Goal: Task Accomplishment & Management: Use online tool/utility

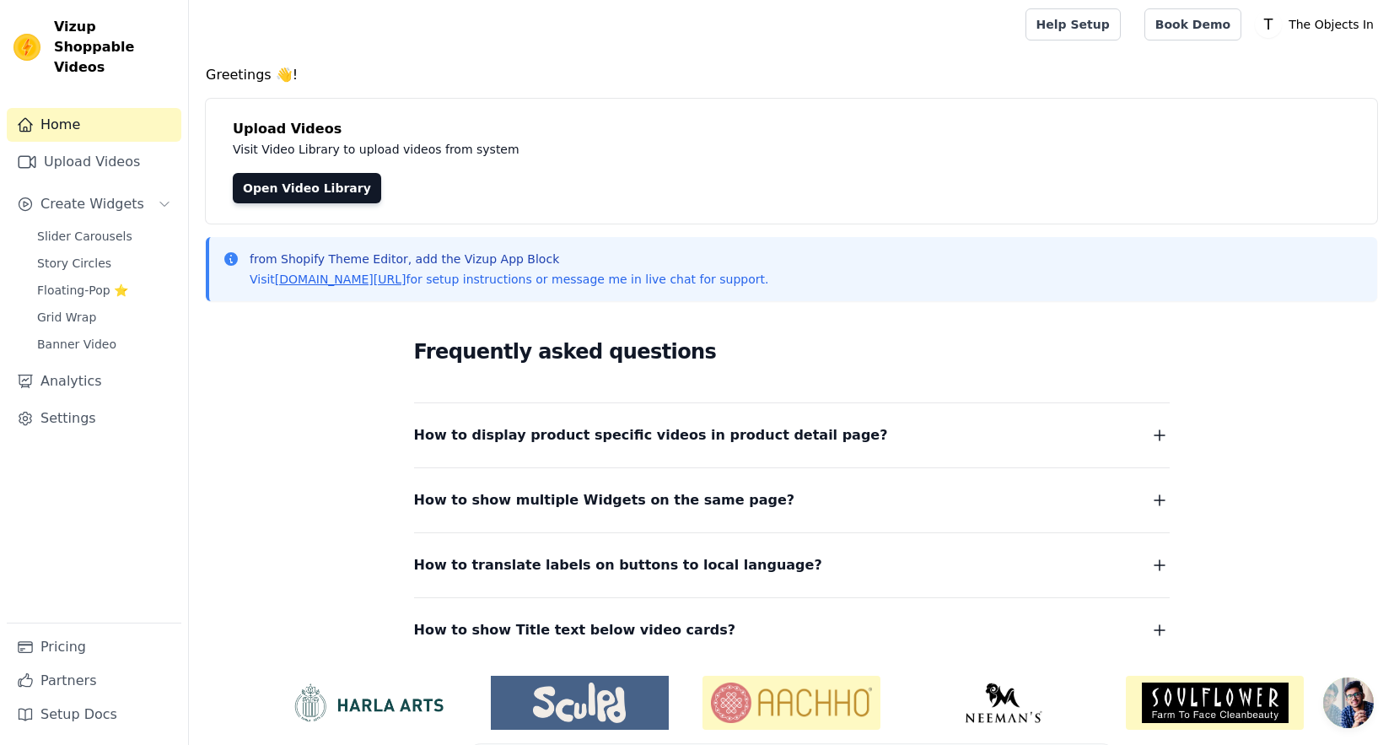
scroll to position [3, 0]
click at [110, 228] on span "Slider Carousels" at bounding box center [84, 236] width 95 height 17
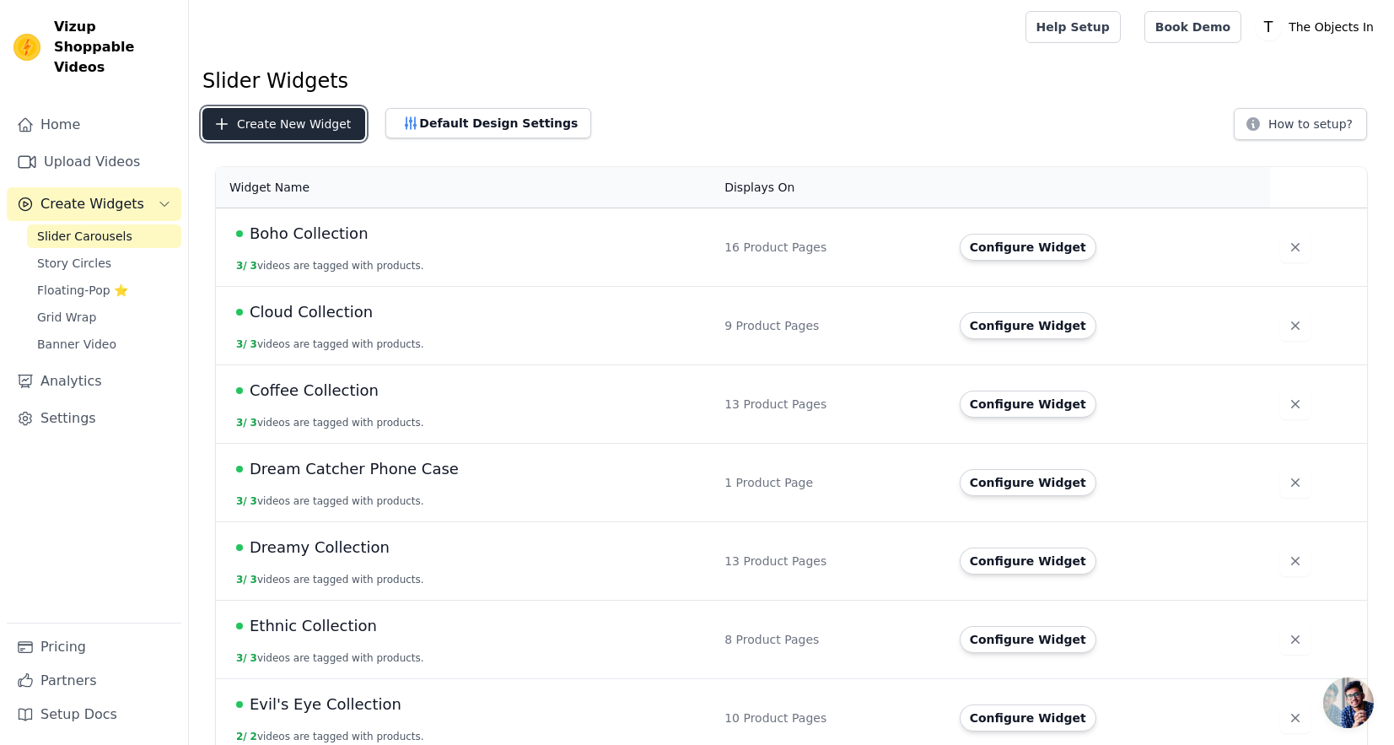
click at [247, 133] on button "Create New Widget" at bounding box center [283, 124] width 163 height 32
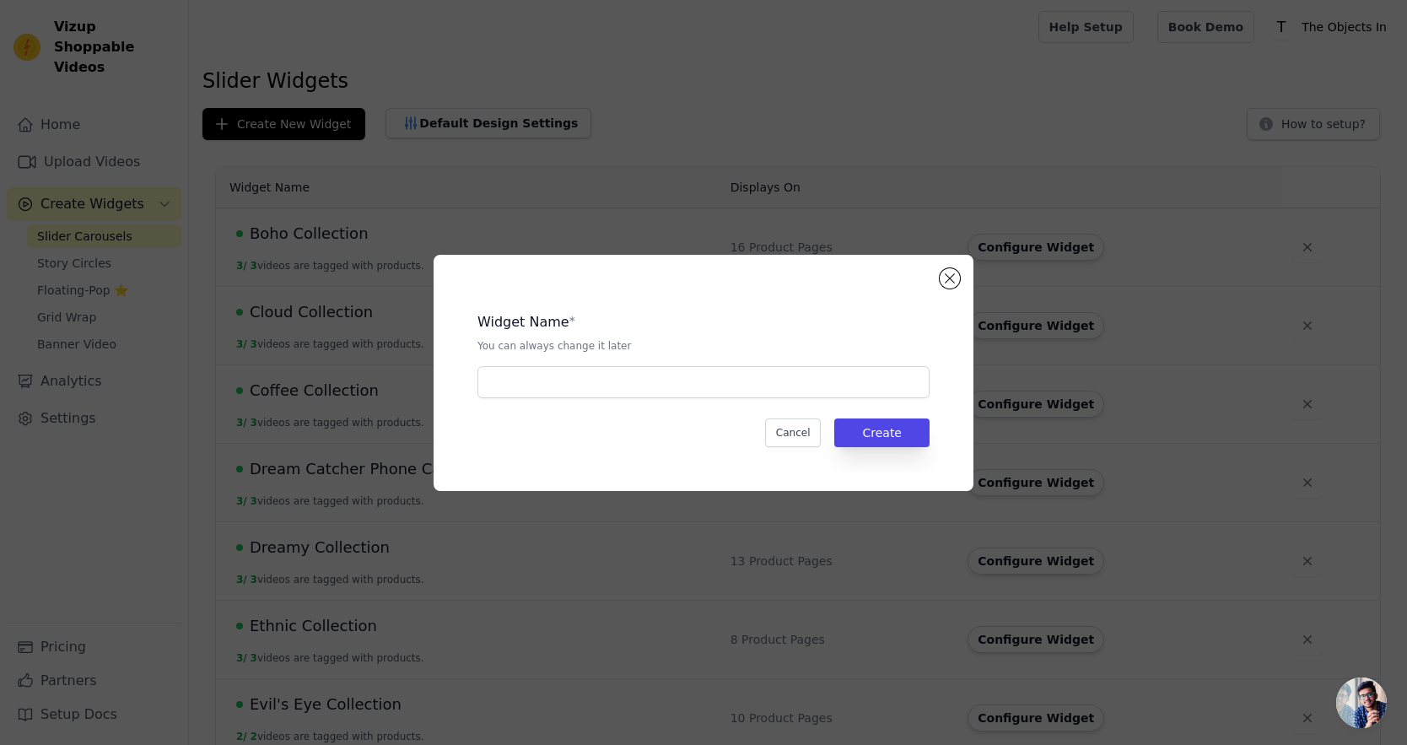
click at [957, 269] on div "Widget Name * You can always change it later Cancel Create" at bounding box center [704, 373] width 540 height 236
click at [954, 274] on button "Close modal" at bounding box center [950, 278] width 20 height 20
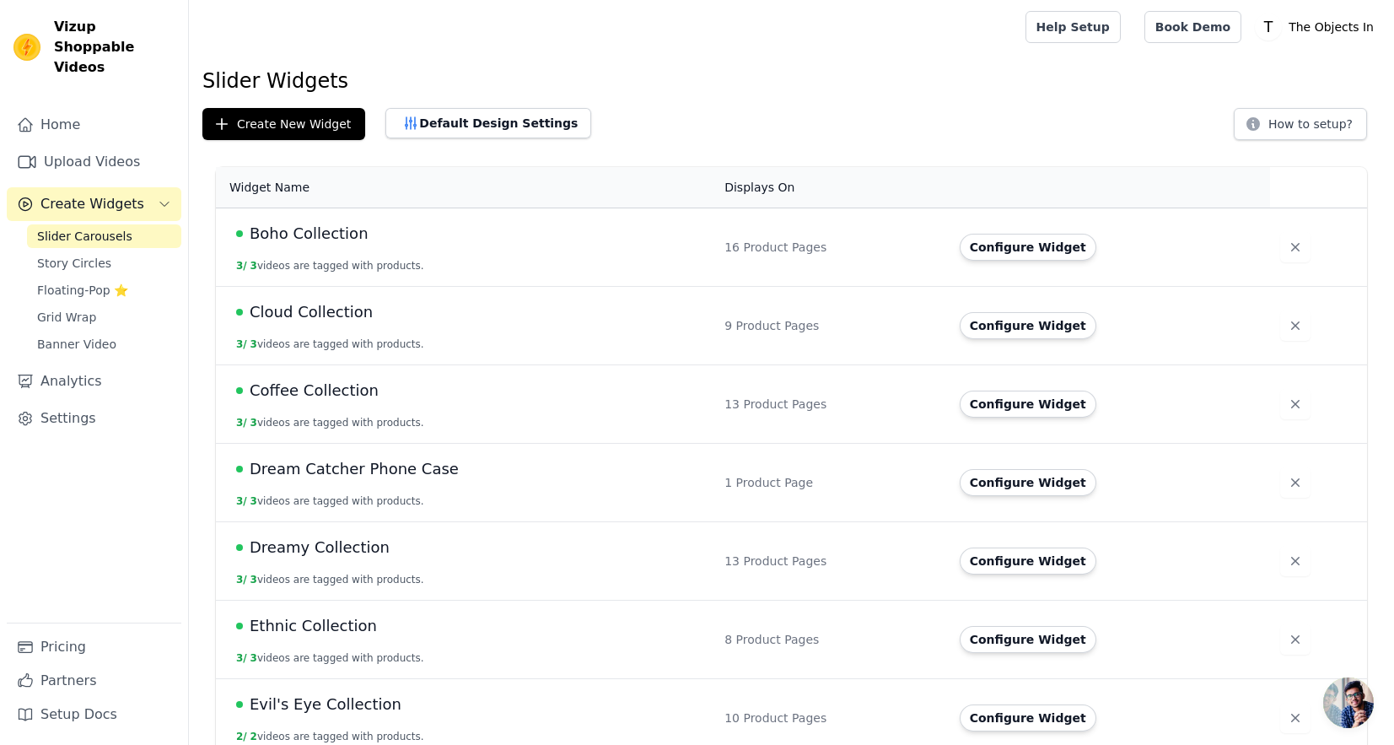
click at [299, 225] on span "Boho Collection" at bounding box center [309, 234] width 119 height 24
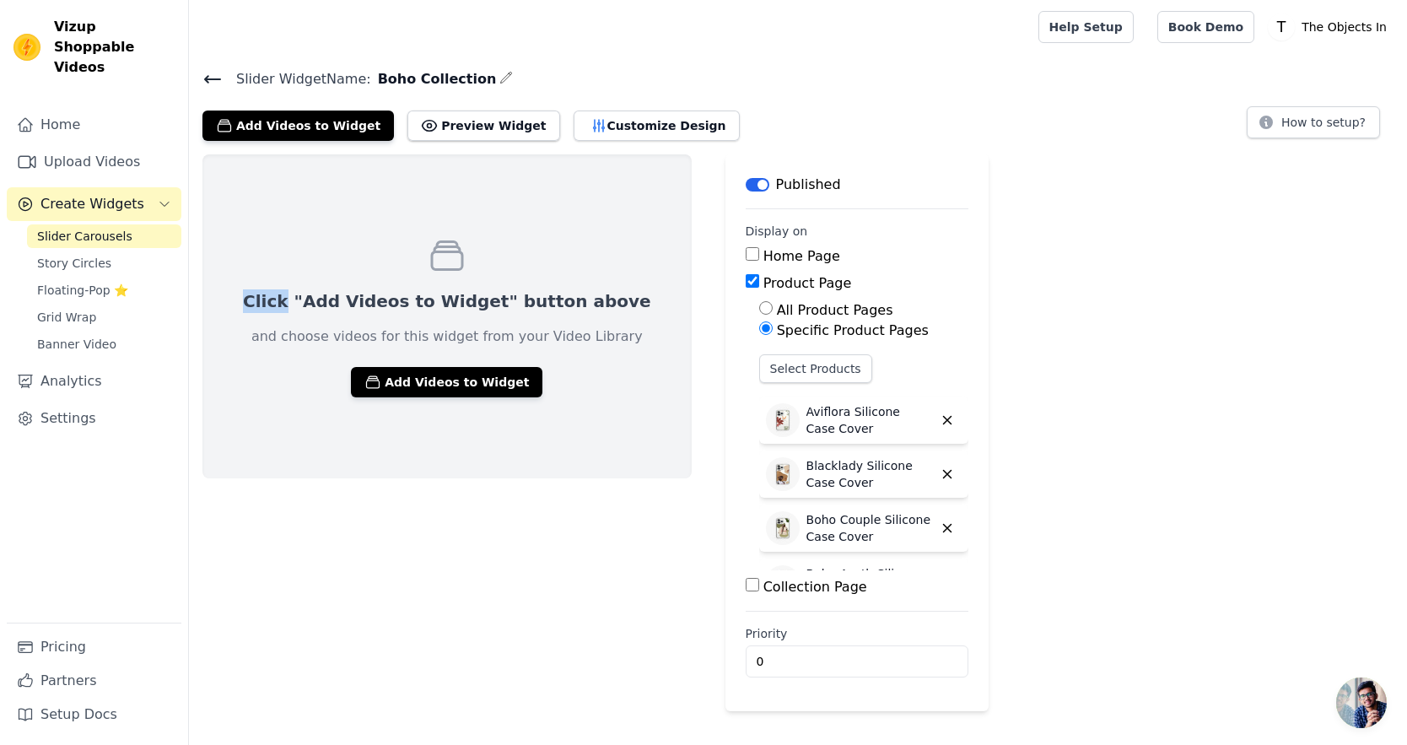
click at [299, 225] on div "Click "Add Videos to Widget" button above and choose videos for this widget fro…" at bounding box center [446, 316] width 489 height 324
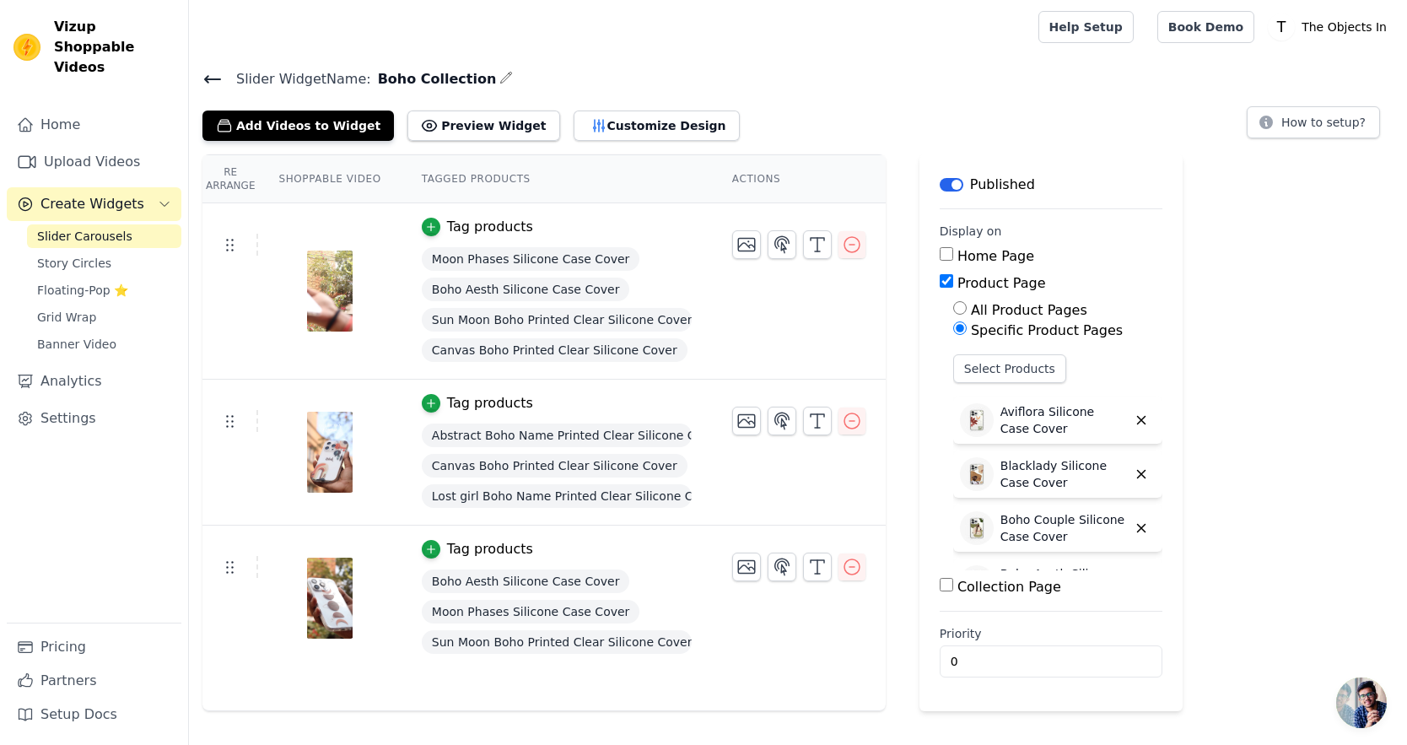
click at [381, 82] on span "Boho Collection" at bounding box center [434, 79] width 126 height 20
copy div "Boho Collection"
click at [217, 76] on icon at bounding box center [212, 79] width 20 height 20
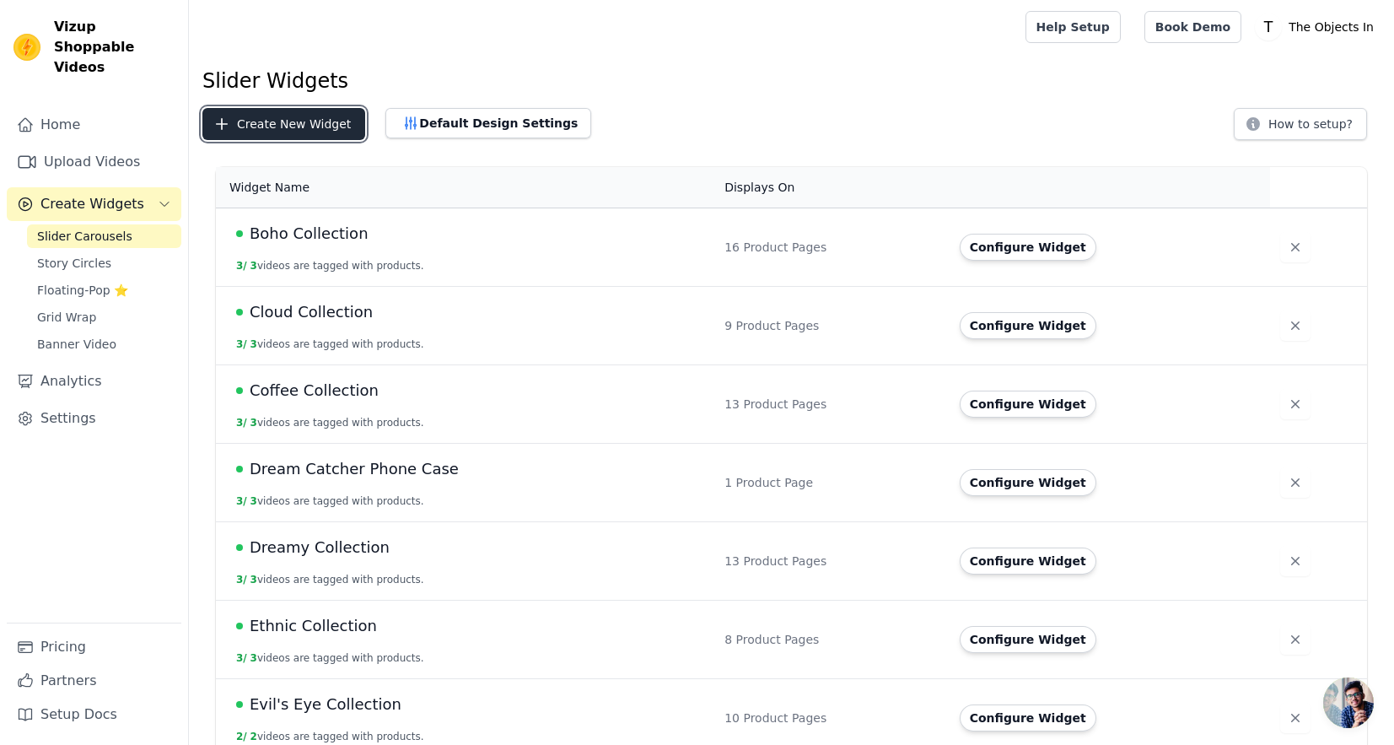
click at [311, 120] on button "Create New Widget" at bounding box center [283, 124] width 163 height 32
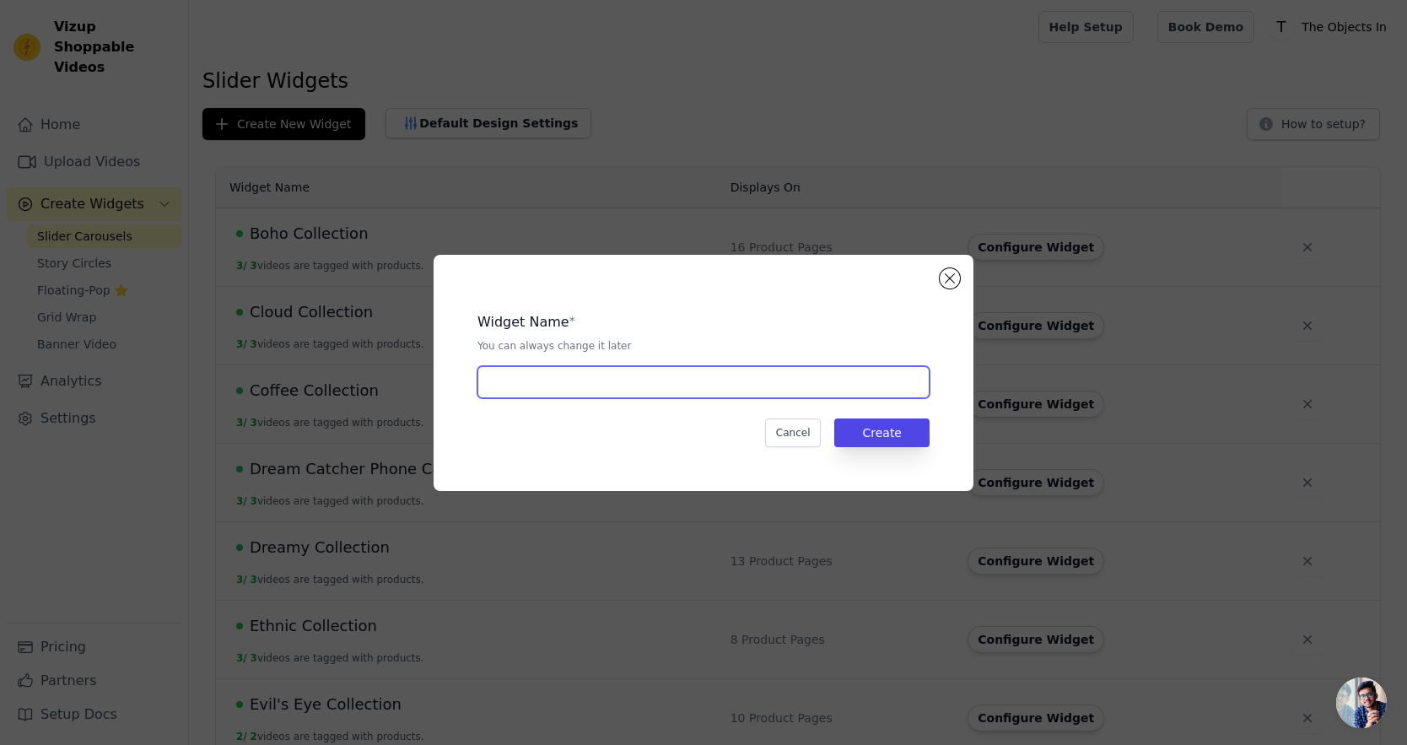
click at [585, 371] on input "text" at bounding box center [703, 382] width 452 height 32
paste input "Boho Collection"
click at [493, 384] on input "Boho Collection" at bounding box center [703, 382] width 452 height 32
type input "Oshibana Collection"
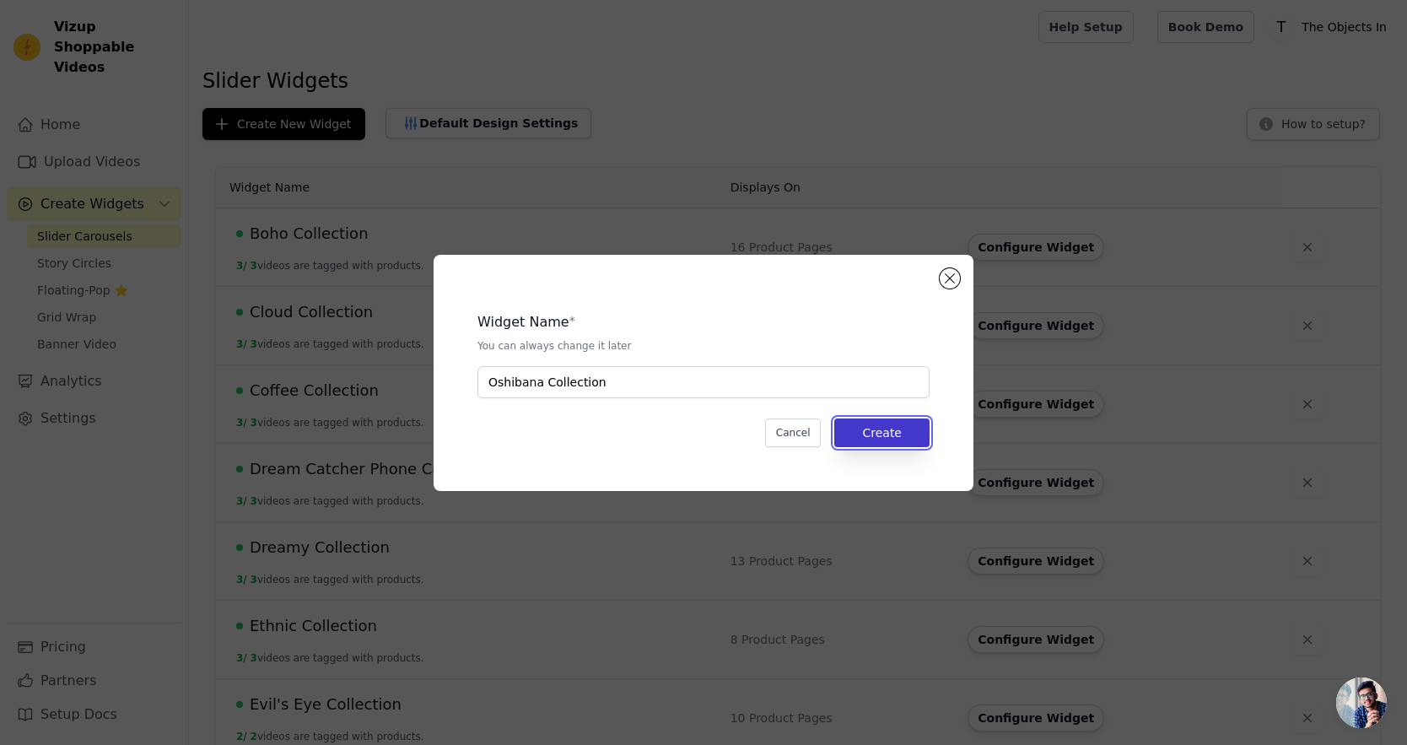
click at [869, 434] on button "Create" at bounding box center [881, 432] width 95 height 29
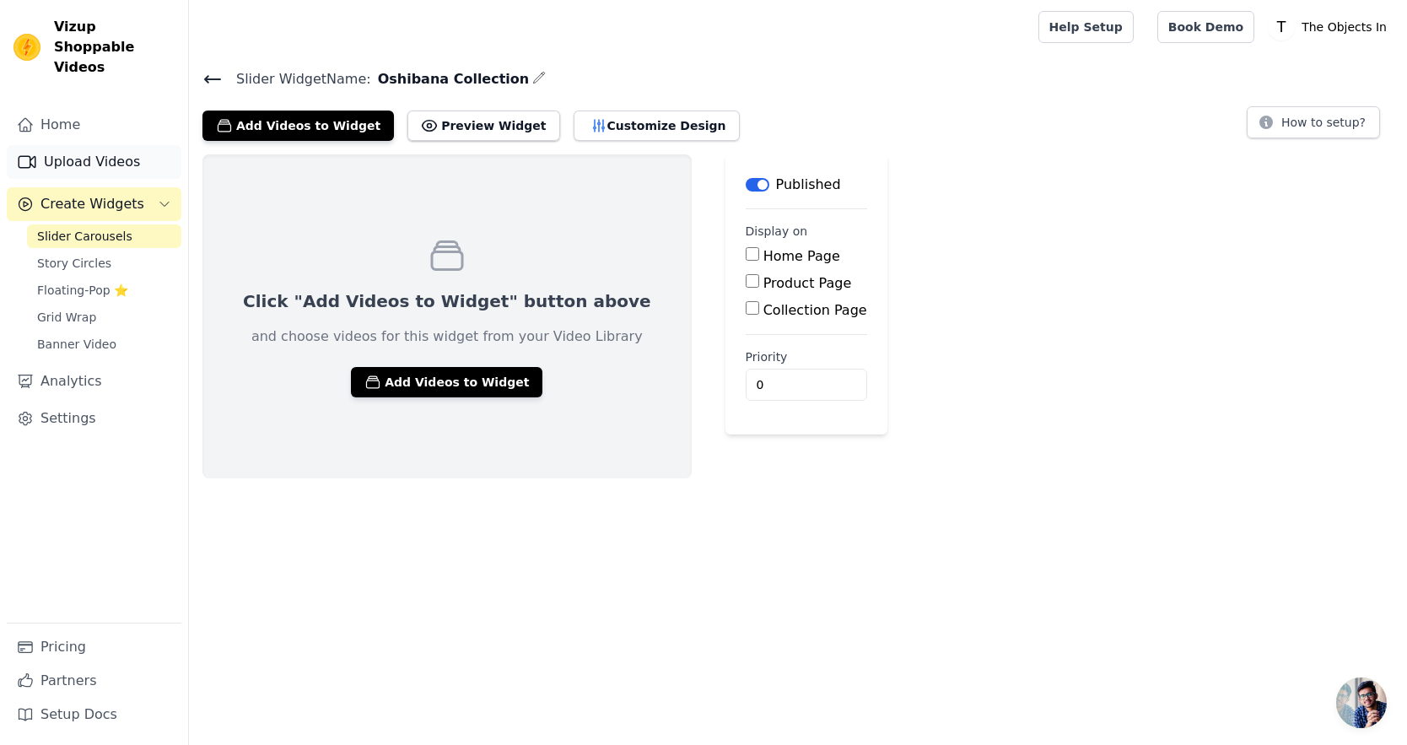
click at [70, 145] on link "Upload Videos" at bounding box center [94, 162] width 175 height 34
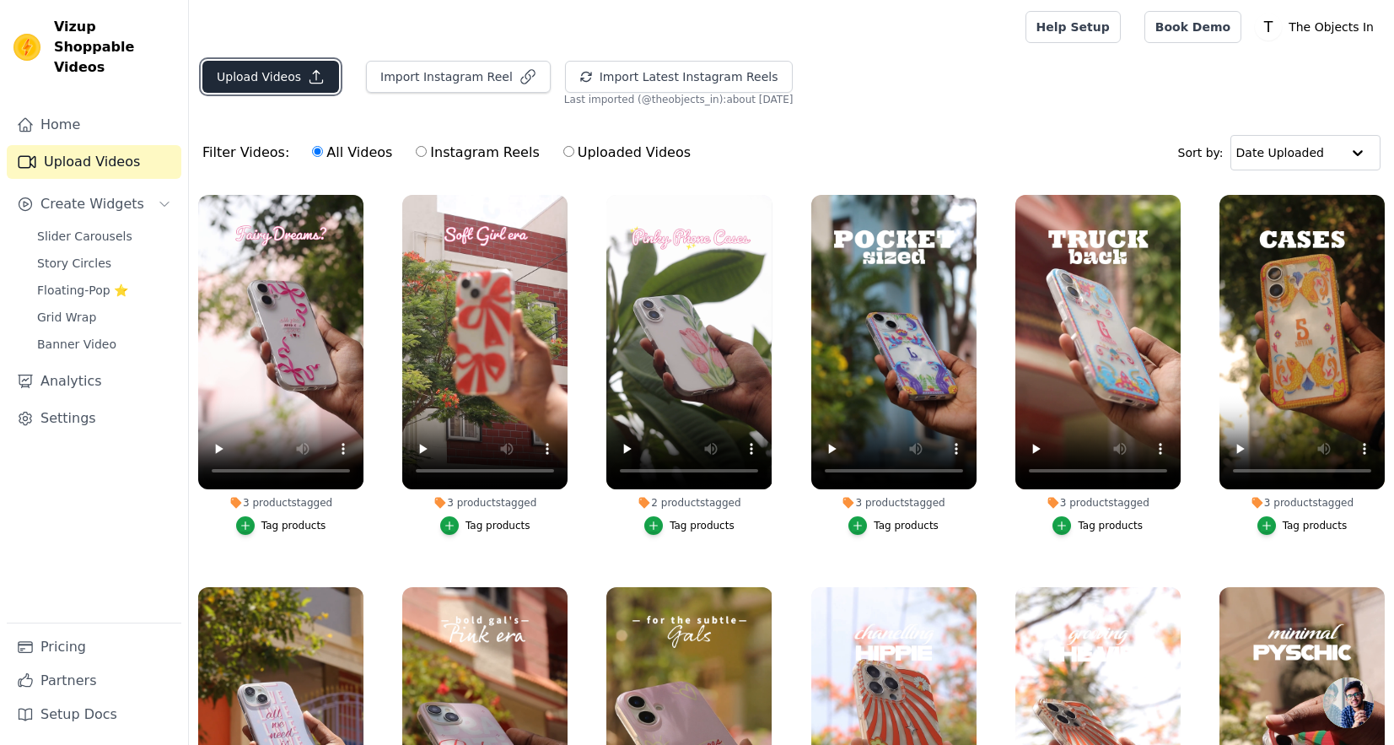
click at [265, 71] on button "Upload Videos" at bounding box center [270, 77] width 137 height 32
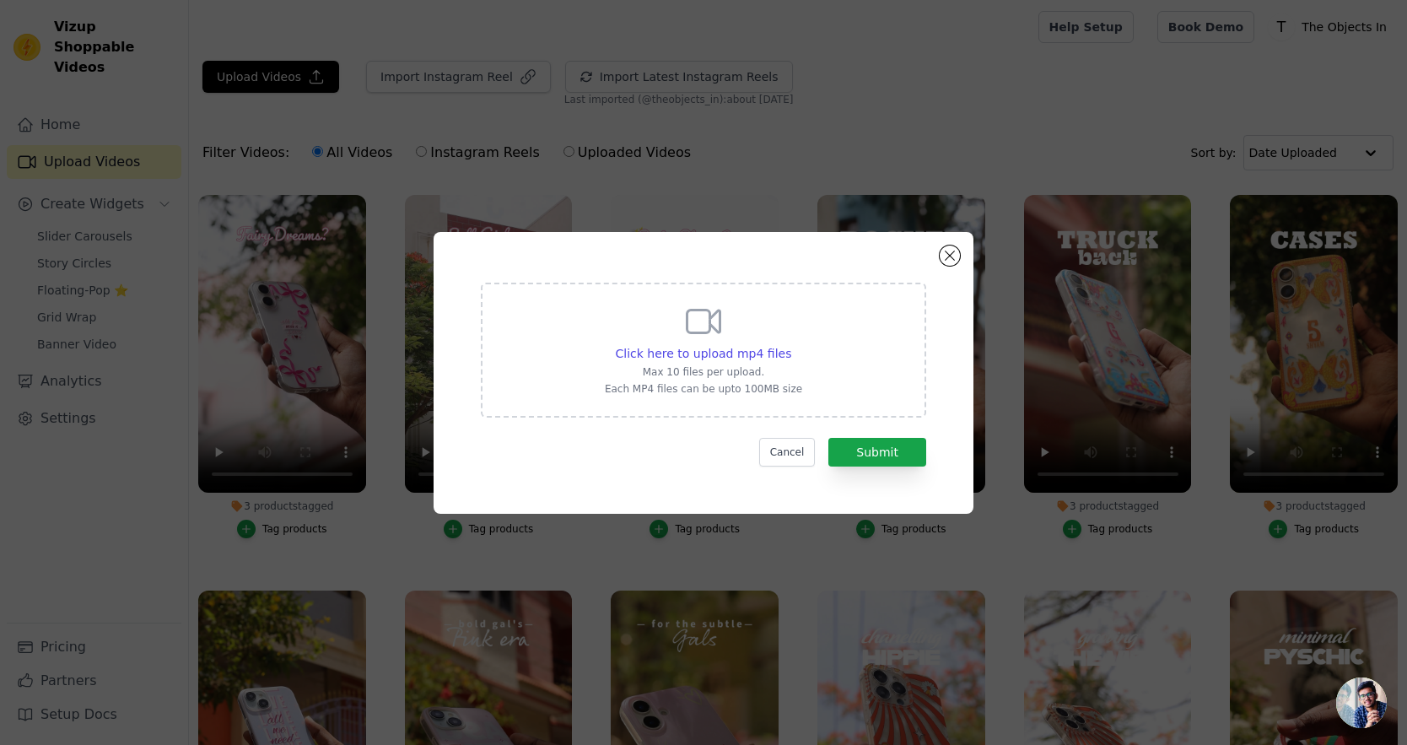
click at [757, 342] on div "Click here to upload mp4 files Max 10 files per upload. Each MP4 files can be u…" at bounding box center [703, 348] width 197 height 94
click at [790, 344] on input "Click here to upload mp4 files Max 10 files per upload. Each MP4 files can be u…" at bounding box center [790, 344] width 1 height 1
type input "C:\fakepath\Oshibana-1.mp4"
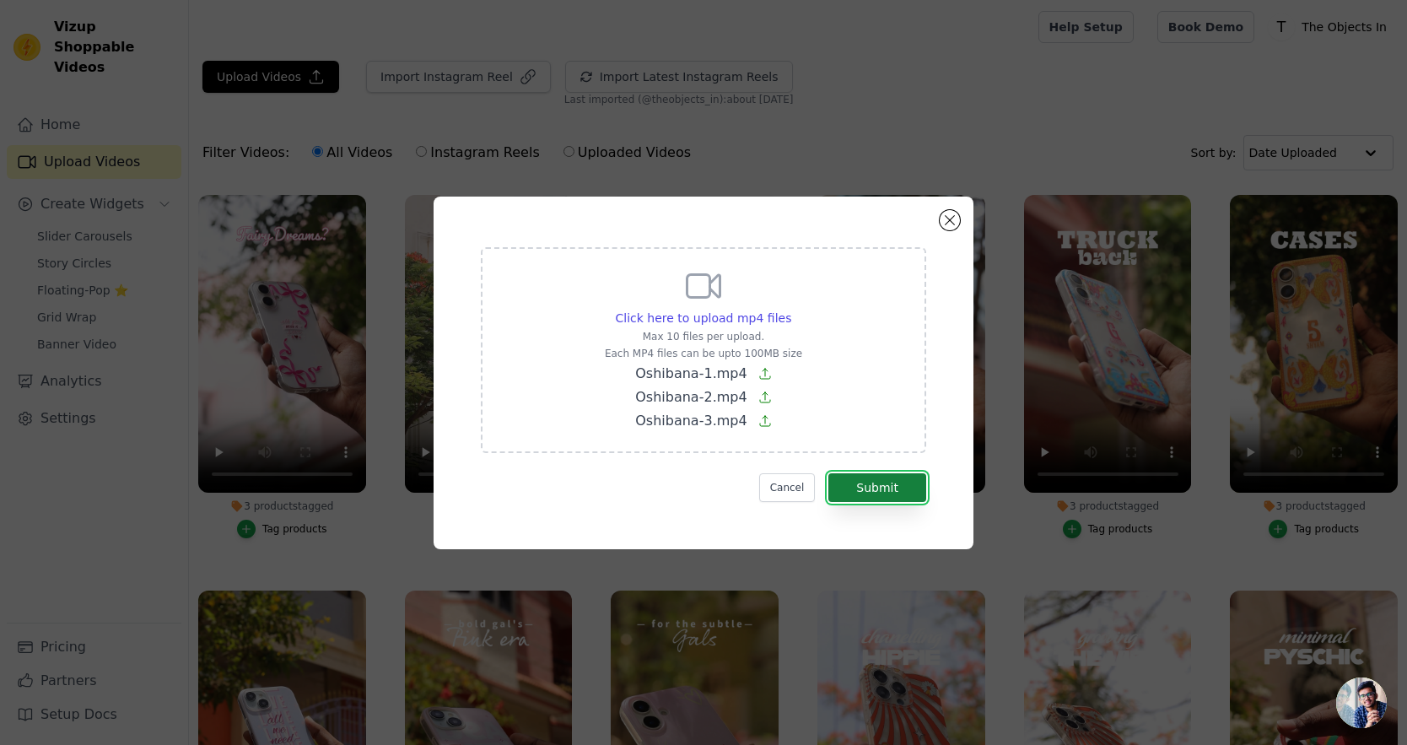
click at [908, 486] on button "Submit" at bounding box center [877, 487] width 98 height 29
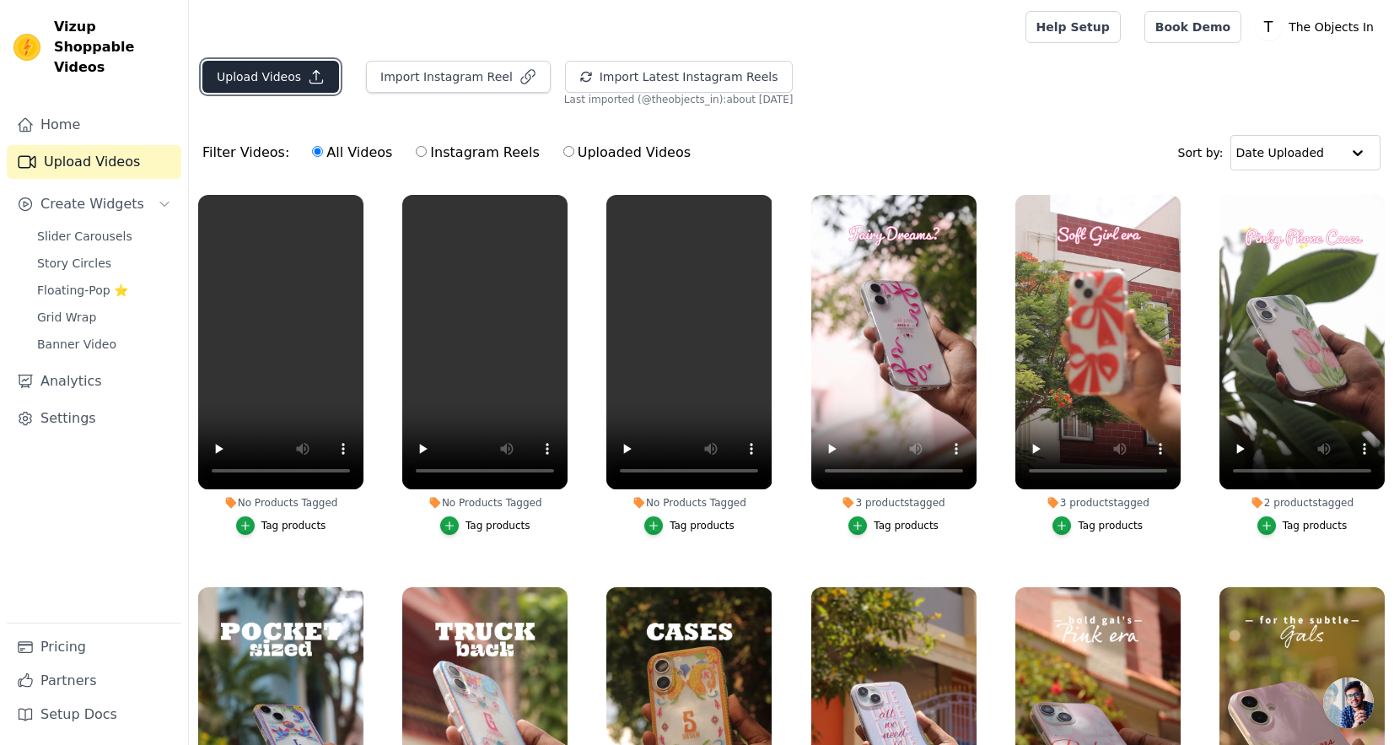
click at [308, 76] on icon "button" at bounding box center [316, 76] width 17 height 17
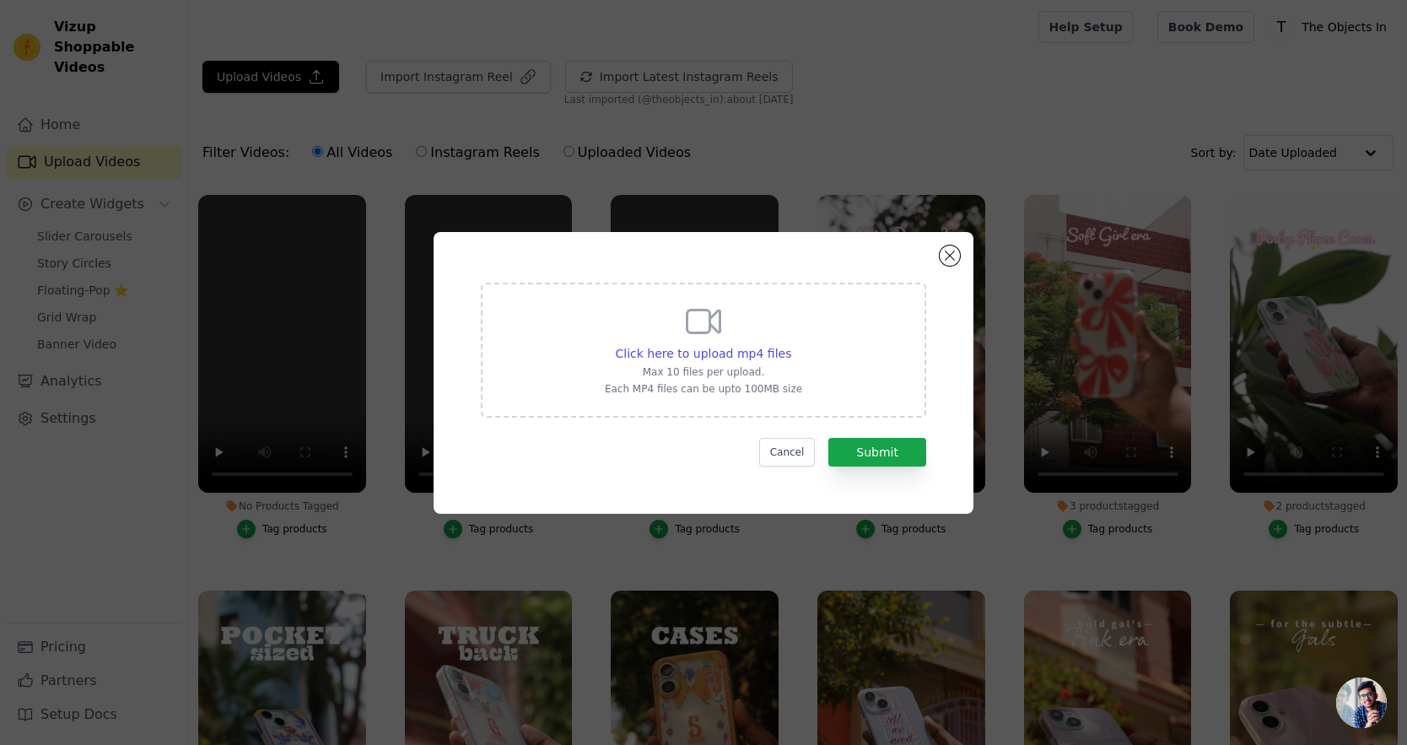
click at [650, 341] on div "Click here to upload mp4 files Max 10 files per upload. Each MP4 files can be u…" at bounding box center [703, 348] width 197 height 94
click at [790, 344] on input "Click here to upload mp4 files Max 10 files per upload. Each MP4 files can be u…" at bounding box center [790, 344] width 1 height 1
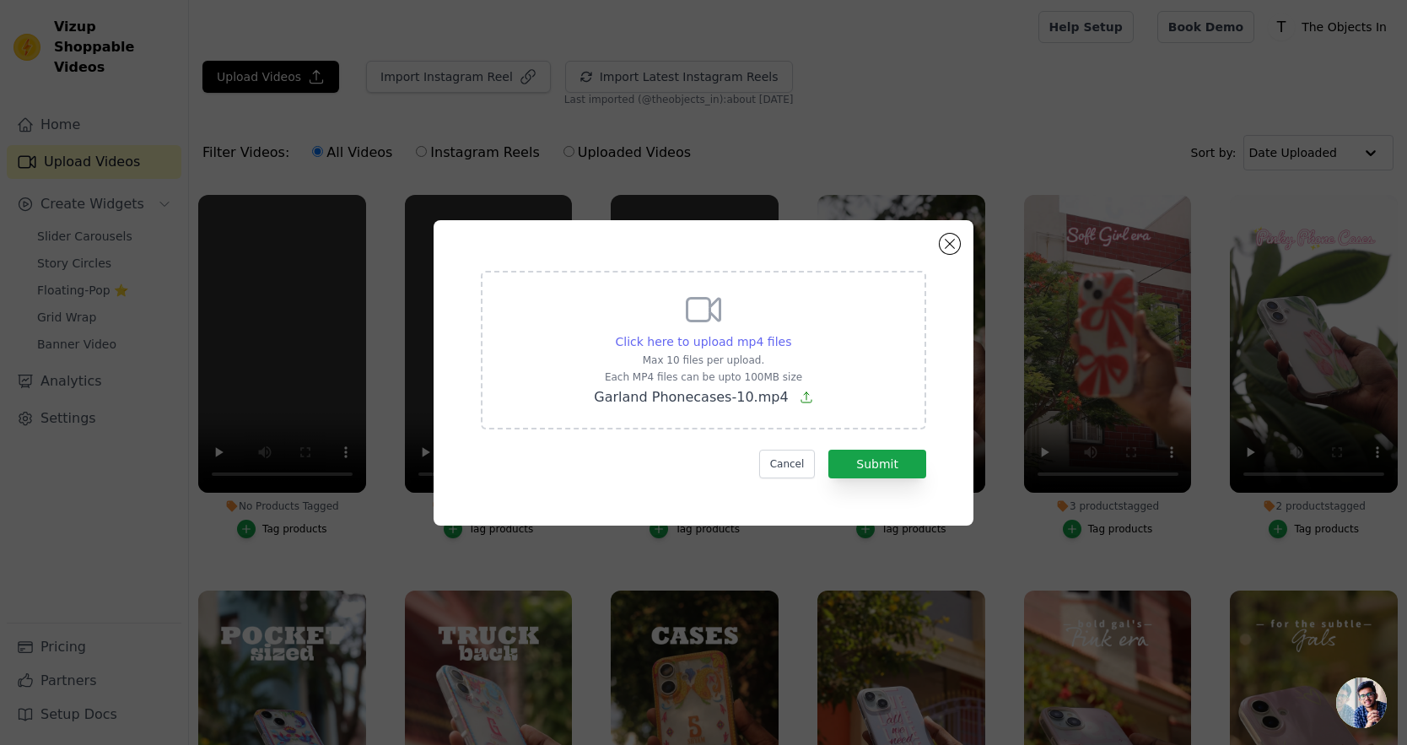
click at [760, 338] on span "Click here to upload mp4 files" at bounding box center [704, 341] width 176 height 13
click at [790, 333] on input "Click here to upload mp4 files Max 10 files per upload. Each MP4 files can be u…" at bounding box center [790, 332] width 1 height 1
click at [736, 339] on span "Click here to upload mp4 files" at bounding box center [704, 341] width 176 height 13
click at [790, 333] on input "Click here to upload mp4 files Max 10 files per upload. Each MP4 files can be u…" at bounding box center [790, 332] width 1 height 1
type input "C:\fakepath\Garland Phonecases-10.mp4"
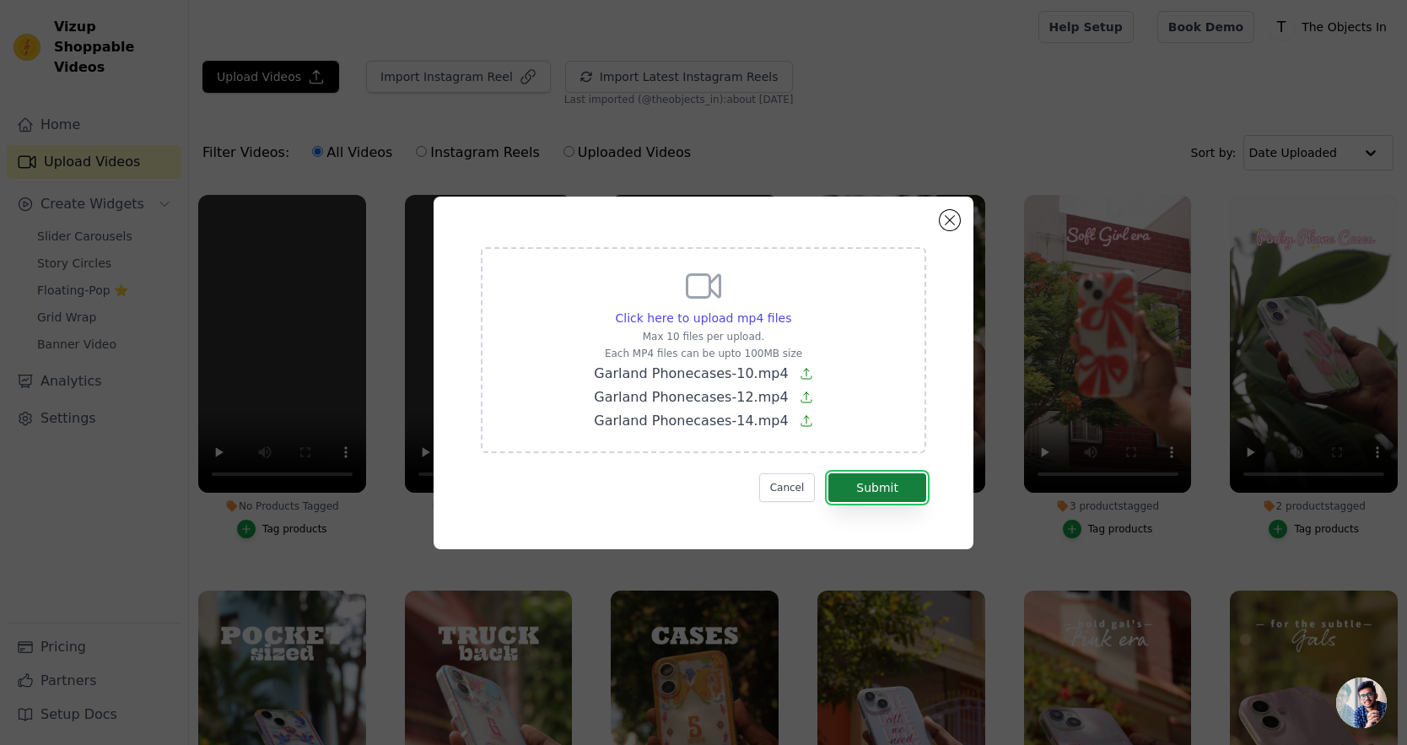
click at [897, 484] on button "Submit" at bounding box center [877, 487] width 98 height 29
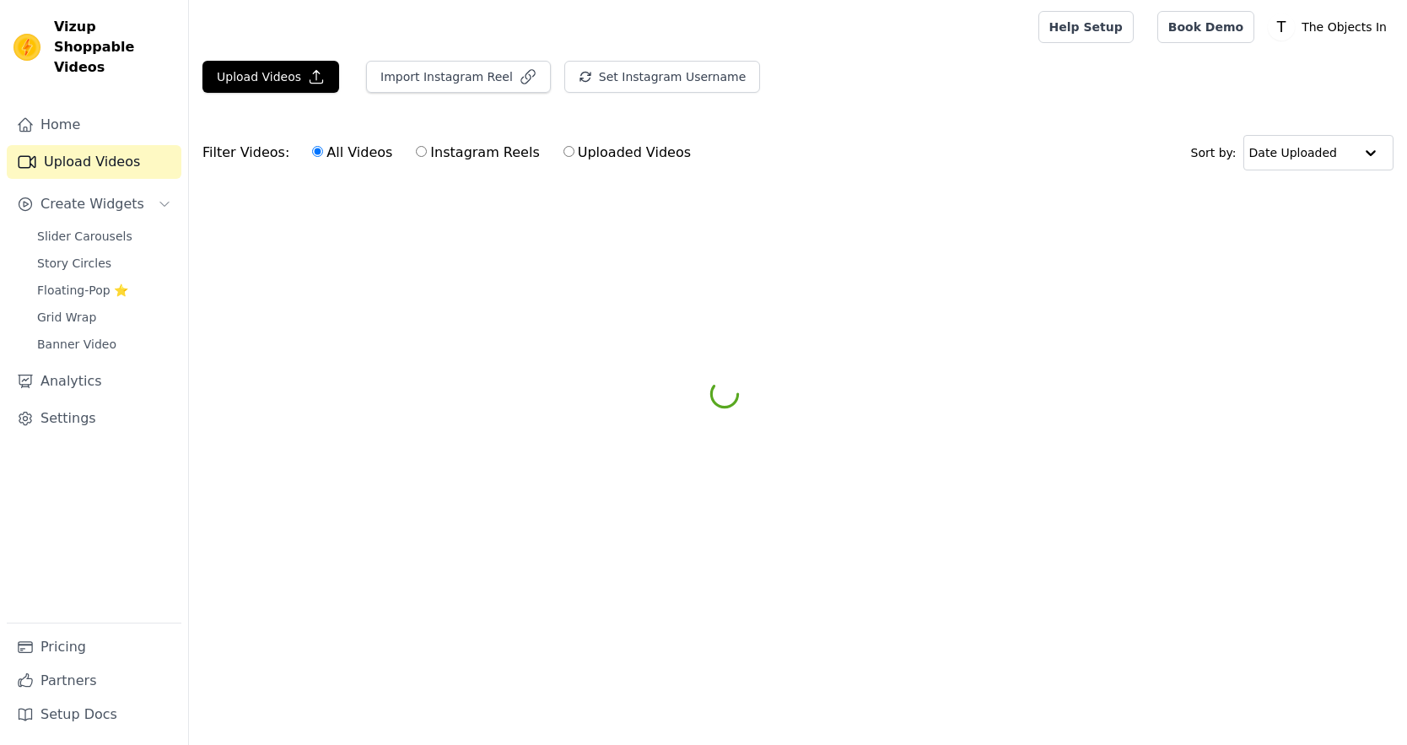
click at [109, 228] on span "Slider Carousels" at bounding box center [84, 236] width 95 height 17
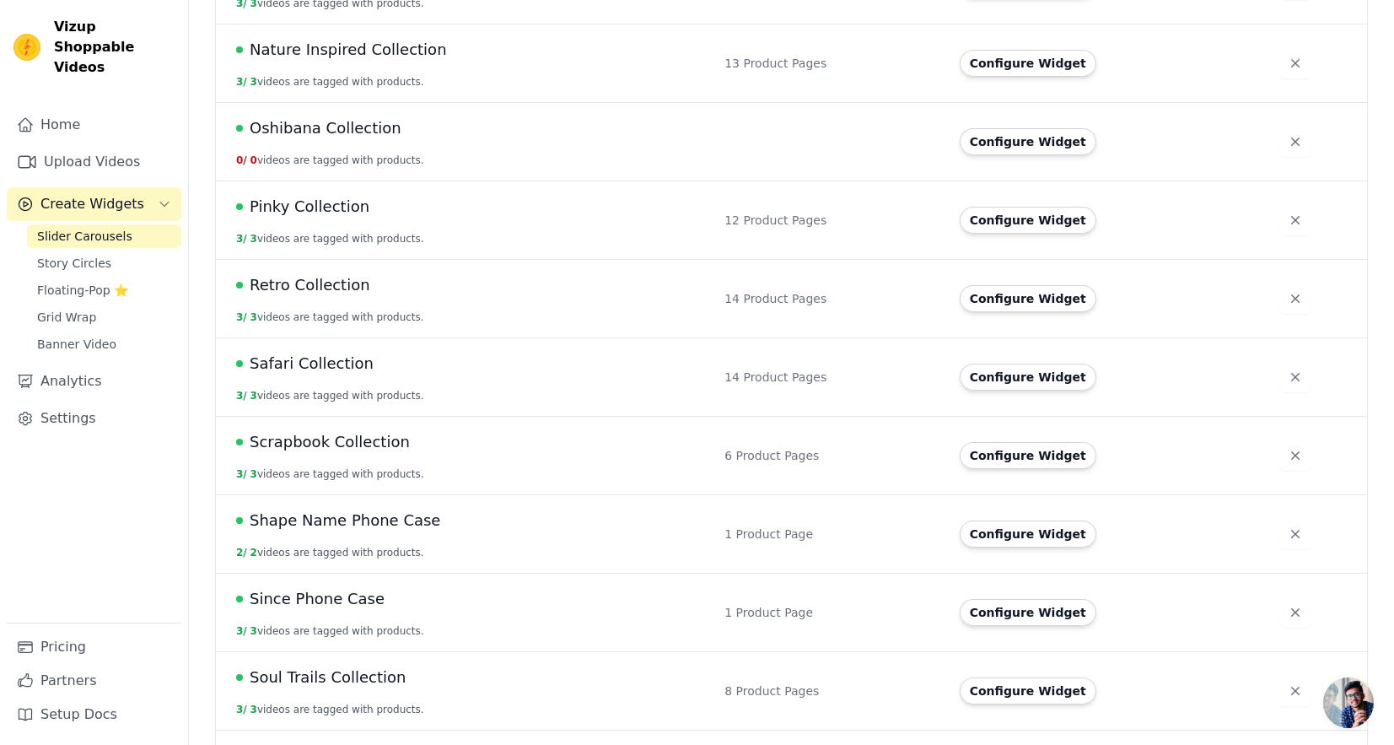
scroll to position [1360, 0]
click at [1024, 146] on button "Configure Widget" at bounding box center [1028, 142] width 137 height 27
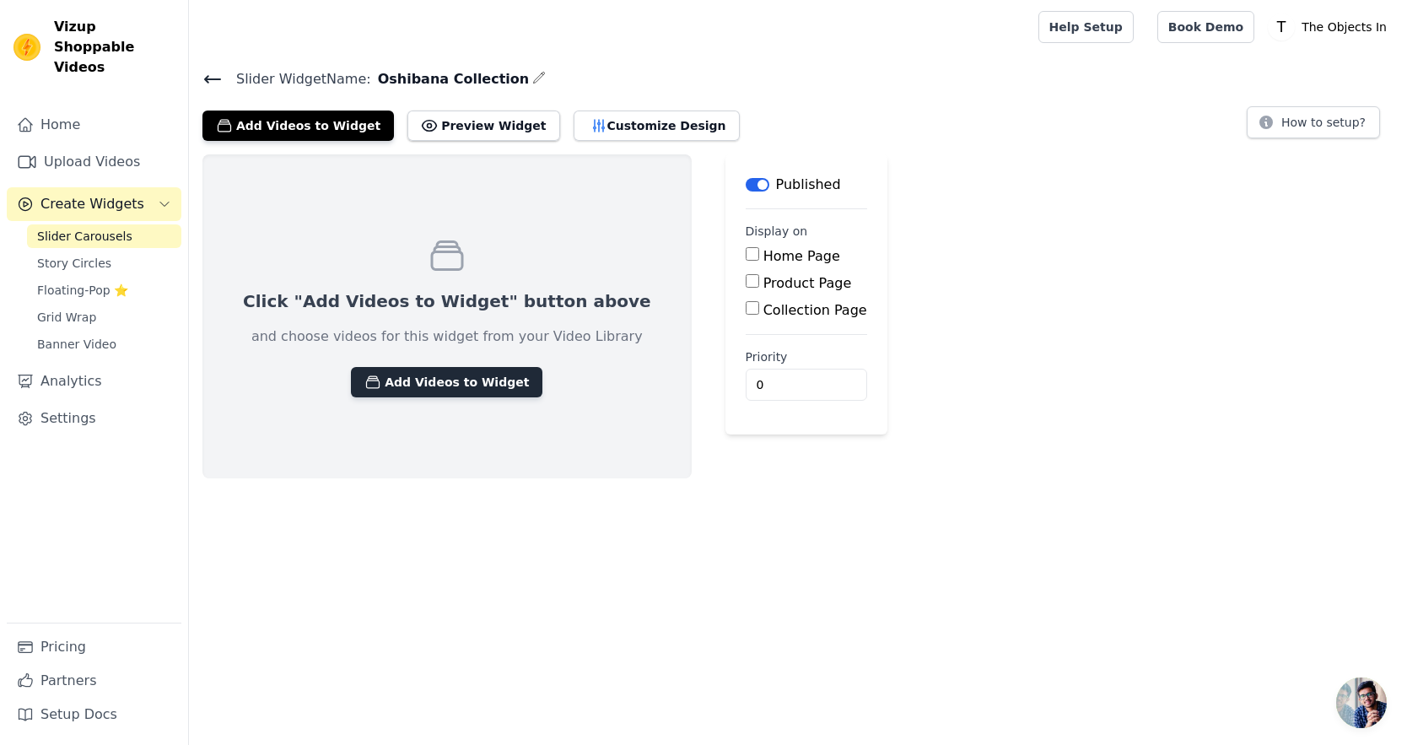
click at [423, 385] on button "Add Videos to Widget" at bounding box center [446, 382] width 191 height 30
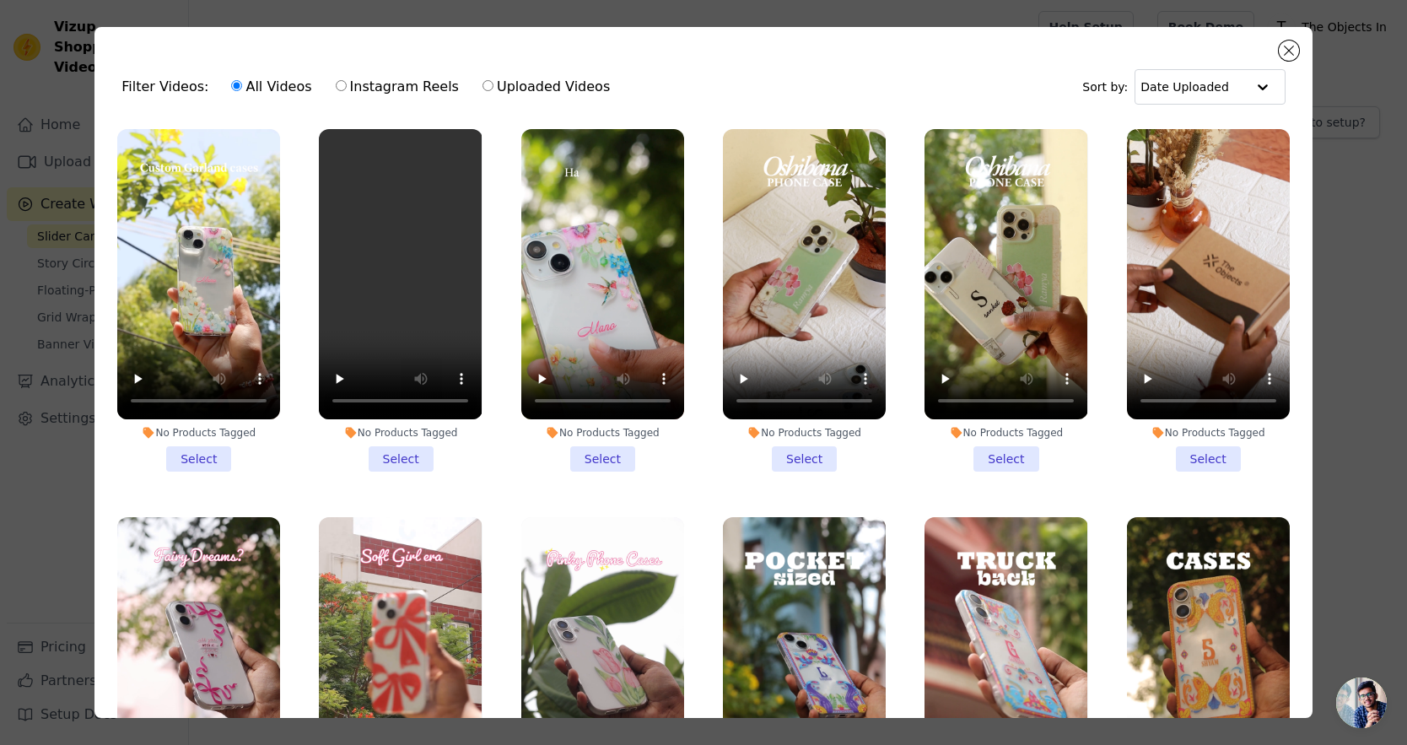
click at [783, 444] on li "No Products Tagged Select" at bounding box center [804, 300] width 163 height 342
click at [0, 0] on input "No Products Tagged Select" at bounding box center [0, 0] width 0 height 0
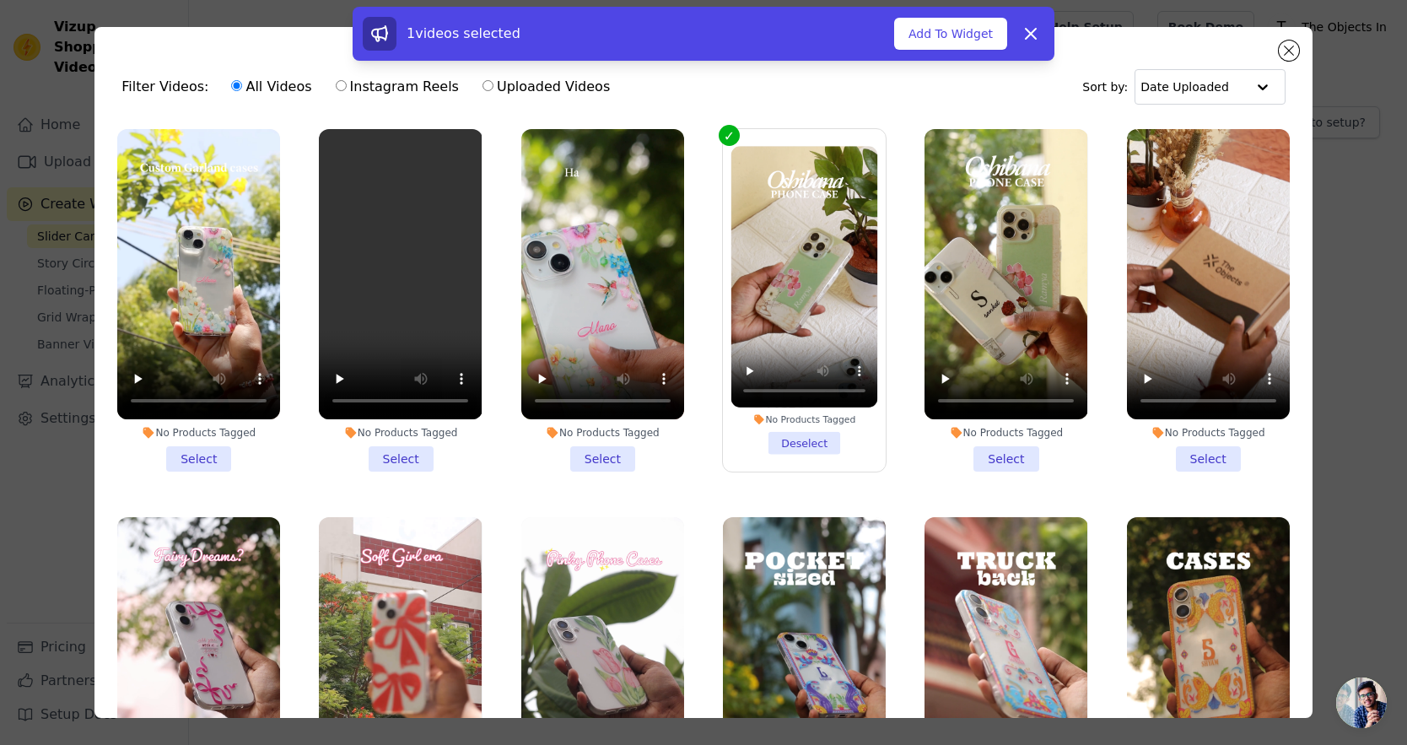
click at [988, 451] on li "No Products Tagged Select" at bounding box center [1005, 300] width 163 height 342
click at [0, 0] on input "No Products Tagged Select" at bounding box center [0, 0] width 0 height 0
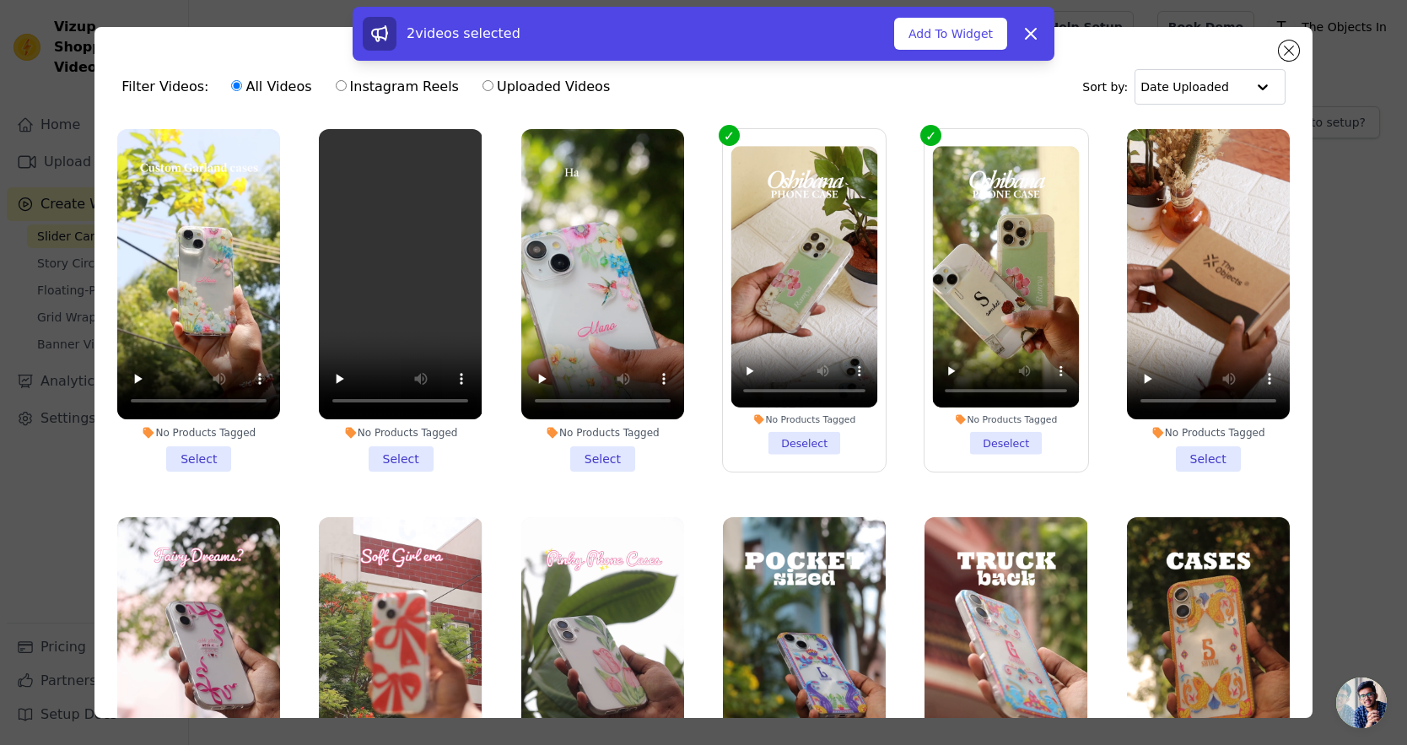
click at [1183, 455] on li "No Products Tagged Select" at bounding box center [1208, 300] width 163 height 342
click at [0, 0] on input "No Products Tagged Select" at bounding box center [0, 0] width 0 height 0
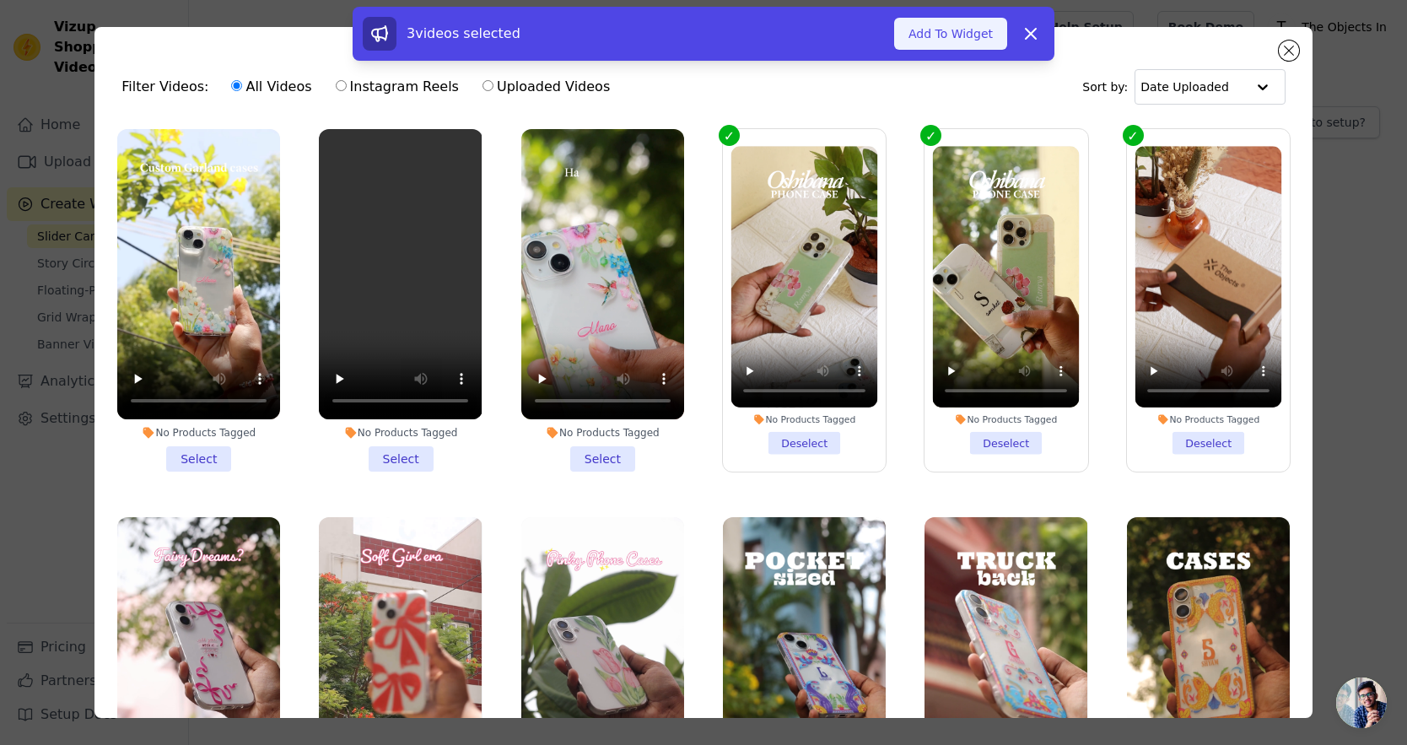
click at [951, 30] on button "Add To Widget" at bounding box center [950, 34] width 113 height 32
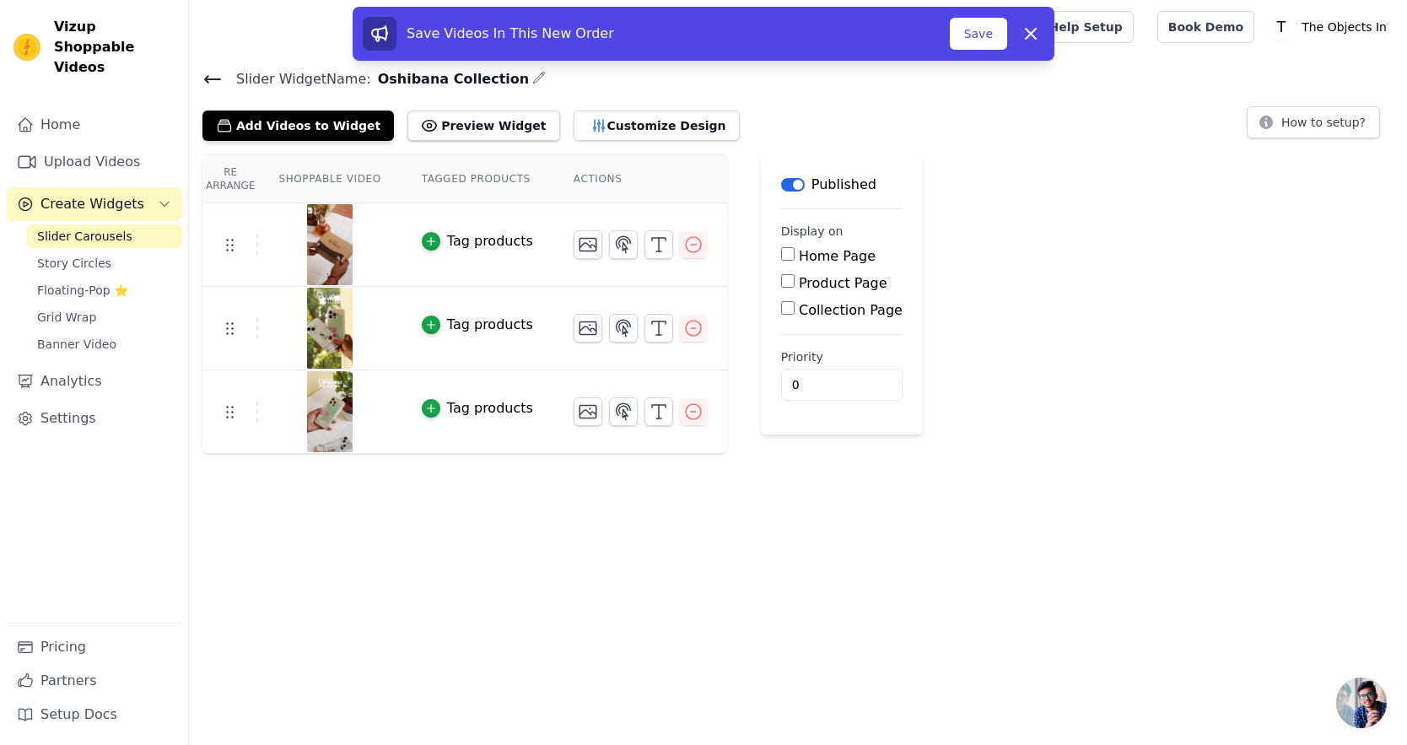
click at [788, 280] on input "Product Page" at bounding box center [787, 280] width 13 height 13
checkbox input "true"
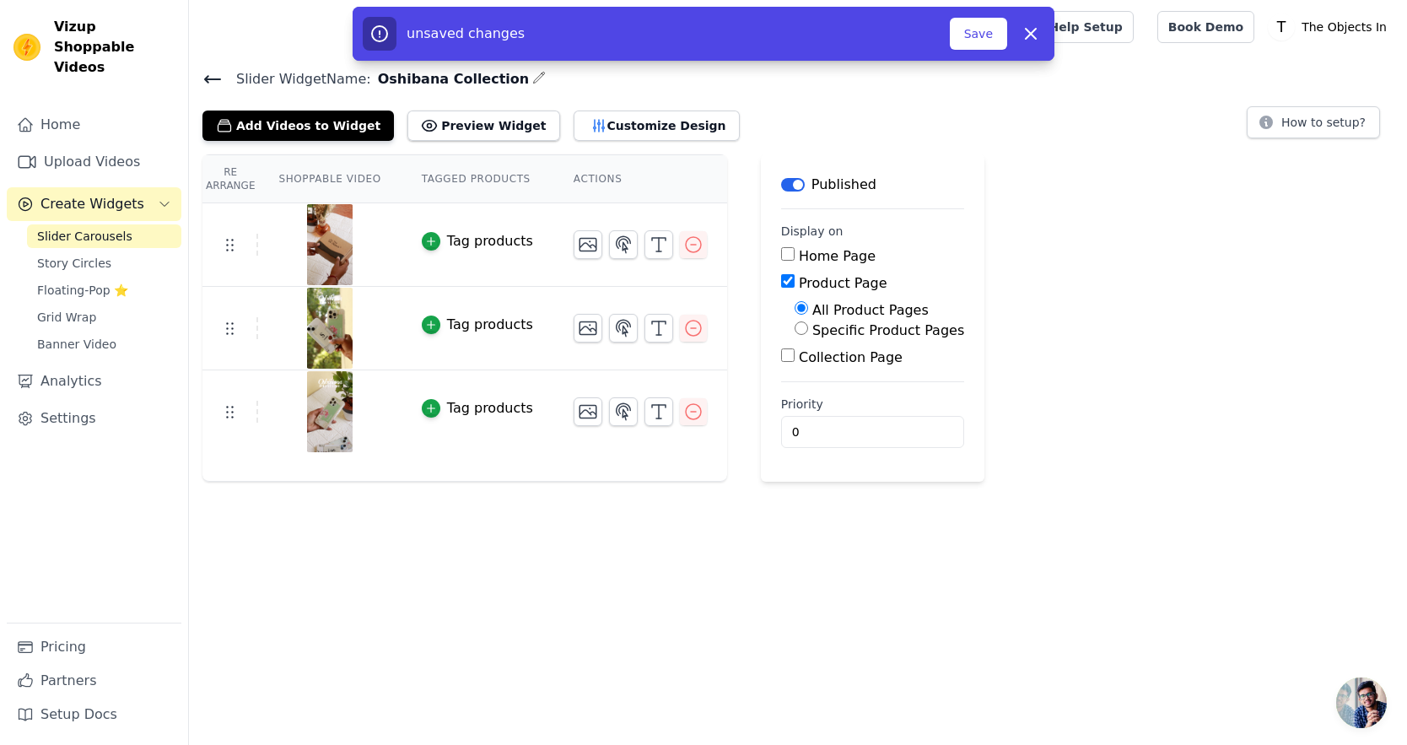
click at [801, 331] on input "Specific Product Pages" at bounding box center [801, 327] width 13 height 13
radio input "true"
click at [808, 362] on button "Select Products" at bounding box center [851, 368] width 113 height 29
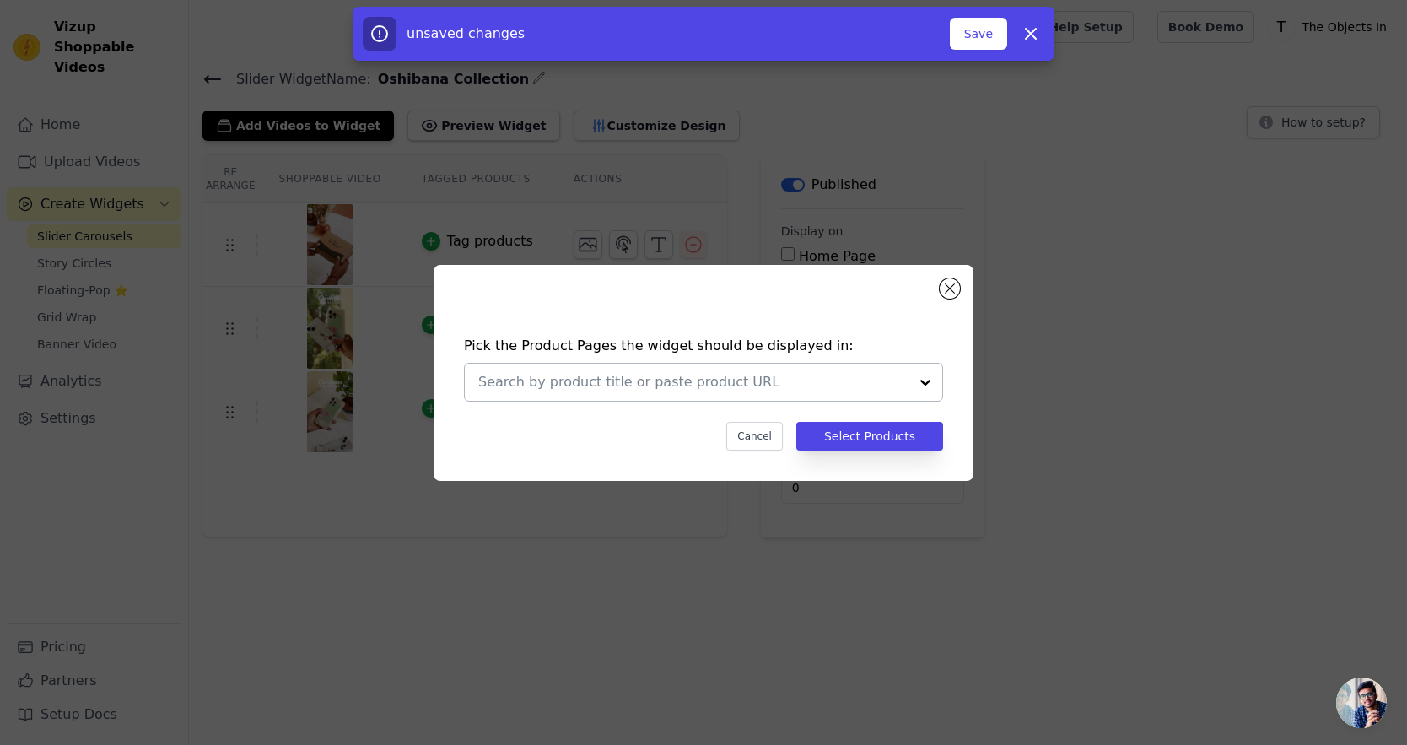
click at [754, 374] on input "text" at bounding box center [693, 382] width 430 height 20
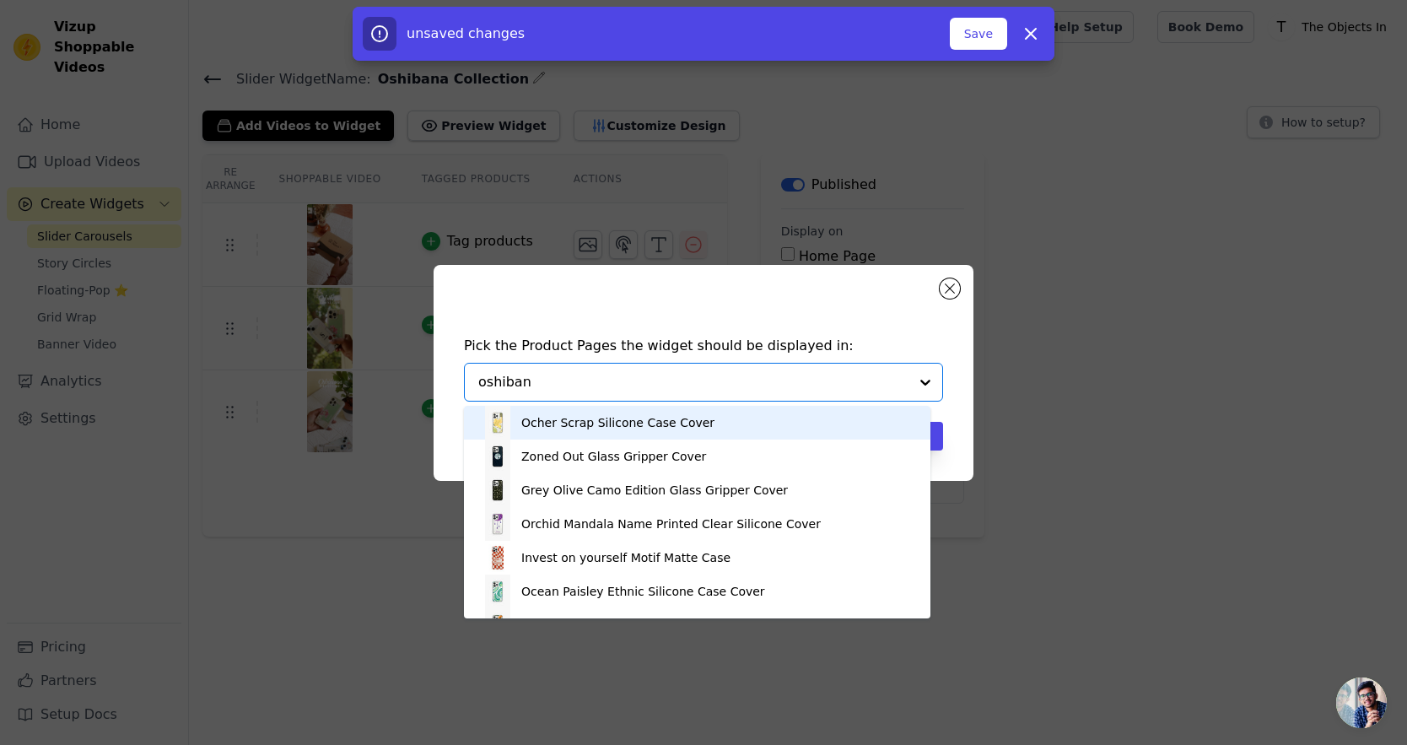
type input "oshibana"
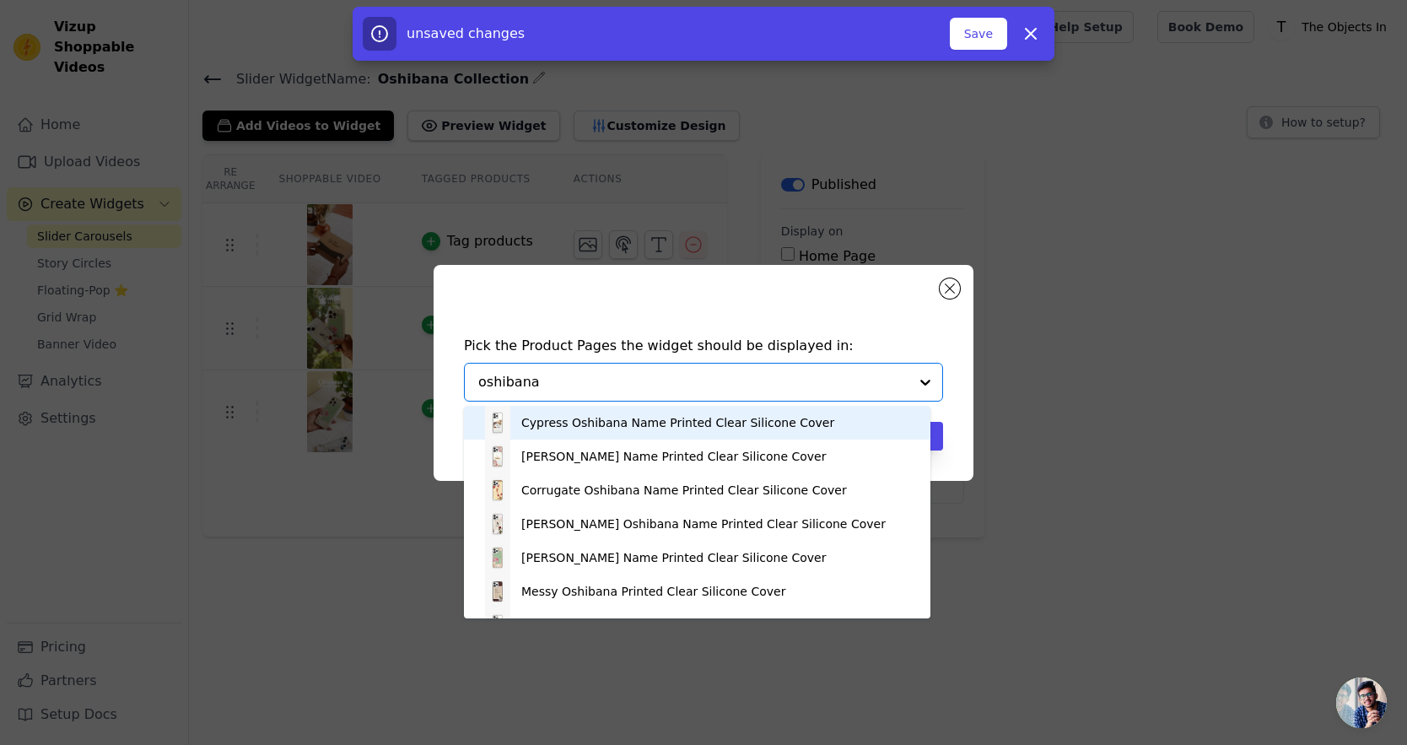
click at [511, 378] on input "oshibana" at bounding box center [693, 382] width 430 height 20
click at [531, 424] on div "Cypress Oshibana Name Printed Clear Silicone Cover" at bounding box center [677, 422] width 313 height 17
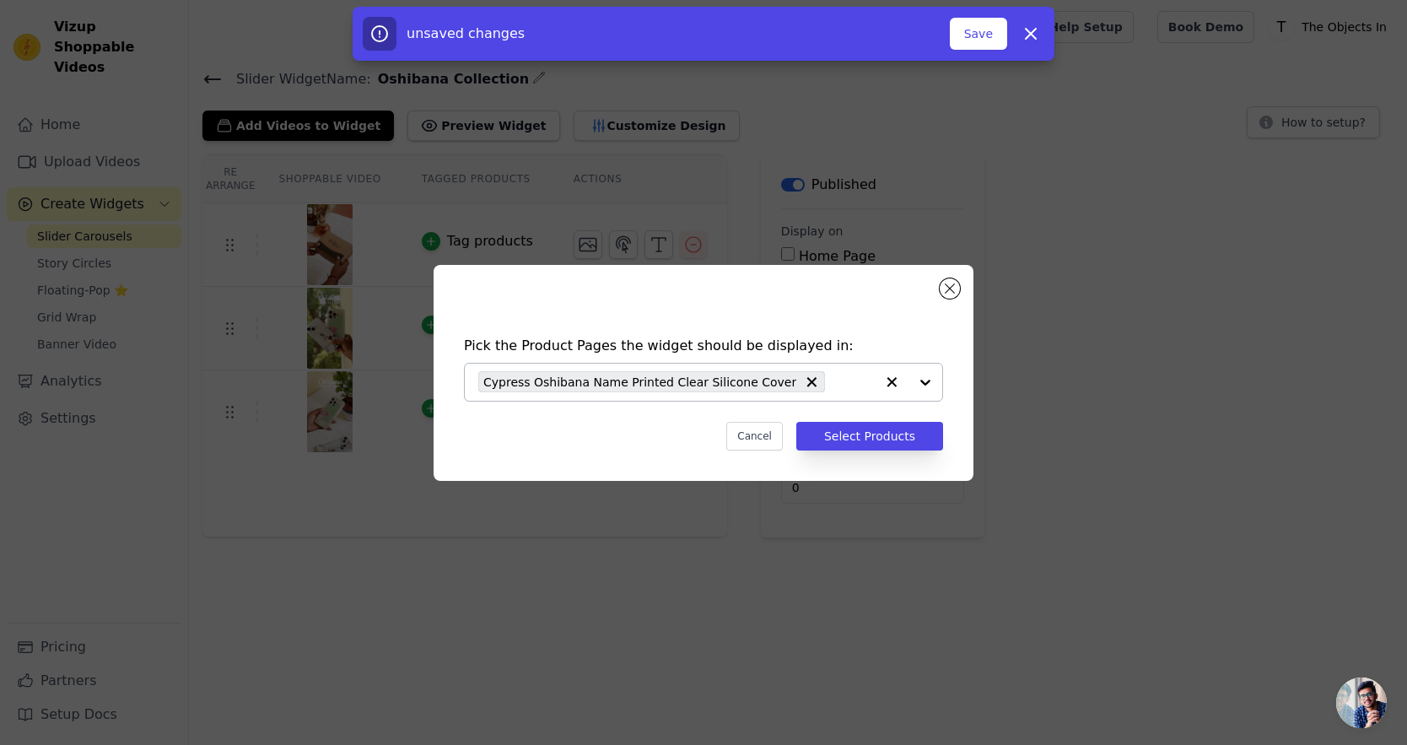
paste input "oshibana"
type input "oshibana"
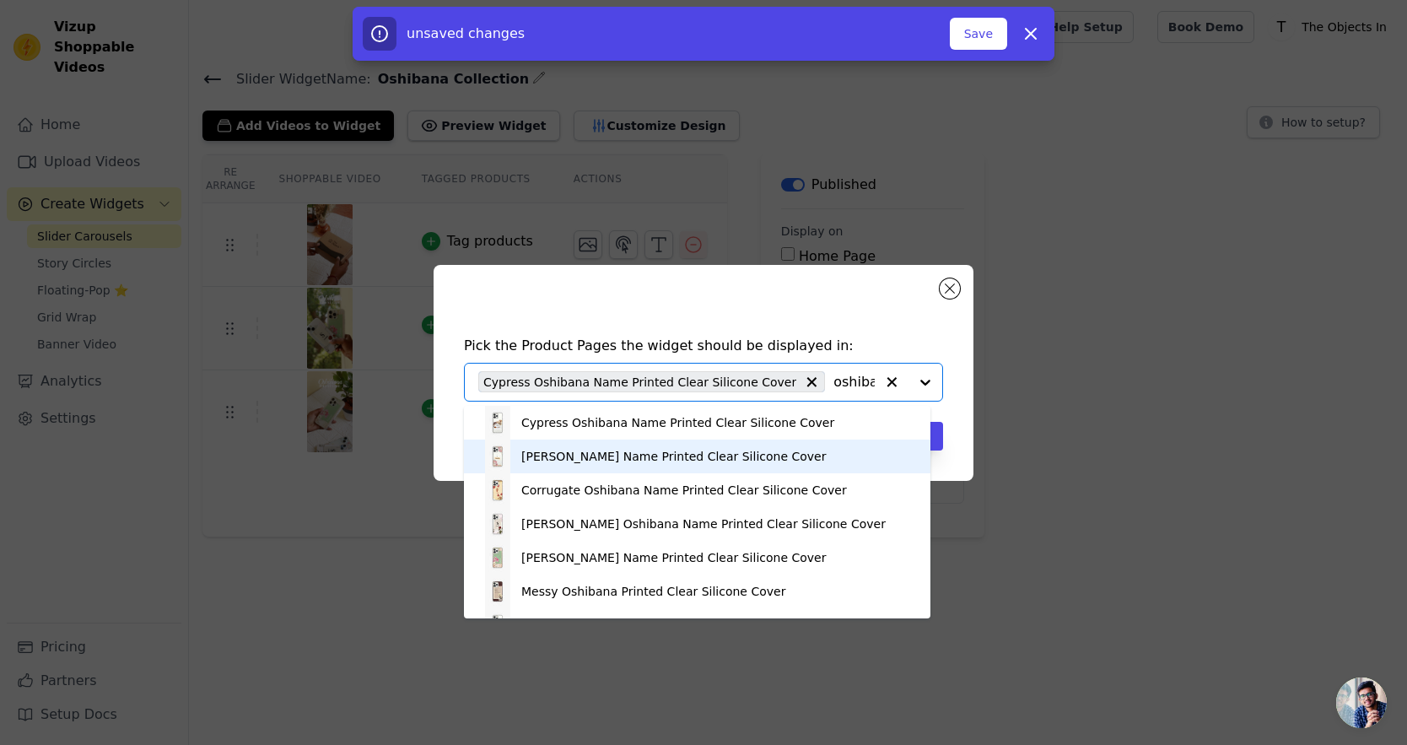
click at [677, 450] on div "[PERSON_NAME] Name Printed Clear Silicone Cover" at bounding box center [673, 456] width 305 height 17
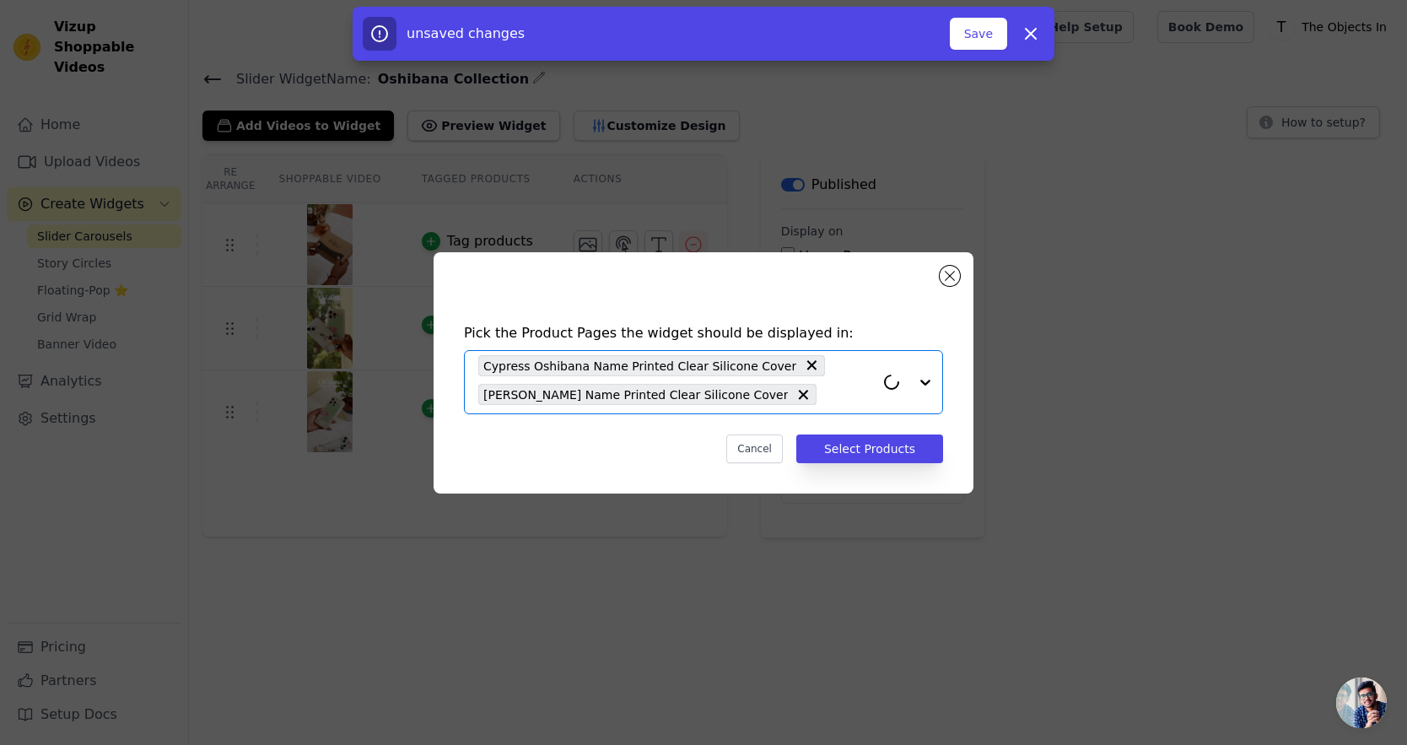
paste input "oshibana"
type input "oshibana"
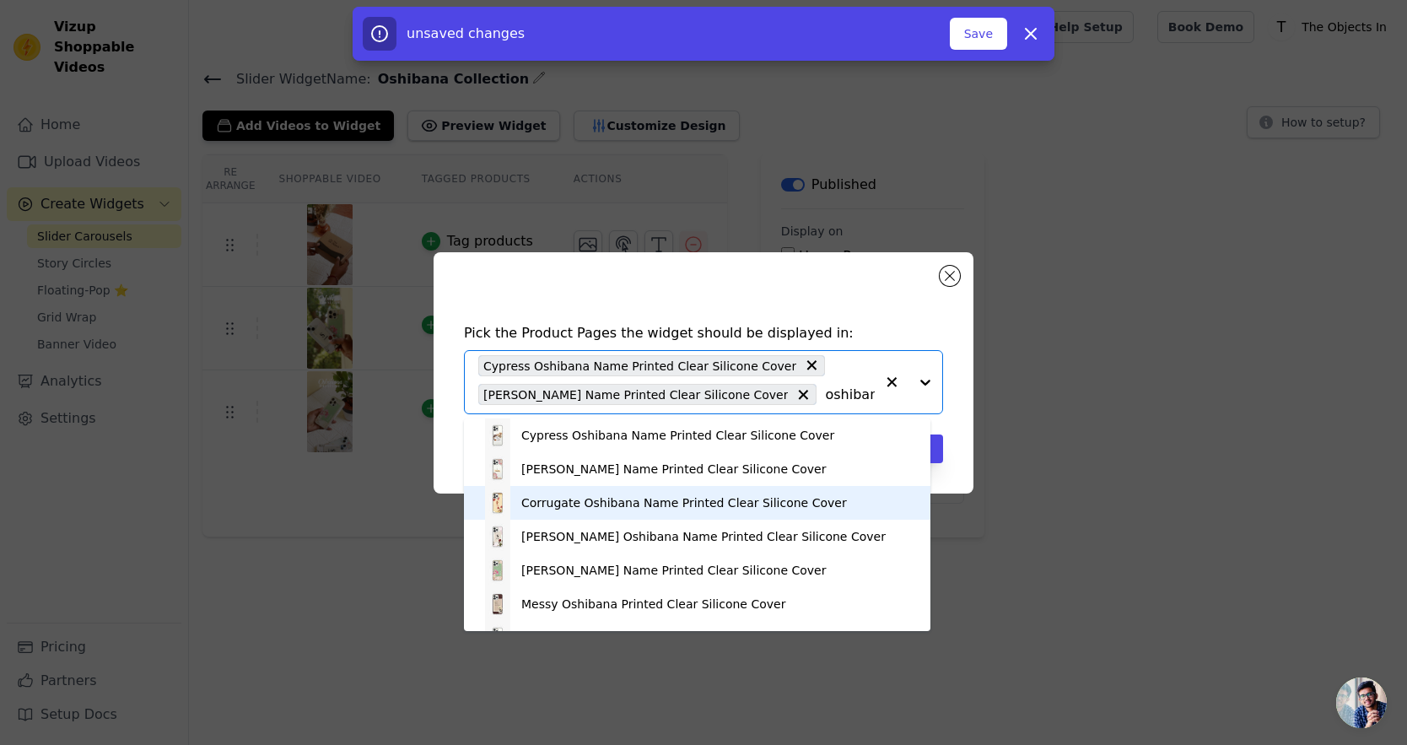
click at [675, 496] on div "Corrugate Oshibana Name Printed Clear Silicone Cover" at bounding box center [684, 502] width 326 height 17
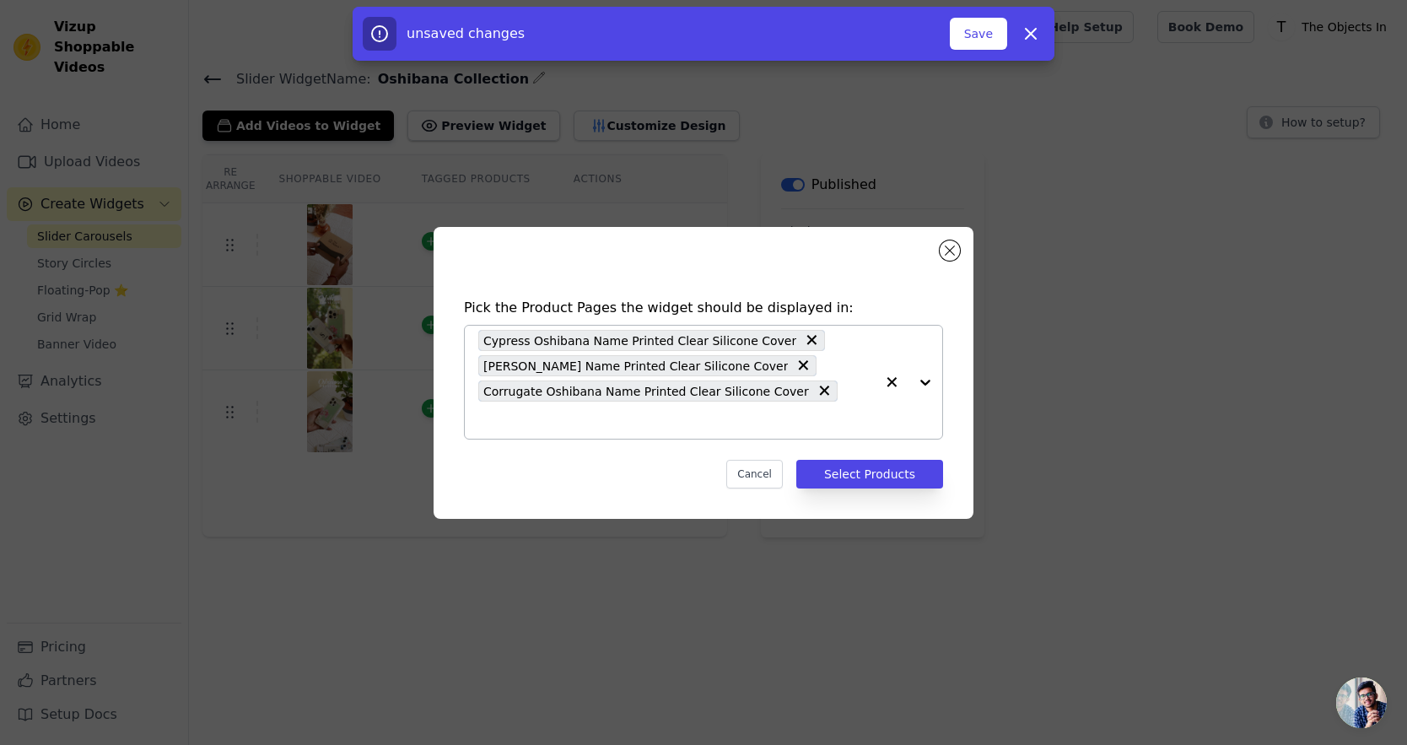
paste input "oshibana"
type input "oshibana"
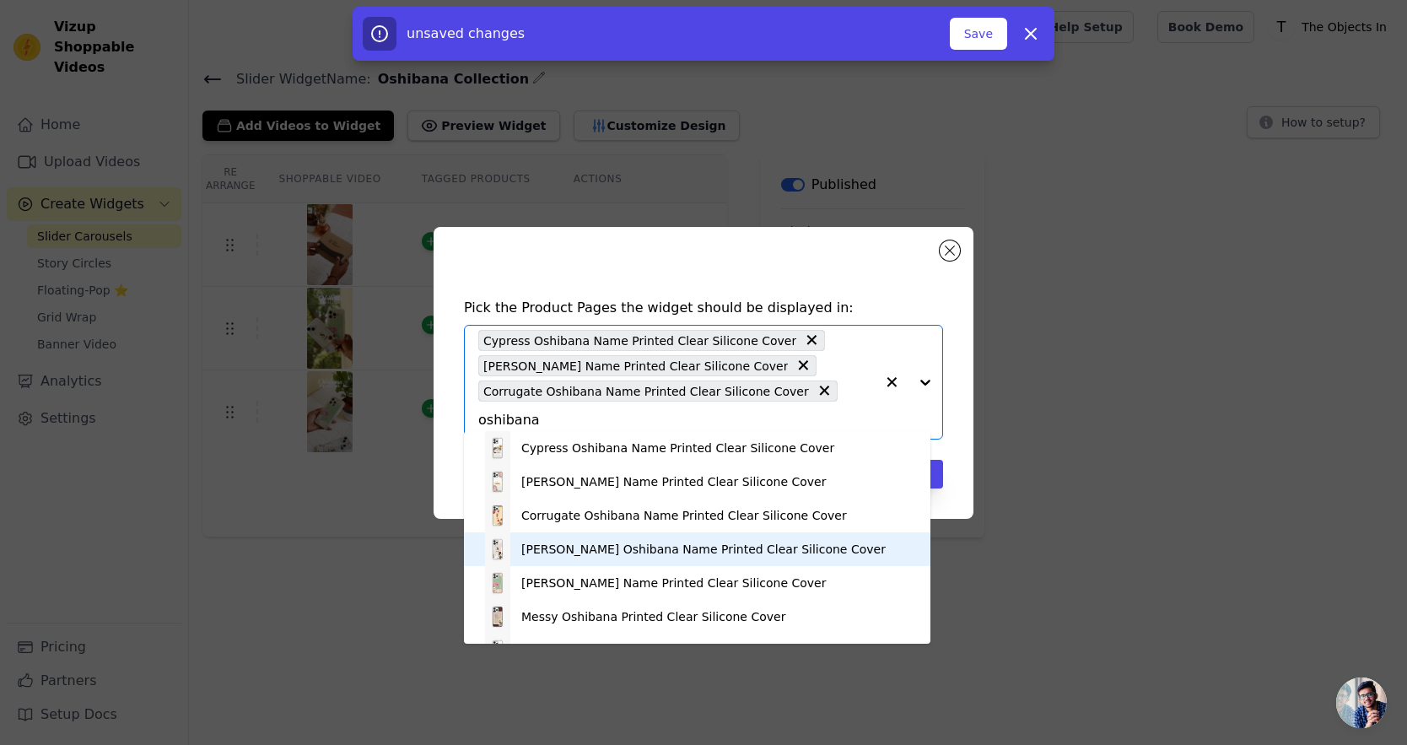
click at [667, 544] on div "[PERSON_NAME] Oshibana Name Printed Clear Silicone Cover" at bounding box center [703, 549] width 364 height 17
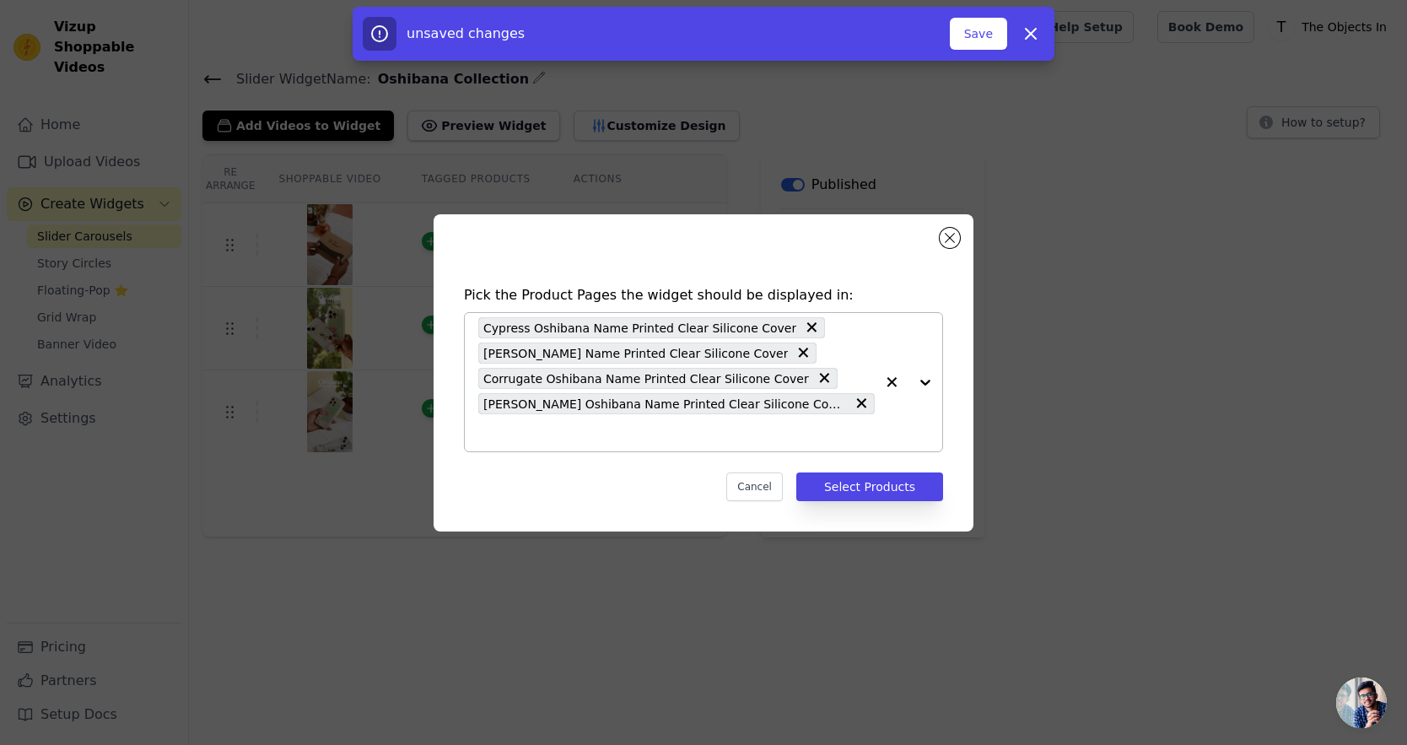
paste input "oshibana"
type input "oshibana"
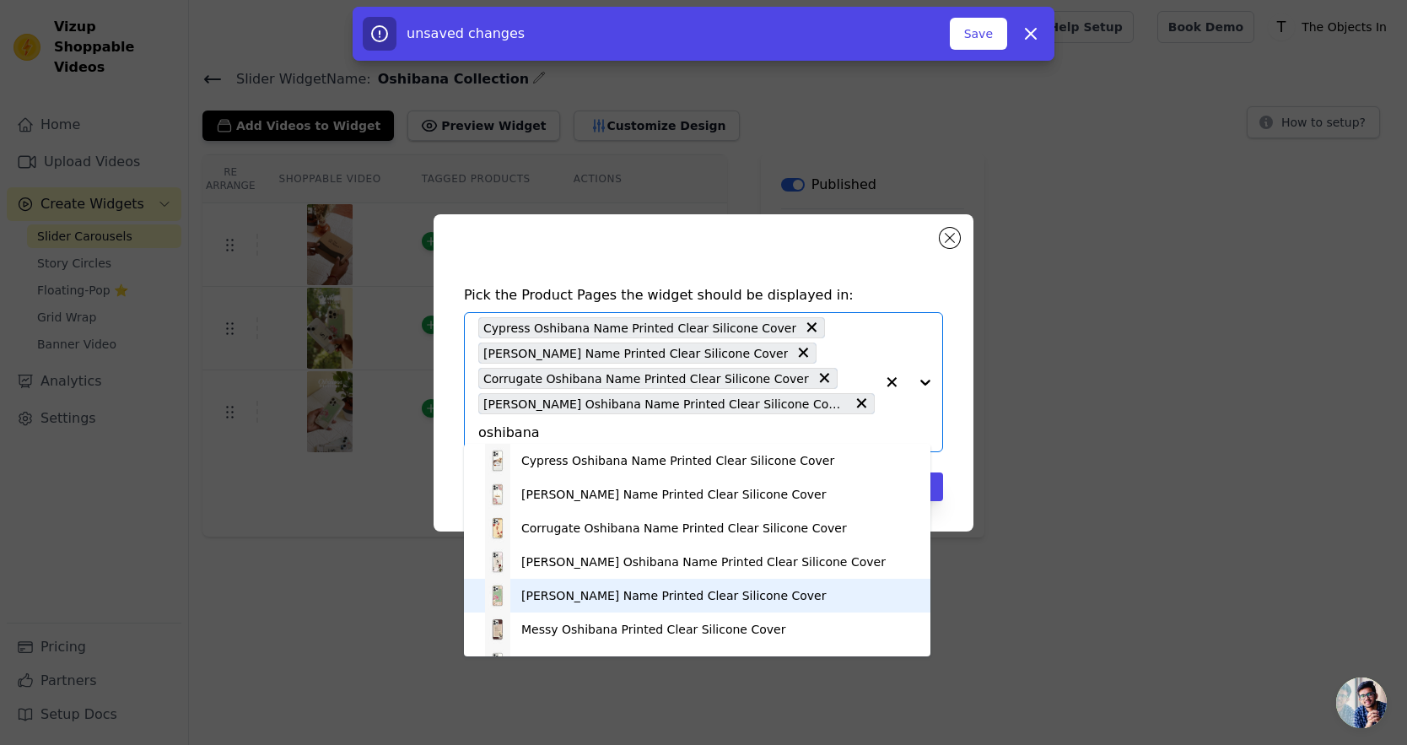
click at [638, 587] on div "[PERSON_NAME] Name Printed Clear Silicone Cover" at bounding box center [673, 595] width 305 height 17
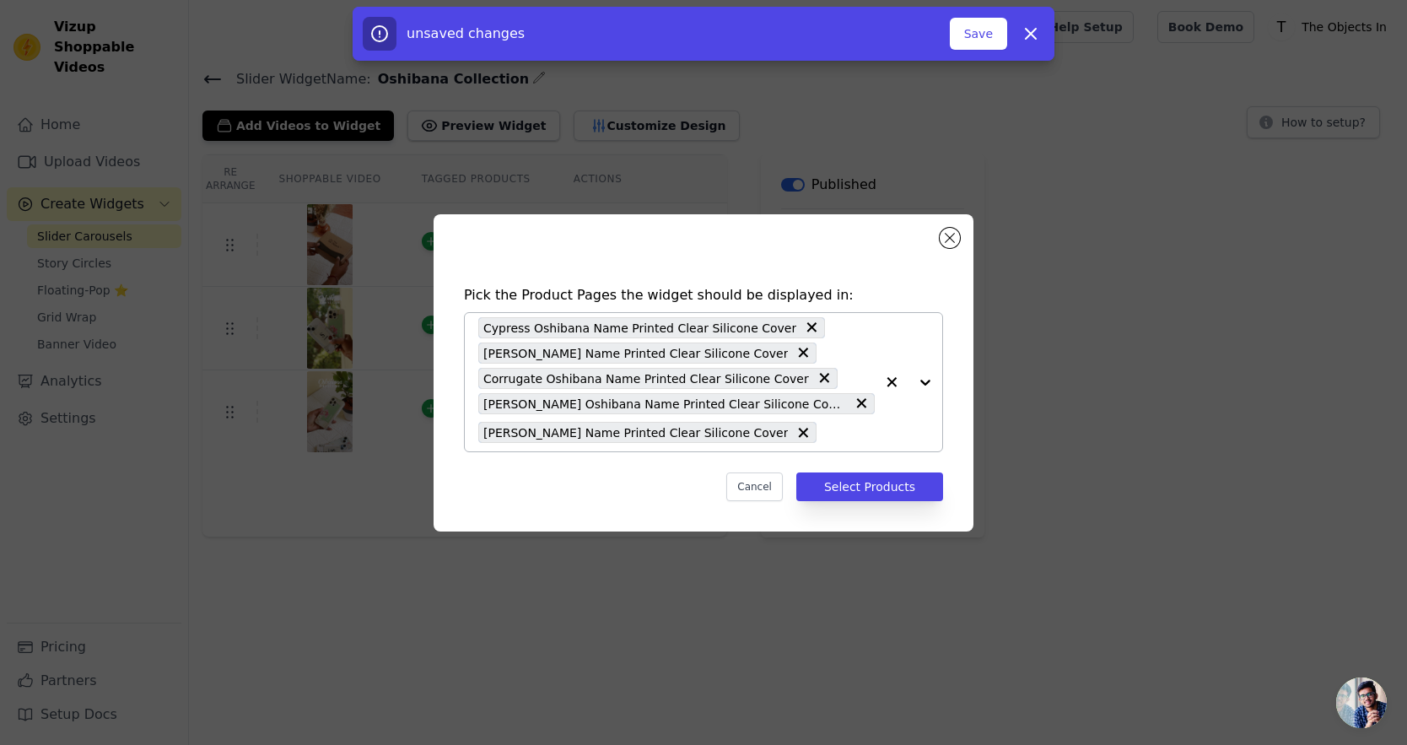
paste input "oshibana"
type input "oshibana"
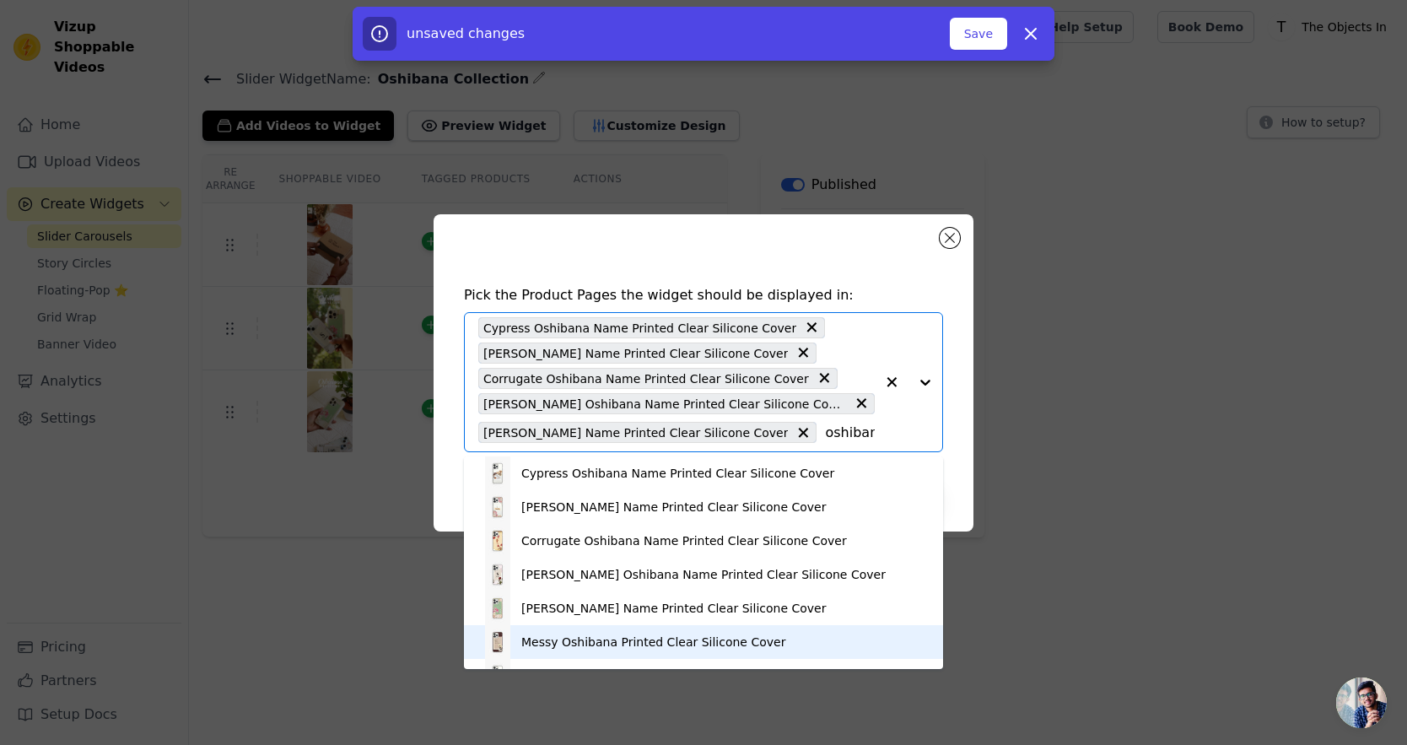
click at [643, 643] on div "Messy Oshibana Printed Clear Silicone Cover" at bounding box center [653, 641] width 264 height 17
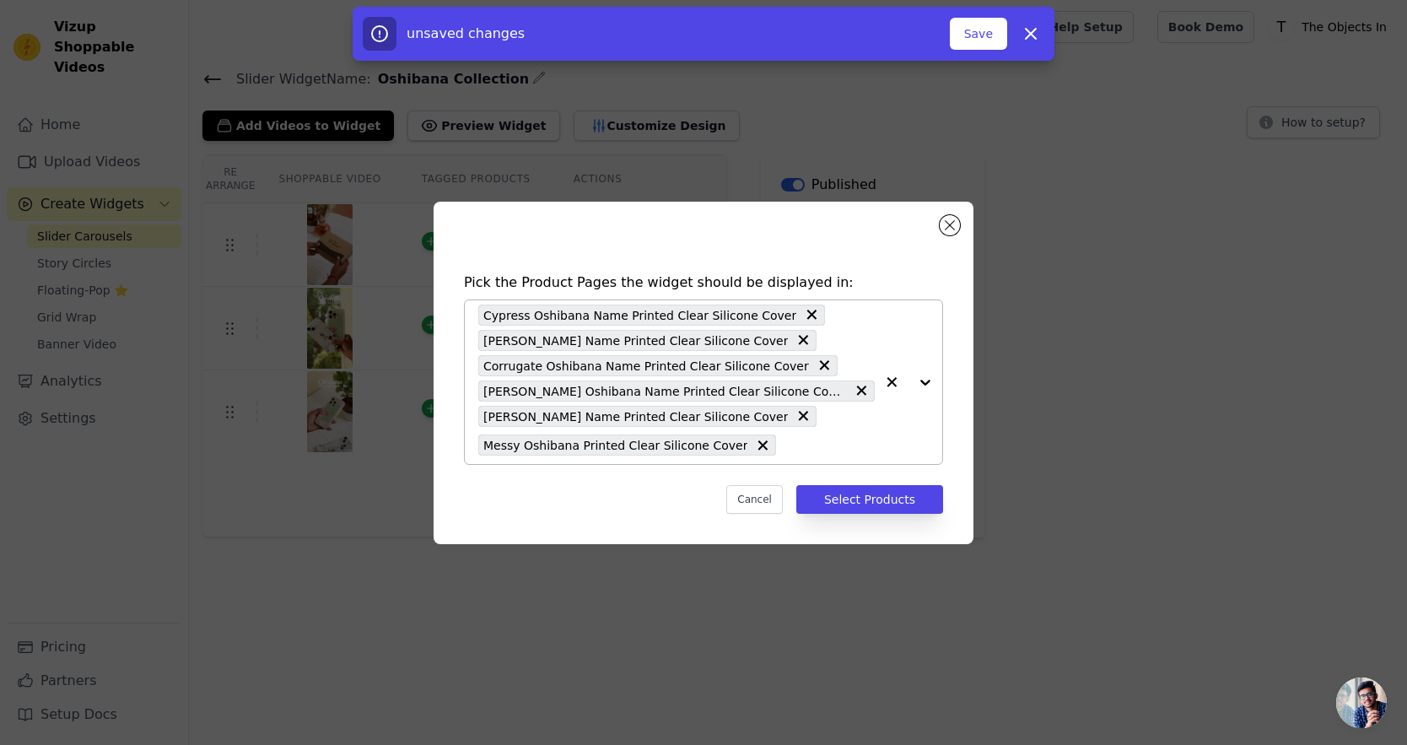
paste input "oshibana"
type input "oshibana"
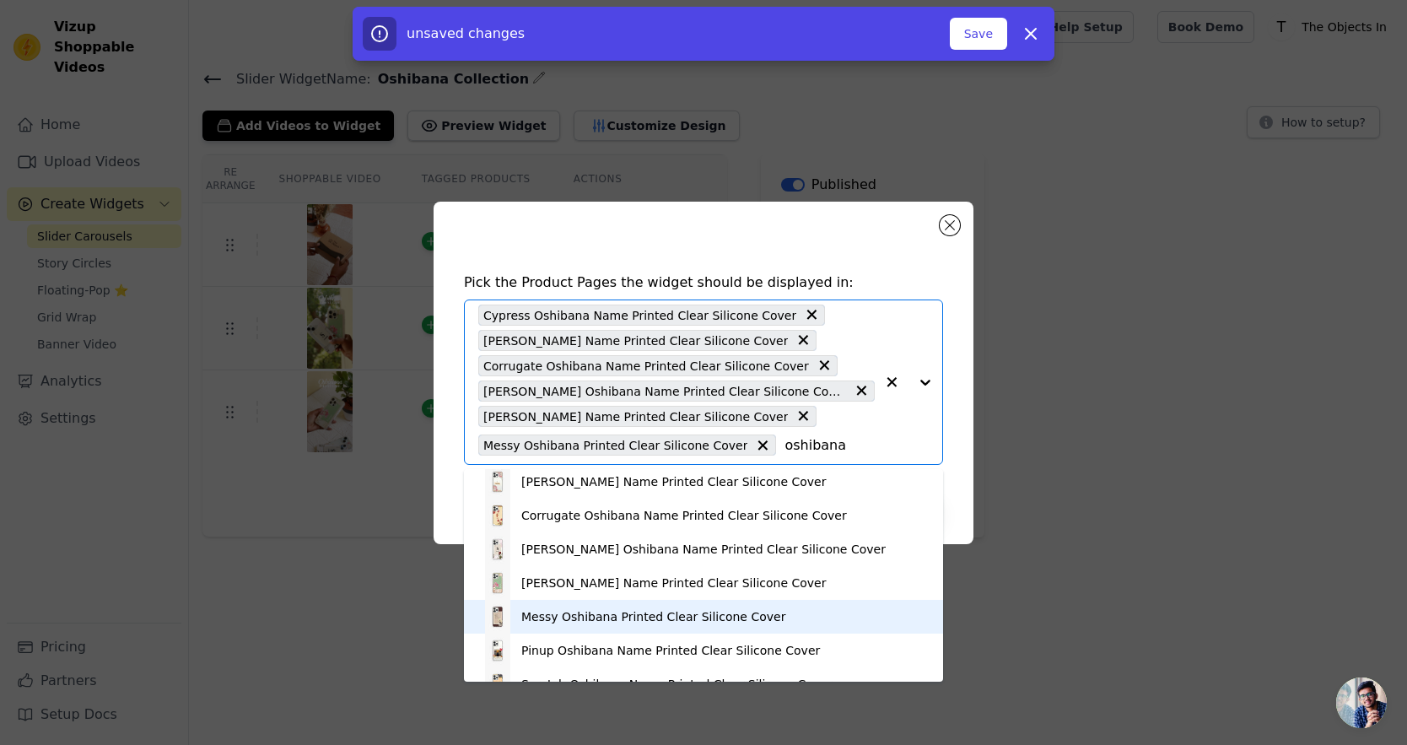
scroll to position [62, 0]
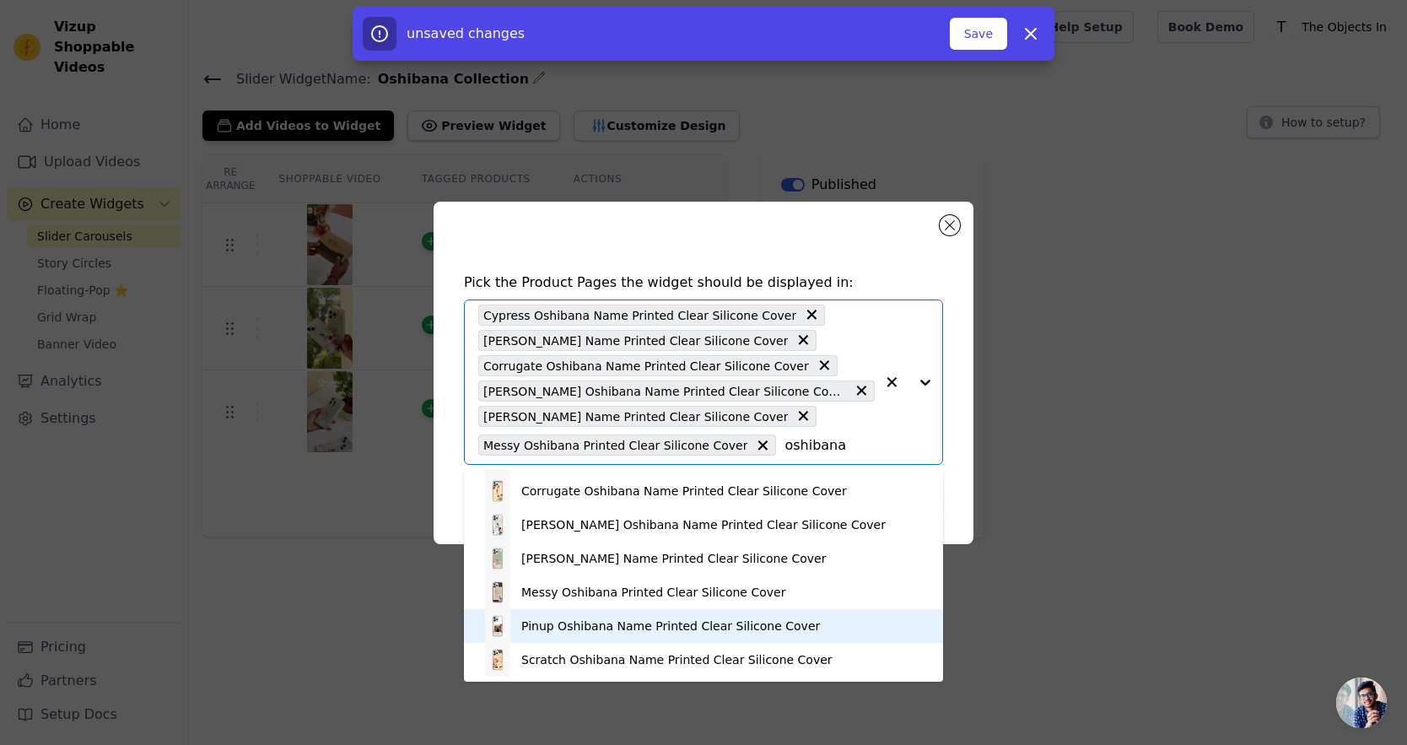
click at [645, 631] on div "Pinup Oshibana Name Printed Clear Silicone Cover" at bounding box center [670, 625] width 299 height 17
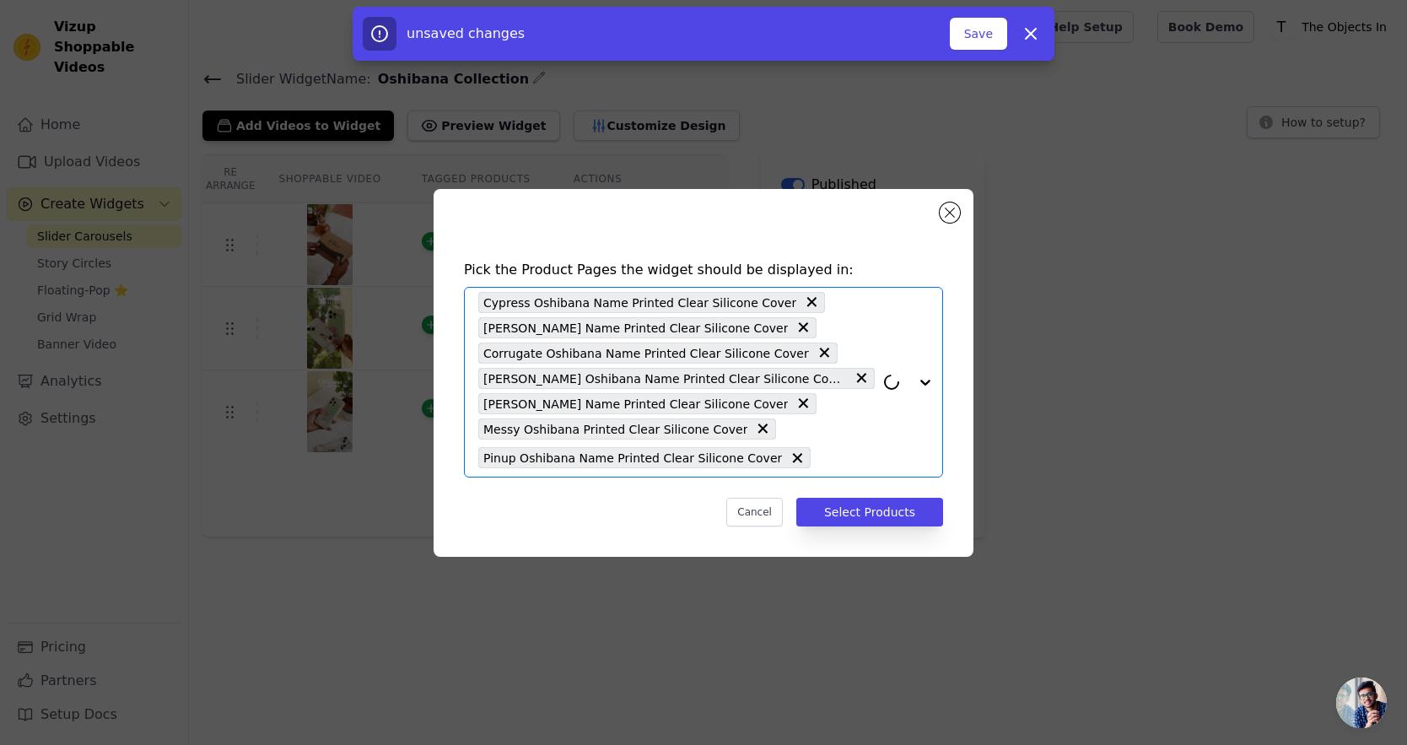
paste input "oshibana"
type input "oshibana"
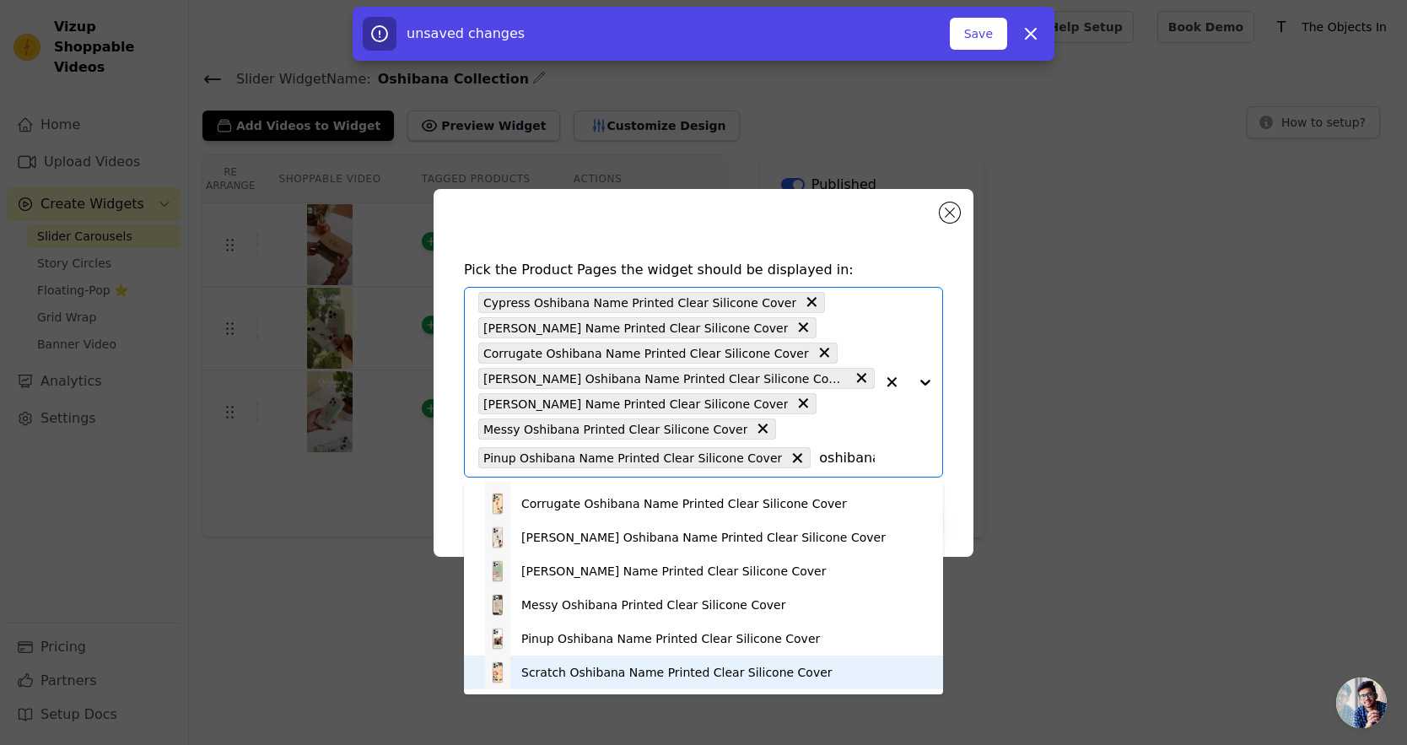
click at [656, 671] on div "Scratch Oshibana Name Printed Clear Silicone Cover" at bounding box center [676, 672] width 311 height 17
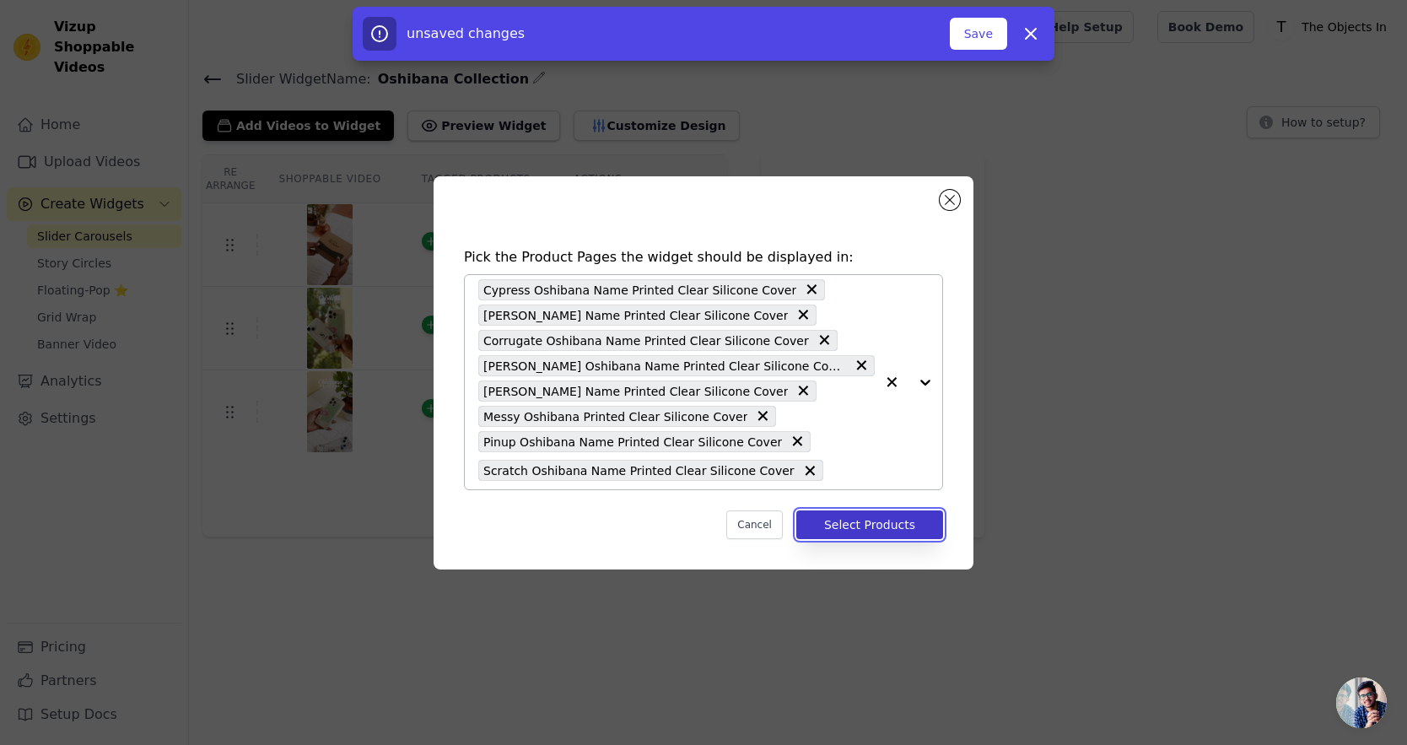
click at [855, 523] on button "Select Products" at bounding box center [869, 524] width 147 height 29
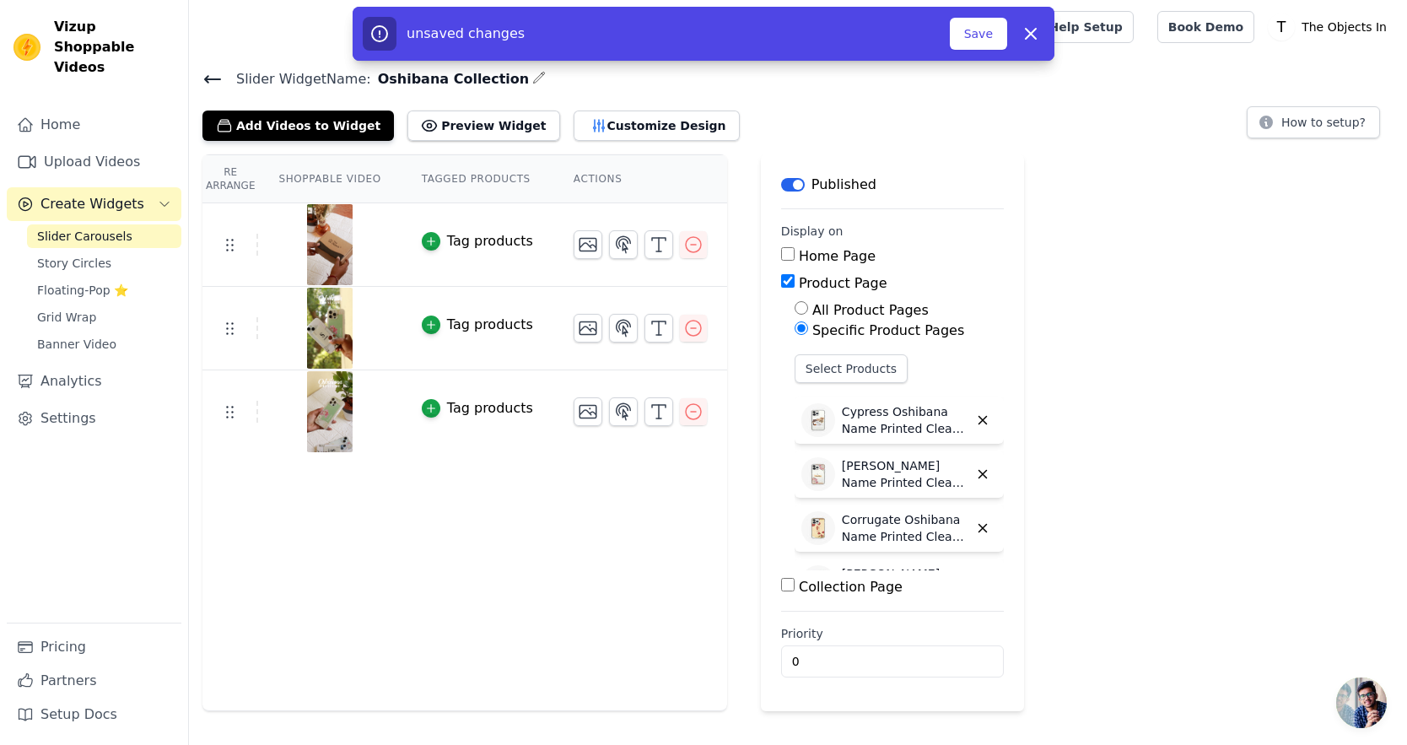
click at [461, 245] on div "Tag products" at bounding box center [490, 241] width 86 height 20
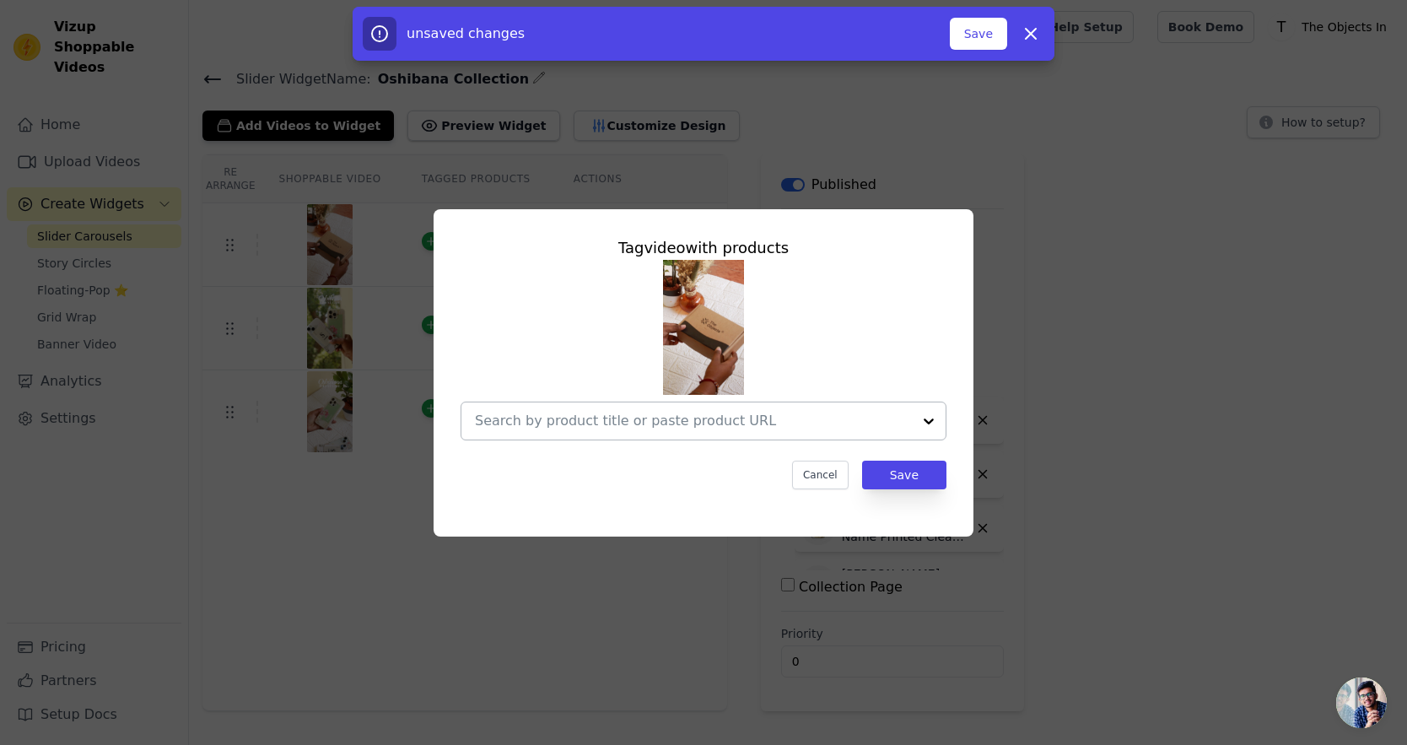
click at [578, 419] on input "text" at bounding box center [693, 421] width 437 height 20
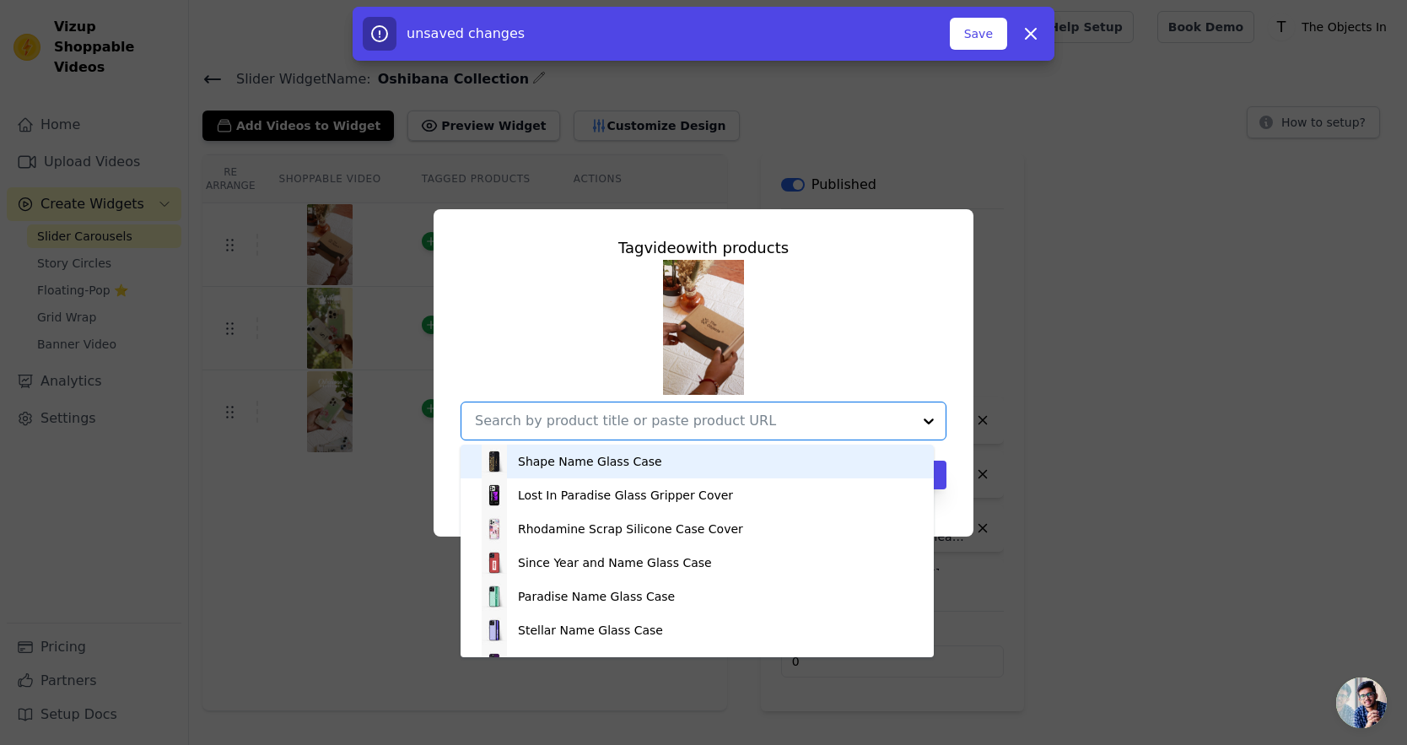
paste input "oshibana"
type input "oshibana"
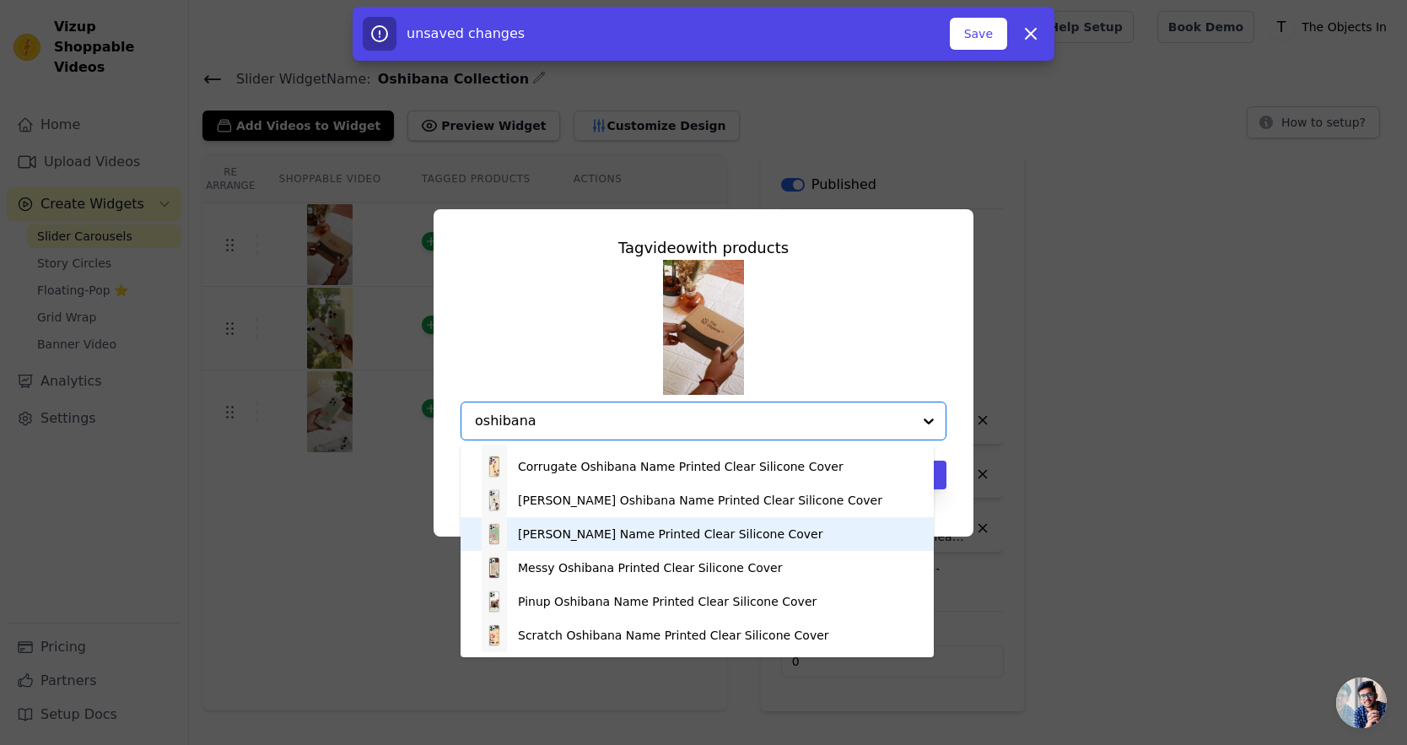
click at [621, 529] on div "[PERSON_NAME] Name Printed Clear Silicone Cover" at bounding box center [670, 533] width 305 height 17
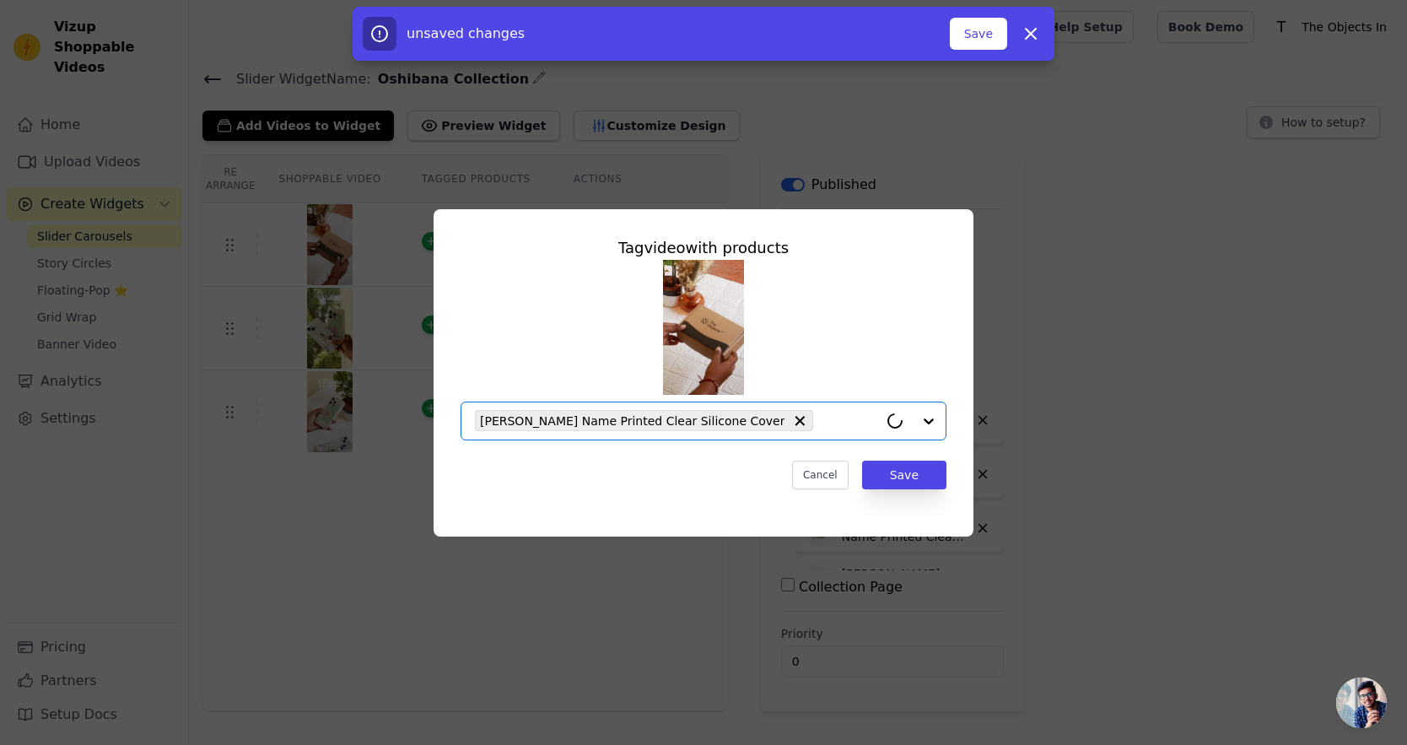
paste input "oshibana"
type input "oshibana"
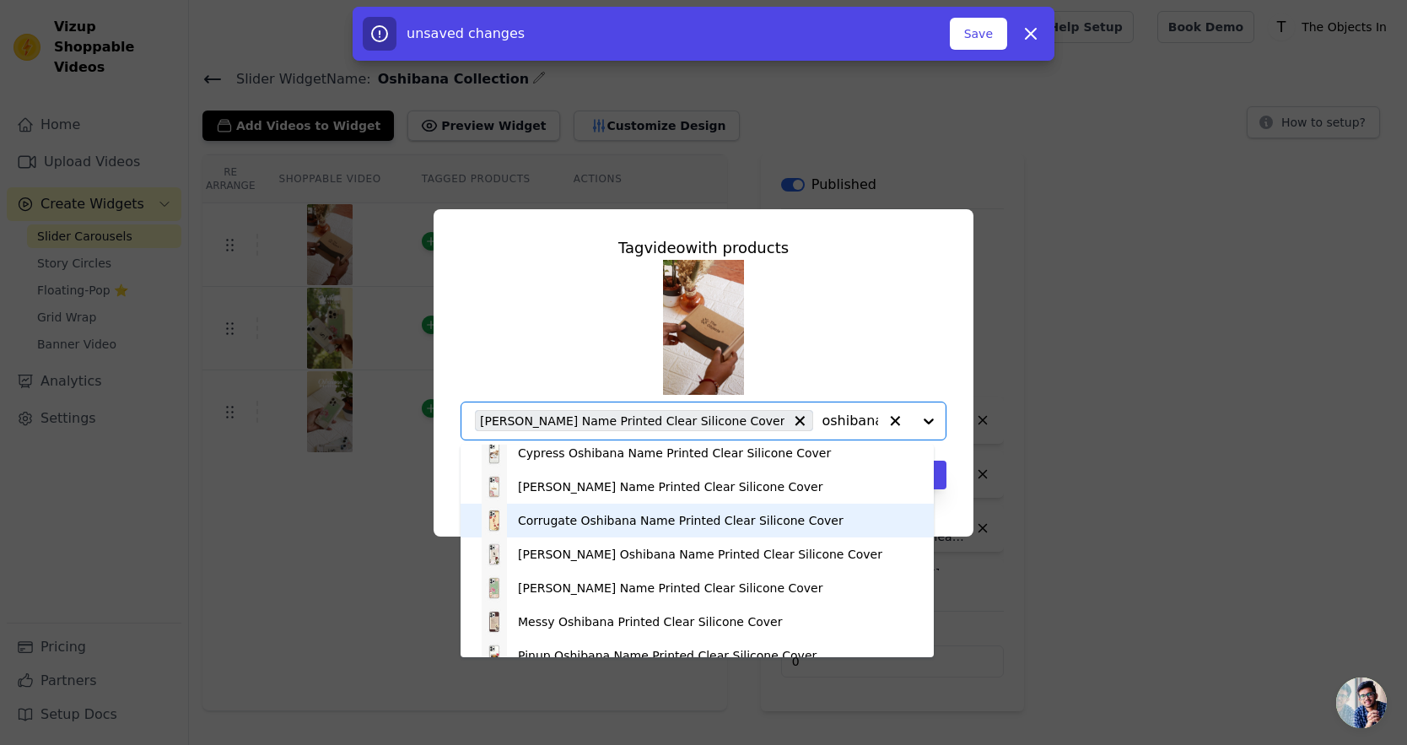
scroll to position [0, 0]
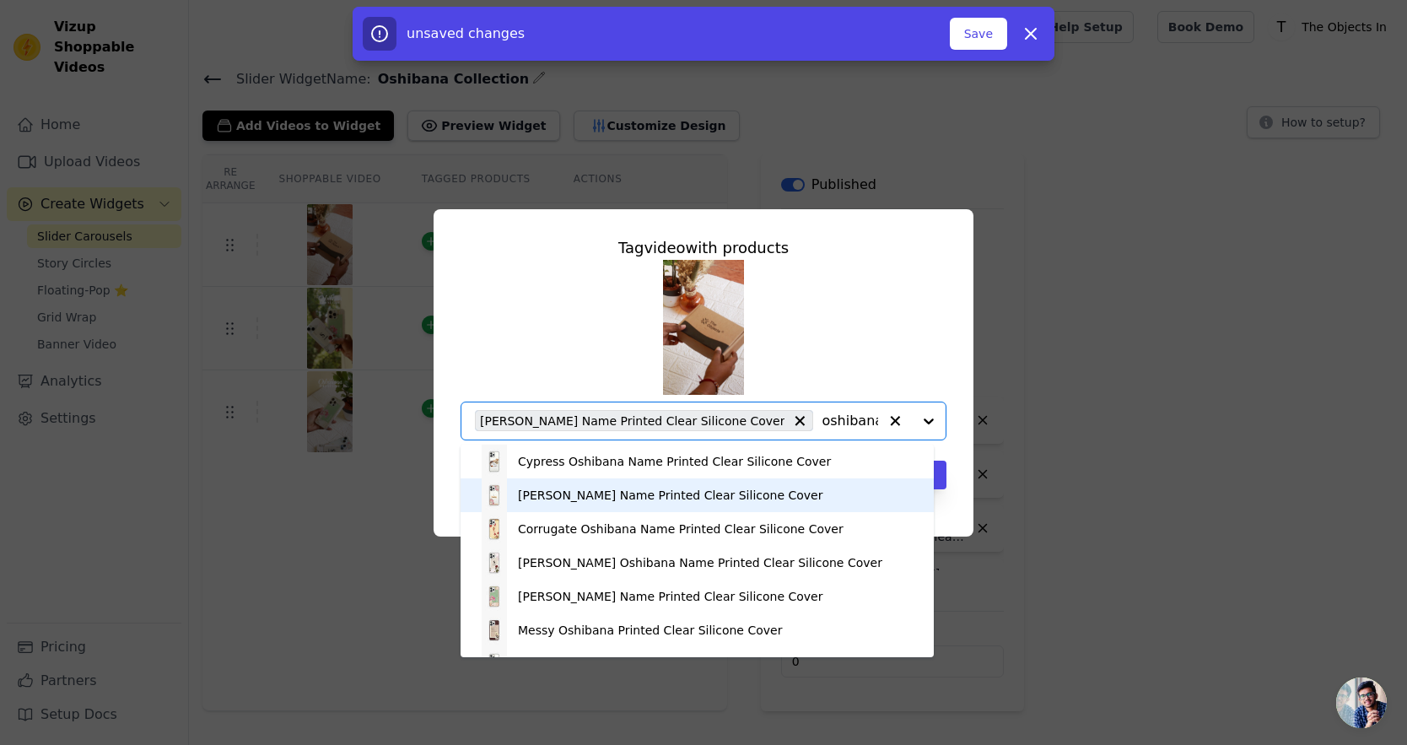
click at [566, 499] on div "[PERSON_NAME] Name Printed Clear Silicone Cover" at bounding box center [670, 495] width 305 height 17
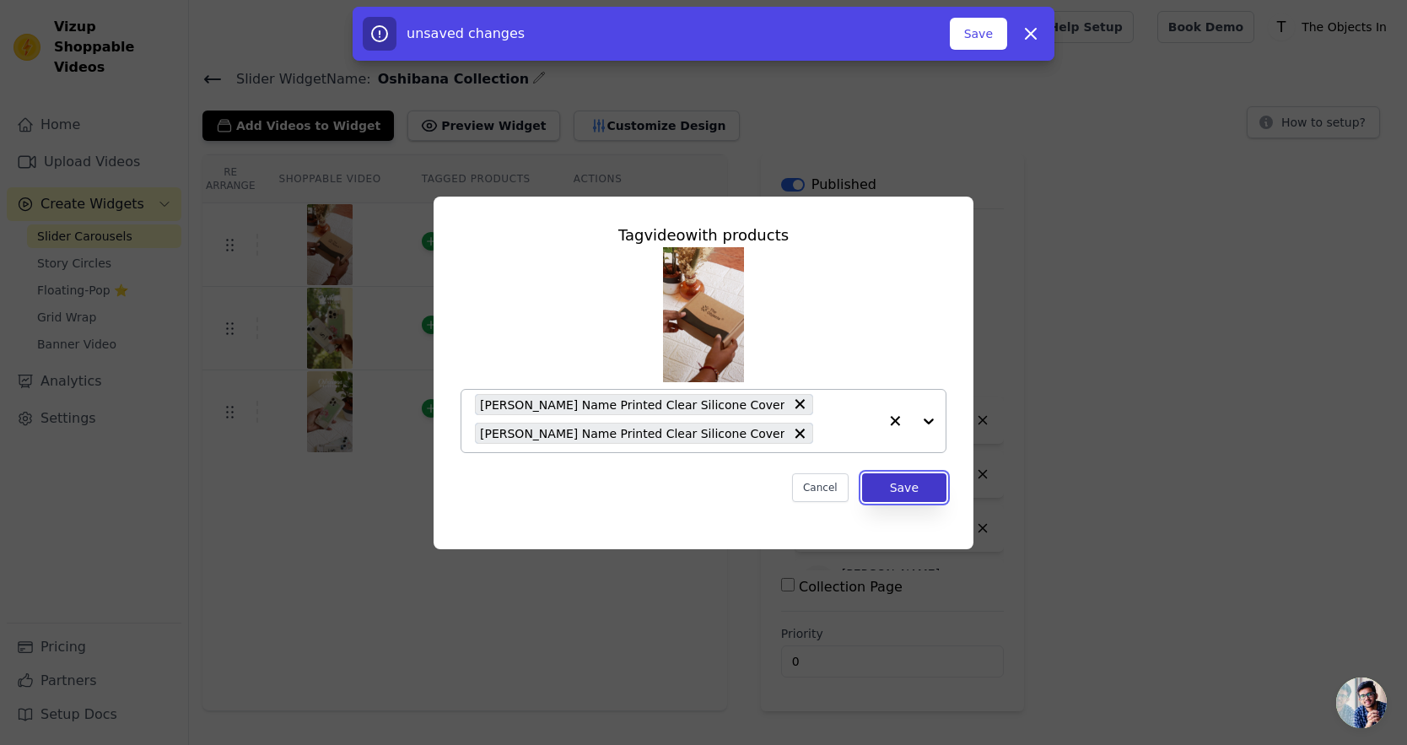
click at [930, 498] on button "Save" at bounding box center [904, 487] width 84 height 29
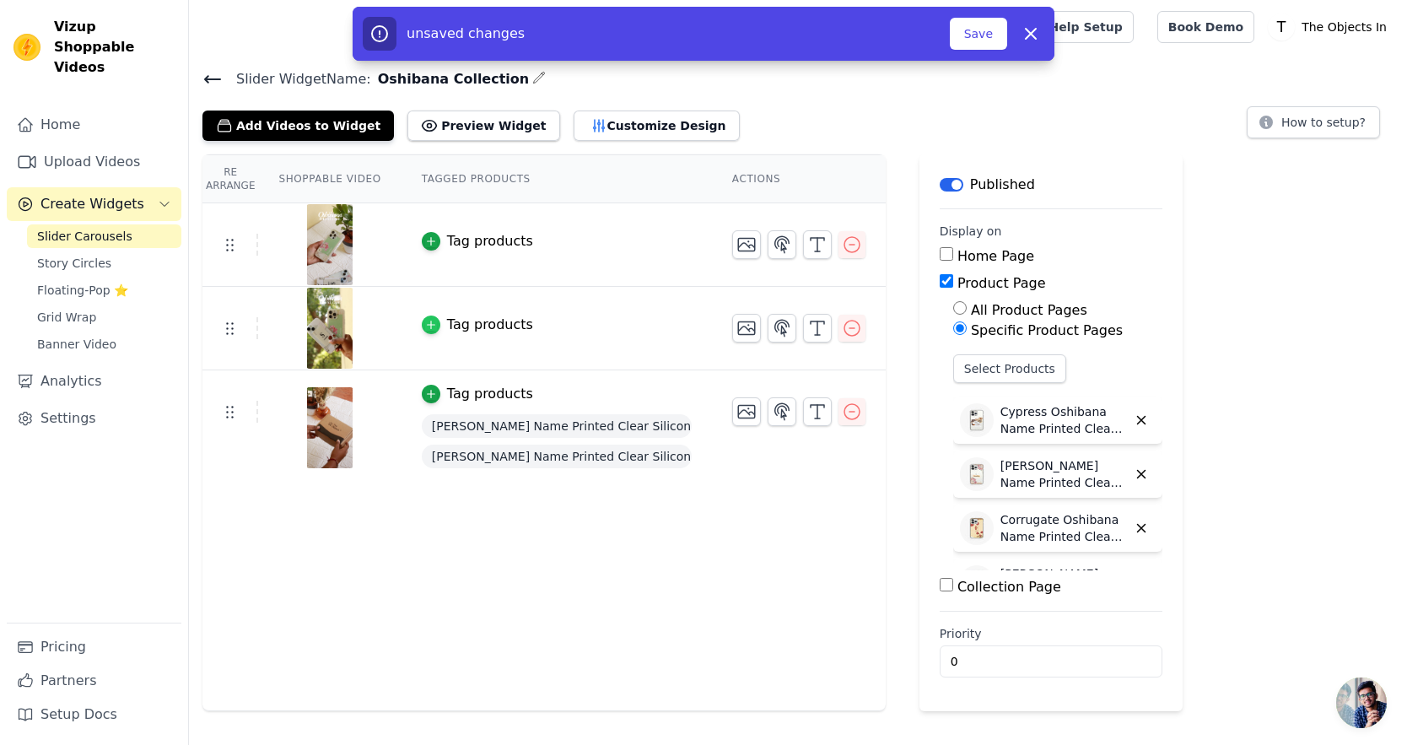
click at [428, 321] on icon "button" at bounding box center [431, 325] width 12 height 12
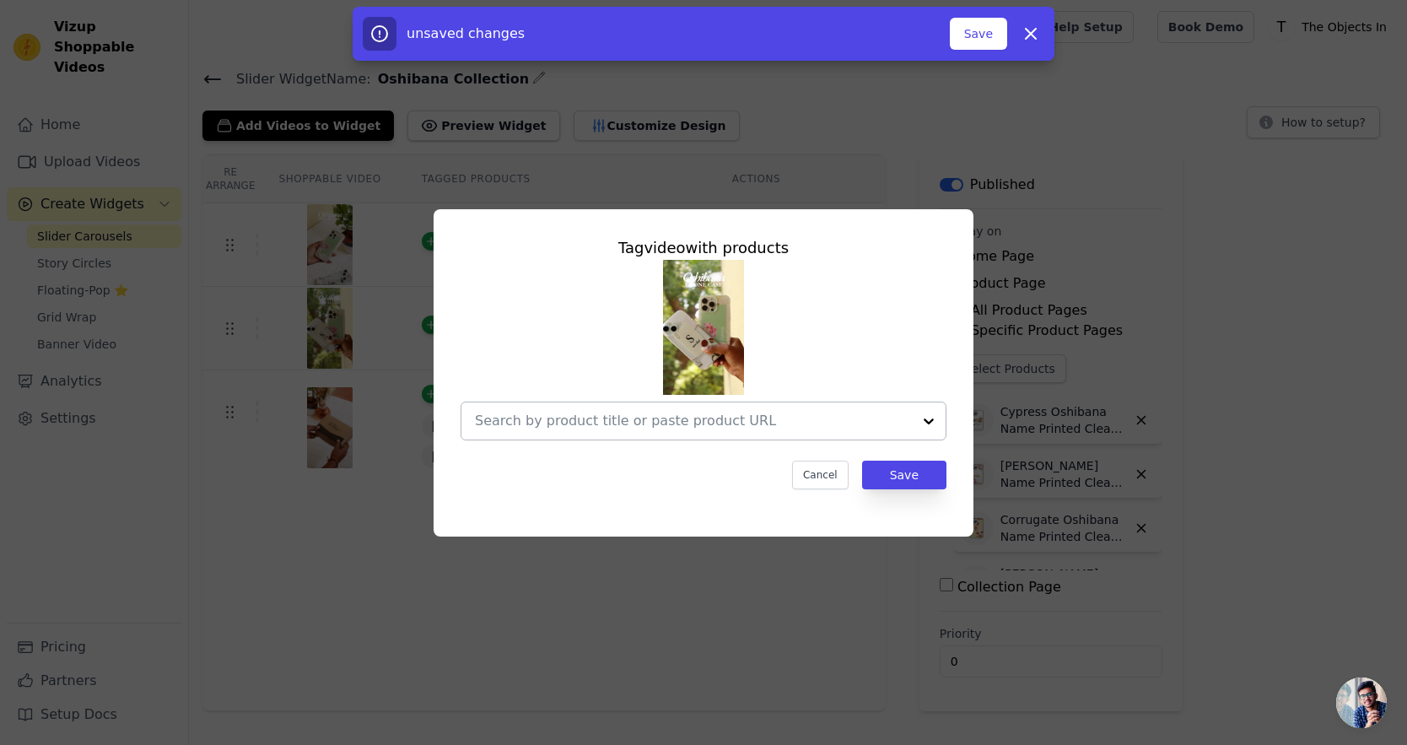
click at [670, 427] on input "text" at bounding box center [693, 421] width 437 height 20
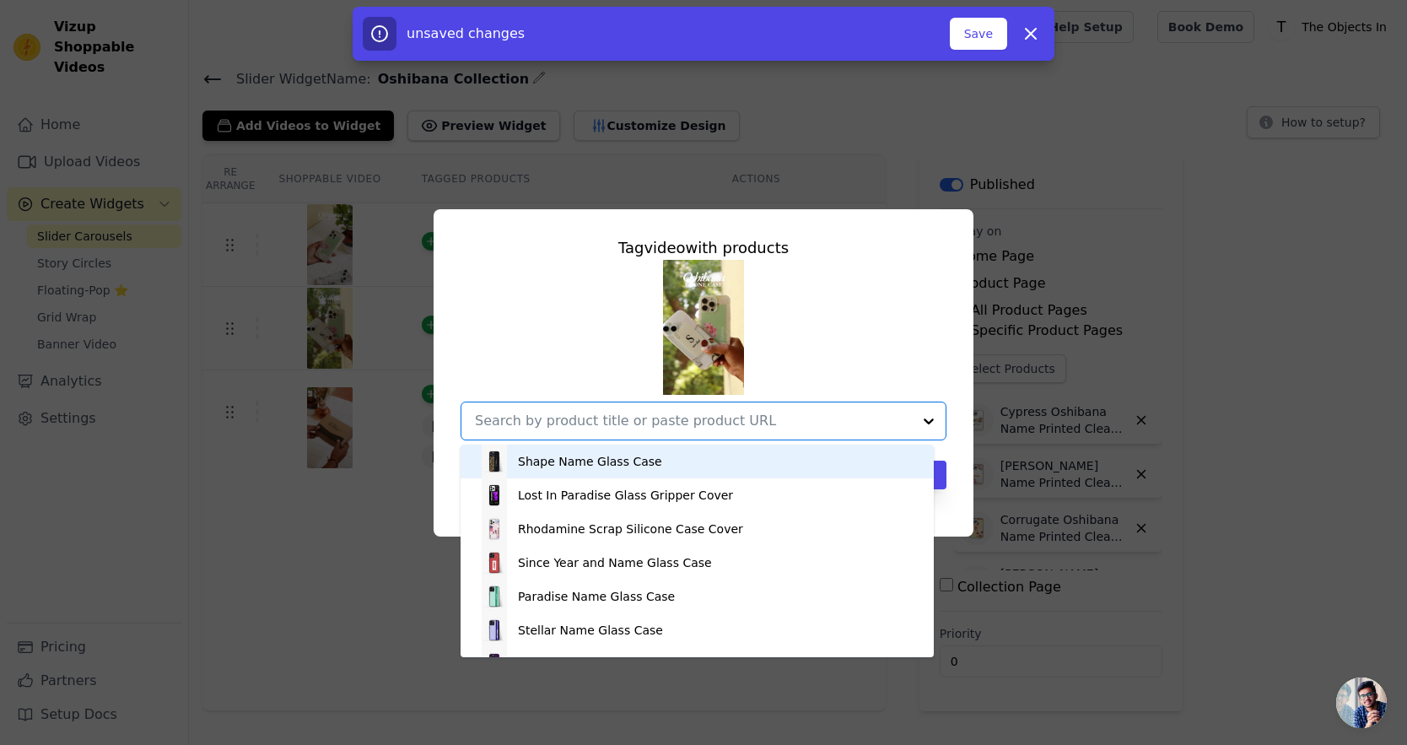
paste input "oshibana"
type input "oshibana"
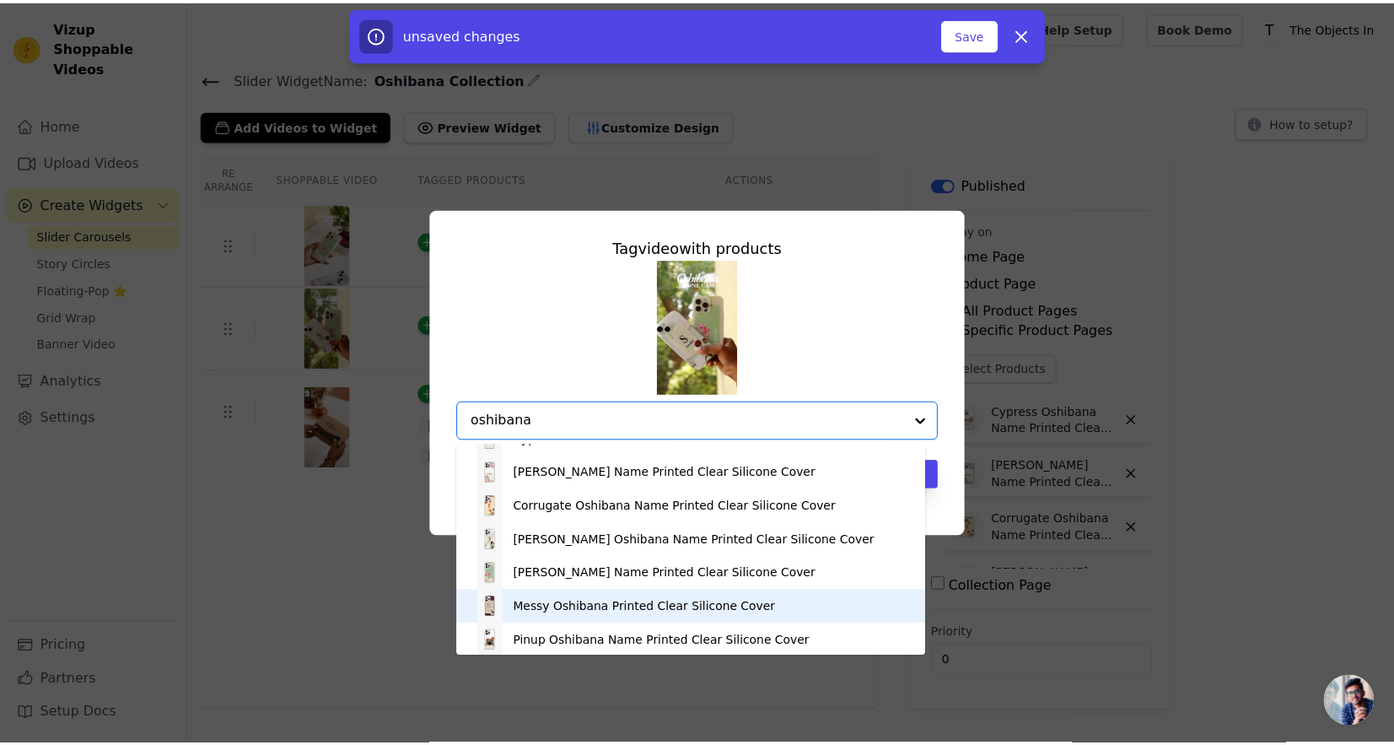
scroll to position [19, 0]
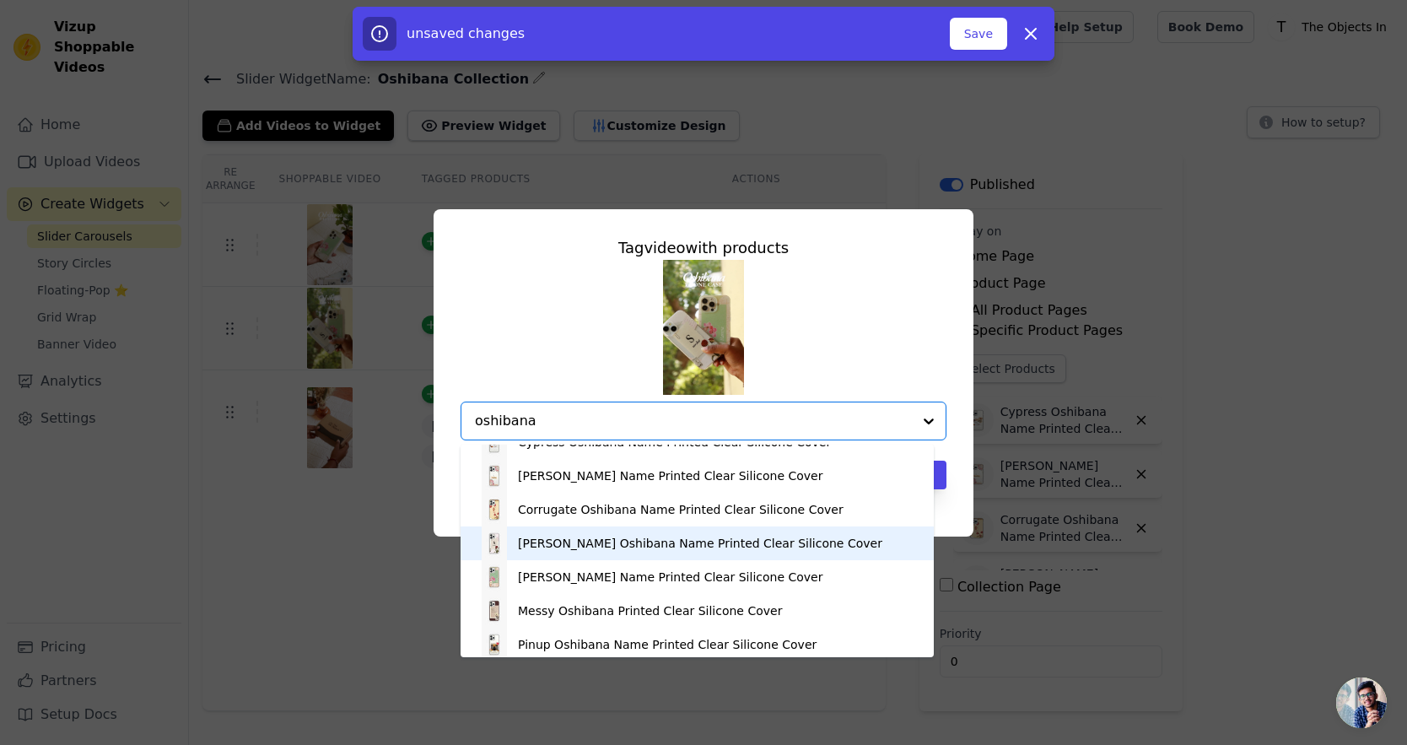
click at [655, 543] on div "[PERSON_NAME] Oshibana Name Printed Clear Silicone Cover" at bounding box center [700, 543] width 364 height 17
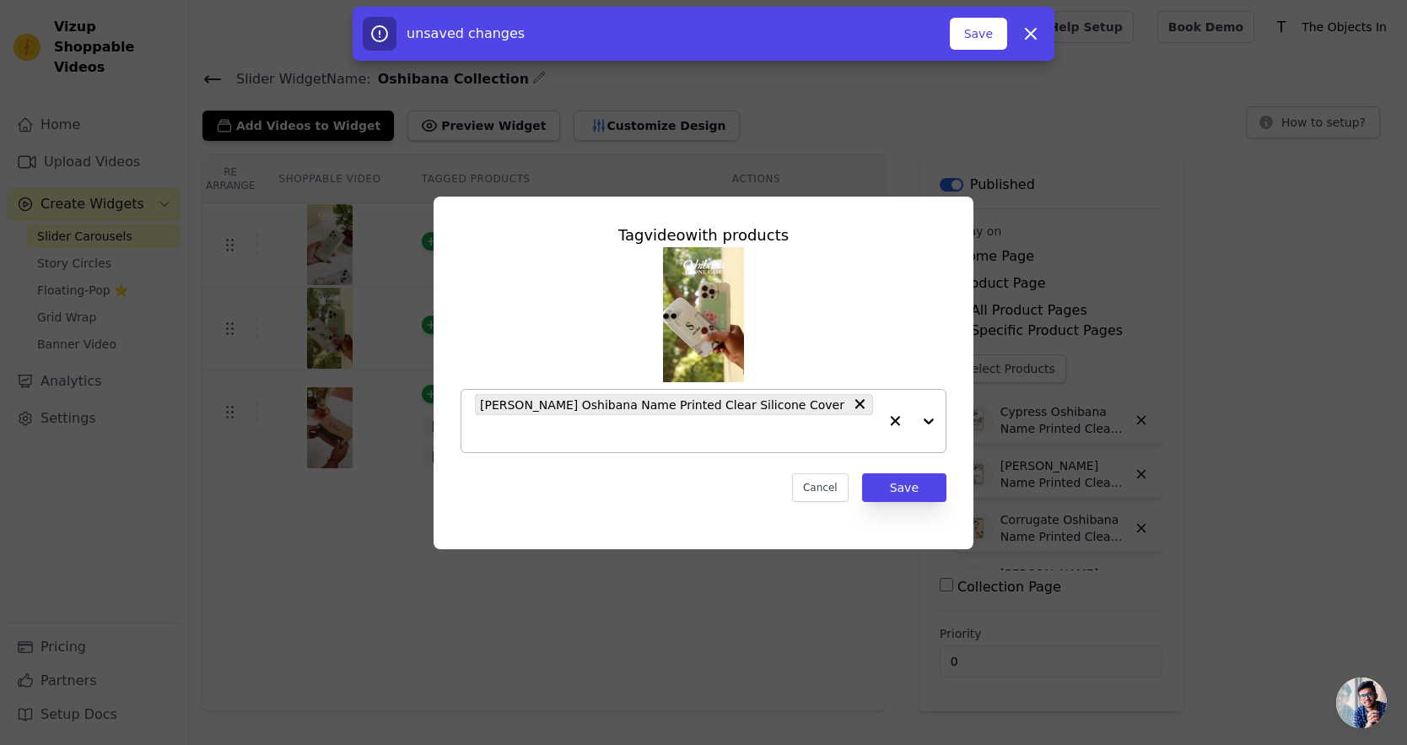
paste input "oshibana"
type input "oshibana"
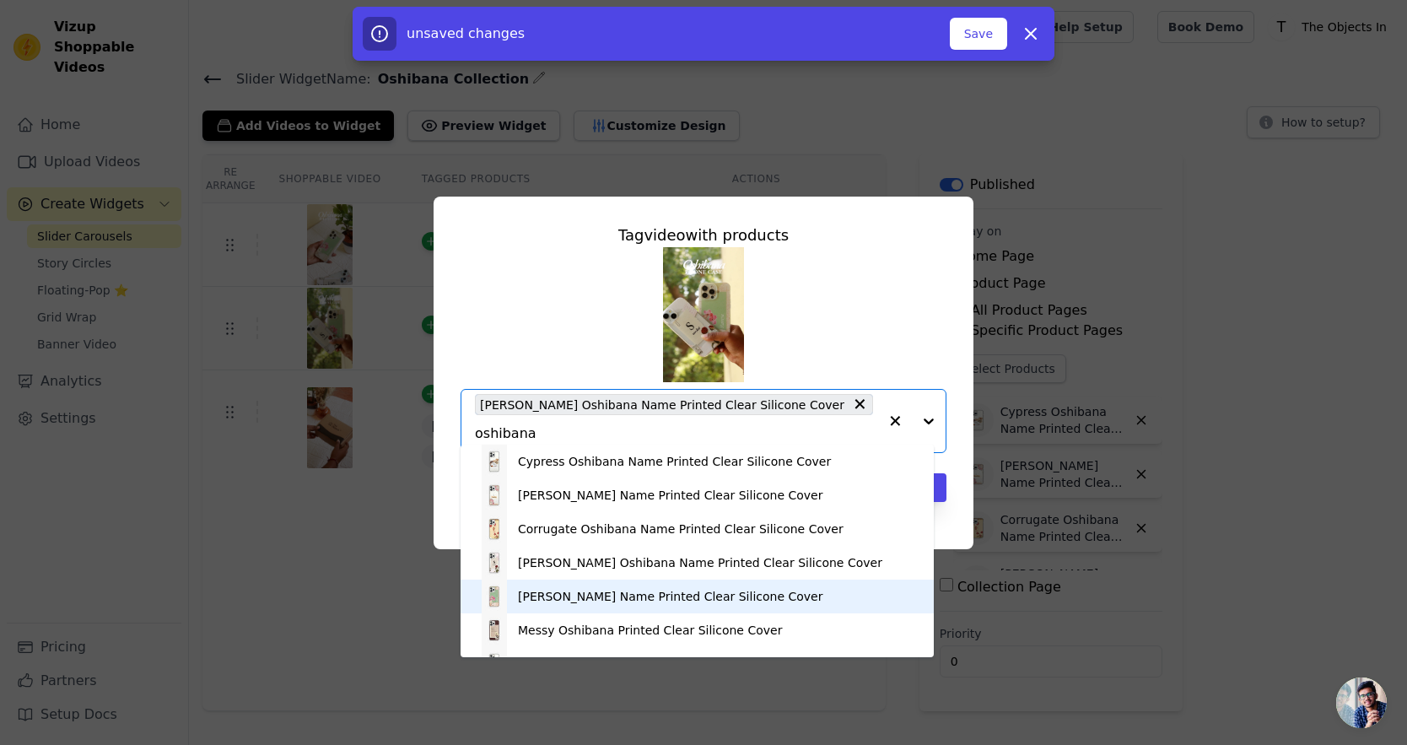
click at [634, 601] on div "[PERSON_NAME] Name Printed Clear Silicone Cover" at bounding box center [670, 596] width 305 height 17
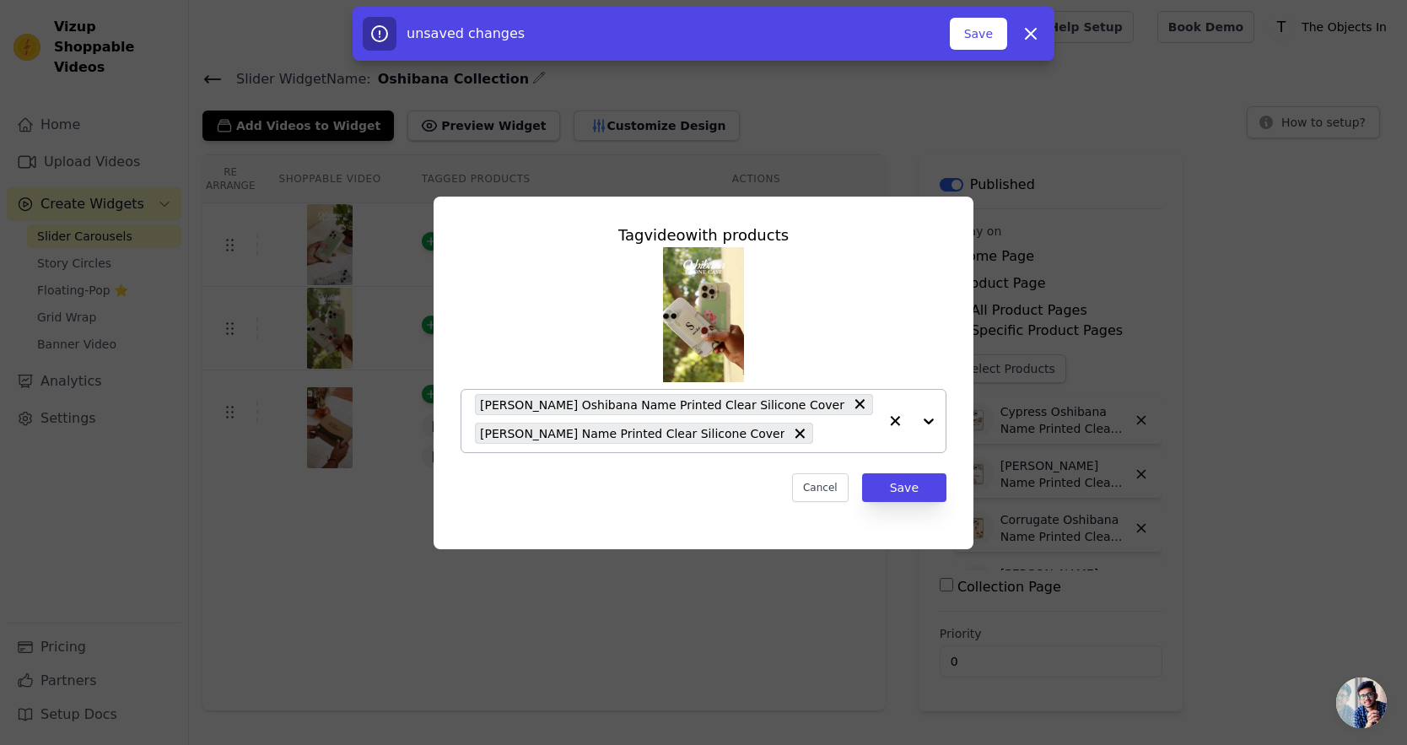
paste input "oshibana"
type input "oshibana"
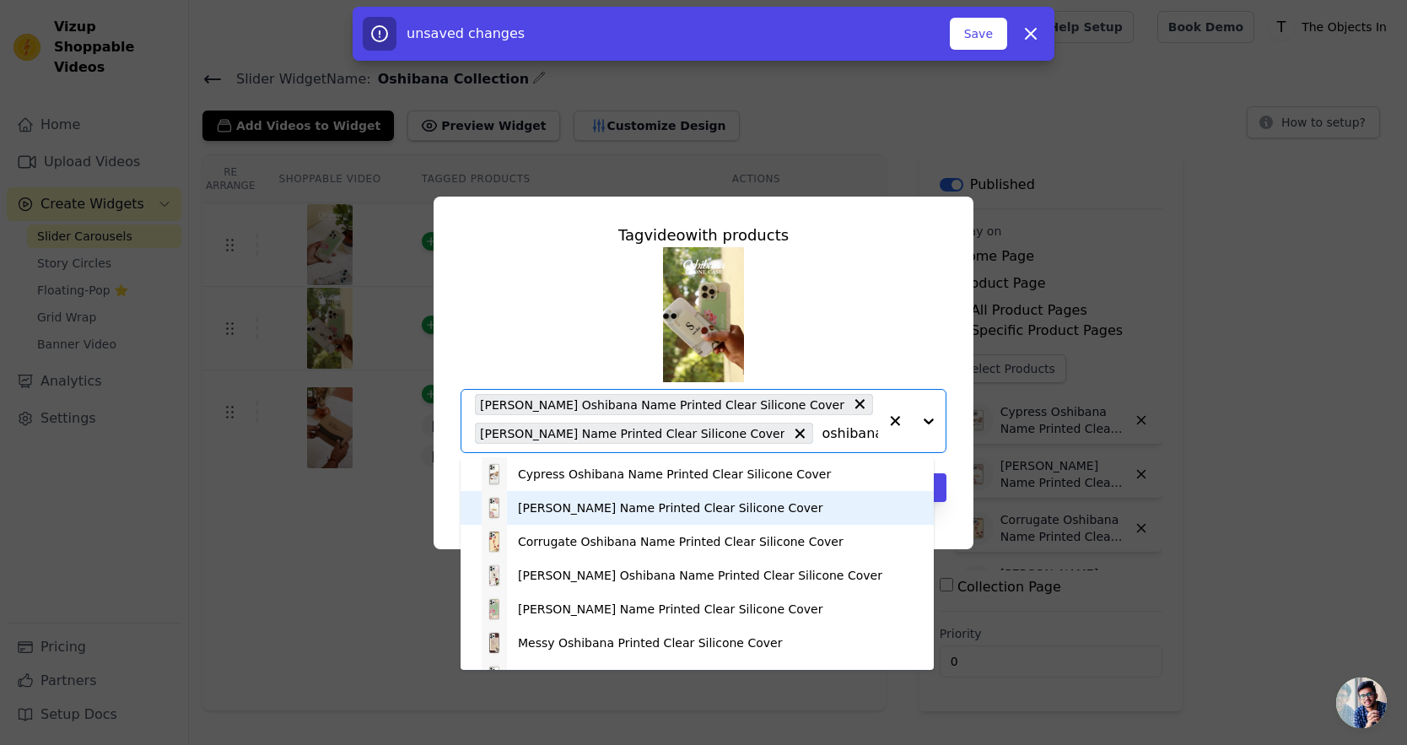
click at [652, 509] on div "[PERSON_NAME] Name Printed Clear Silicone Cover" at bounding box center [670, 507] width 305 height 17
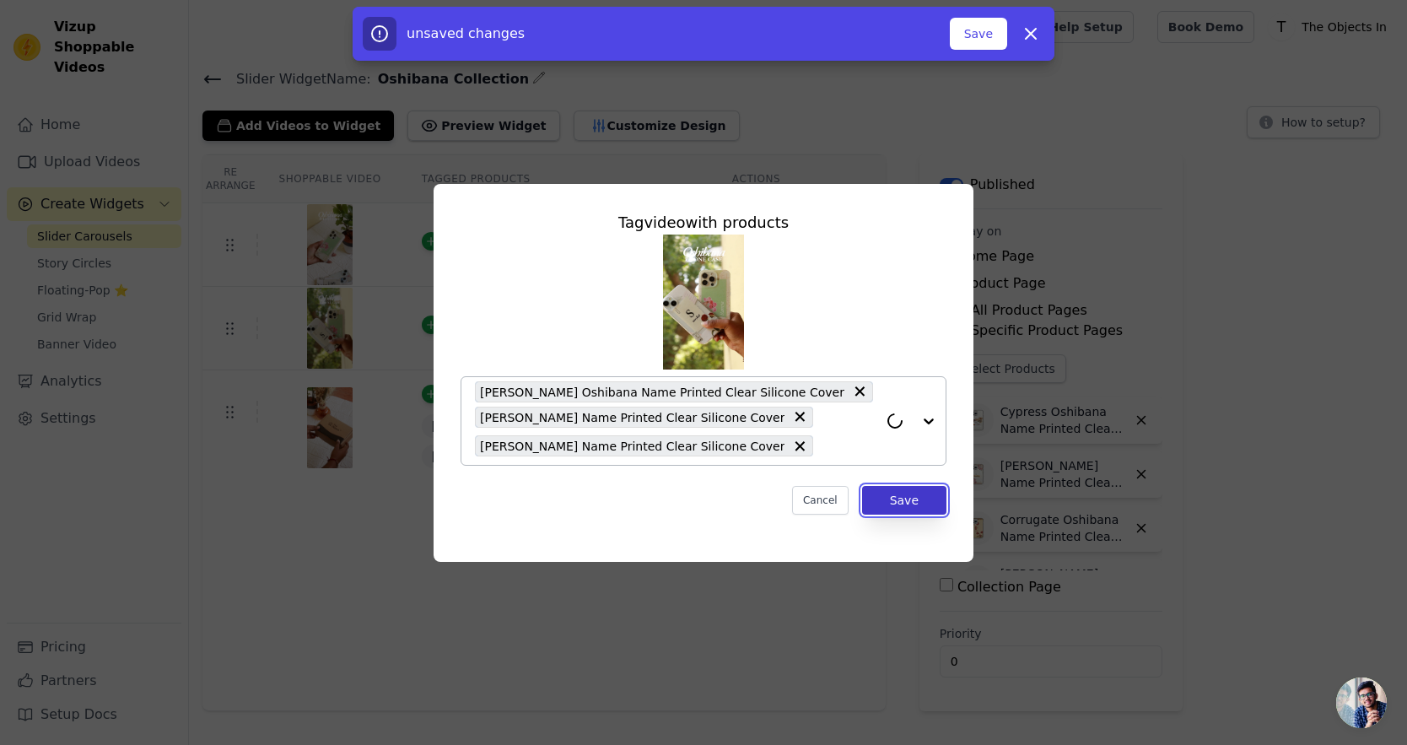
click at [881, 493] on button "Save" at bounding box center [904, 500] width 84 height 29
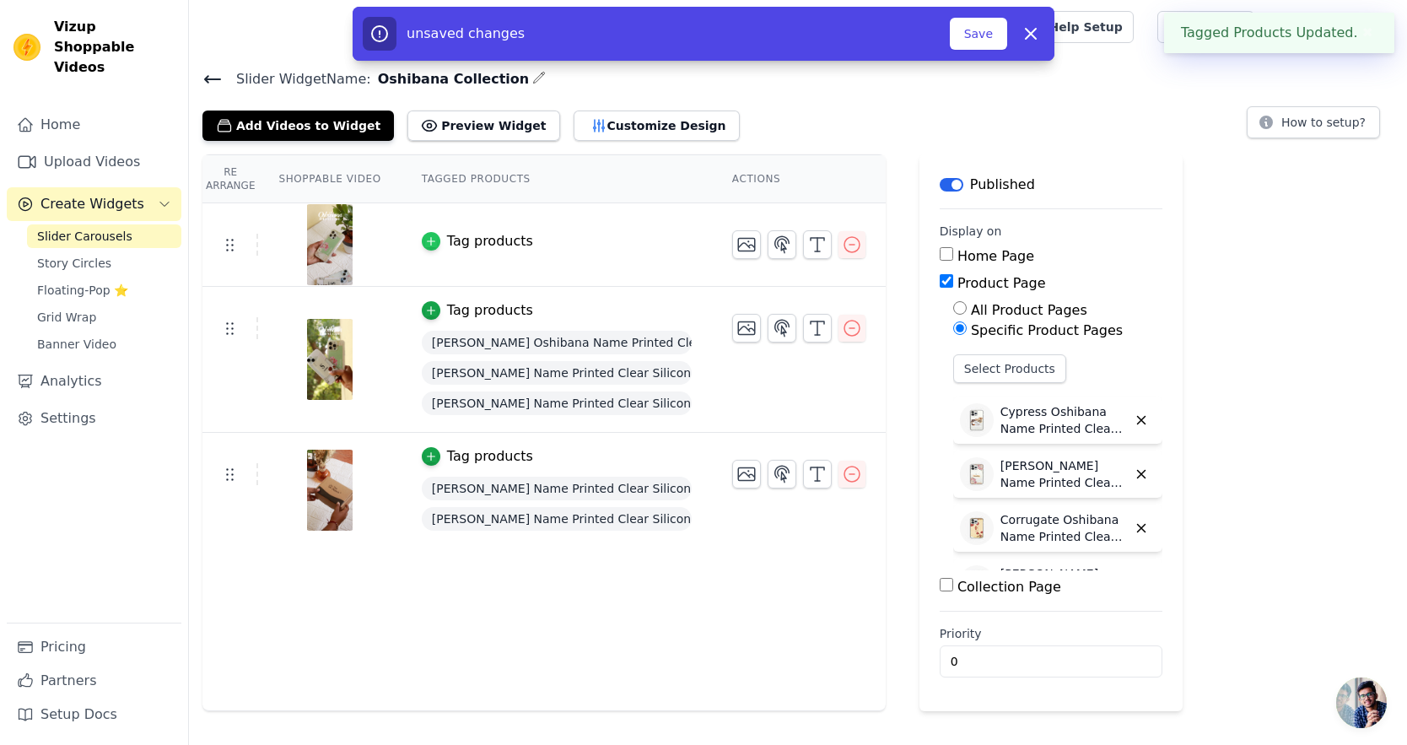
click at [430, 235] on icon "button" at bounding box center [431, 241] width 12 height 12
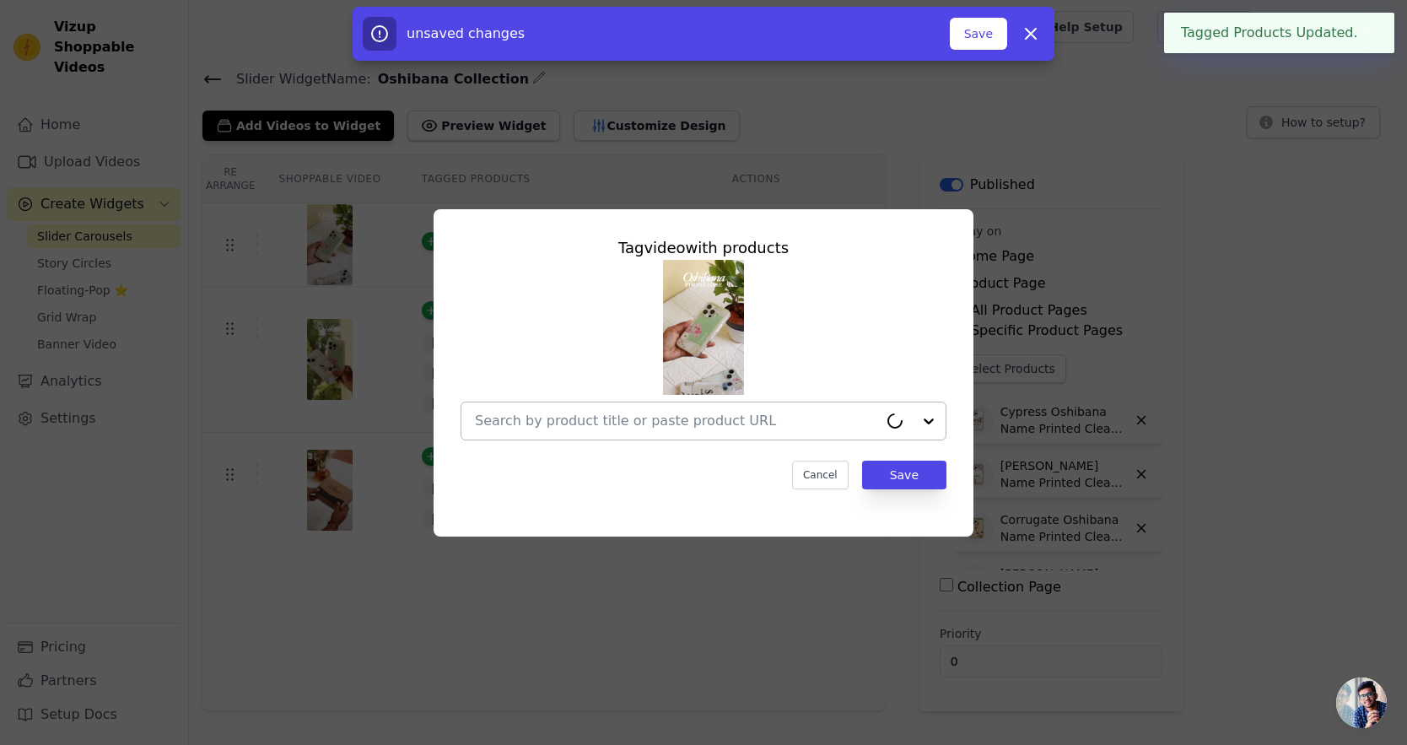
click at [647, 429] on input "text" at bounding box center [676, 421] width 403 height 20
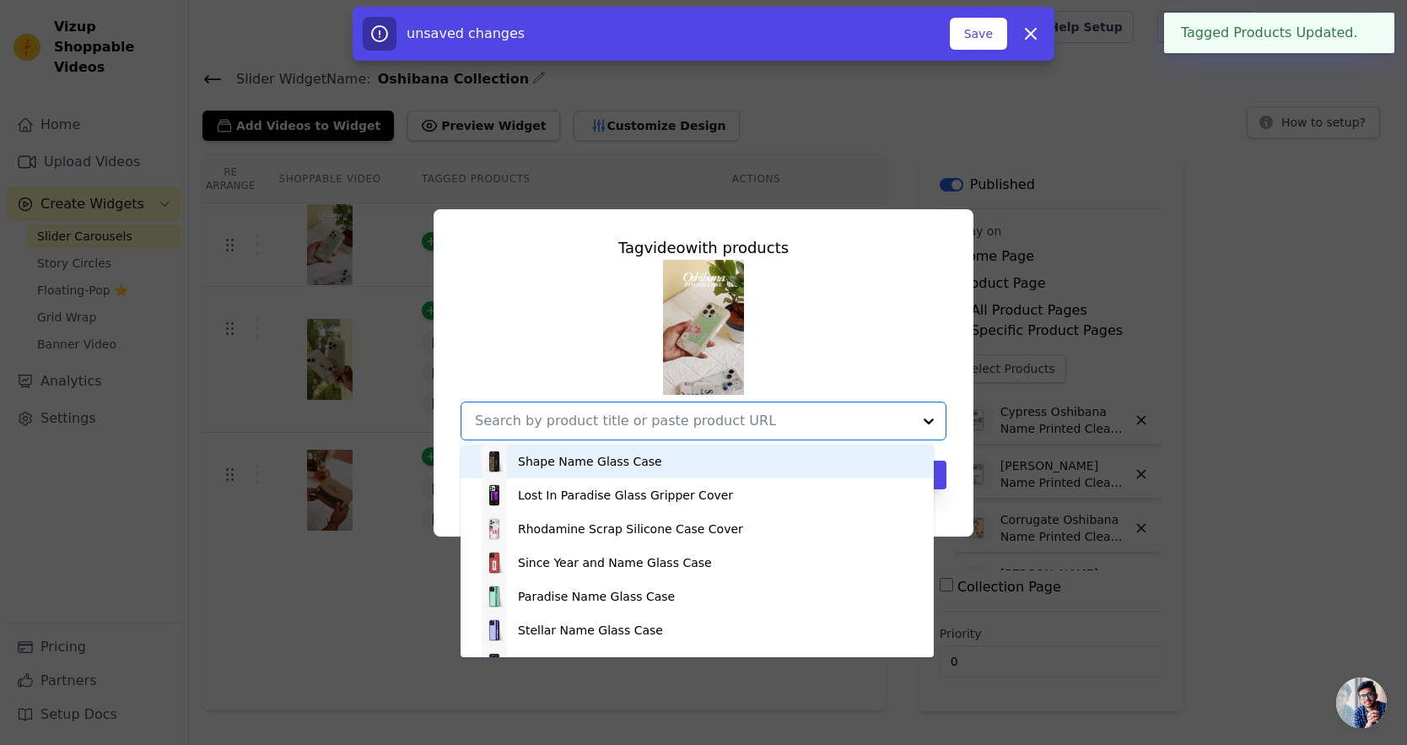
paste input "oshibana"
type input "oshibana"
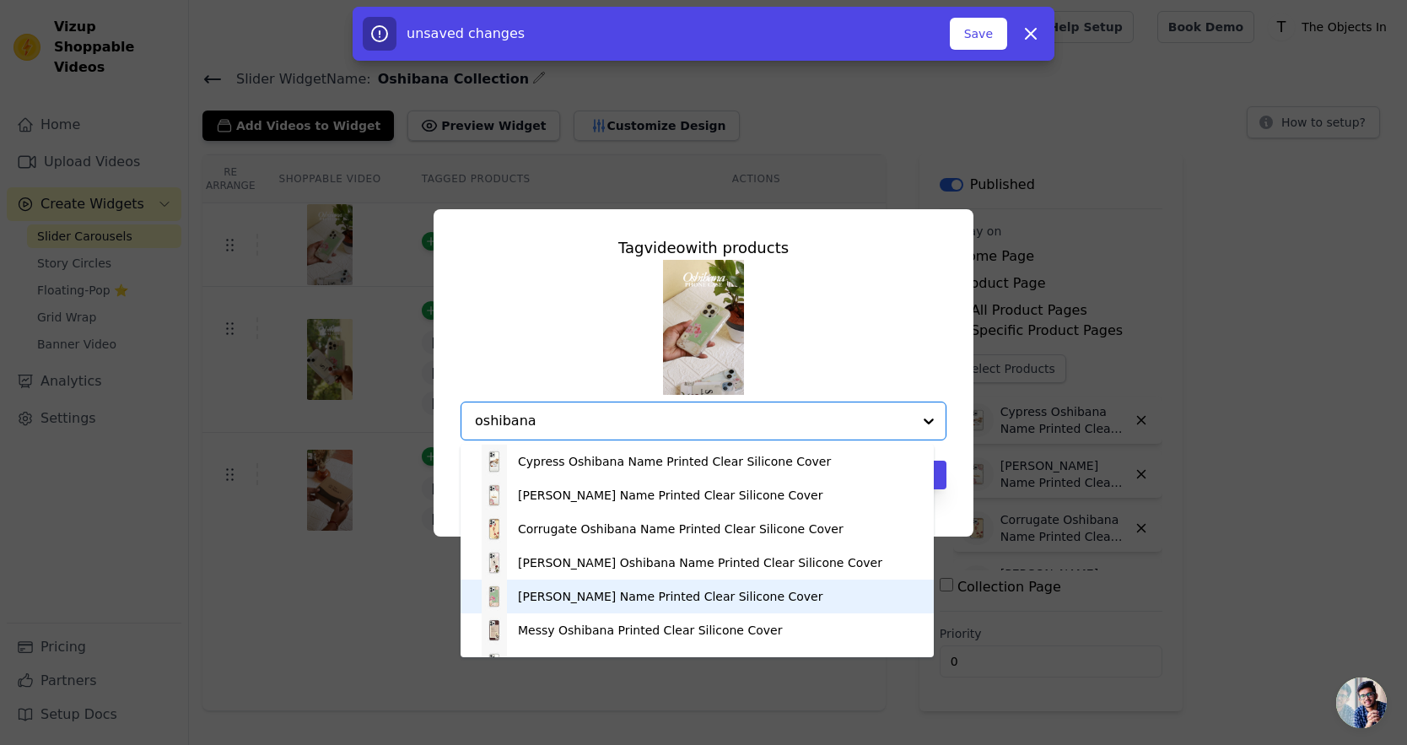
click at [591, 599] on div "[PERSON_NAME] Name Printed Clear Silicone Cover" at bounding box center [670, 596] width 305 height 17
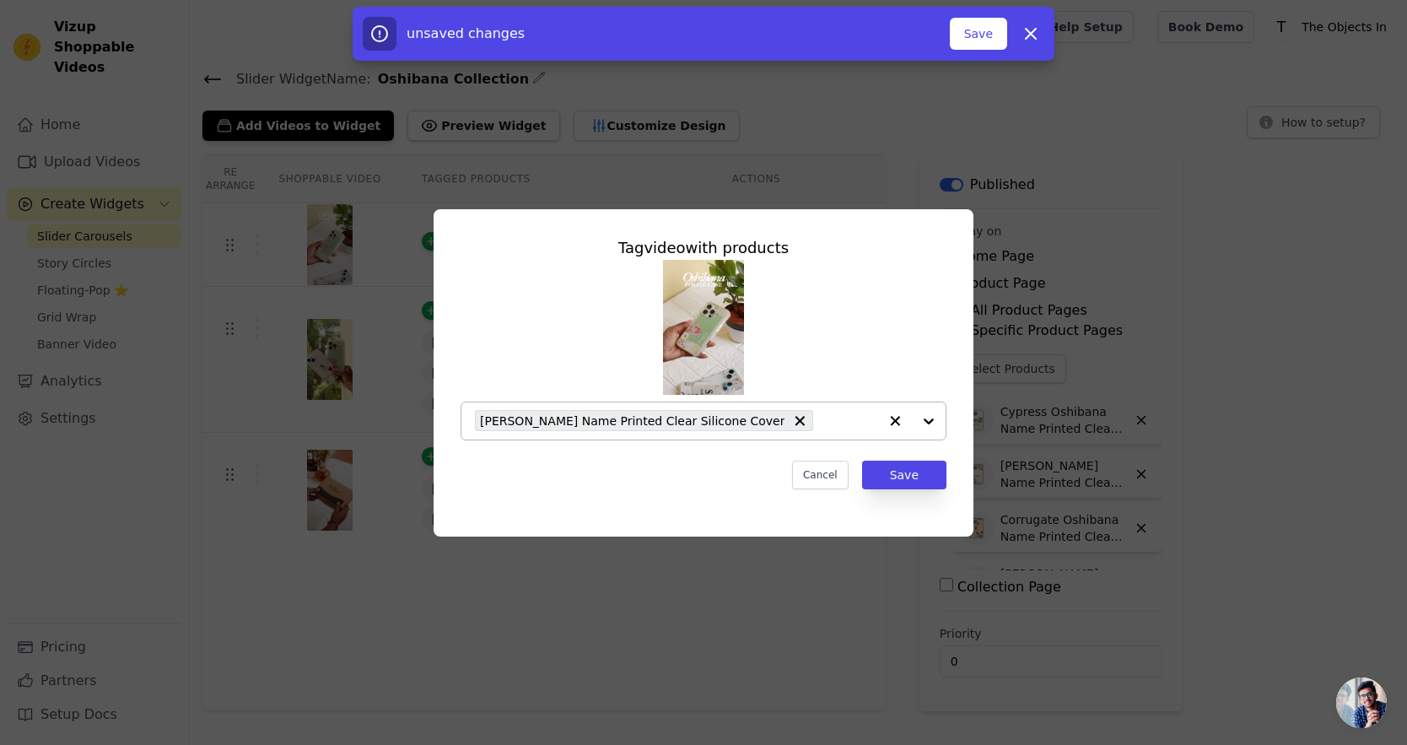
paste input "oshibana"
type input "oshibana"
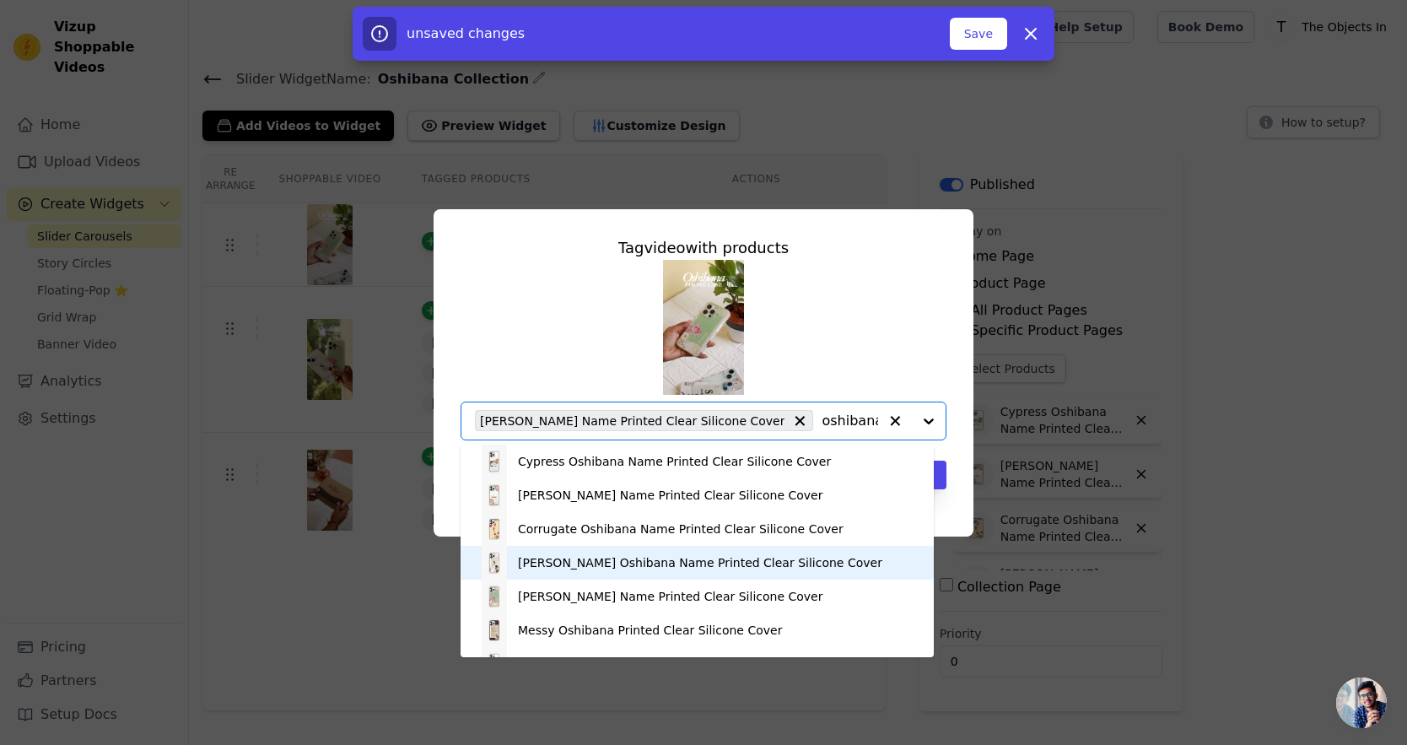
click at [665, 552] on div "[PERSON_NAME] Oshibana Name Printed Clear Silicone Cover" at bounding box center [696, 563] width 439 height 34
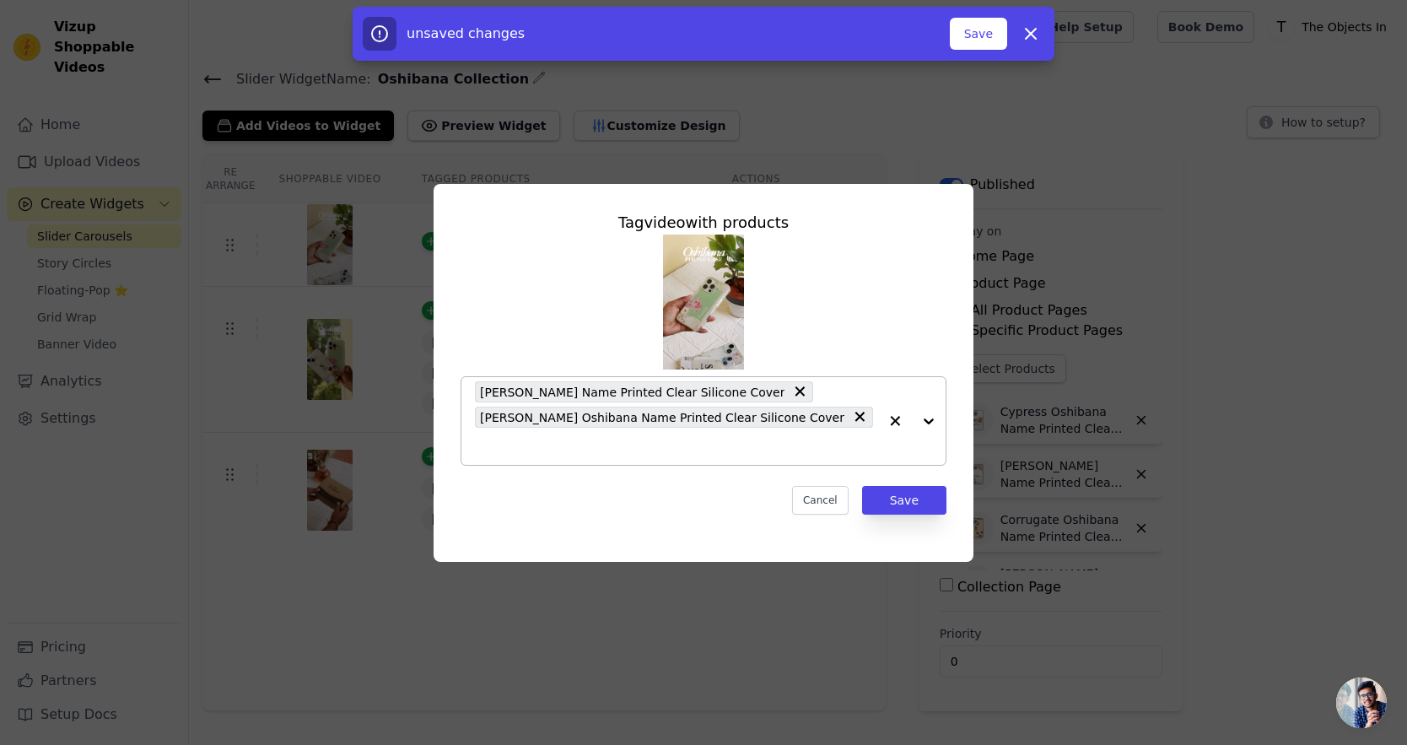
paste input "oshibana"
type input "oshibana"
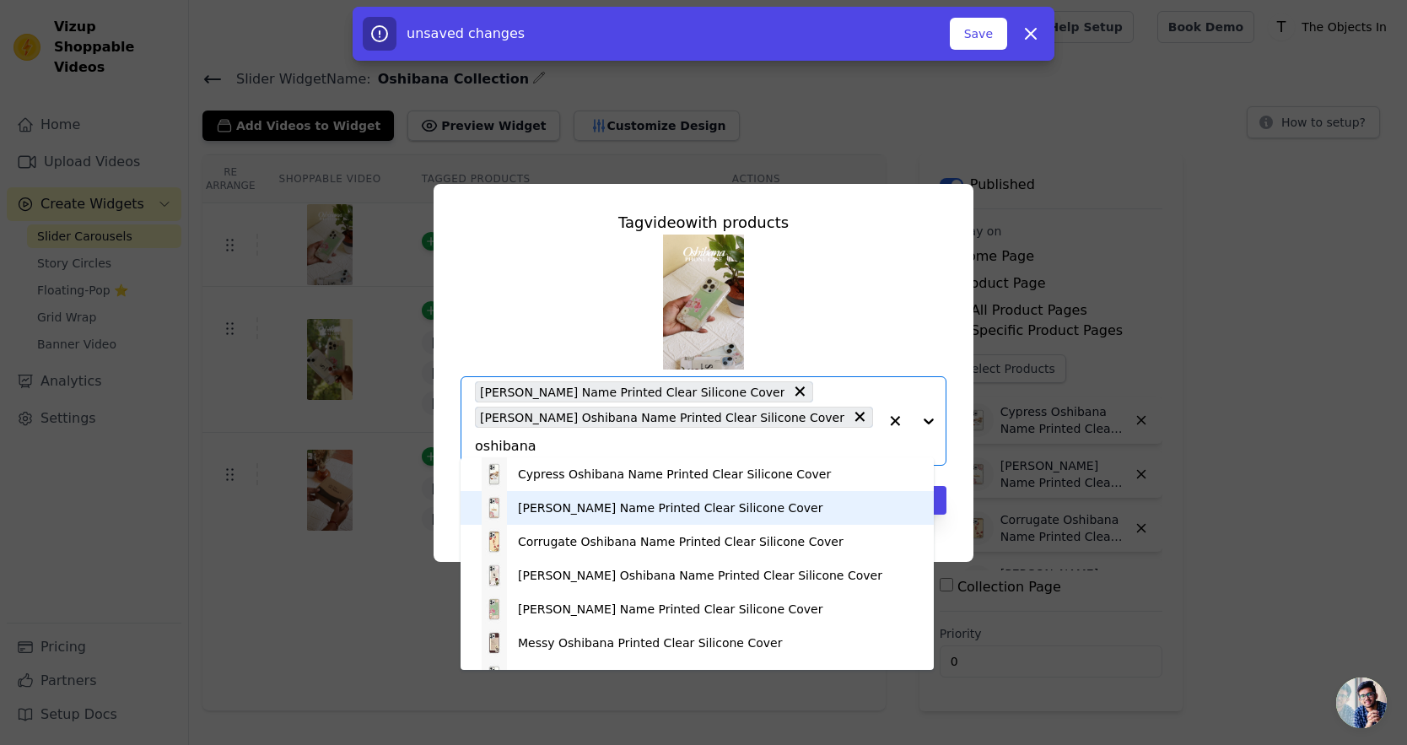
click at [638, 511] on div "[PERSON_NAME] Name Printed Clear Silicone Cover" at bounding box center [670, 507] width 305 height 17
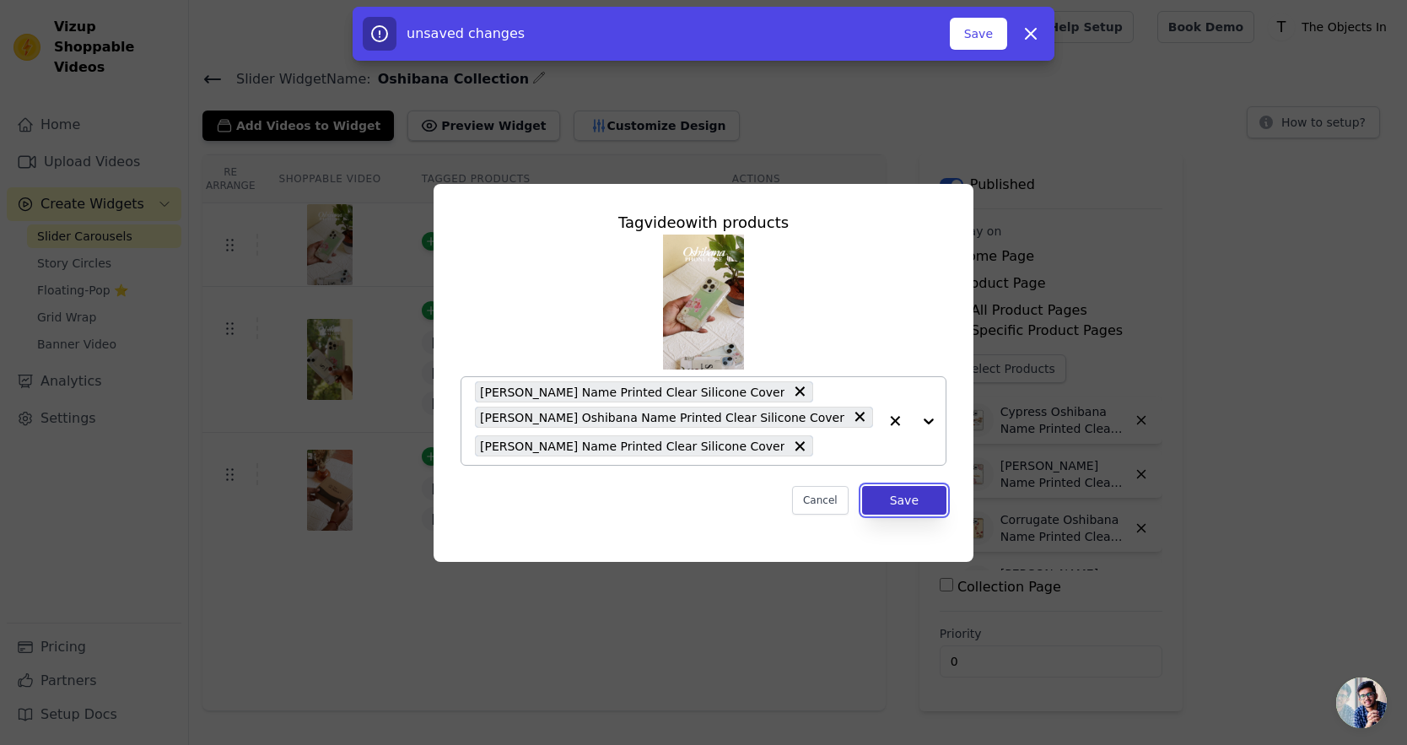
click at [897, 506] on button "Save" at bounding box center [904, 500] width 84 height 29
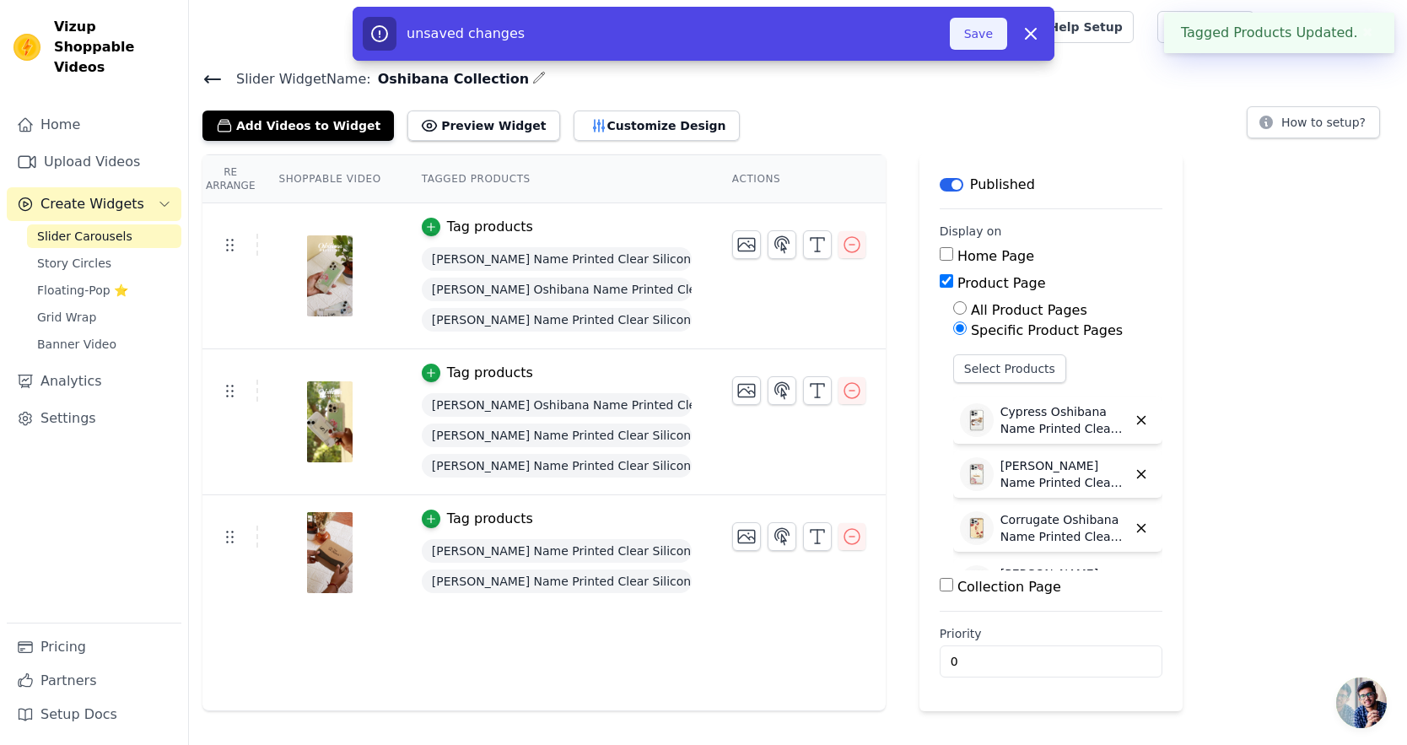
click at [966, 44] on button "Save" at bounding box center [978, 34] width 57 height 32
click at [958, 41] on button "Save" at bounding box center [978, 34] width 57 height 32
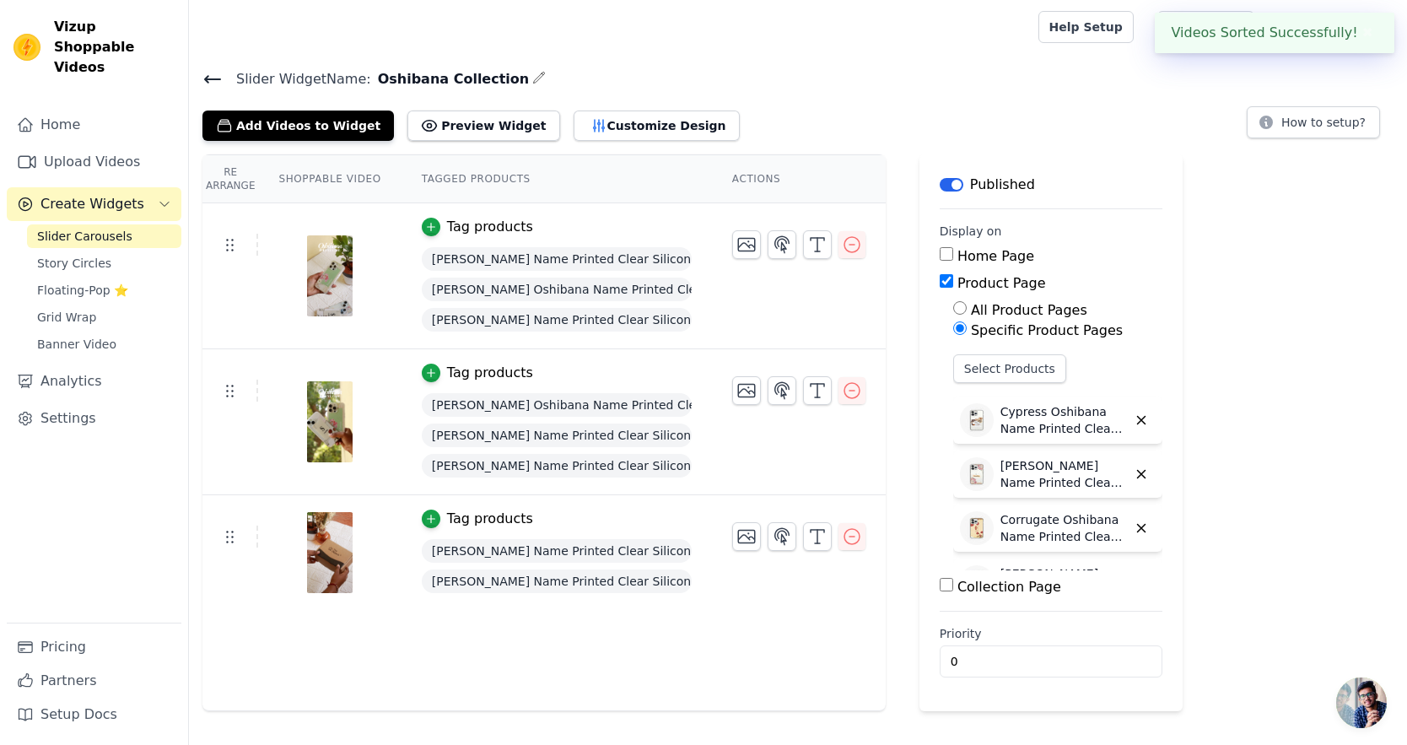
click at [219, 78] on icon at bounding box center [212, 79] width 15 height 7
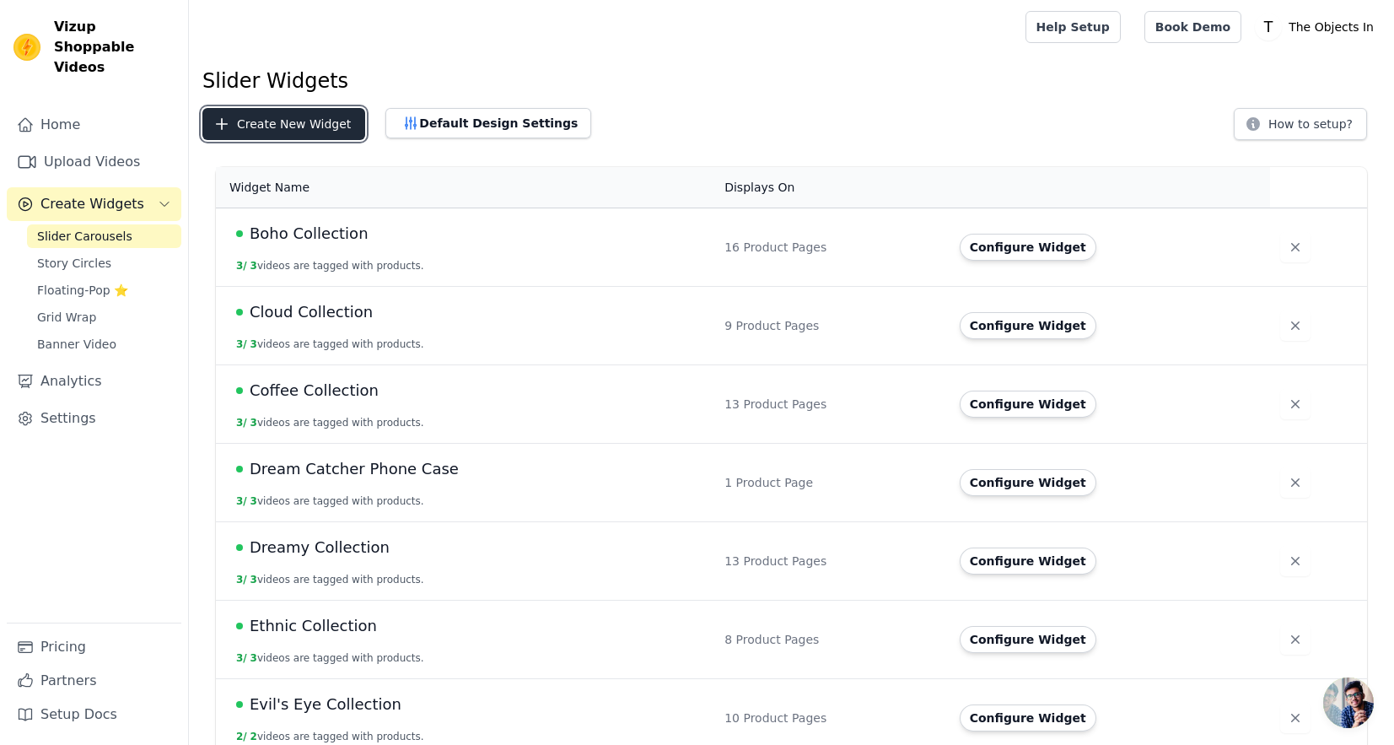
click at [270, 129] on button "Create New Widget" at bounding box center [283, 124] width 163 height 32
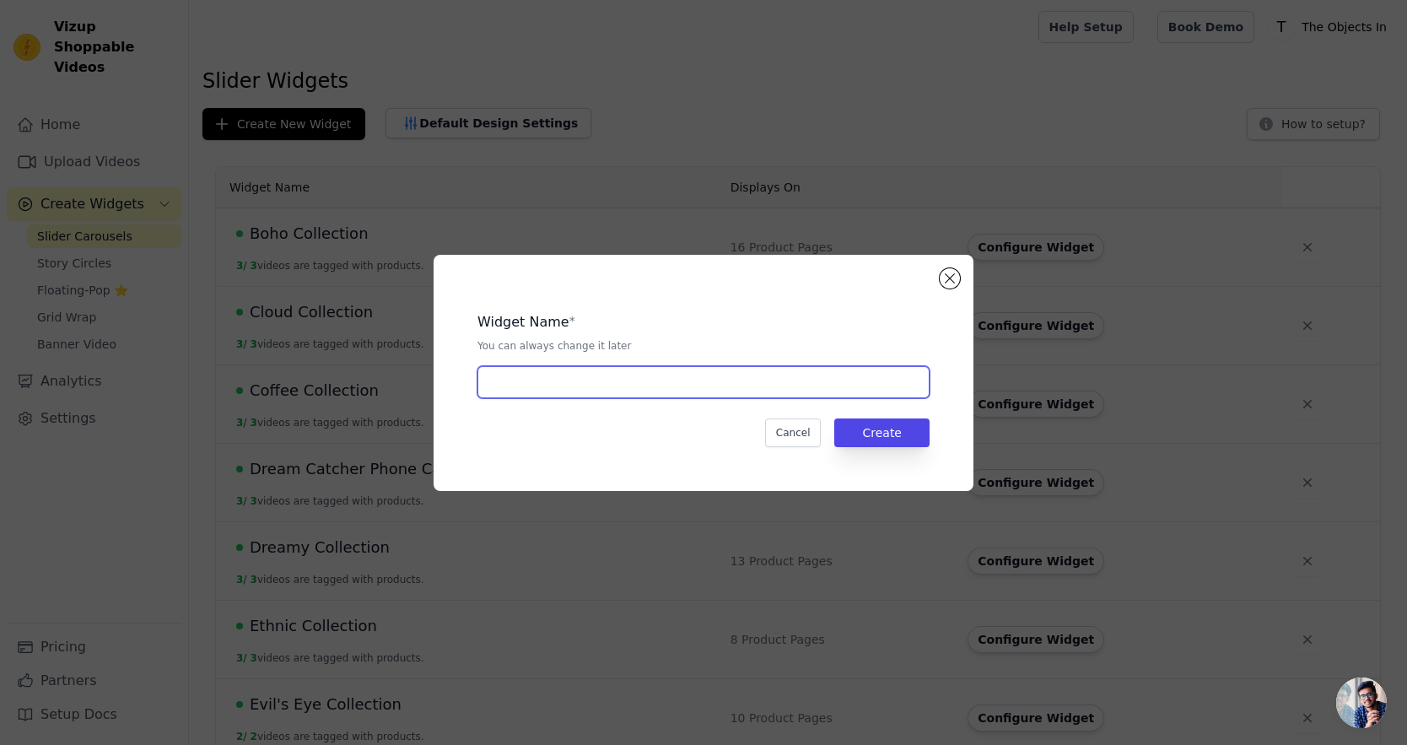
click at [521, 389] on input "text" at bounding box center [703, 382] width 452 height 32
click at [489, 381] on input "text" at bounding box center [703, 382] width 452 height 32
click at [542, 378] on input "text" at bounding box center [703, 382] width 452 height 32
click at [964, 268] on div "Widget Name * You can always change it later Cancel Create" at bounding box center [704, 373] width 540 height 236
click at [951, 277] on button "Close modal" at bounding box center [950, 278] width 20 height 20
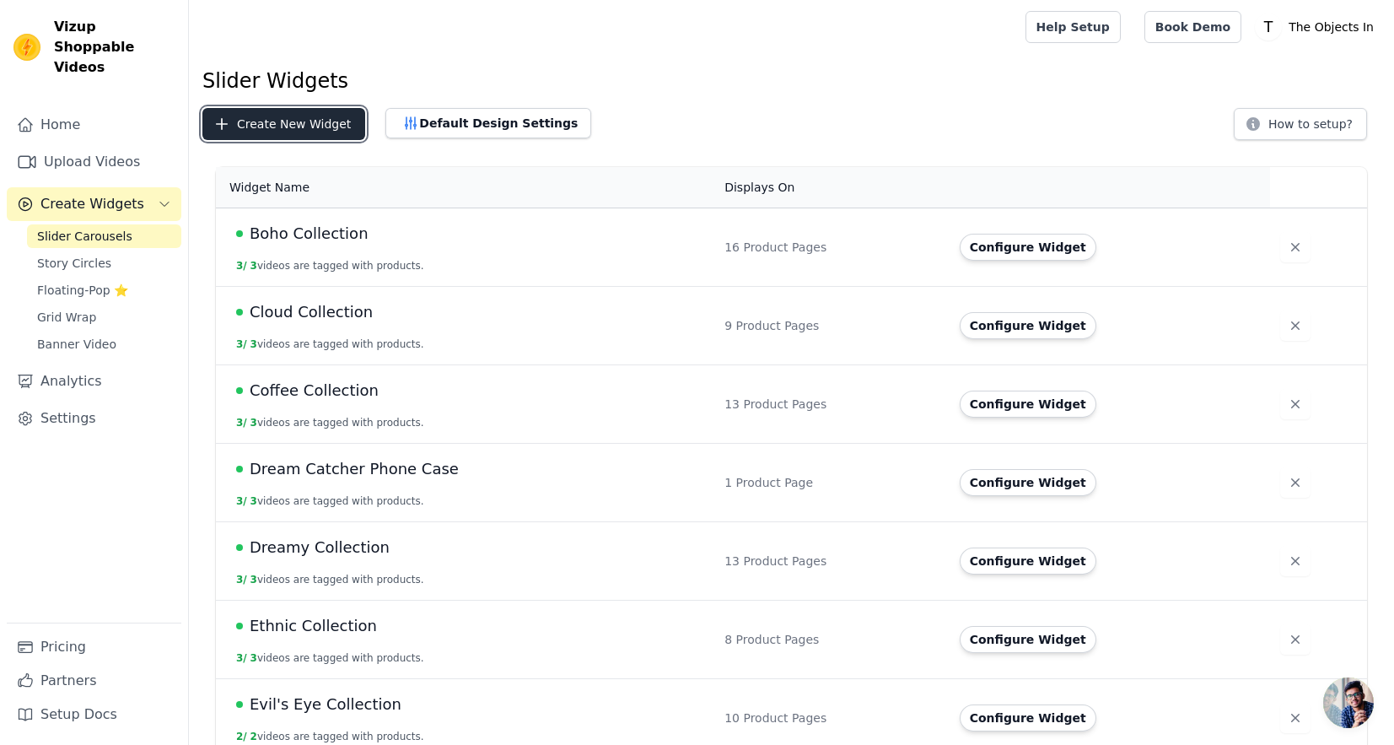
click at [288, 114] on button "Create New Widget" at bounding box center [283, 124] width 163 height 32
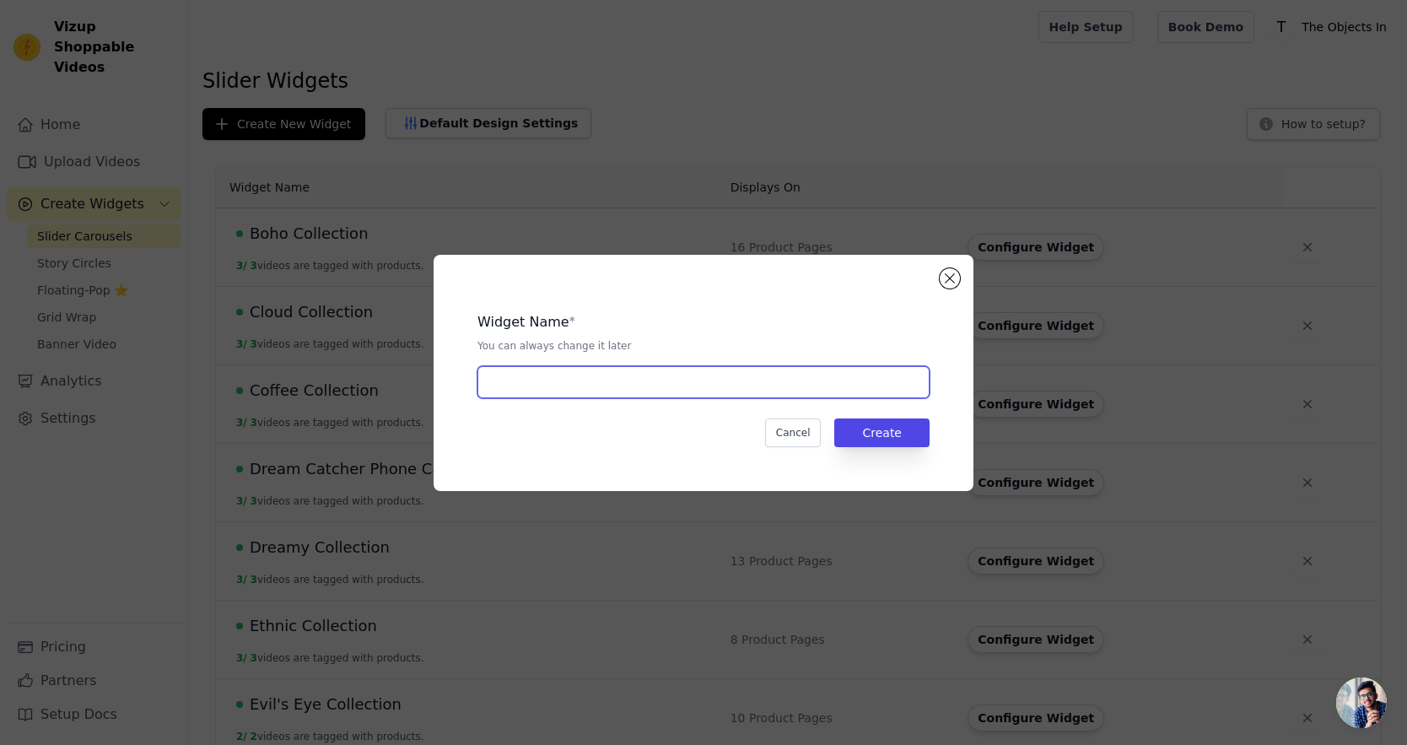
click at [532, 380] on input "text" at bounding box center [703, 382] width 452 height 32
type input "Gra"
click at [952, 277] on button "Close modal" at bounding box center [950, 278] width 20 height 20
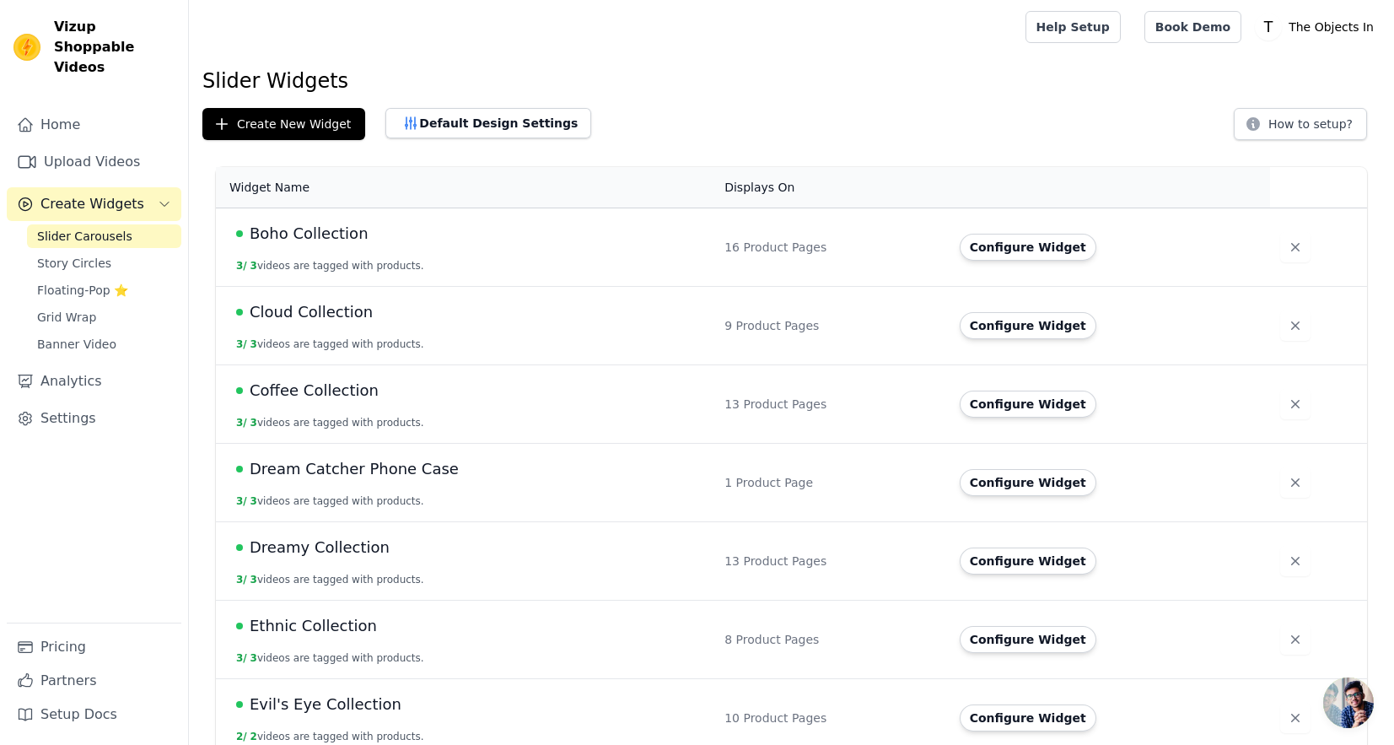
click at [301, 234] on span "Boho Collection" at bounding box center [309, 234] width 119 height 24
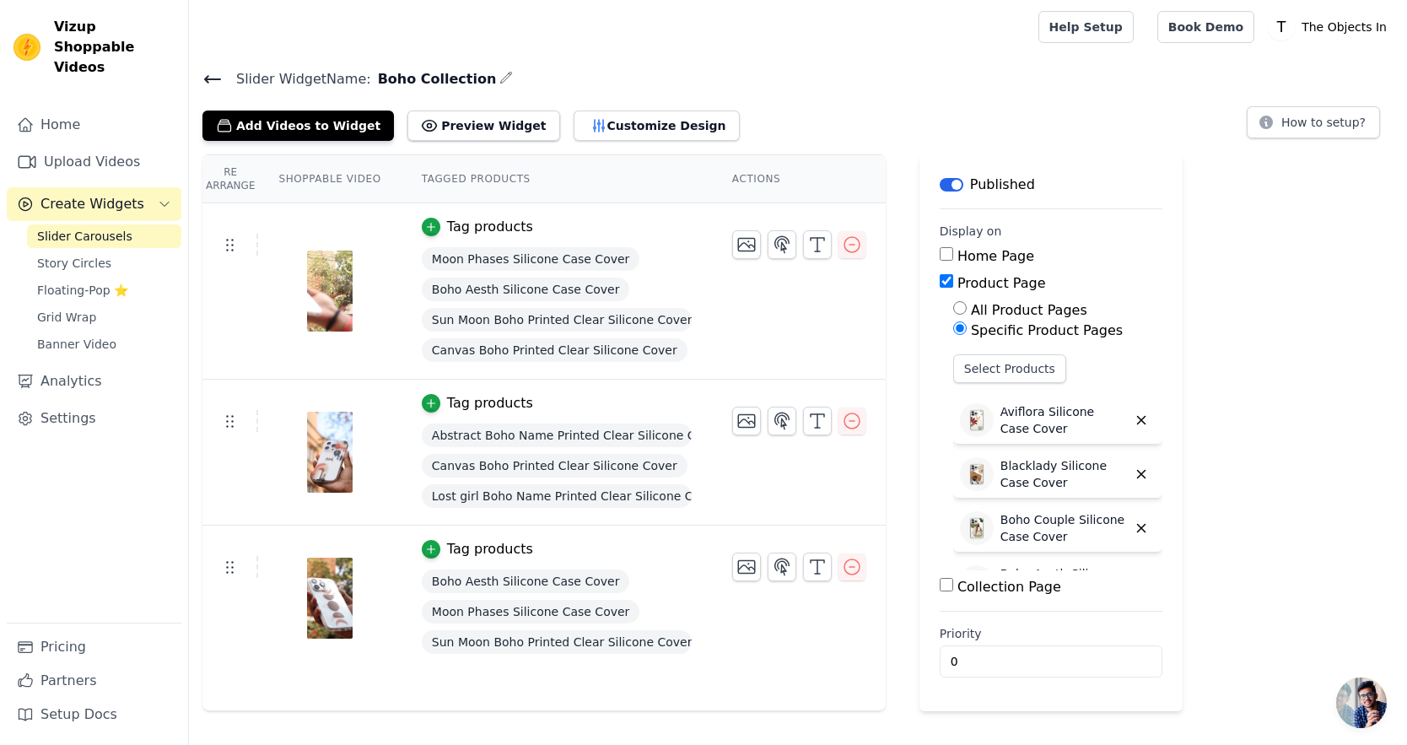
click at [455, 78] on span "Boho Collection" at bounding box center [434, 79] width 126 height 20
copy div "Boho Collection"
click at [317, 46] on div at bounding box center [610, 27] width 816 height 54
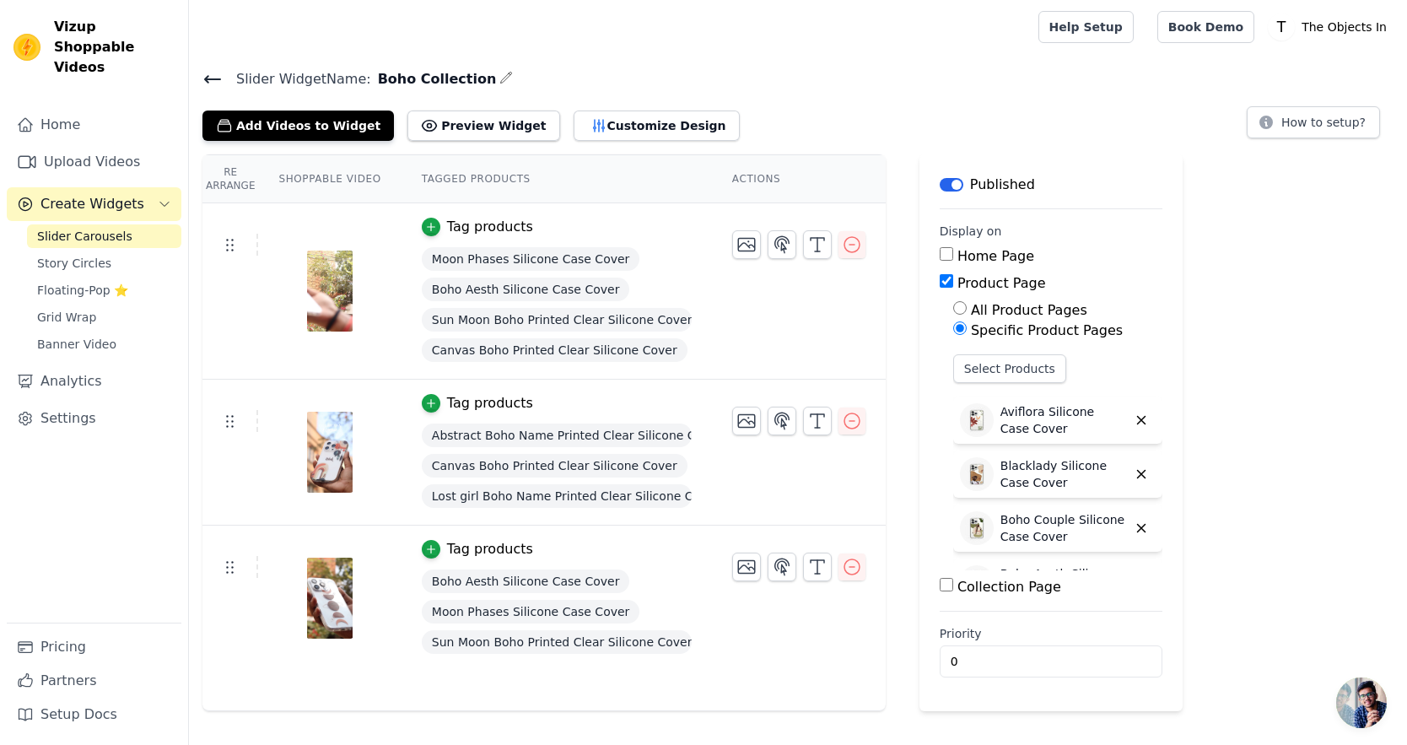
click at [218, 78] on icon at bounding box center [212, 79] width 15 height 7
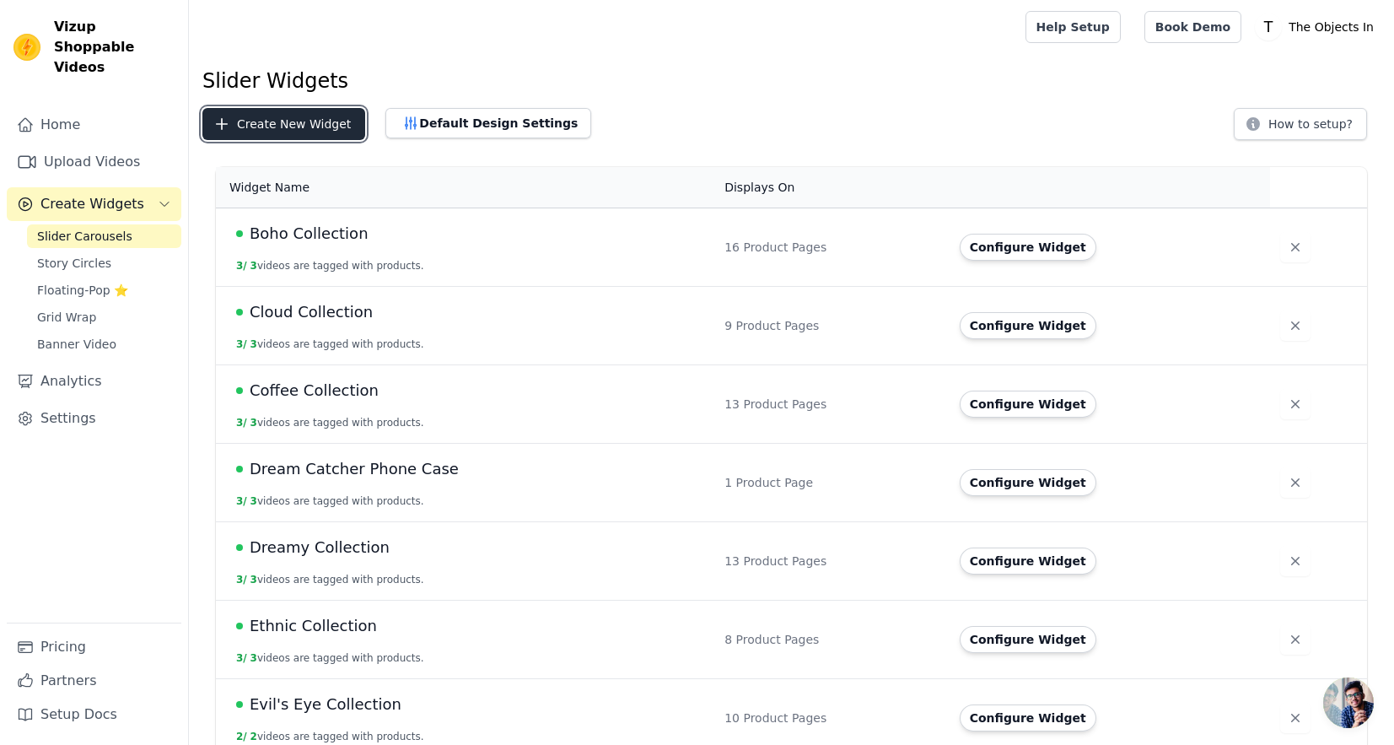
click at [291, 121] on button "Create New Widget" at bounding box center [283, 124] width 163 height 32
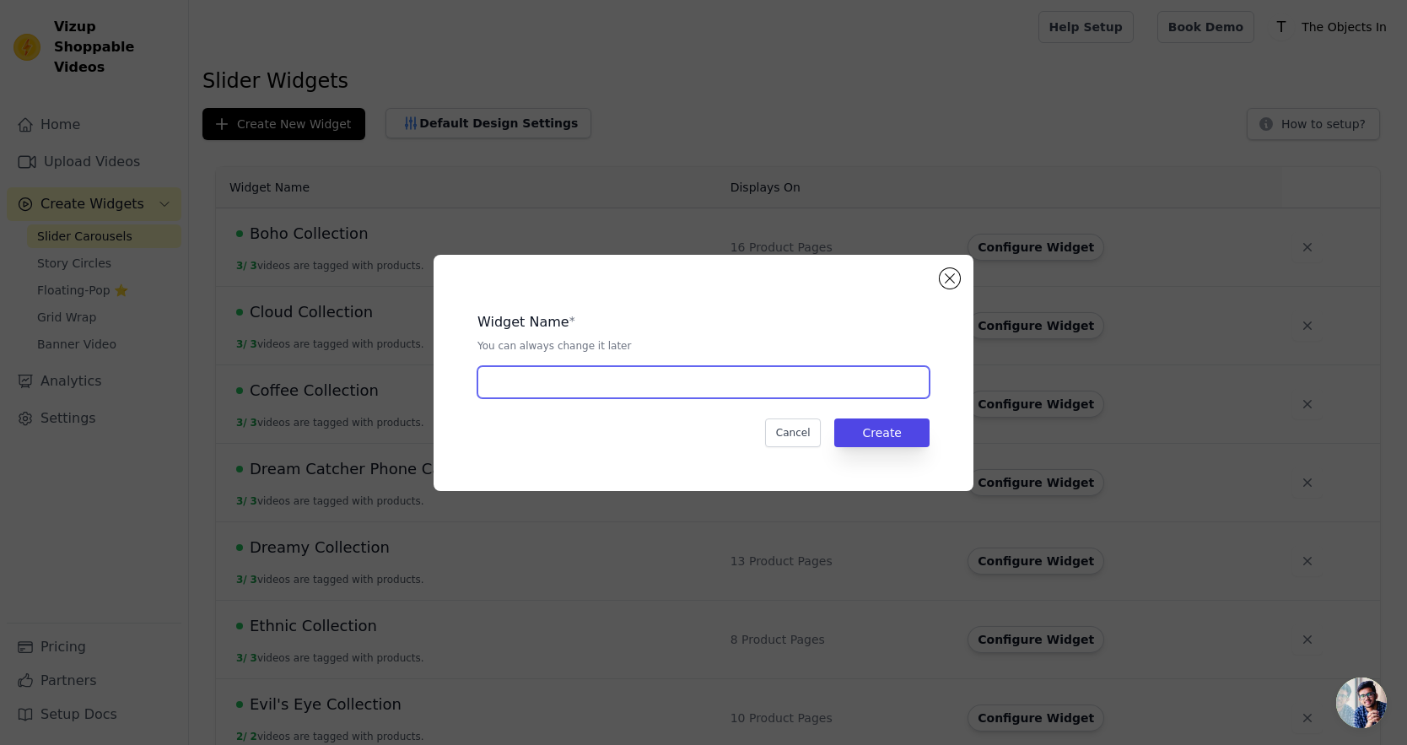
click at [547, 387] on input "text" at bounding box center [703, 382] width 452 height 32
paste input "Boho Collection"
click at [494, 379] on input "Boho Collection" at bounding box center [703, 382] width 452 height 32
type input "Garland Collection"
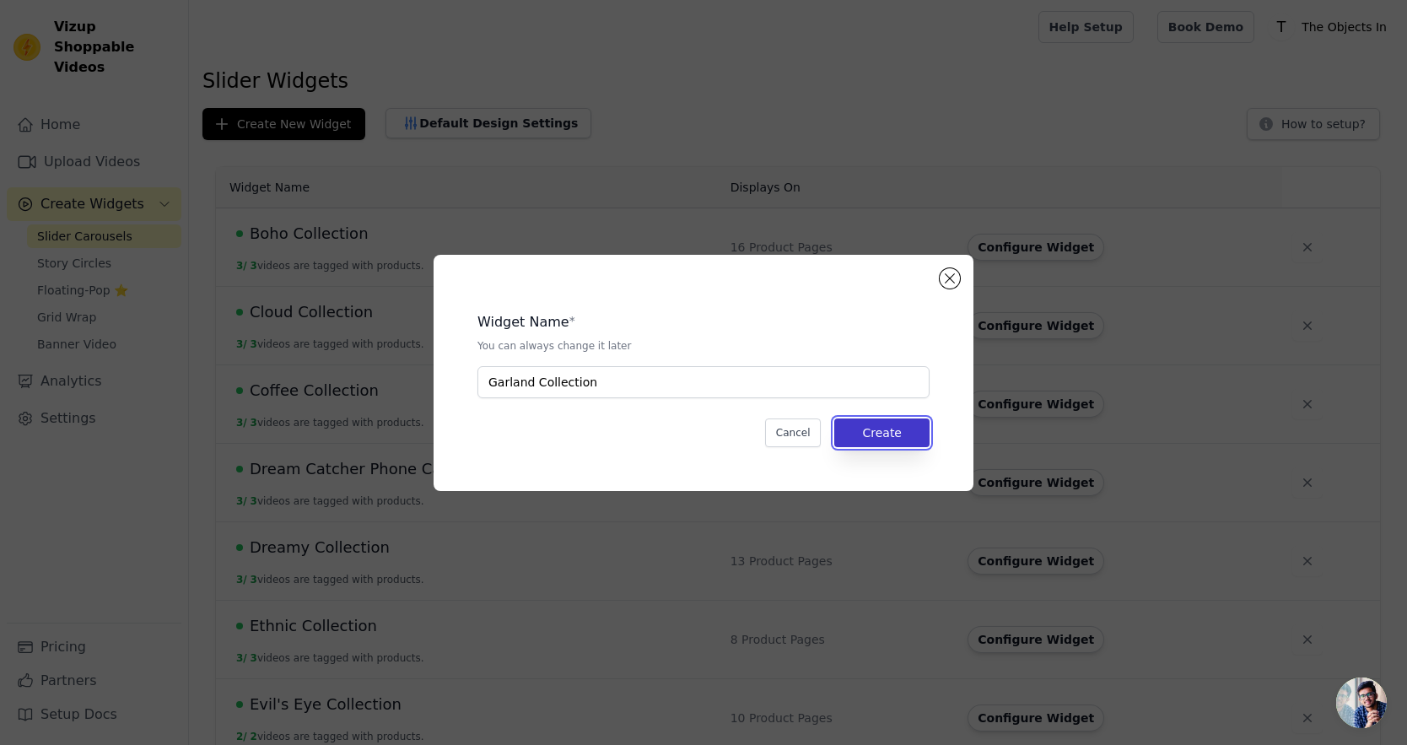
click at [867, 434] on button "Create" at bounding box center [881, 432] width 95 height 29
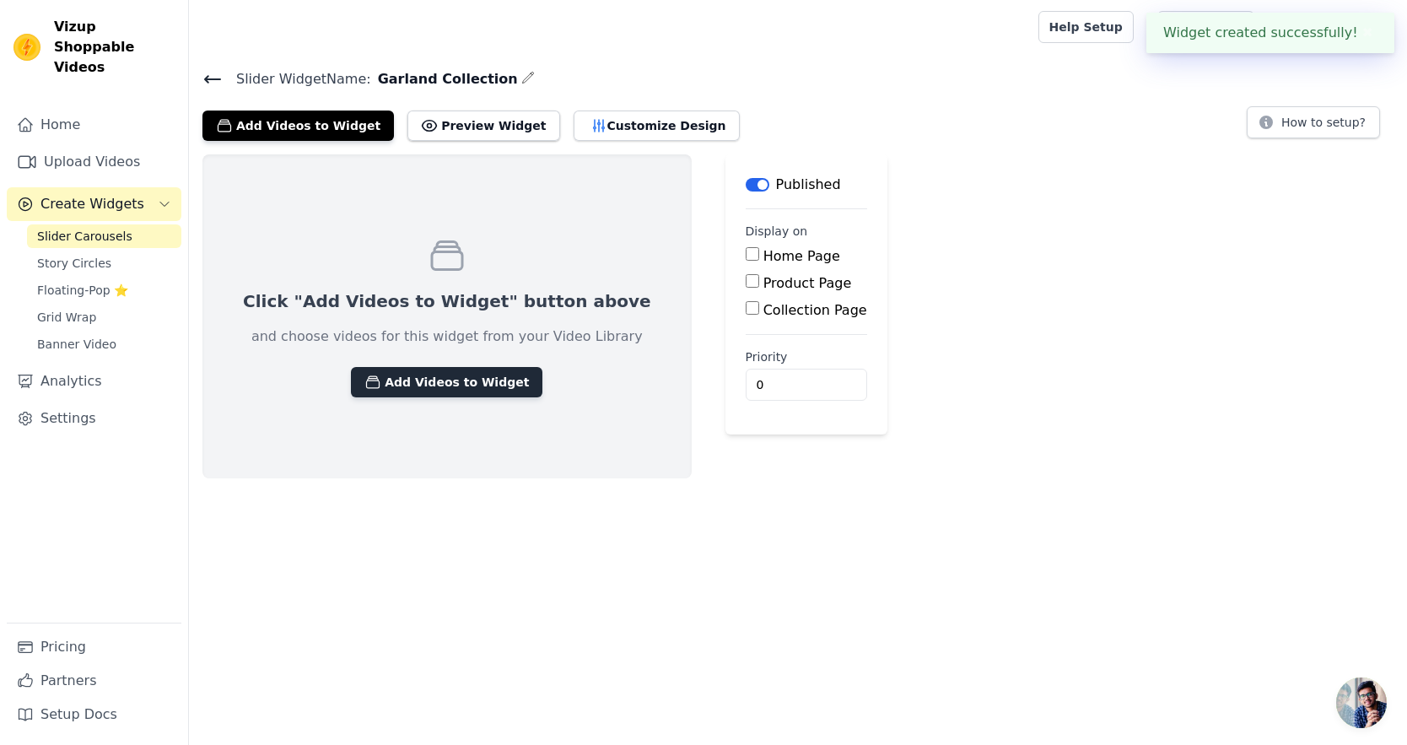
click at [428, 383] on button "Add Videos to Widget" at bounding box center [446, 382] width 191 height 30
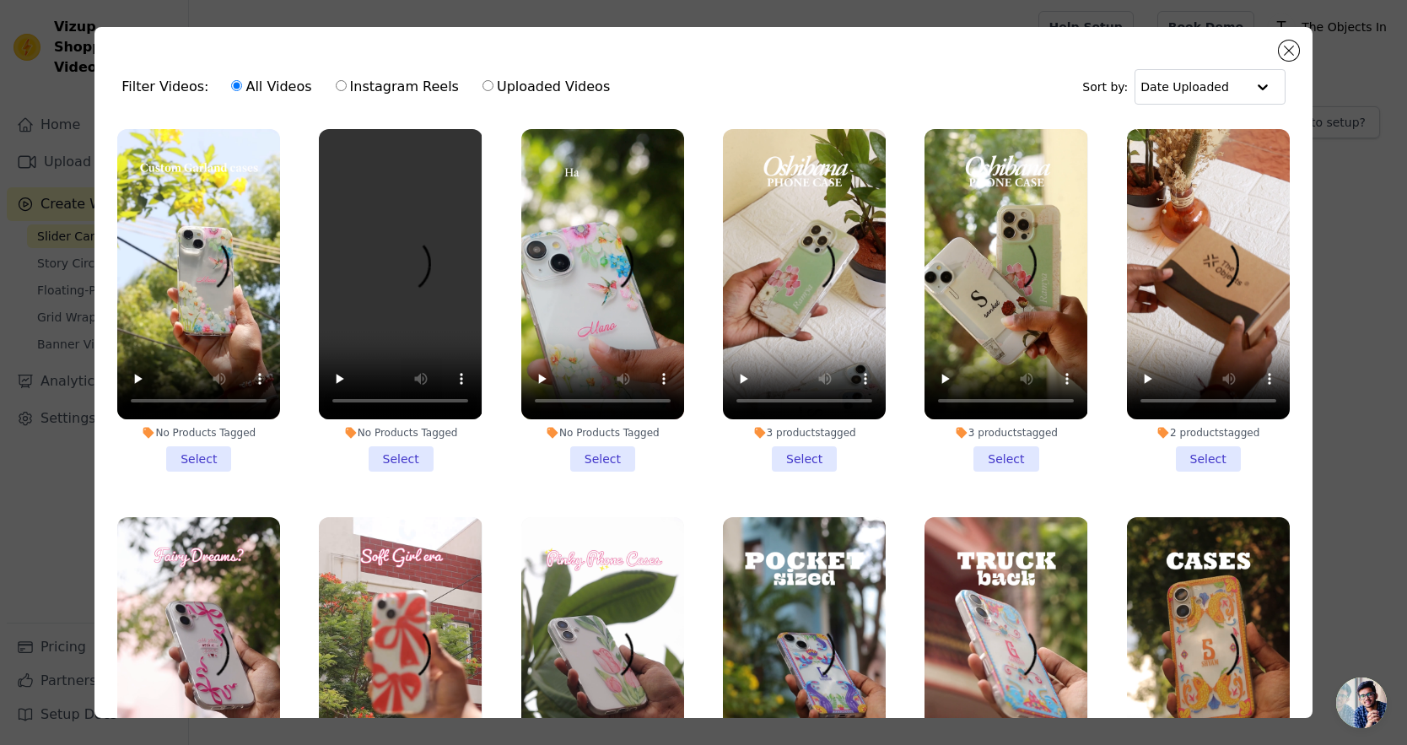
click at [607, 449] on li "No Products Tagged Select" at bounding box center [602, 300] width 163 height 342
click at [0, 0] on input "No Products Tagged Select" at bounding box center [0, 0] width 0 height 0
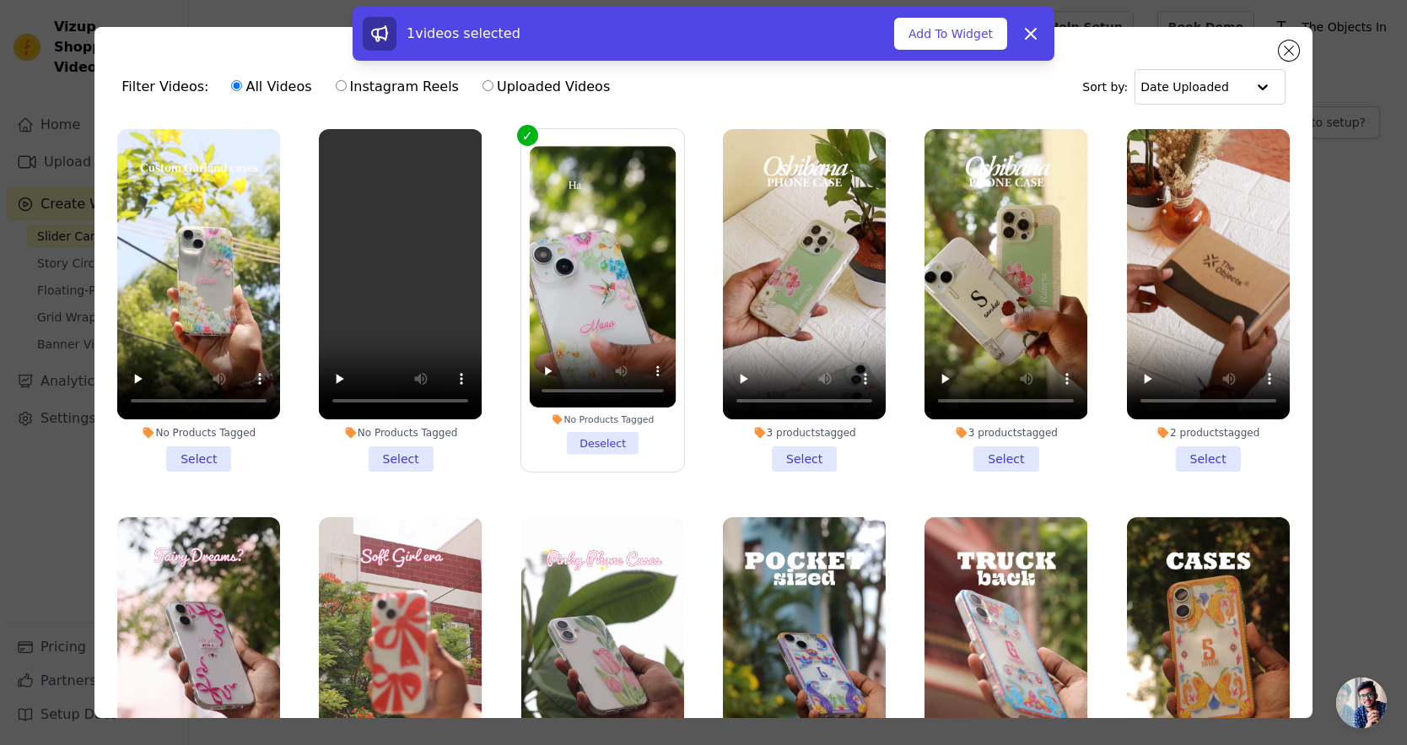
click at [221, 448] on li "No Products Tagged Select" at bounding box center [198, 300] width 163 height 342
click at [0, 0] on input "No Products Tagged Select" at bounding box center [0, 0] width 0 height 0
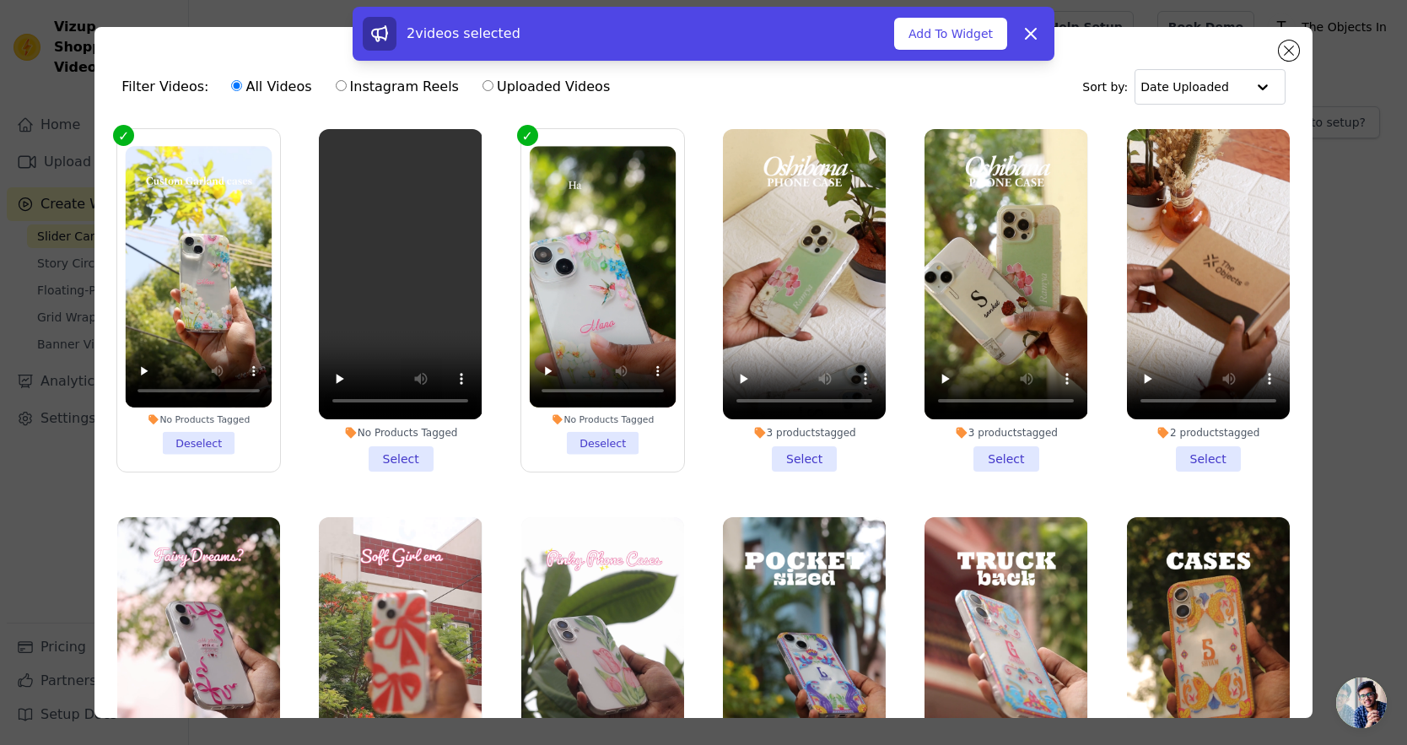
click at [402, 445] on li "No Products Tagged Select" at bounding box center [400, 300] width 163 height 342
click at [0, 0] on input "No Products Tagged Select" at bounding box center [0, 0] width 0 height 0
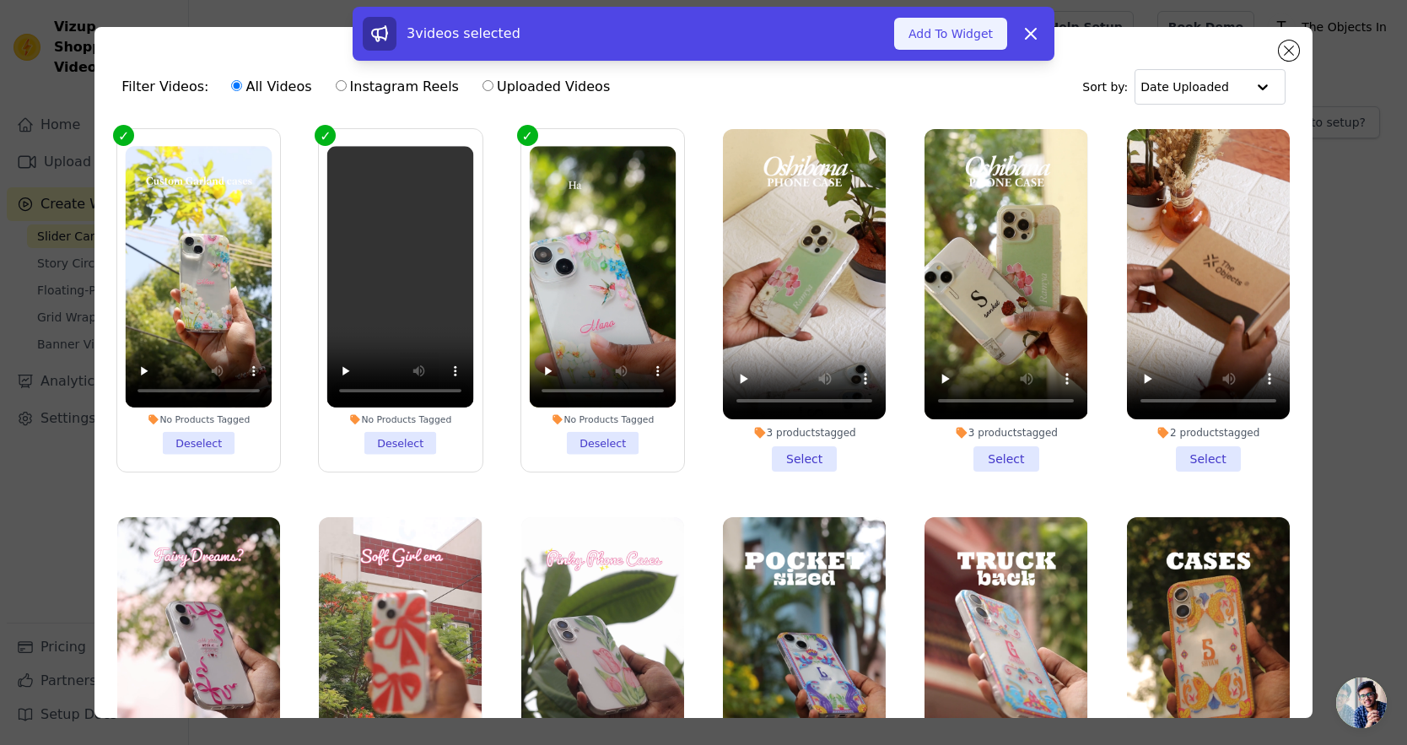
click at [973, 35] on button "Add To Widget" at bounding box center [950, 34] width 113 height 32
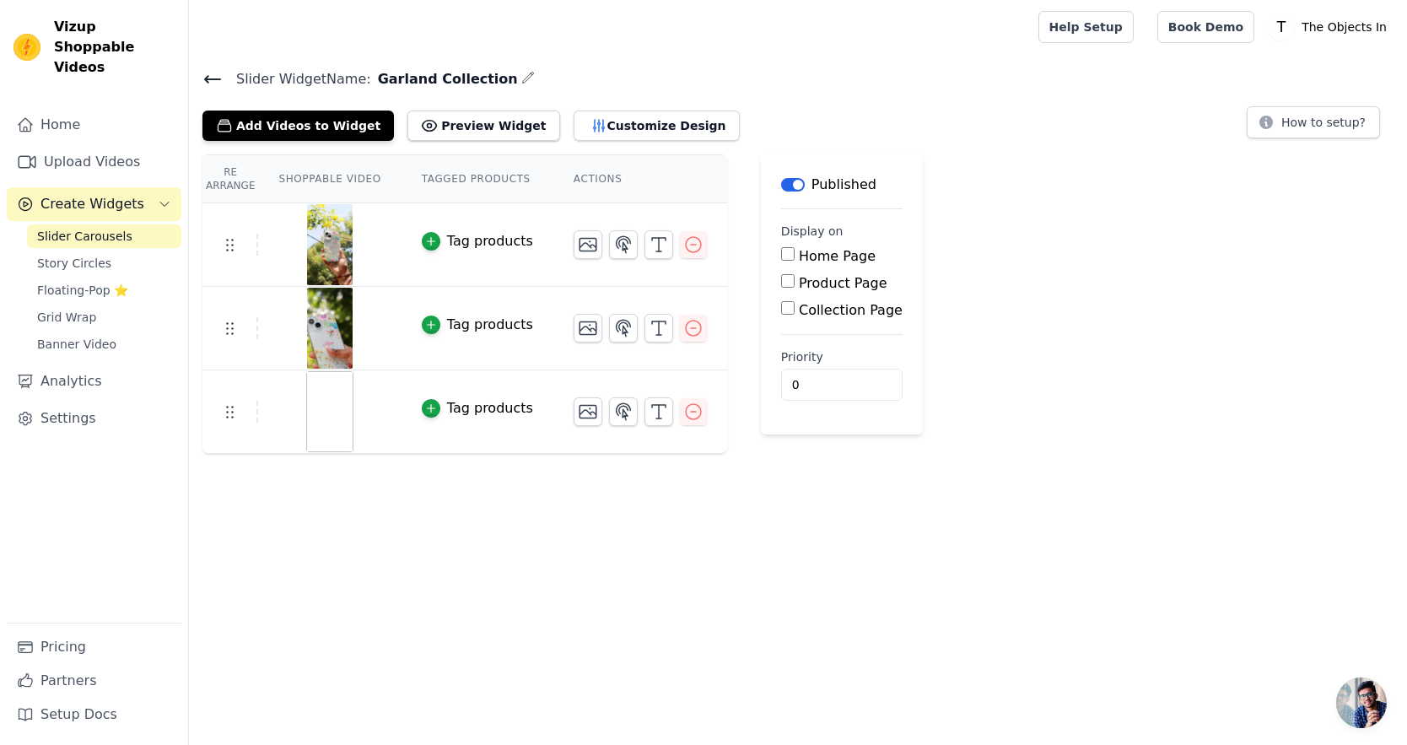
click at [396, 84] on span "Garland Collection" at bounding box center [444, 79] width 147 height 20
copy span "Garland"
click at [788, 281] on input "Product Page" at bounding box center [787, 280] width 13 height 13
checkbox input "true"
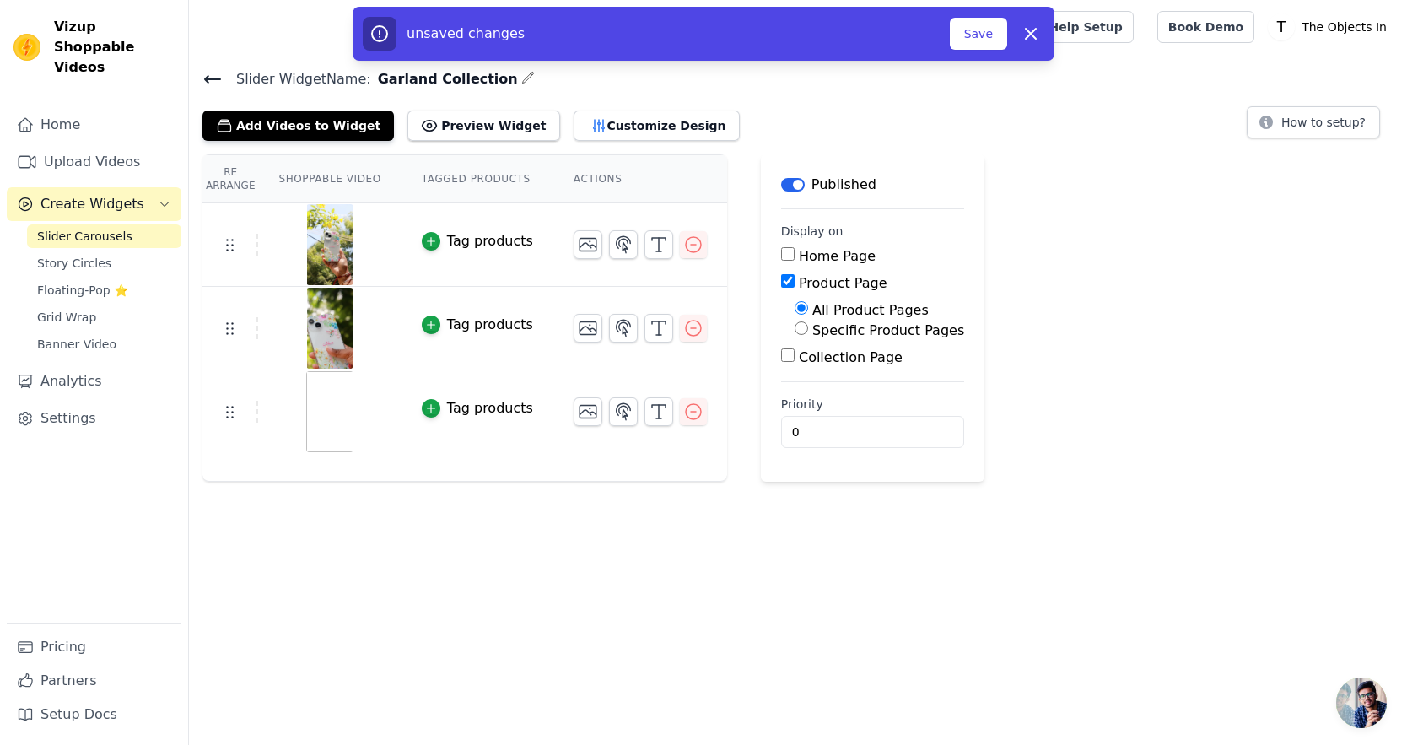
click at [812, 326] on label "Specific Product Pages" at bounding box center [888, 330] width 152 height 16
click at [808, 326] on input "Specific Product Pages" at bounding box center [801, 327] width 13 height 13
radio input "true"
click at [806, 358] on button "Select Products" at bounding box center [851, 368] width 113 height 29
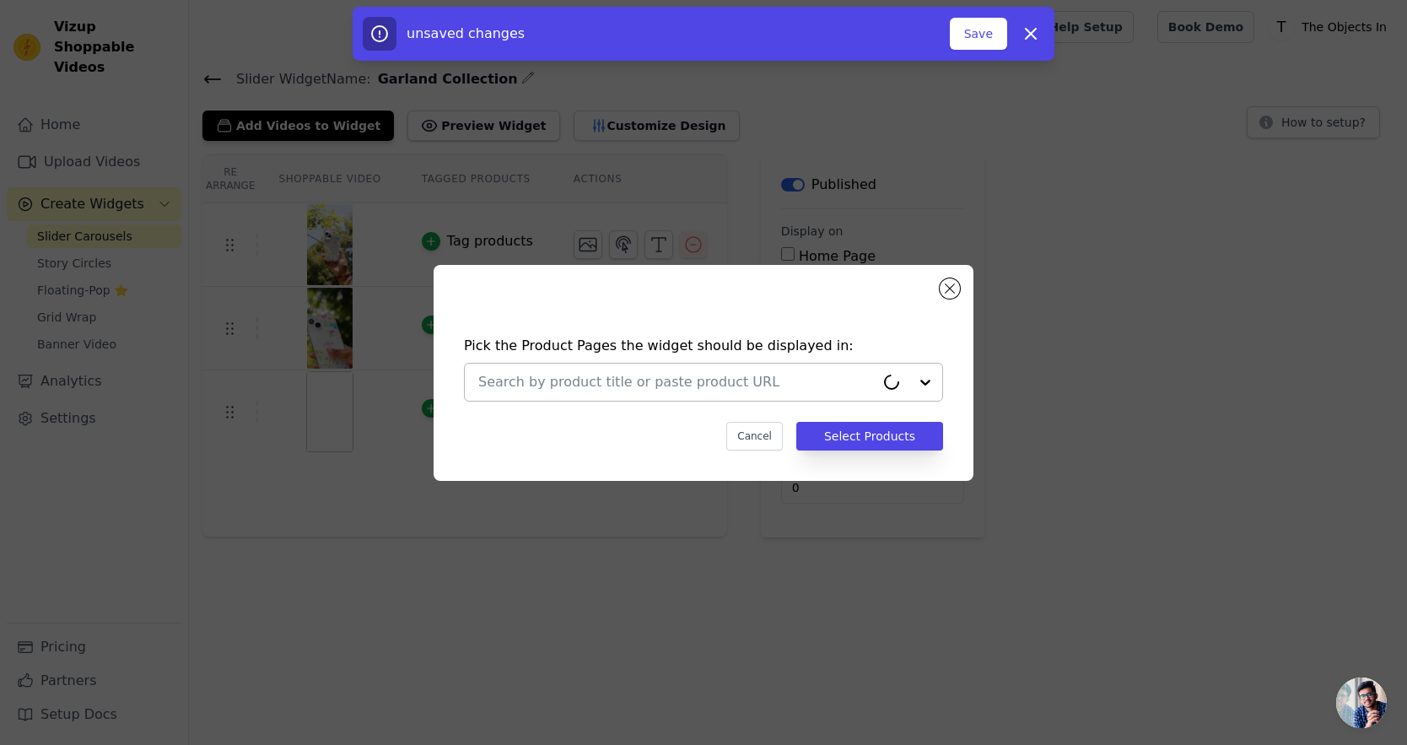
click at [704, 381] on input "text" at bounding box center [676, 382] width 396 height 20
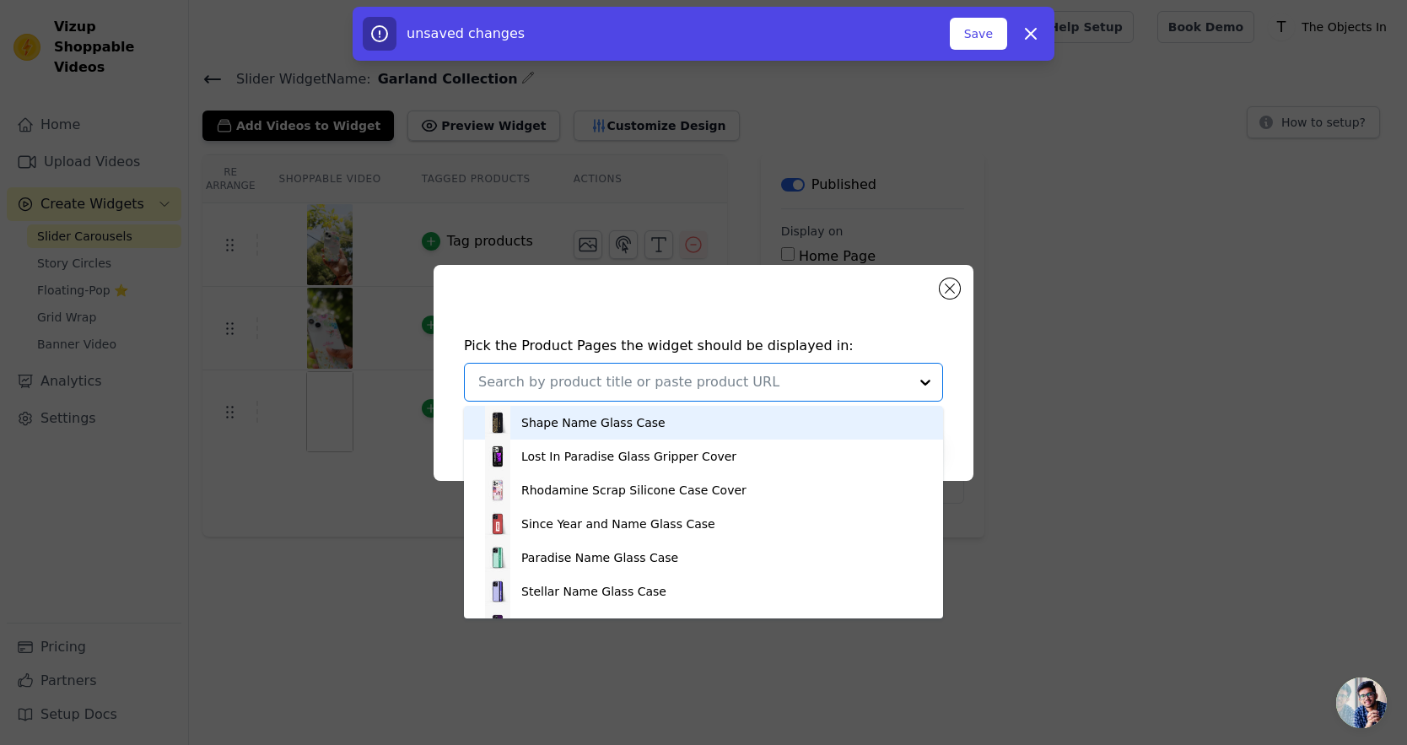
paste input "Garland"
type input "Garland"
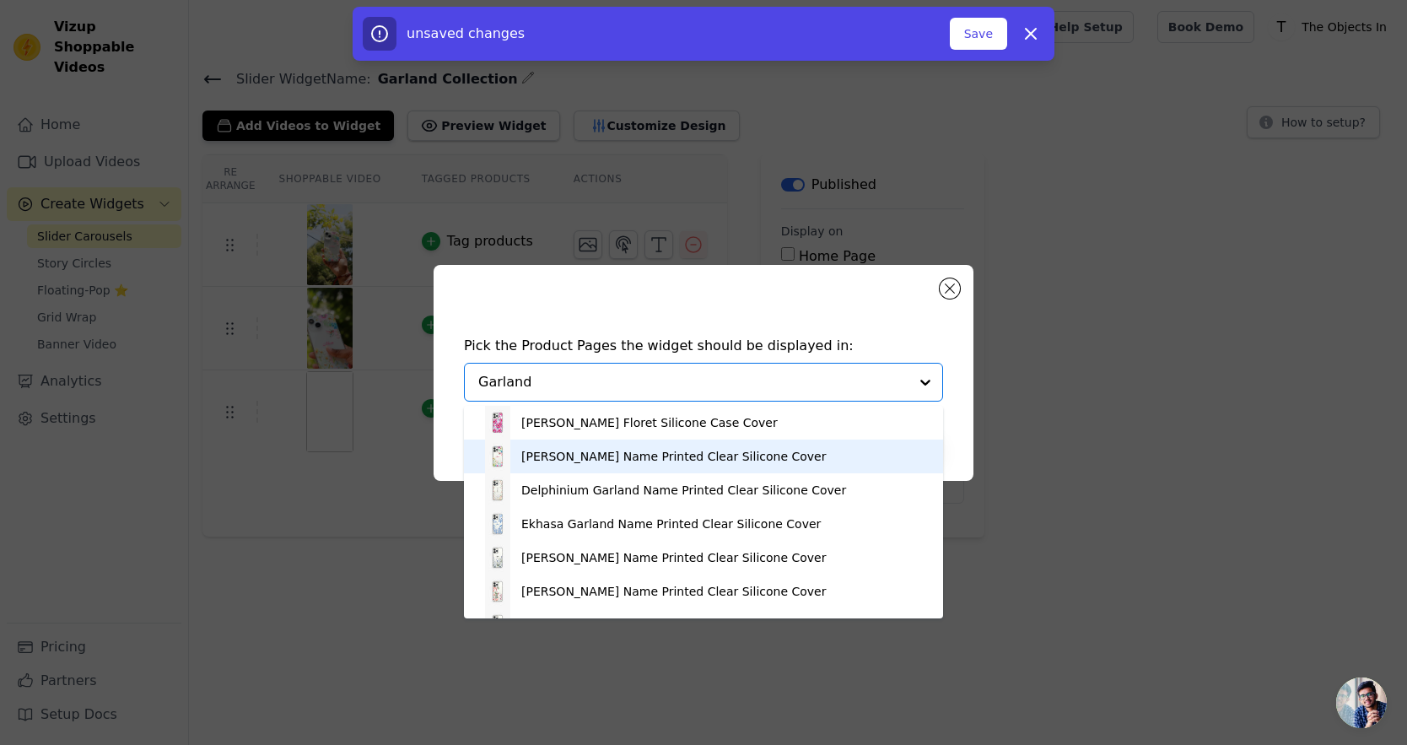
click at [651, 456] on div "[PERSON_NAME] Name Printed Clear Silicone Cover" at bounding box center [673, 456] width 305 height 17
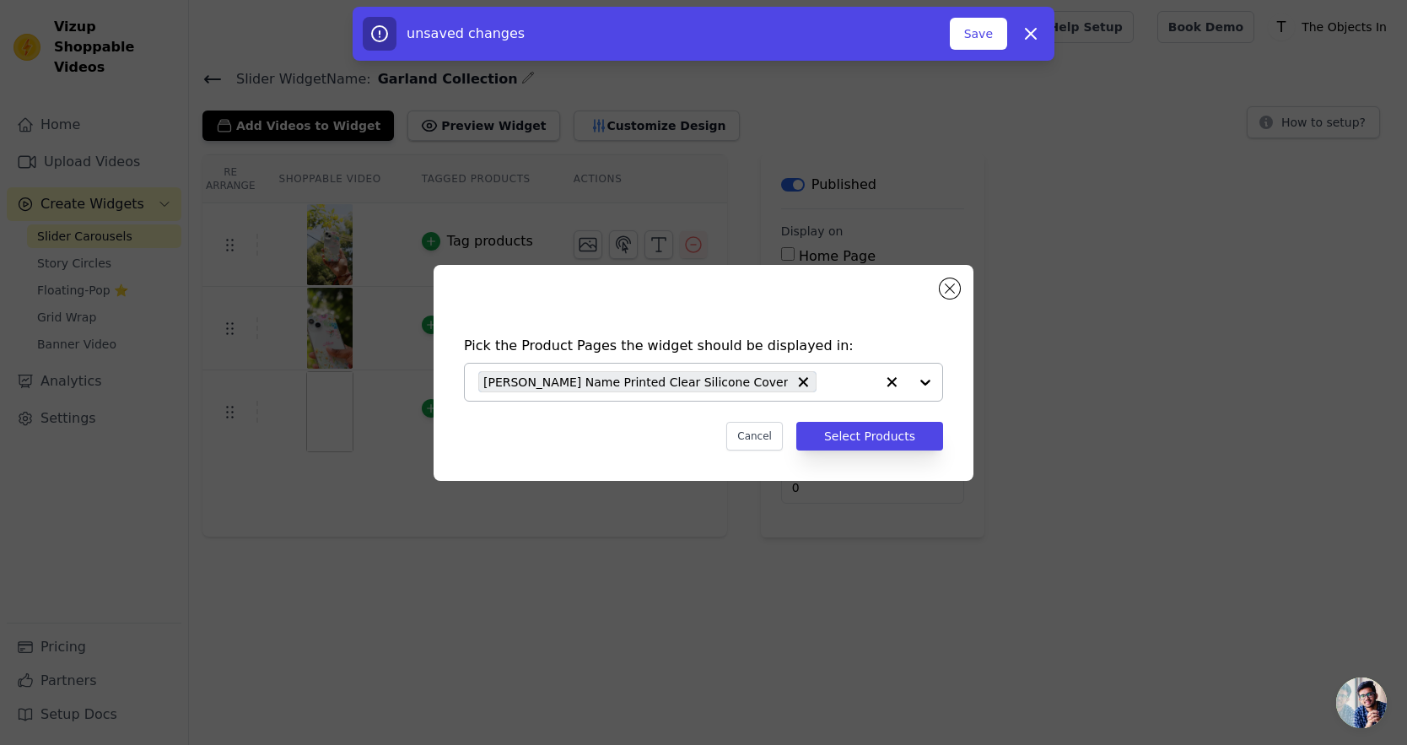
paste input "Garland"
type input "Garland"
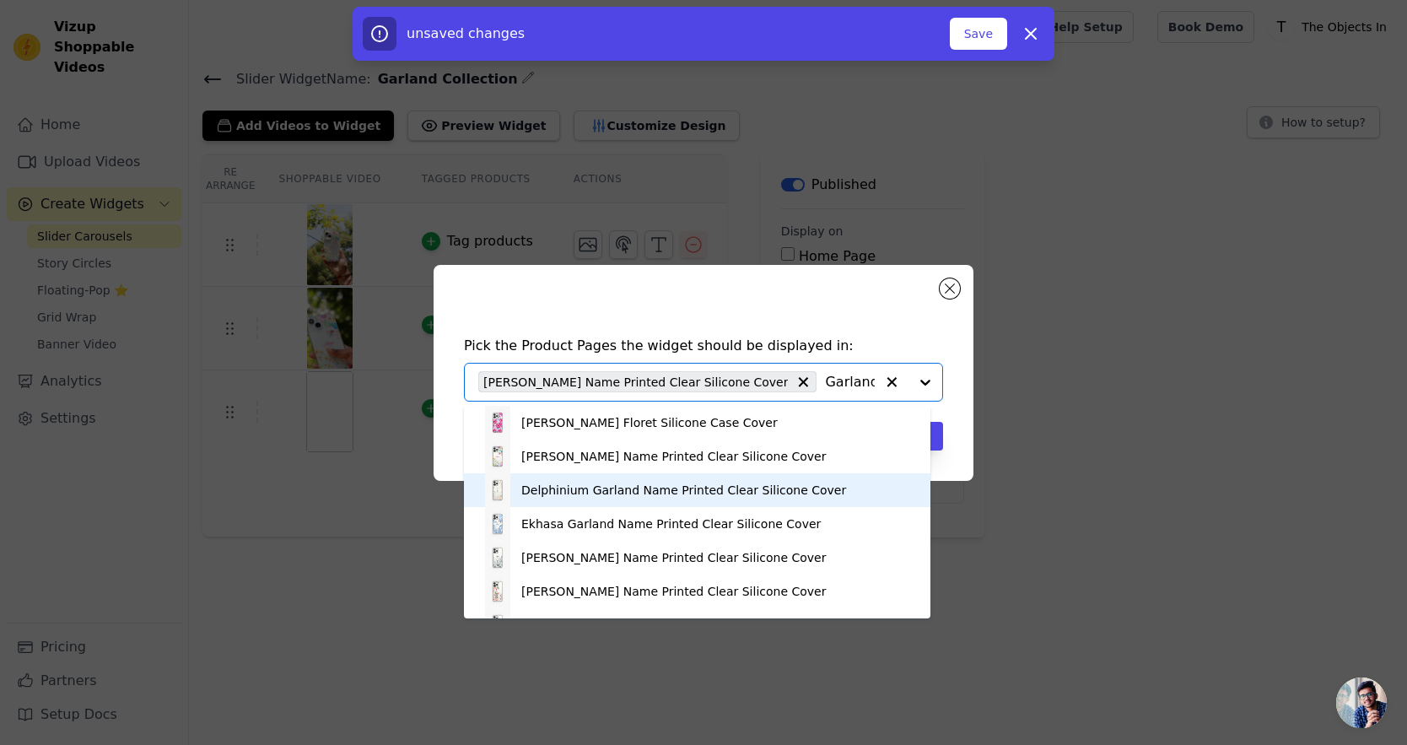
click at [709, 494] on div "Delphinium Garland Name Printed Clear Silicone Cover" at bounding box center [683, 490] width 325 height 17
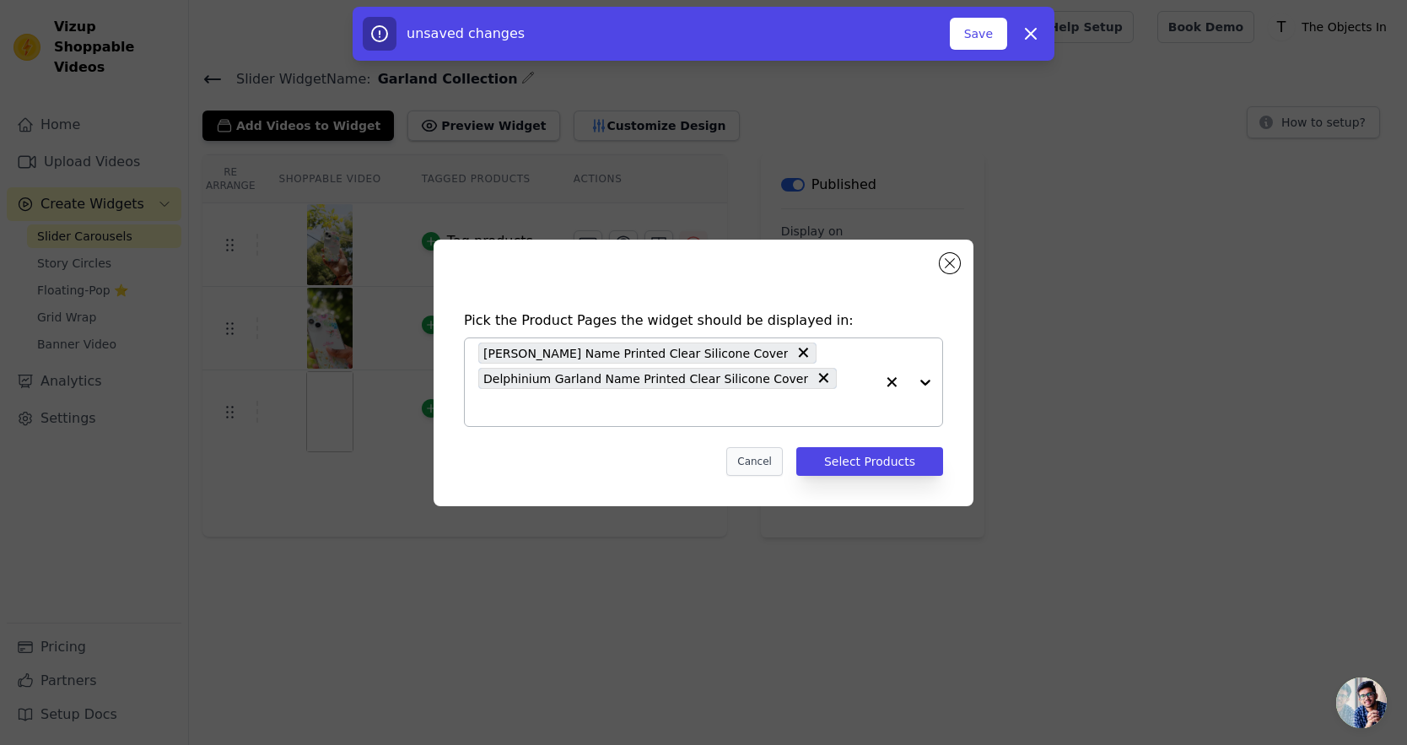
paste input "Garland"
type input "Garland"
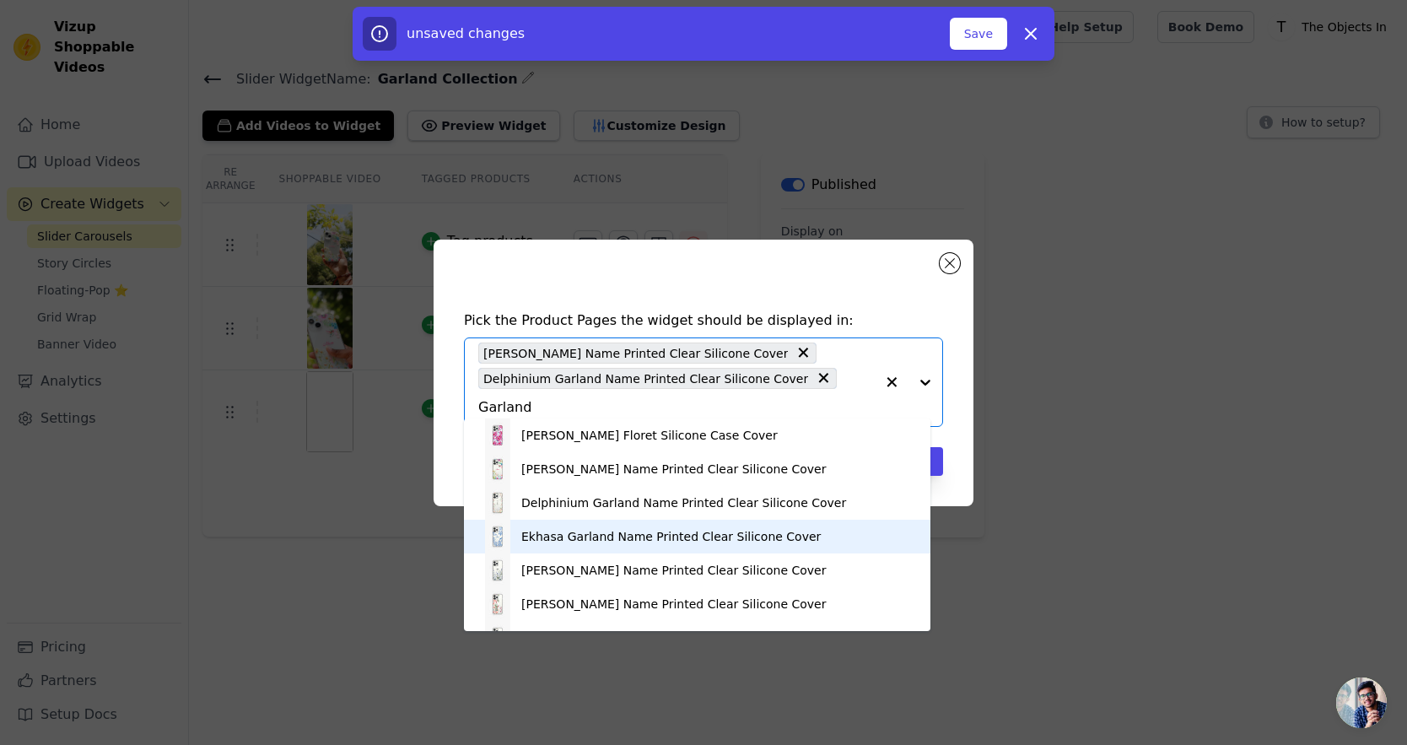
click at [714, 545] on div "Ekhasa Garland Name Printed Clear Silicone Cover" at bounding box center [697, 537] width 433 height 34
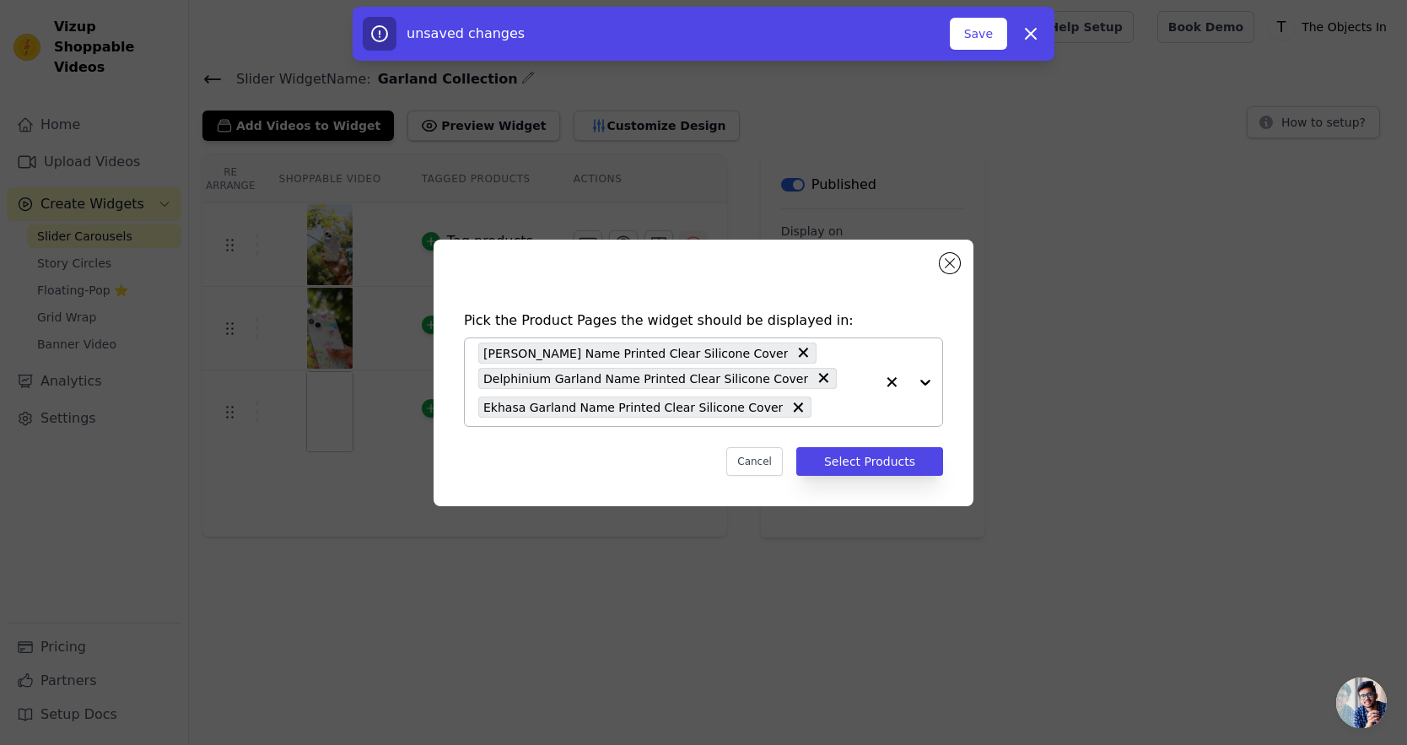
paste input "Garland"
type input "Garland"
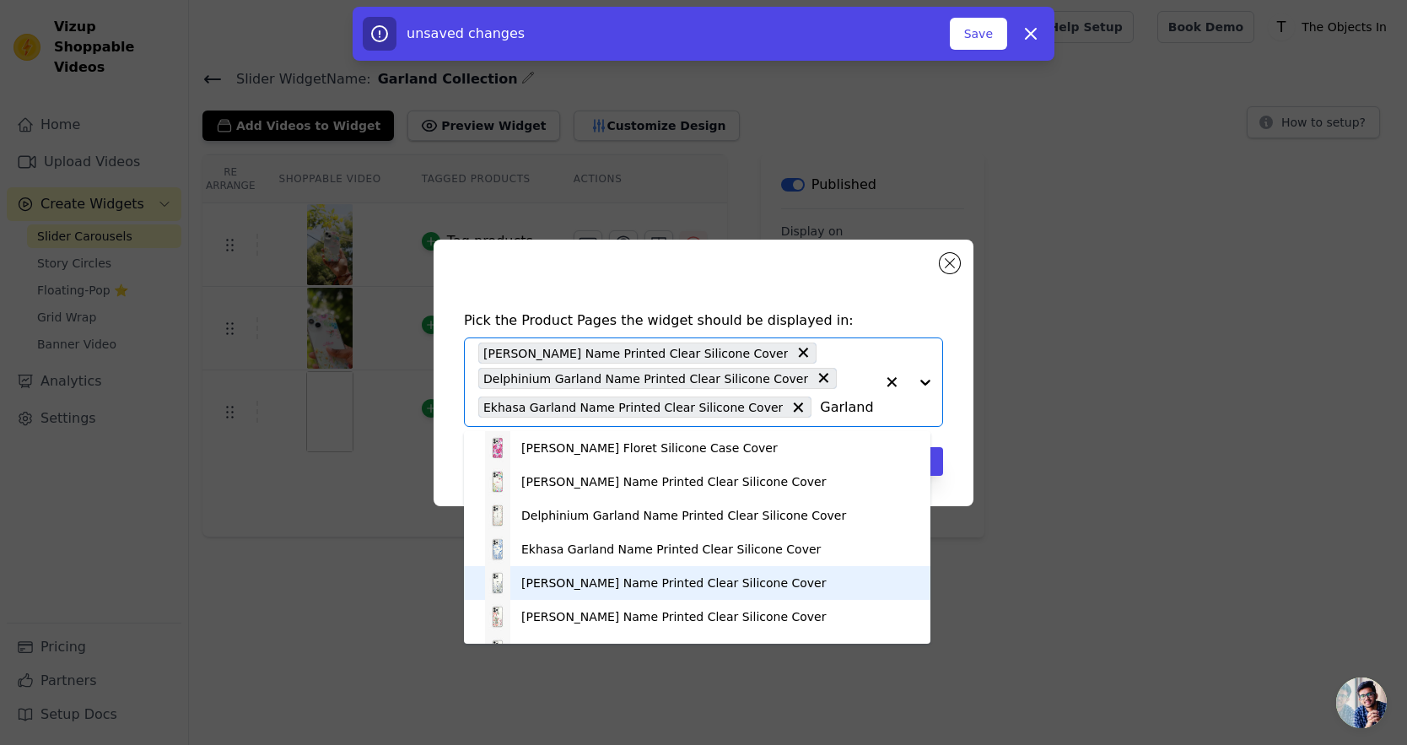
click at [708, 588] on div "[PERSON_NAME] Name Printed Clear Silicone Cover" at bounding box center [673, 582] width 305 height 17
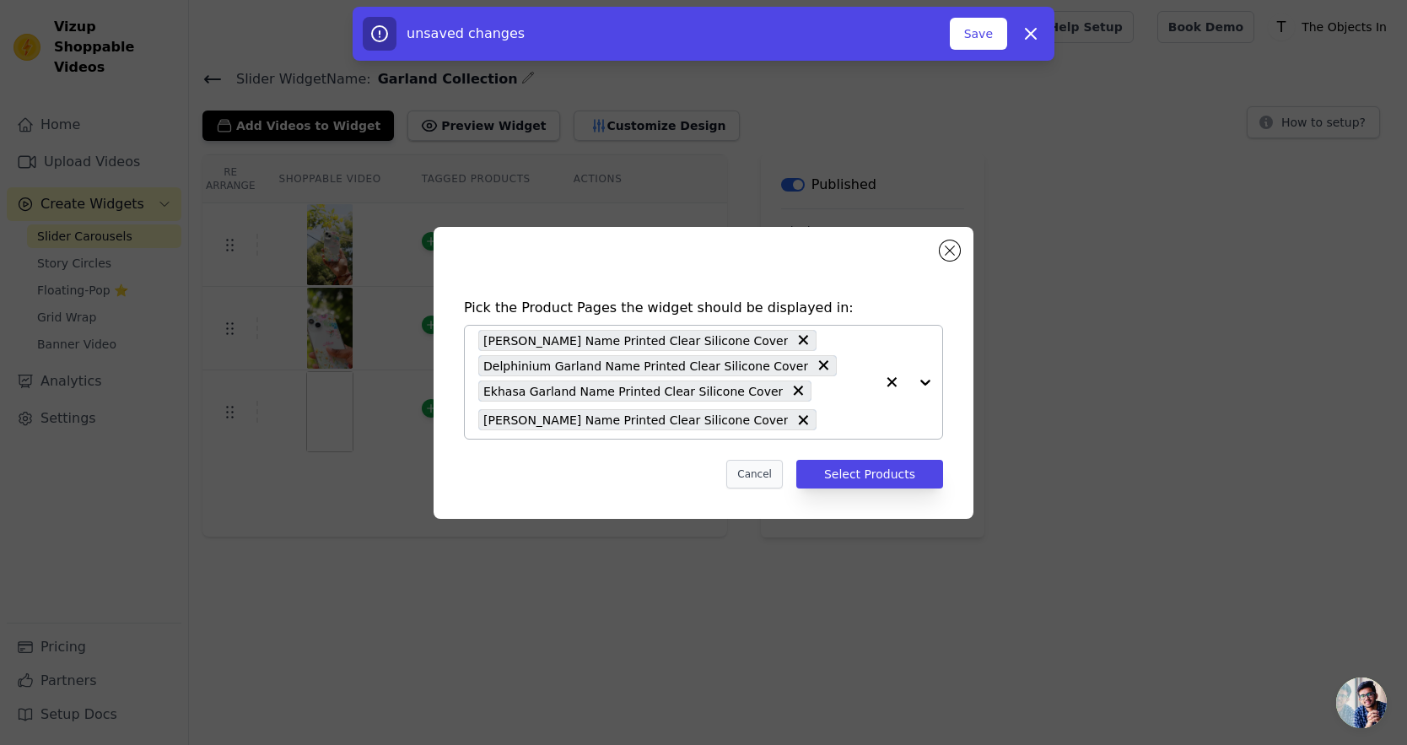
paste input "Garland"
type input "Garland"
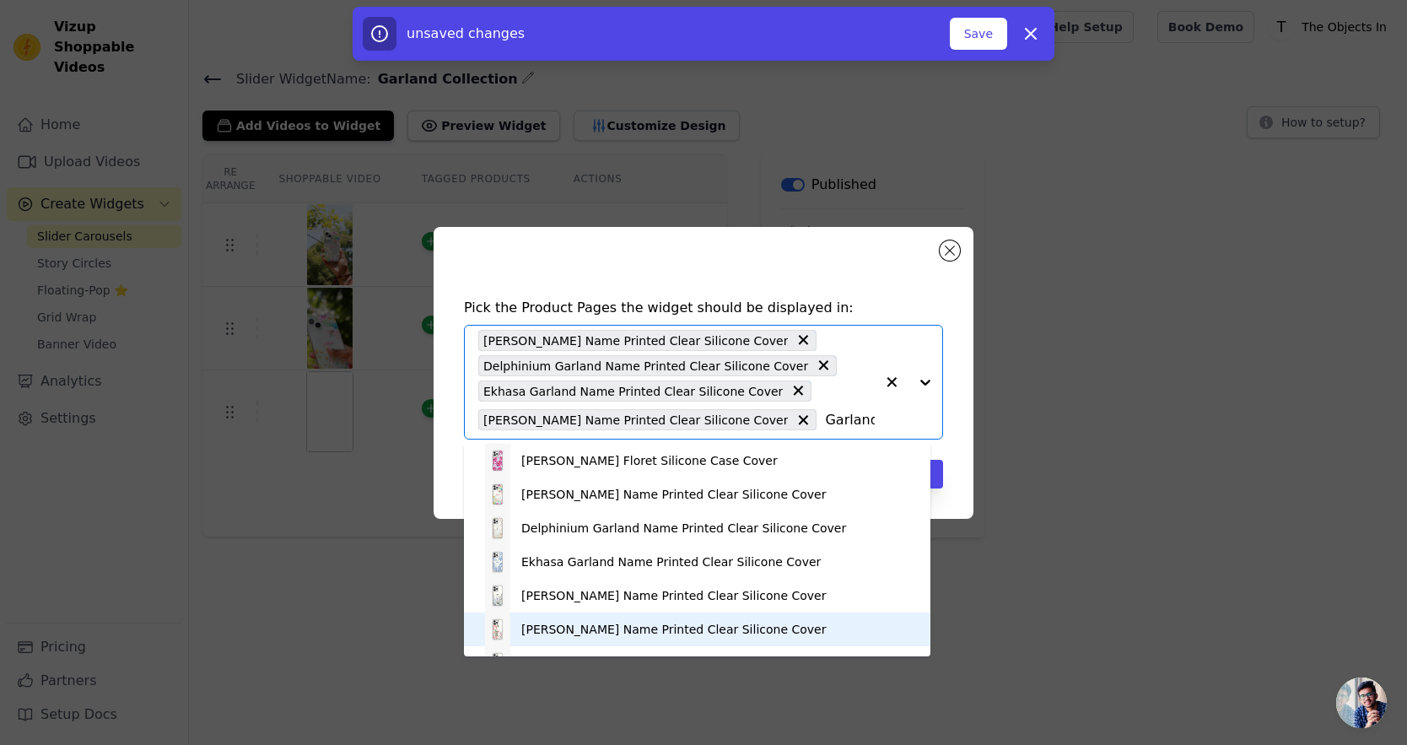
click at [689, 621] on div "[PERSON_NAME] Name Printed Clear Silicone Cover" at bounding box center [673, 629] width 305 height 17
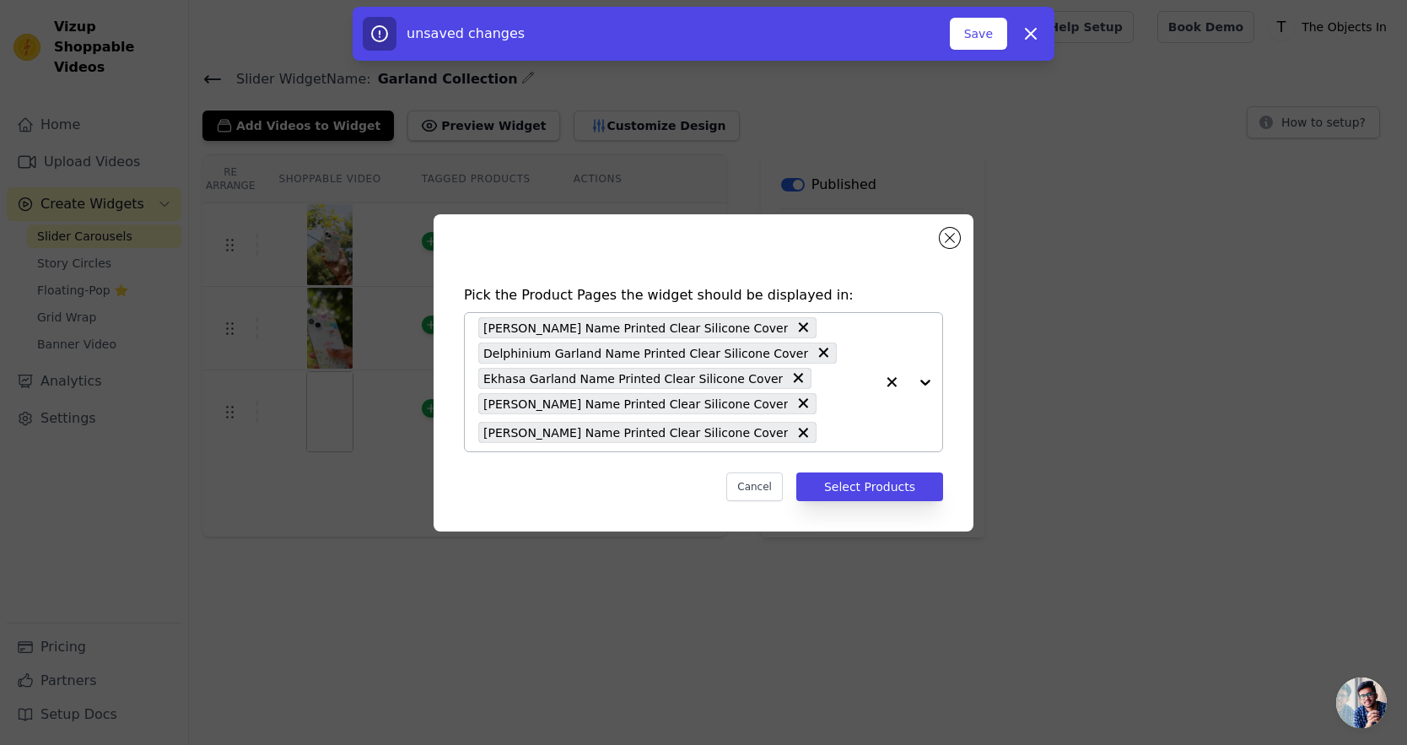
paste input "Garland"
type input "Garland"
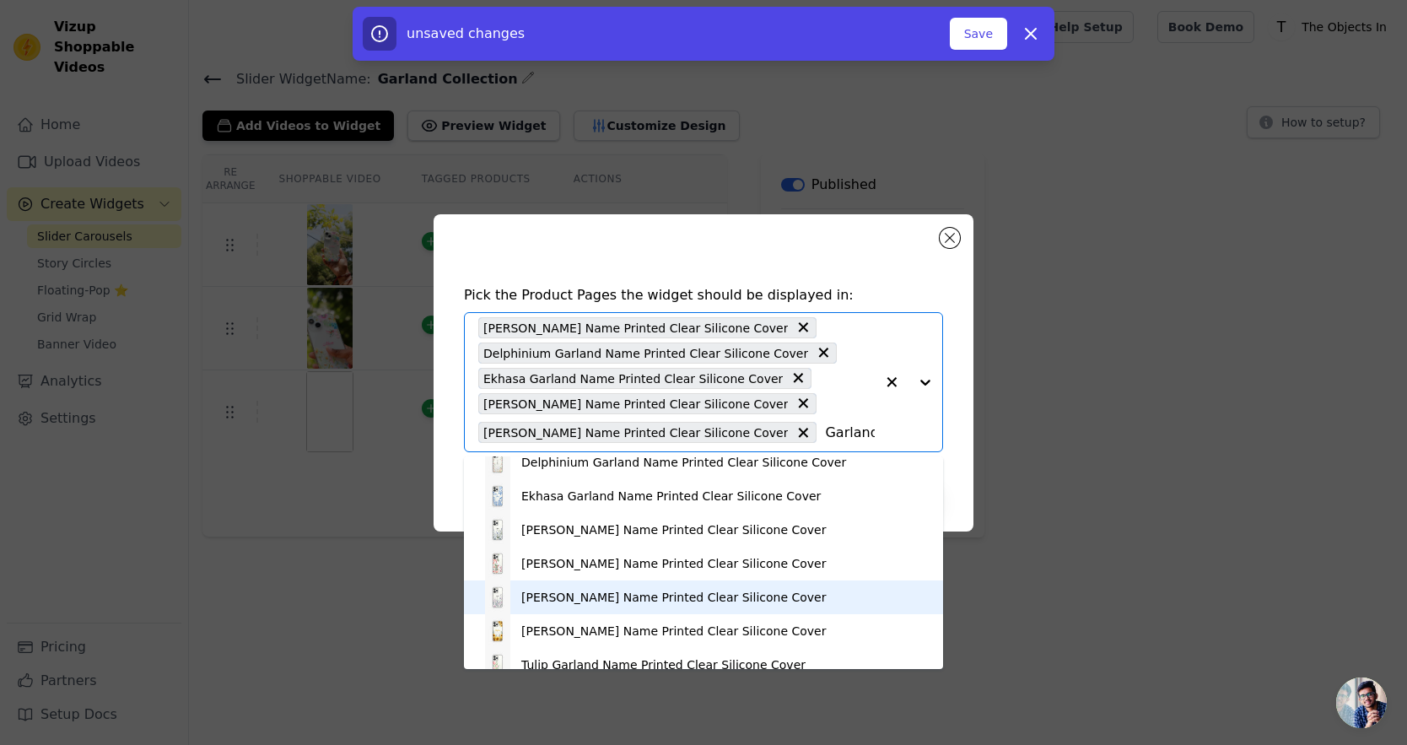
scroll to position [109, 0]
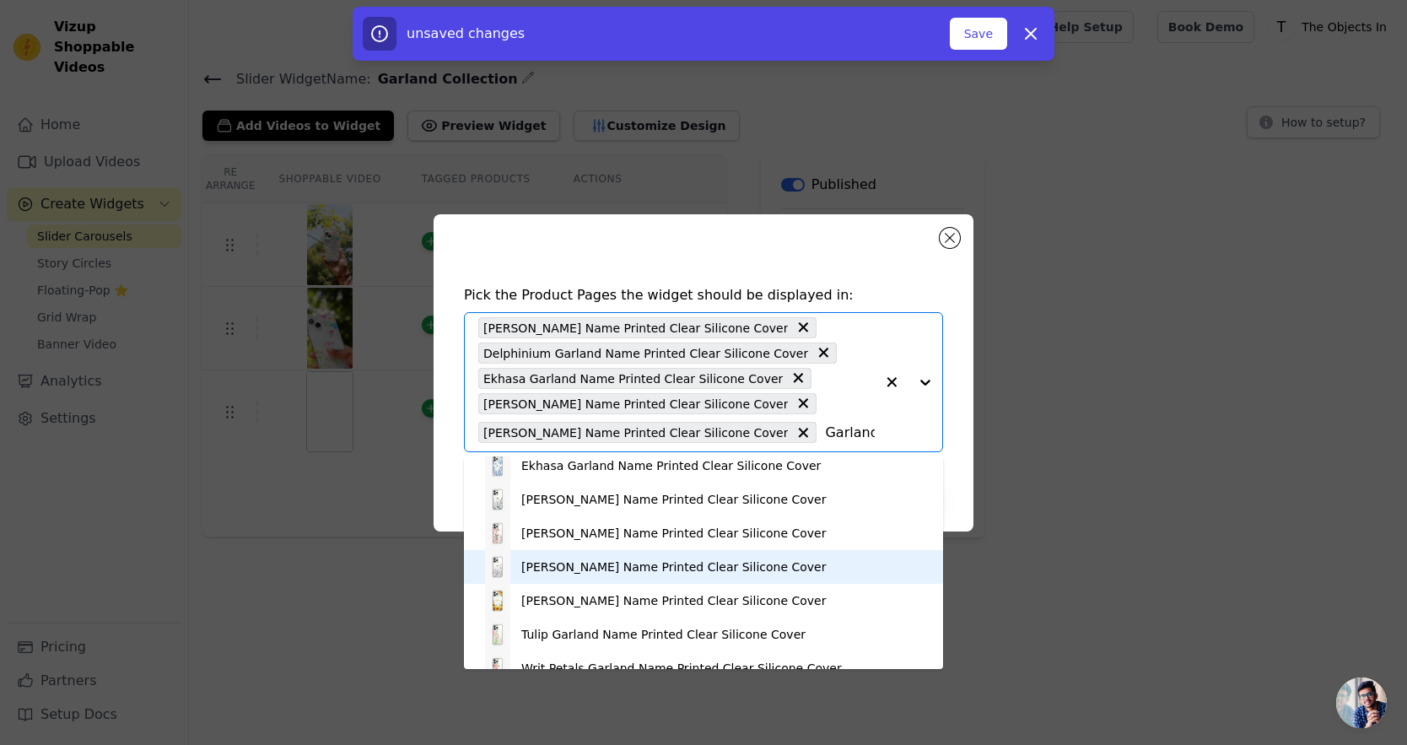
click at [702, 569] on div "[PERSON_NAME] Name Printed Clear Silicone Cover" at bounding box center [673, 566] width 305 height 17
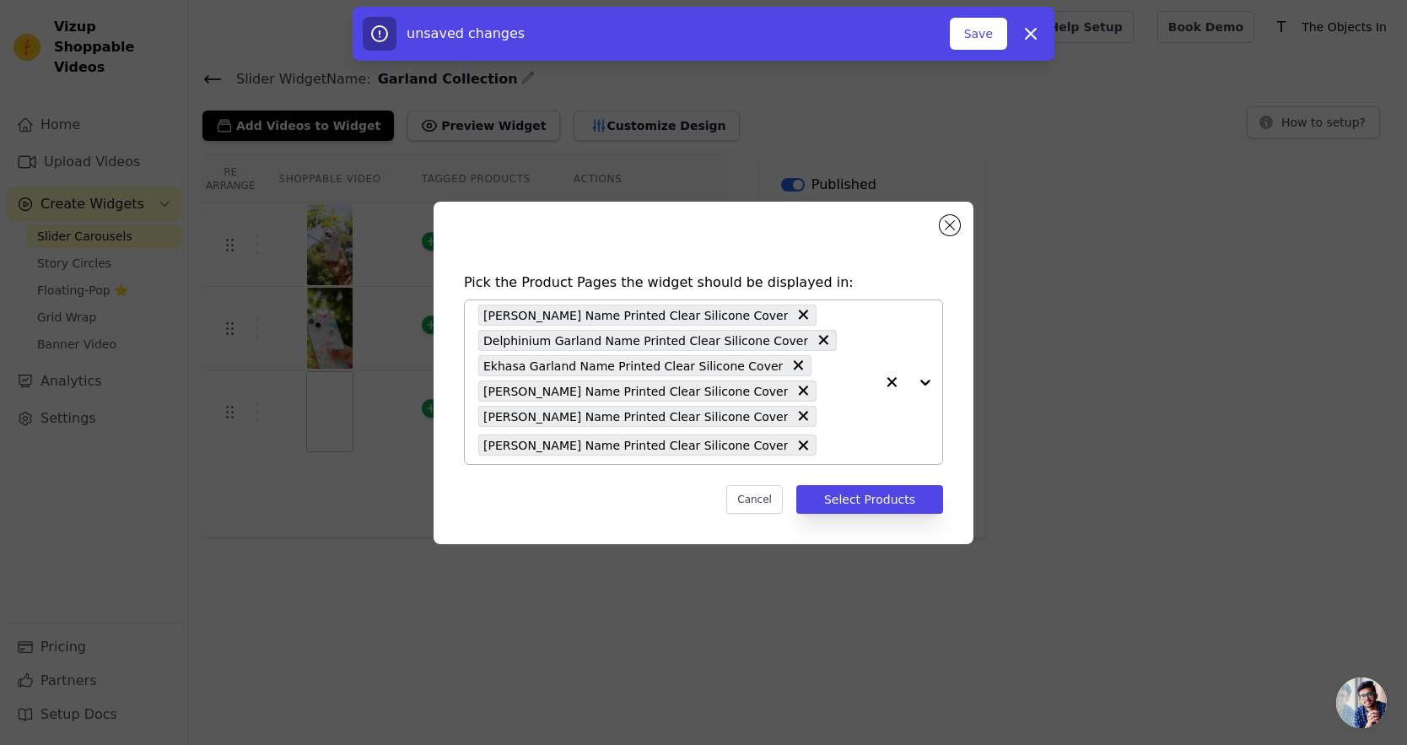
paste input "Garland"
type input "Garland"
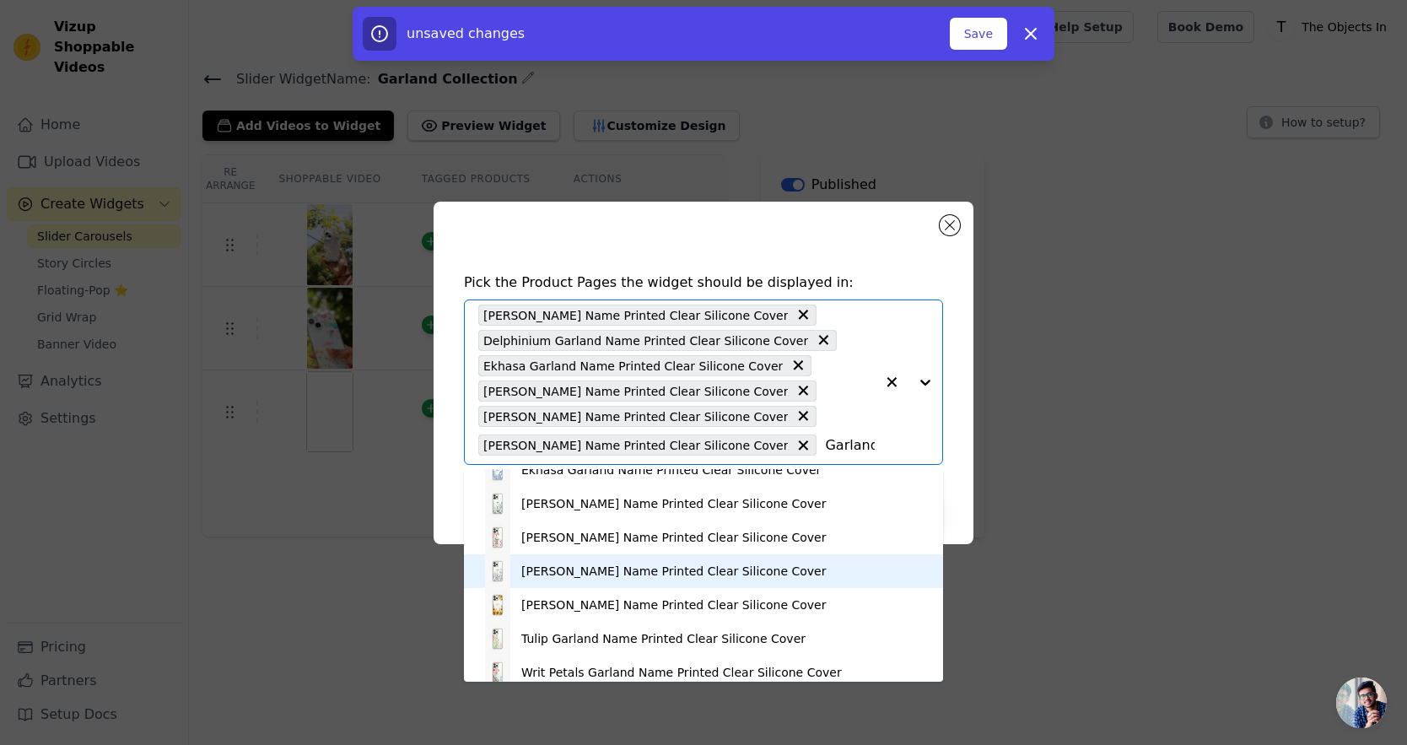
scroll to position [118, 0]
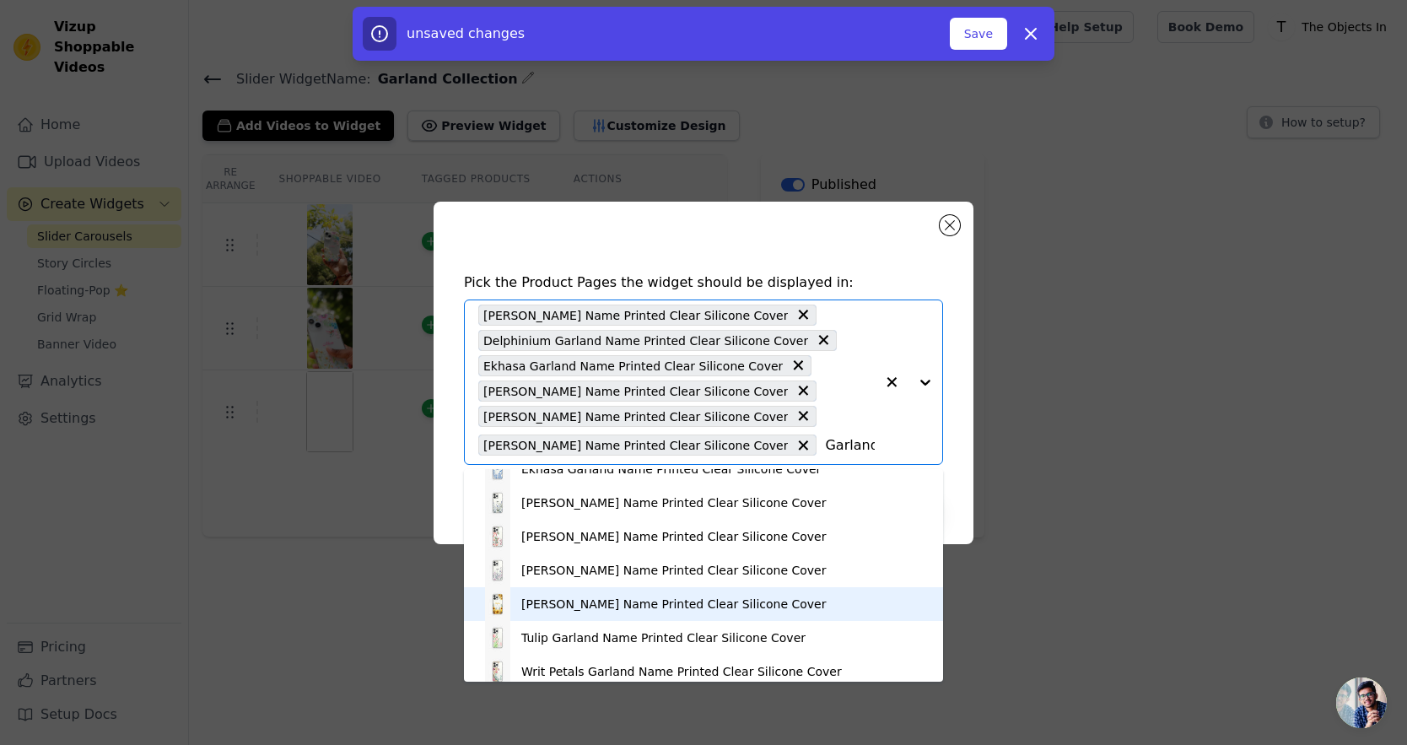
click at [682, 593] on div "[PERSON_NAME] Name Printed Clear Silicone Cover" at bounding box center [703, 604] width 445 height 34
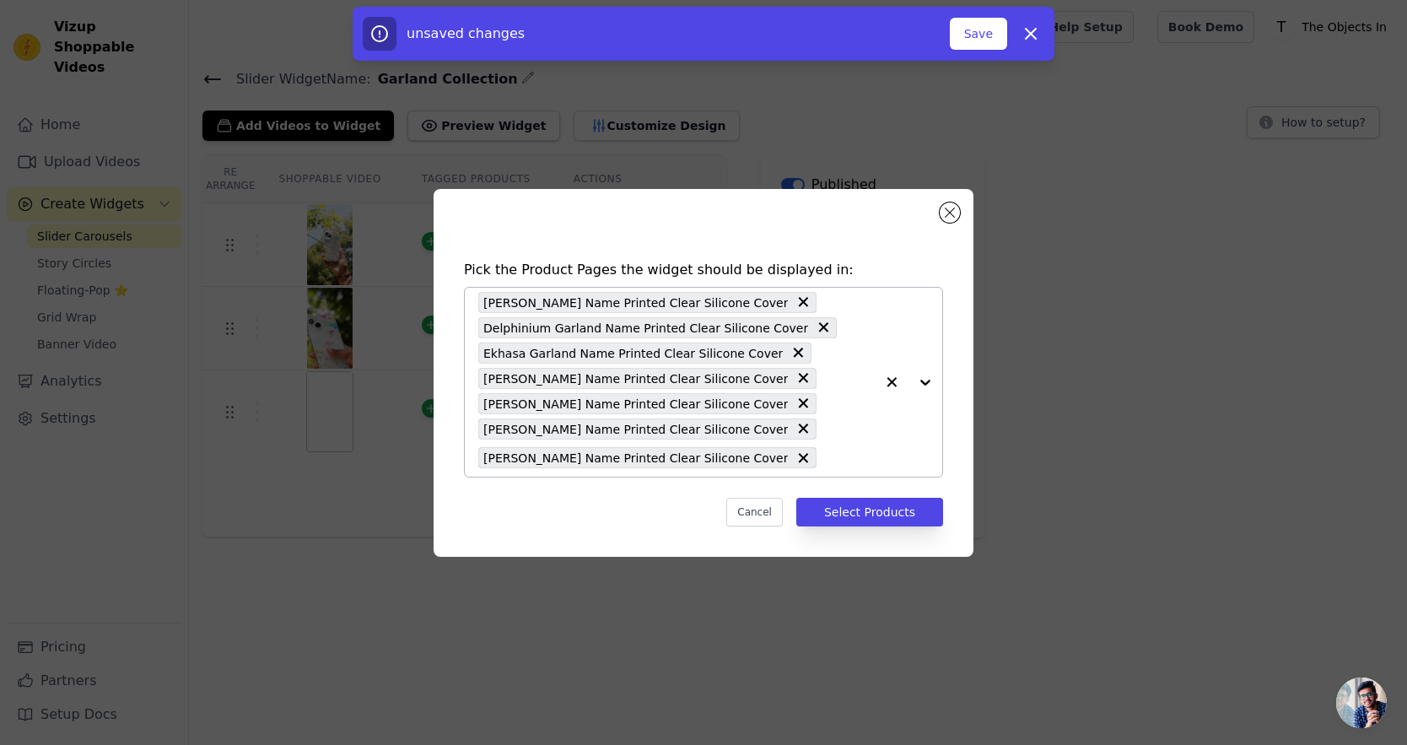
paste input "Garland"
type input "Garland"
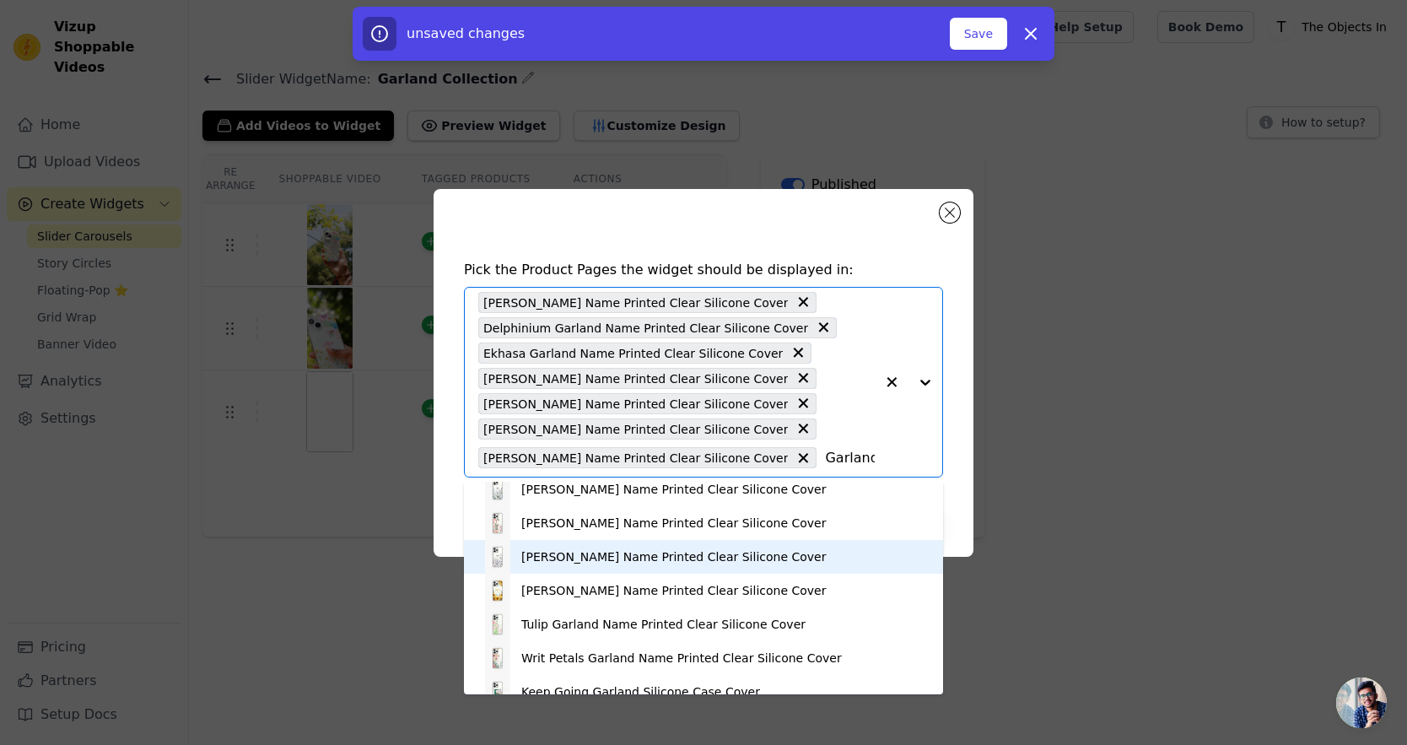
scroll to position [164, 0]
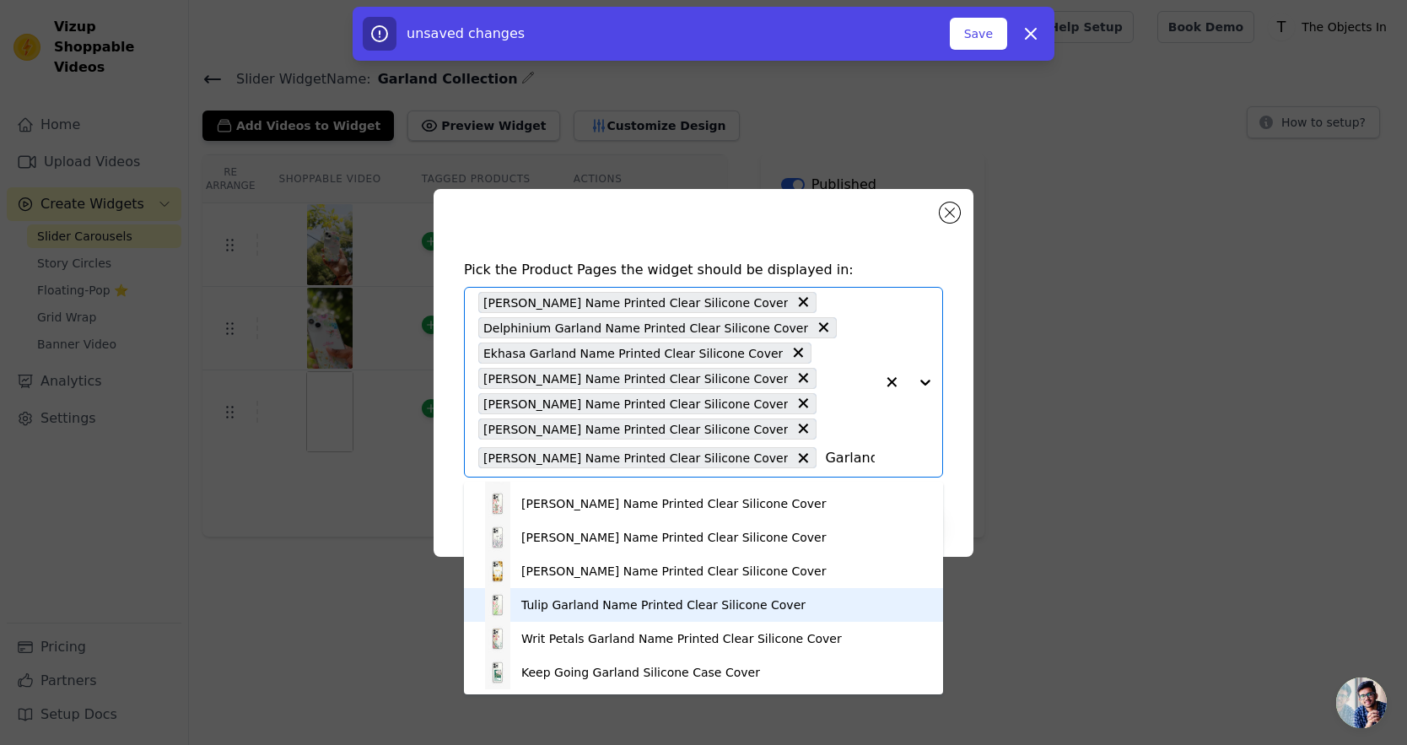
click at [666, 595] on div "Tulip Garland Name Printed Clear Silicone Cover" at bounding box center [703, 605] width 445 height 34
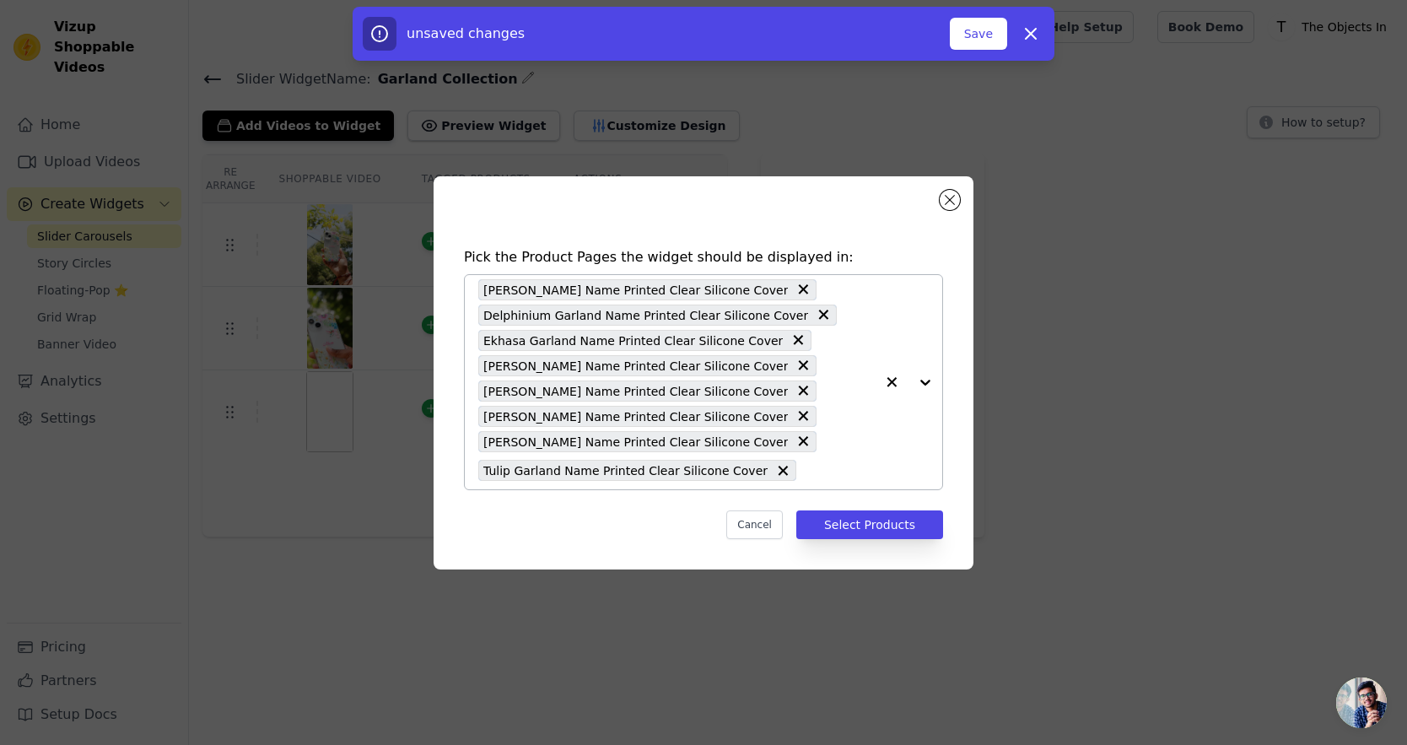
paste input "Garland"
type input "Garland"
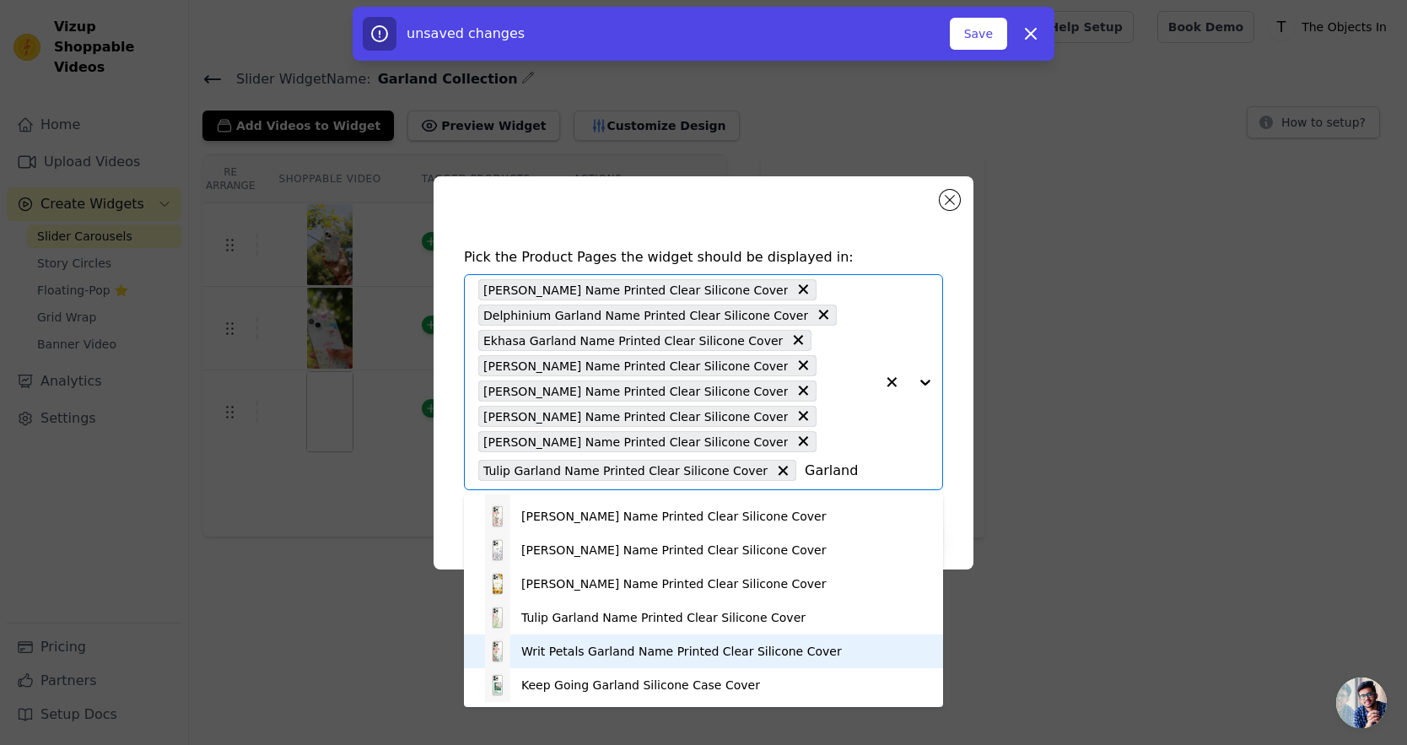
click at [680, 648] on div "Writ Petals Garland Name Printed Clear Silicone Cover" at bounding box center [681, 651] width 321 height 17
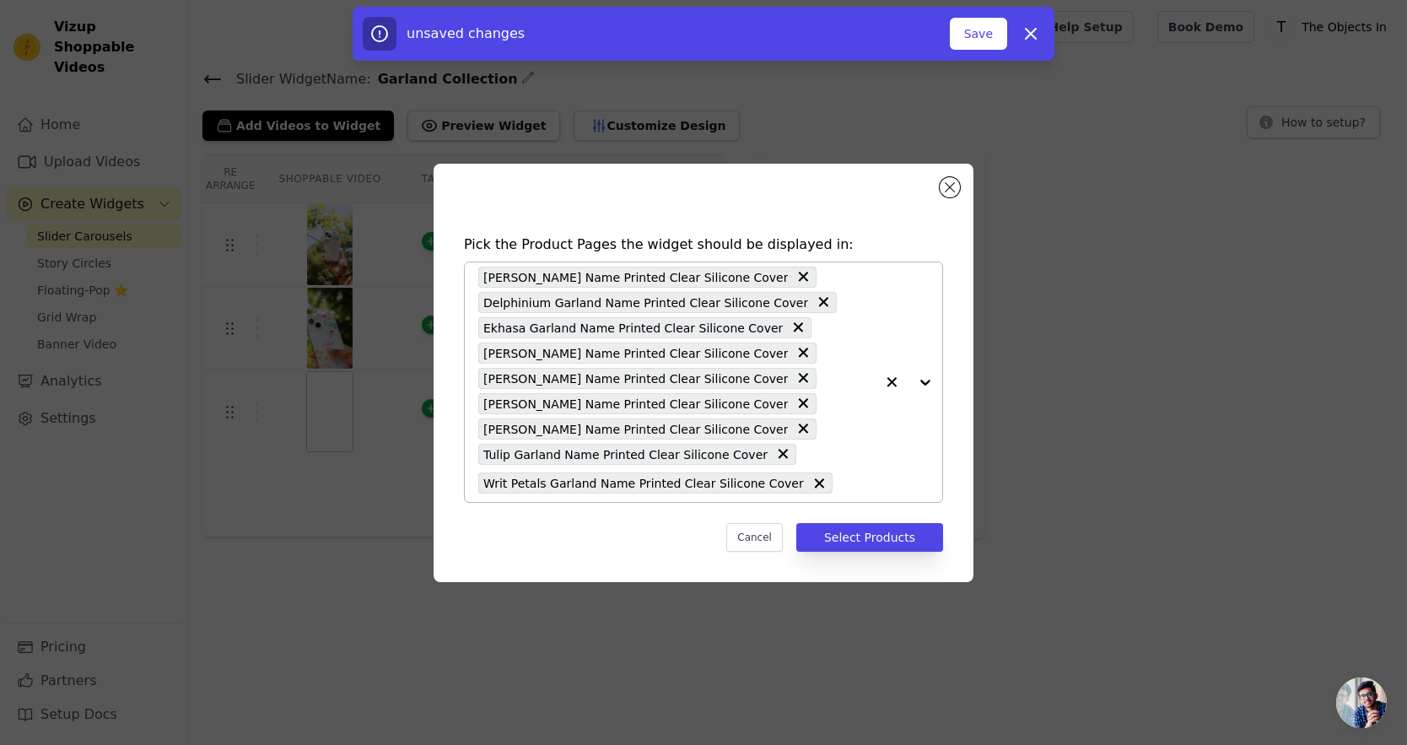
paste input "Garland"
type input "Garland"
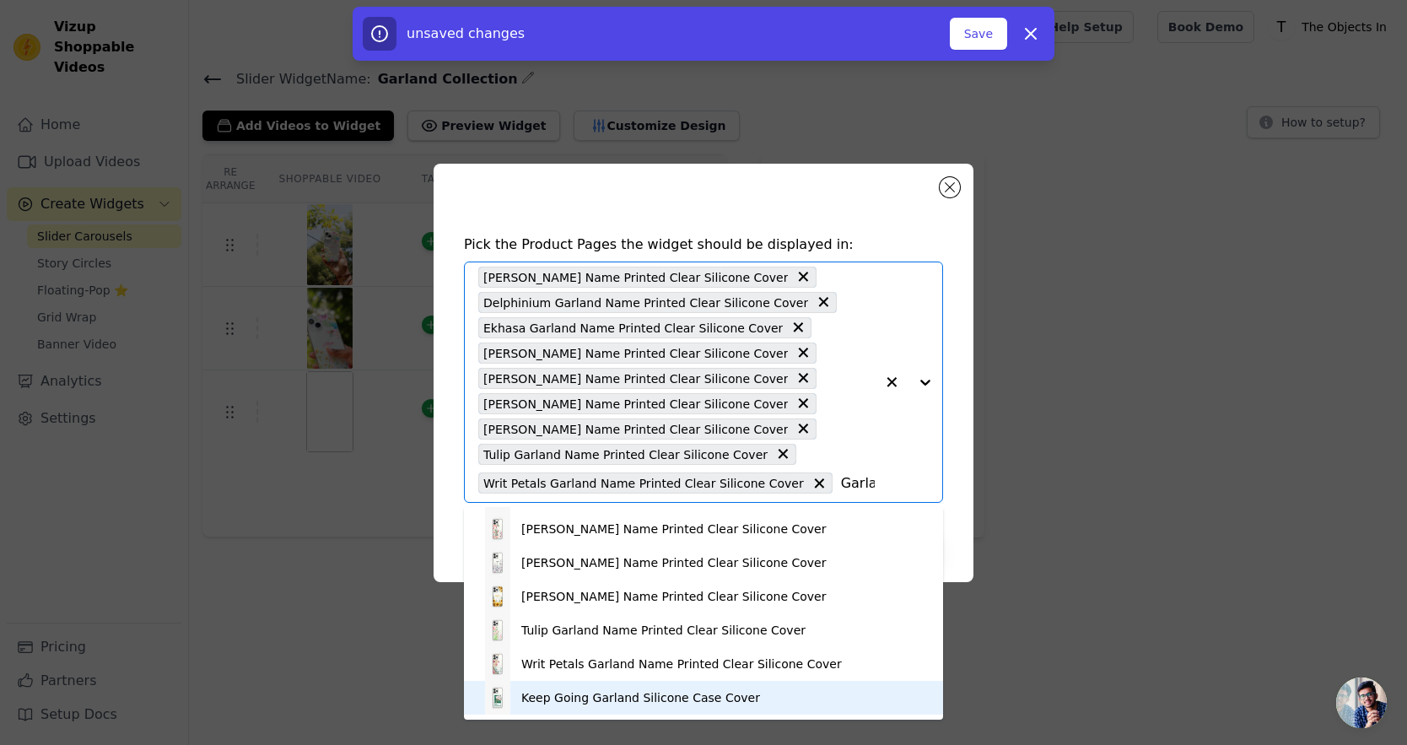
click at [724, 701] on div "Keep Going Garland Silicone Case Cover" at bounding box center [640, 697] width 239 height 17
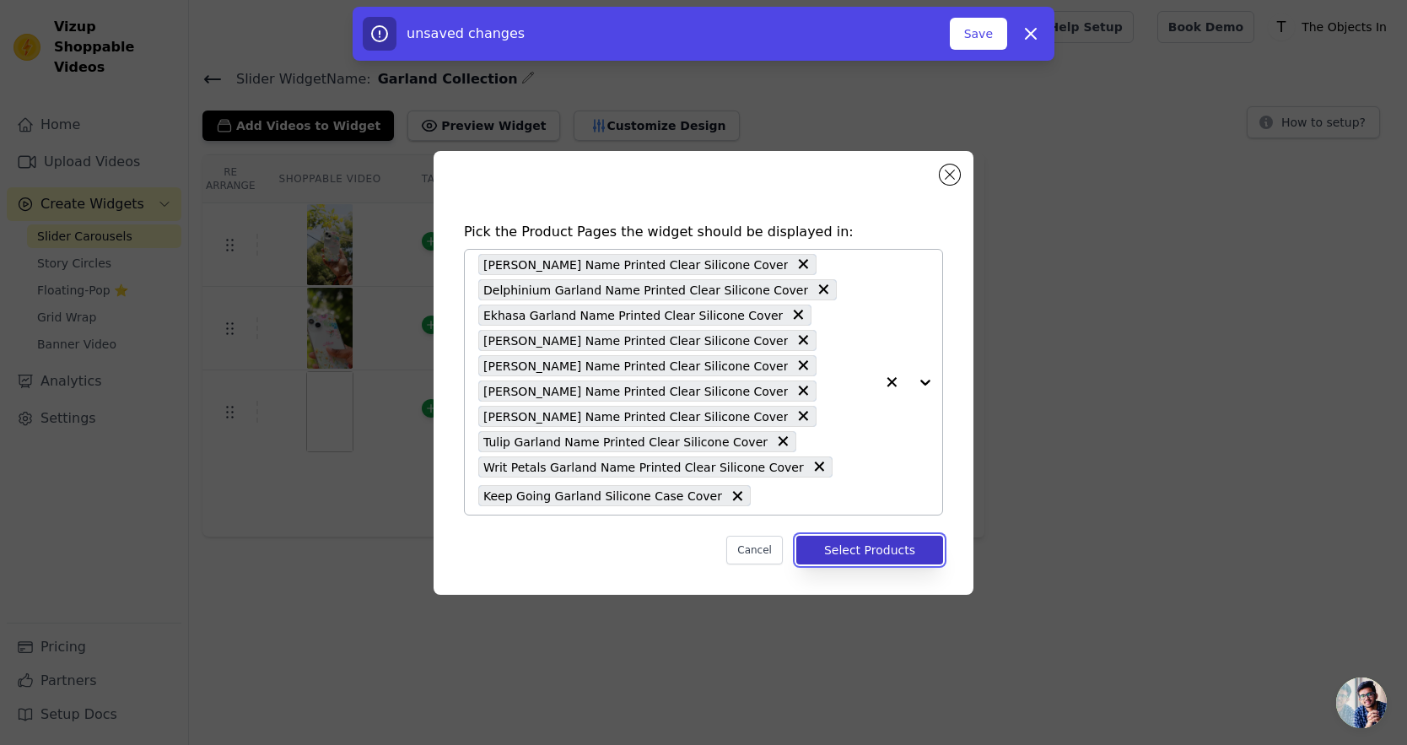
click at [912, 556] on button "Select Products" at bounding box center [869, 550] width 147 height 29
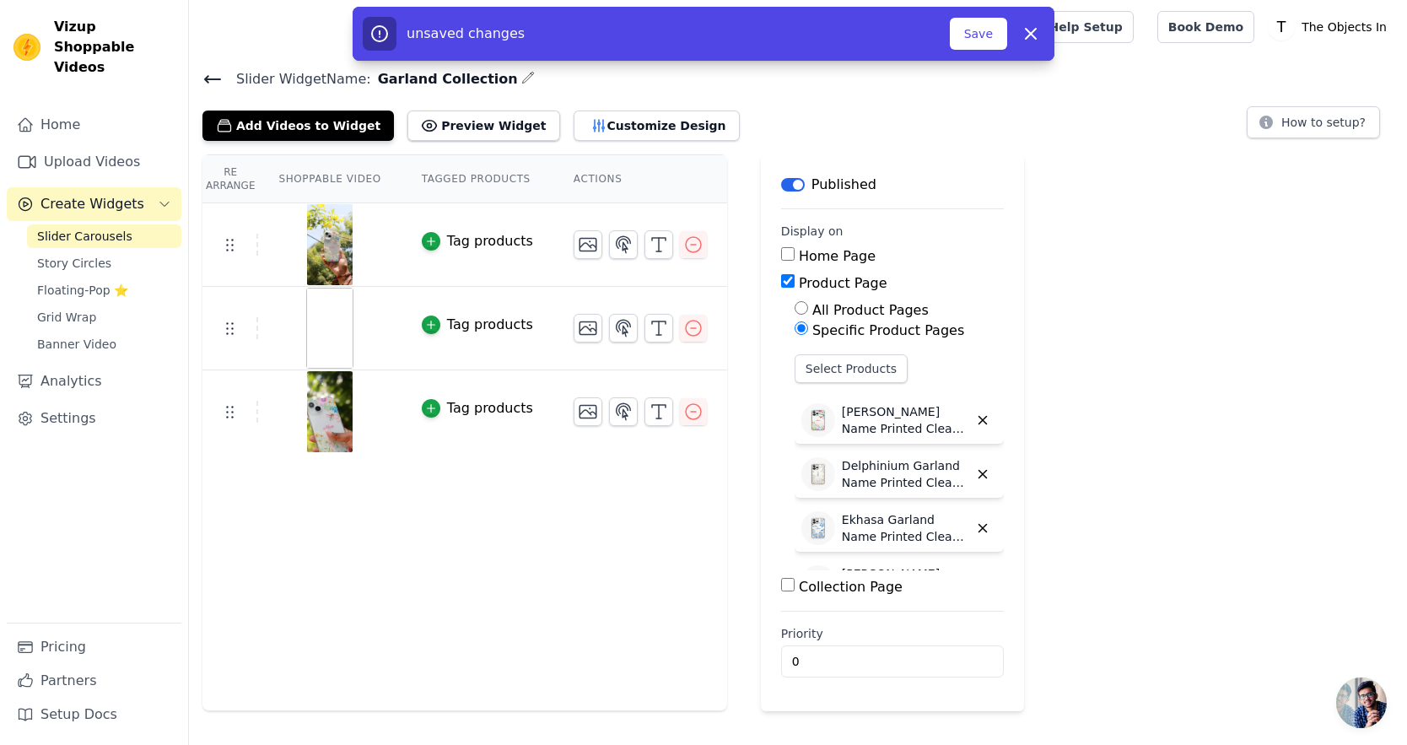
click at [329, 340] on img at bounding box center [329, 328] width 47 height 81
click at [583, 330] on icon "button" at bounding box center [588, 328] width 20 height 20
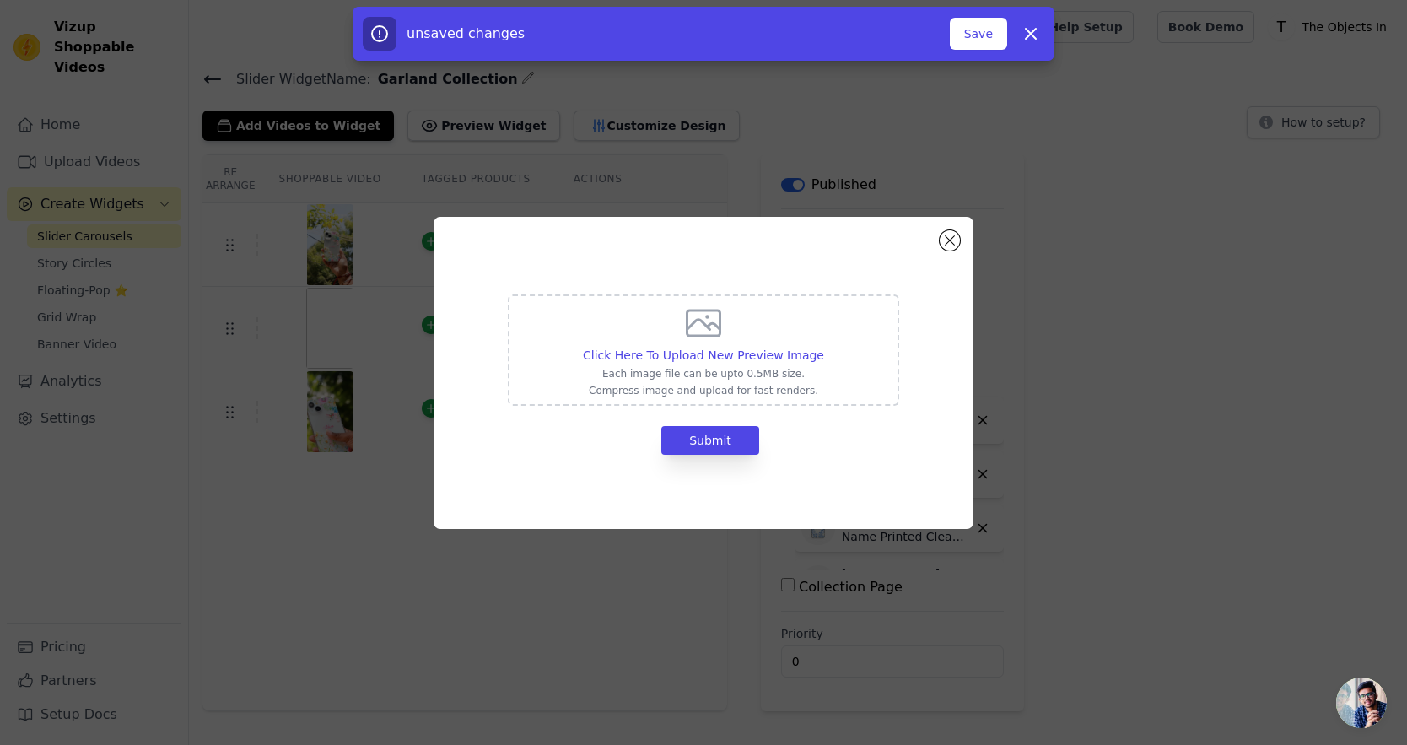
click at [960, 241] on div "Click Here To Upload New Preview Image Each image file can be upto 0.5MB size. …" at bounding box center [704, 373] width 540 height 312
click at [944, 245] on button "Close modal" at bounding box center [950, 240] width 20 height 20
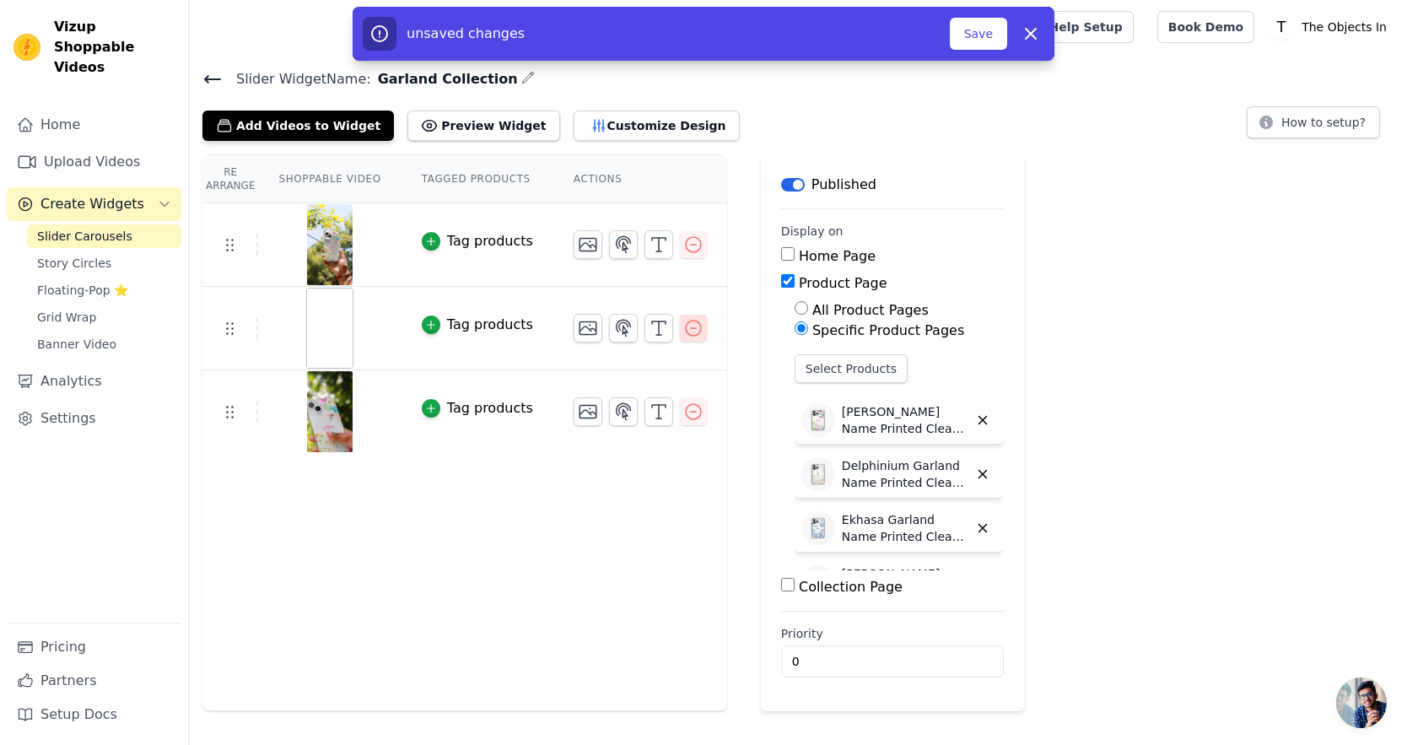
click at [689, 332] on icon "button" at bounding box center [693, 328] width 20 height 20
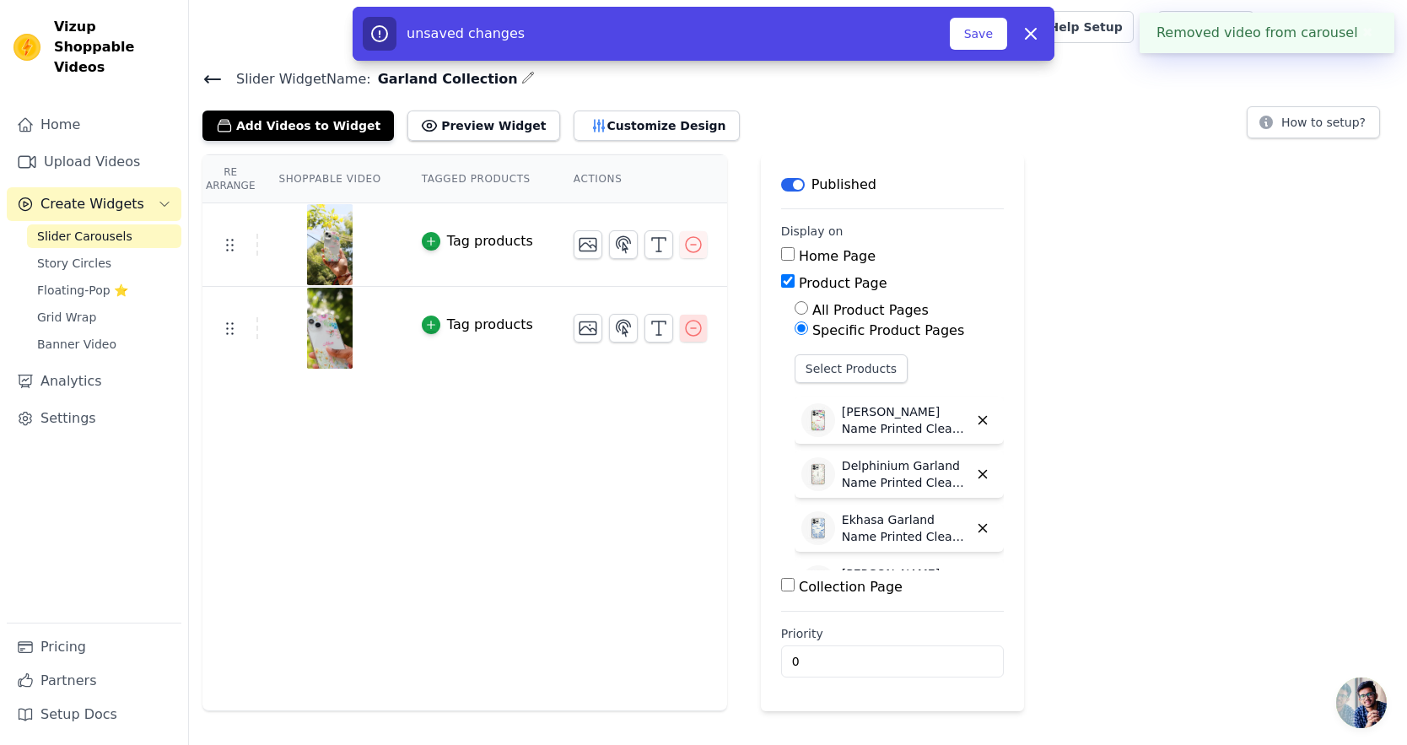
click at [691, 323] on icon "button" at bounding box center [693, 328] width 20 height 20
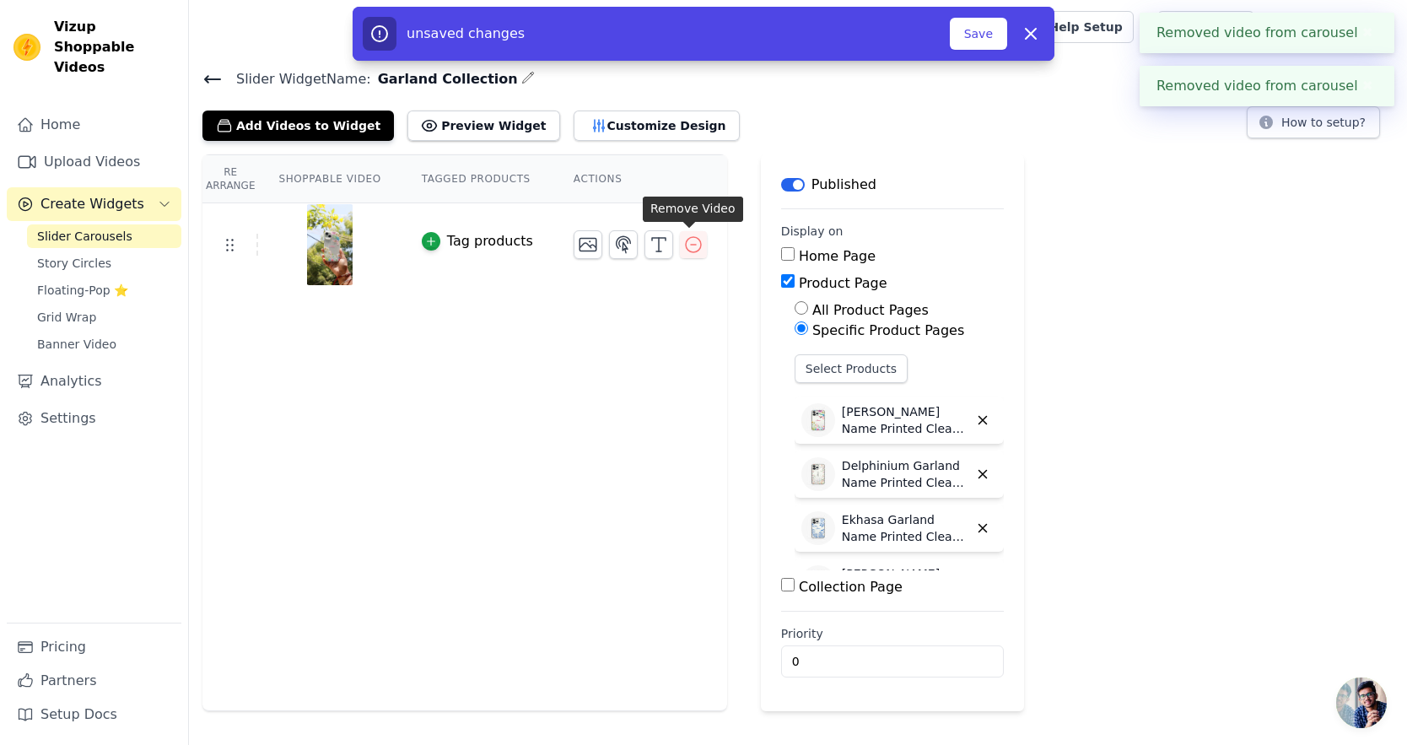
click at [685, 245] on icon "button" at bounding box center [693, 244] width 20 height 20
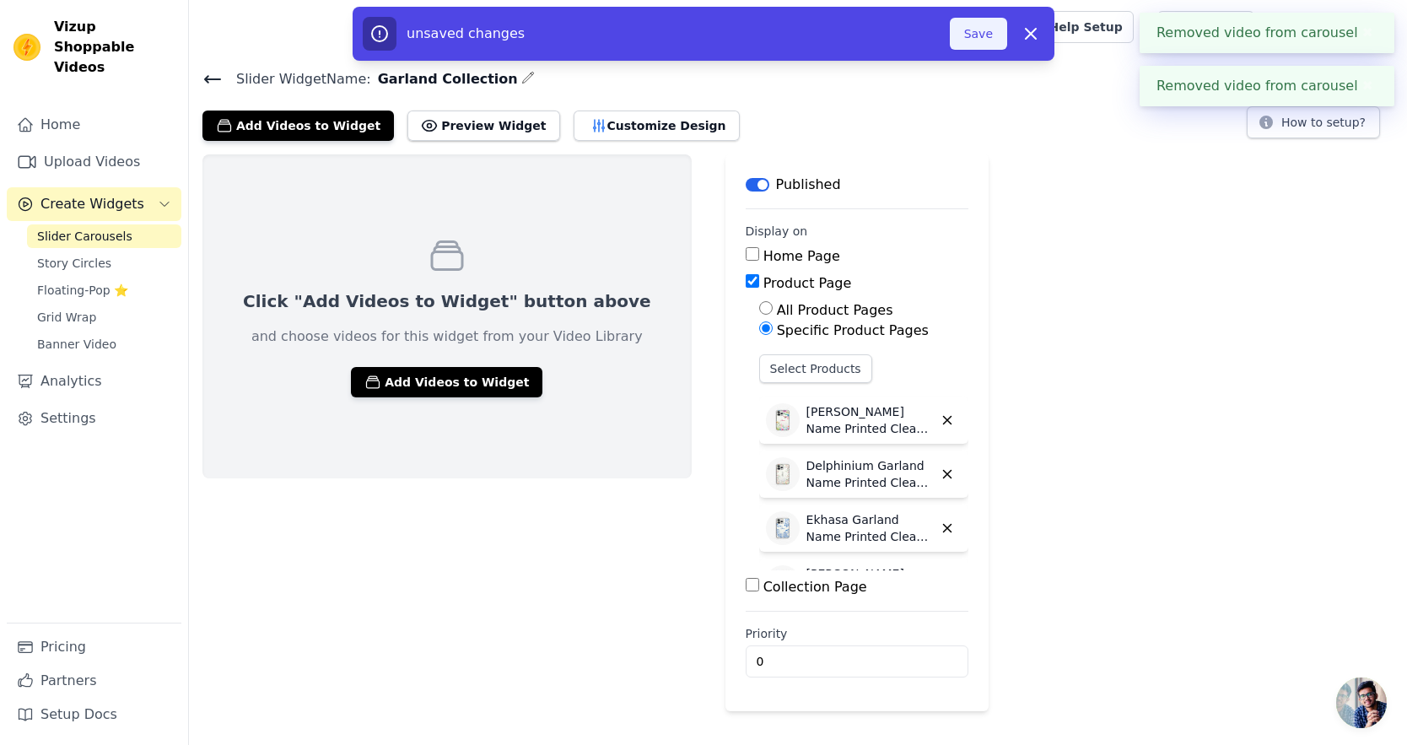
click at [997, 27] on button "Save" at bounding box center [978, 34] width 57 height 32
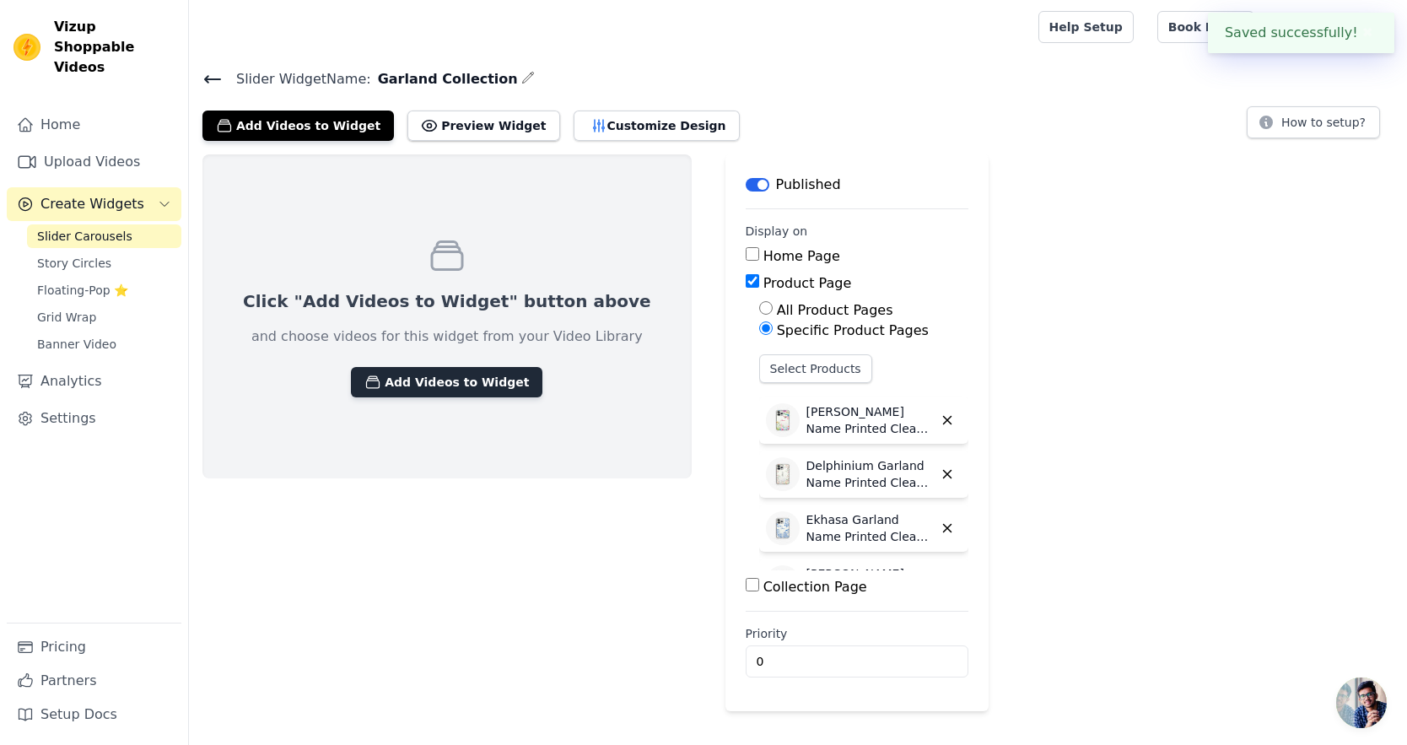
click at [369, 370] on button "Add Videos to Widget" at bounding box center [446, 382] width 191 height 30
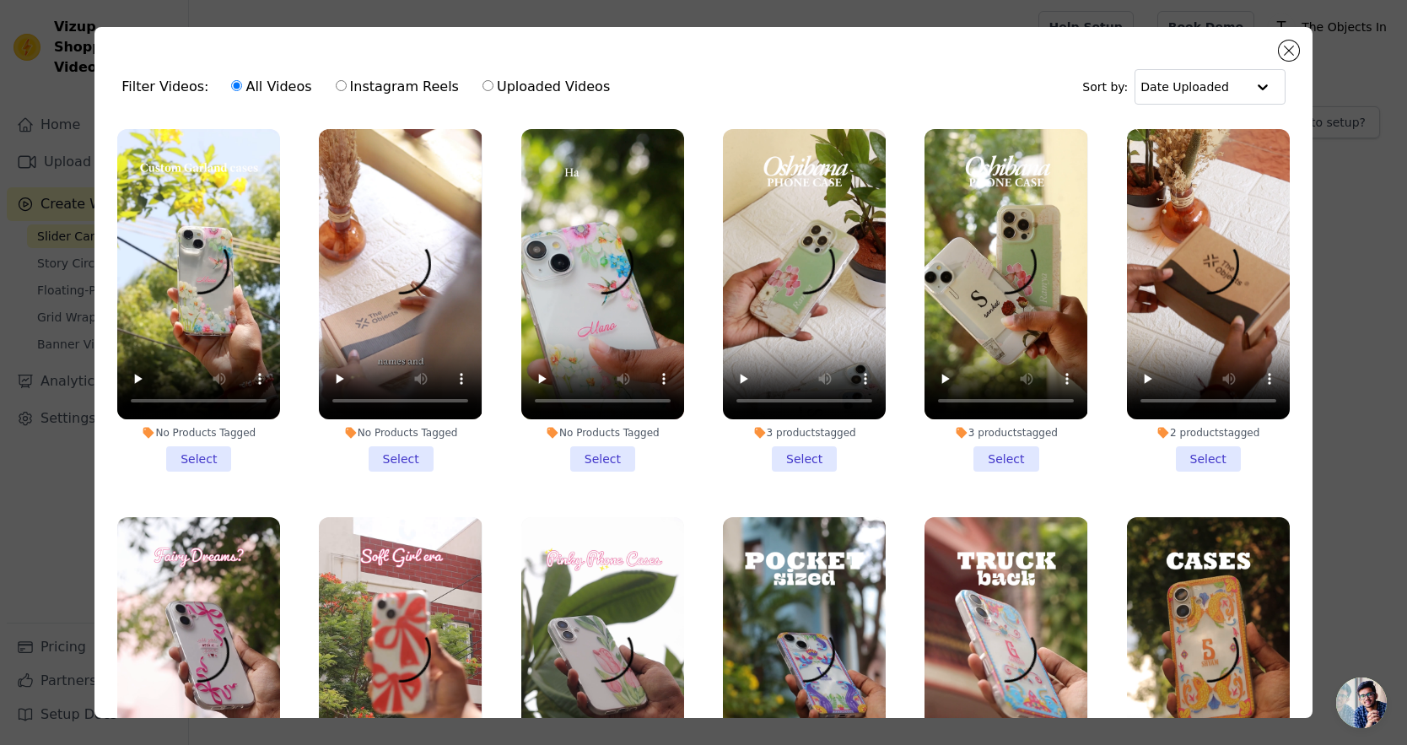
click at [581, 449] on li "No Products Tagged Select" at bounding box center [602, 300] width 163 height 342
click at [0, 0] on input "No Products Tagged Select" at bounding box center [0, 0] width 0 height 0
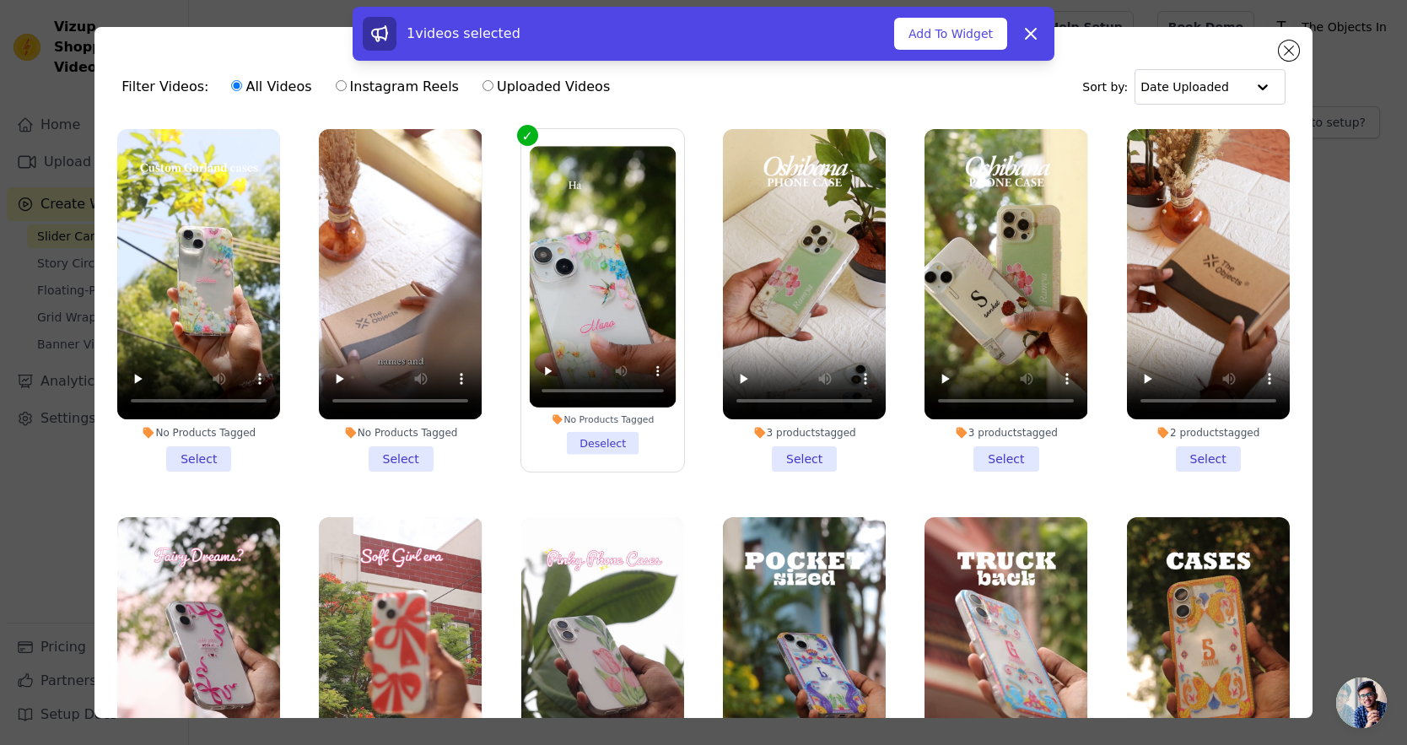
click at [204, 452] on li "No Products Tagged Select" at bounding box center [198, 300] width 163 height 342
click at [0, 0] on input "No Products Tagged Select" at bounding box center [0, 0] width 0 height 0
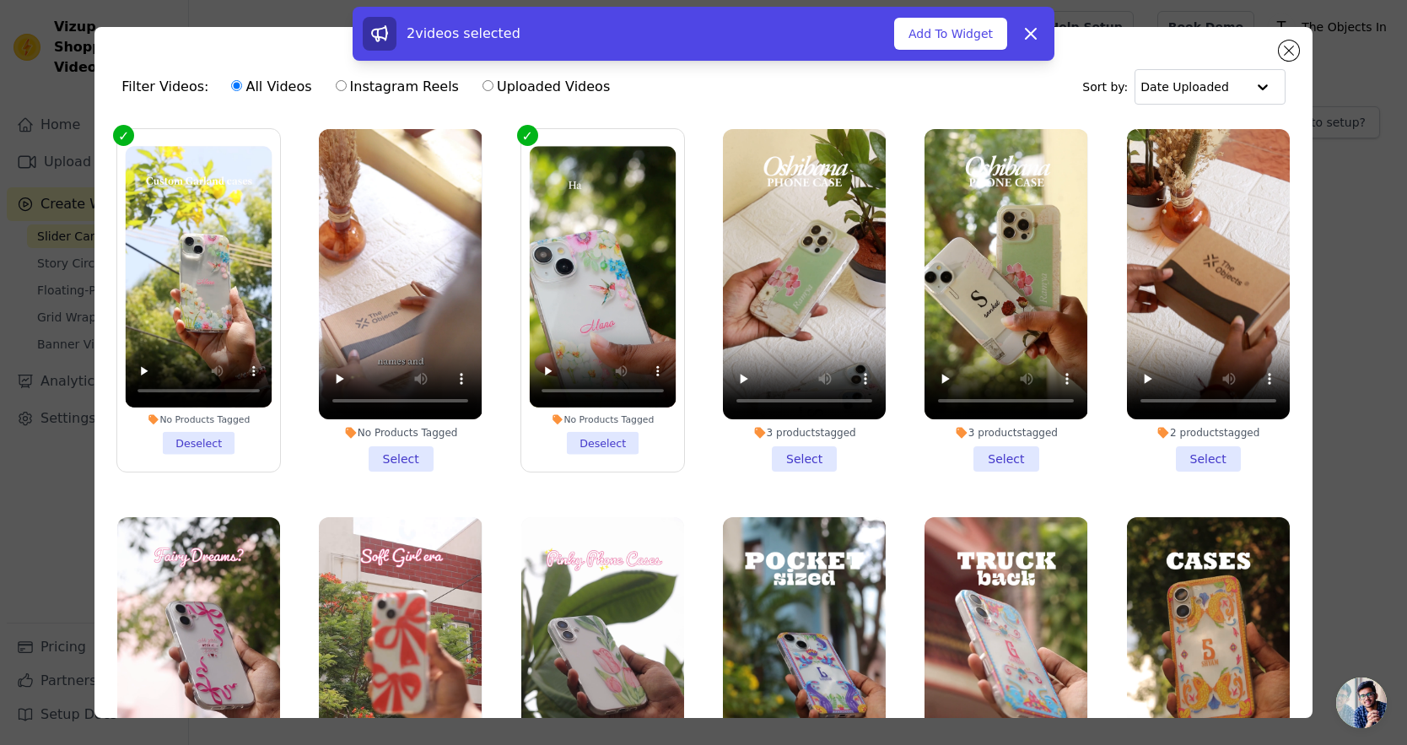
click at [391, 451] on li "No Products Tagged Select" at bounding box center [400, 300] width 163 height 342
click at [0, 0] on input "No Products Tagged Select" at bounding box center [0, 0] width 0 height 0
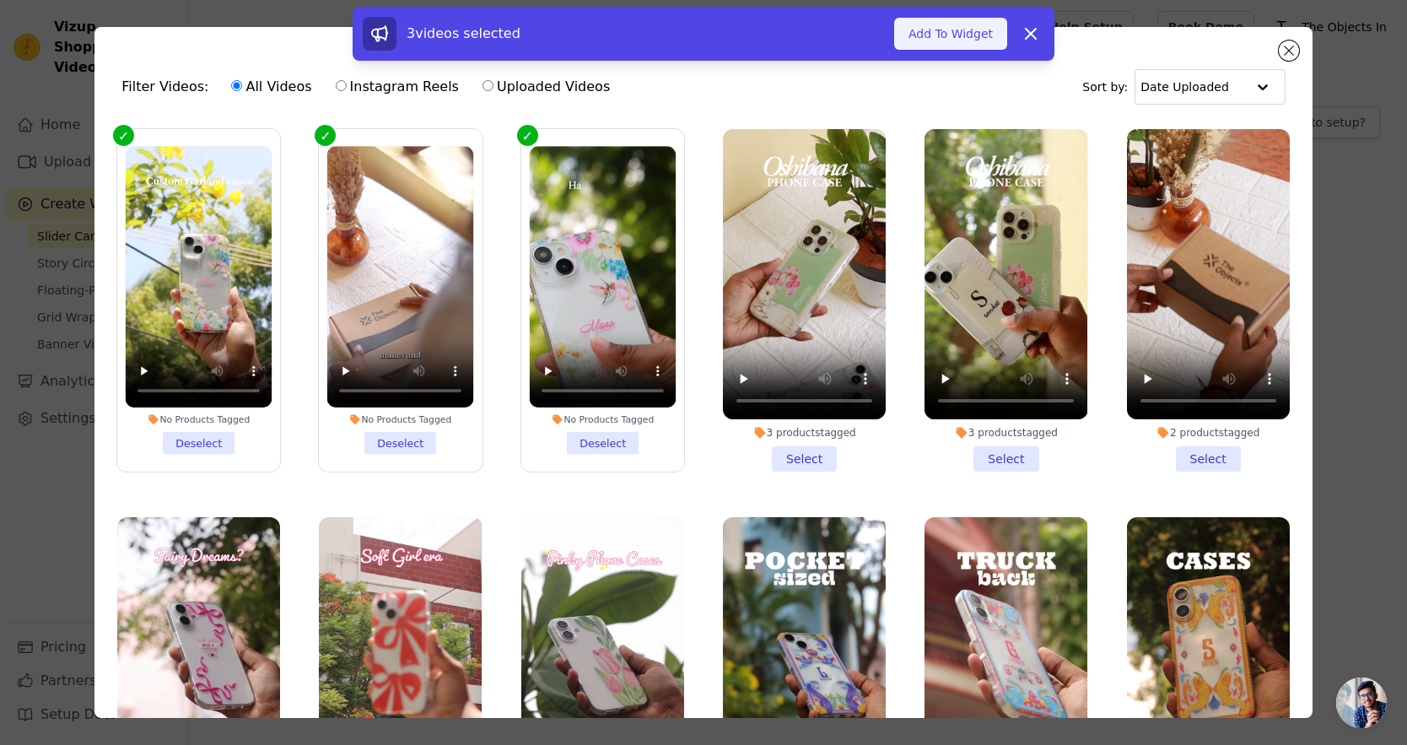
click at [962, 34] on button "Add To Widget" at bounding box center [950, 34] width 113 height 32
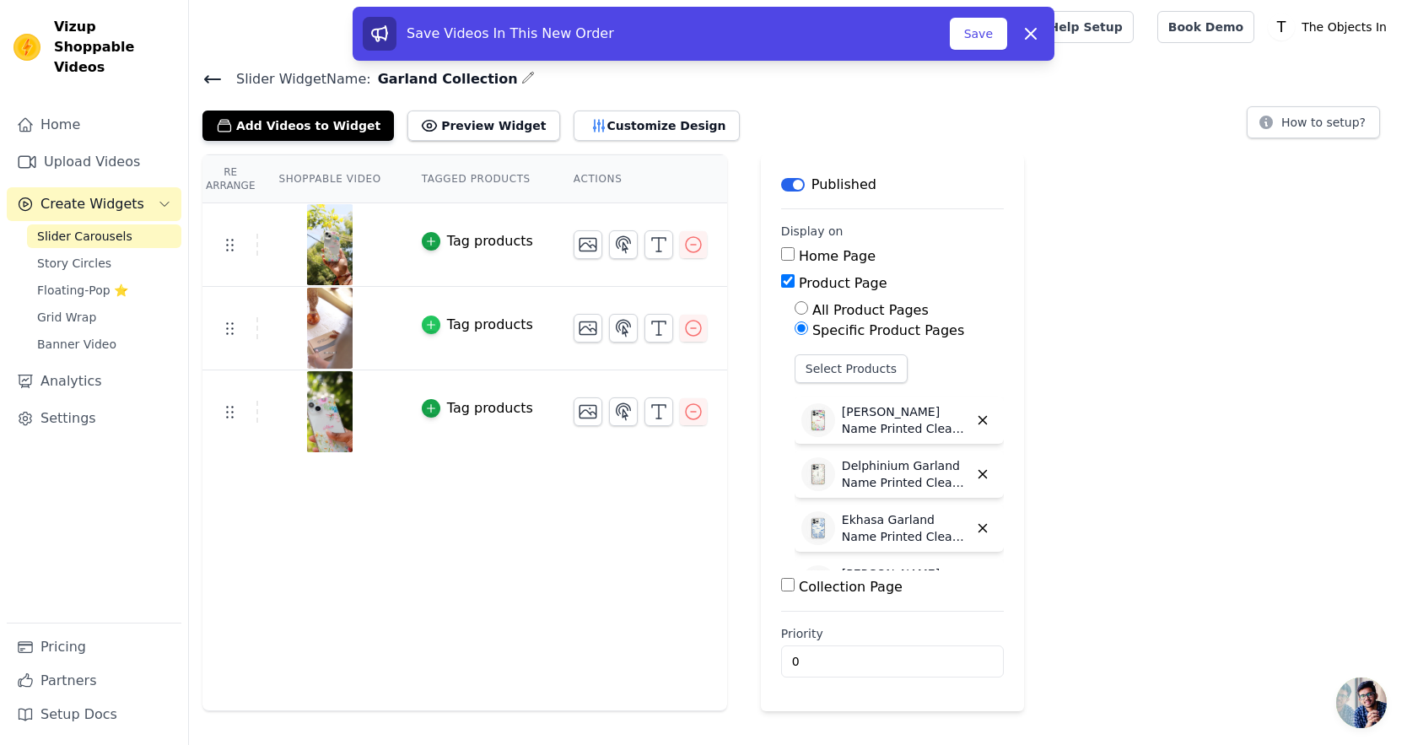
click at [439, 326] on div "button" at bounding box center [431, 324] width 19 height 19
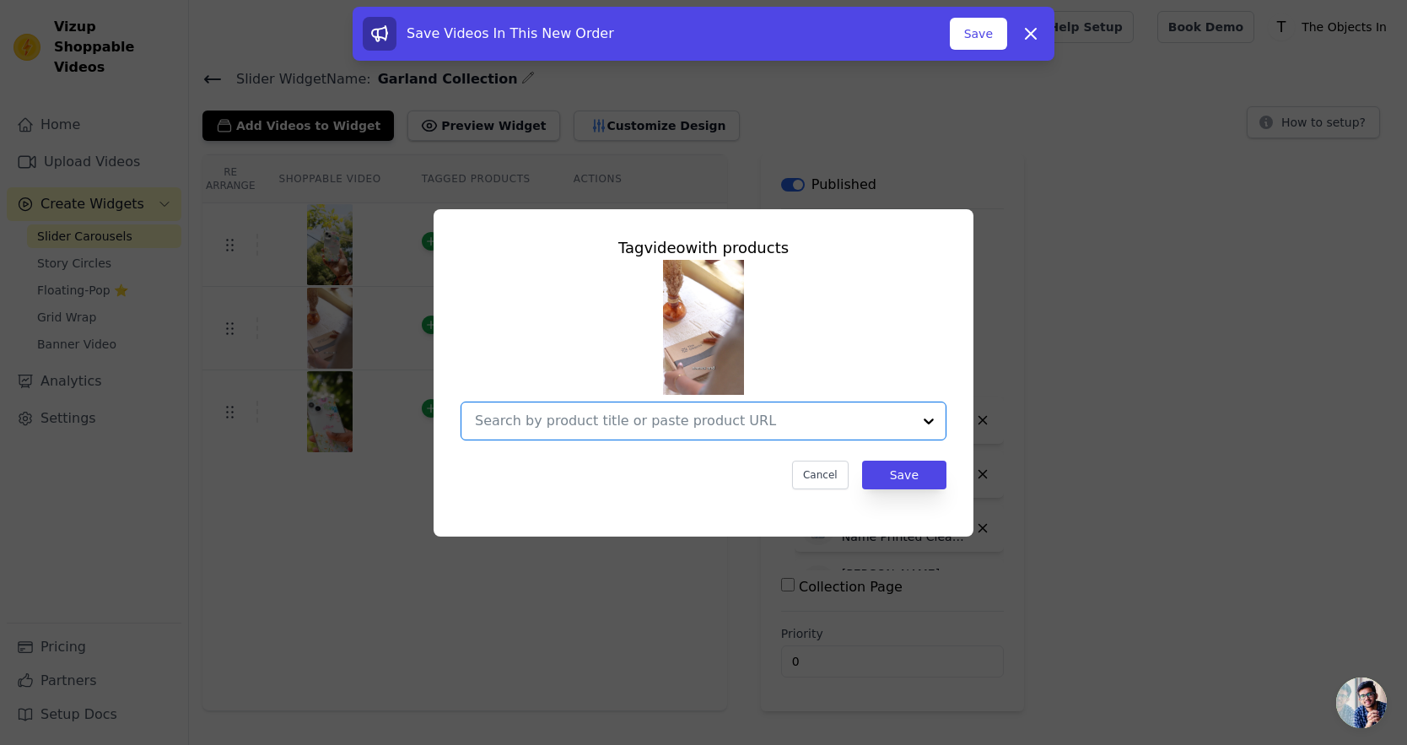
click at [529, 425] on input "text" at bounding box center [693, 421] width 437 height 20
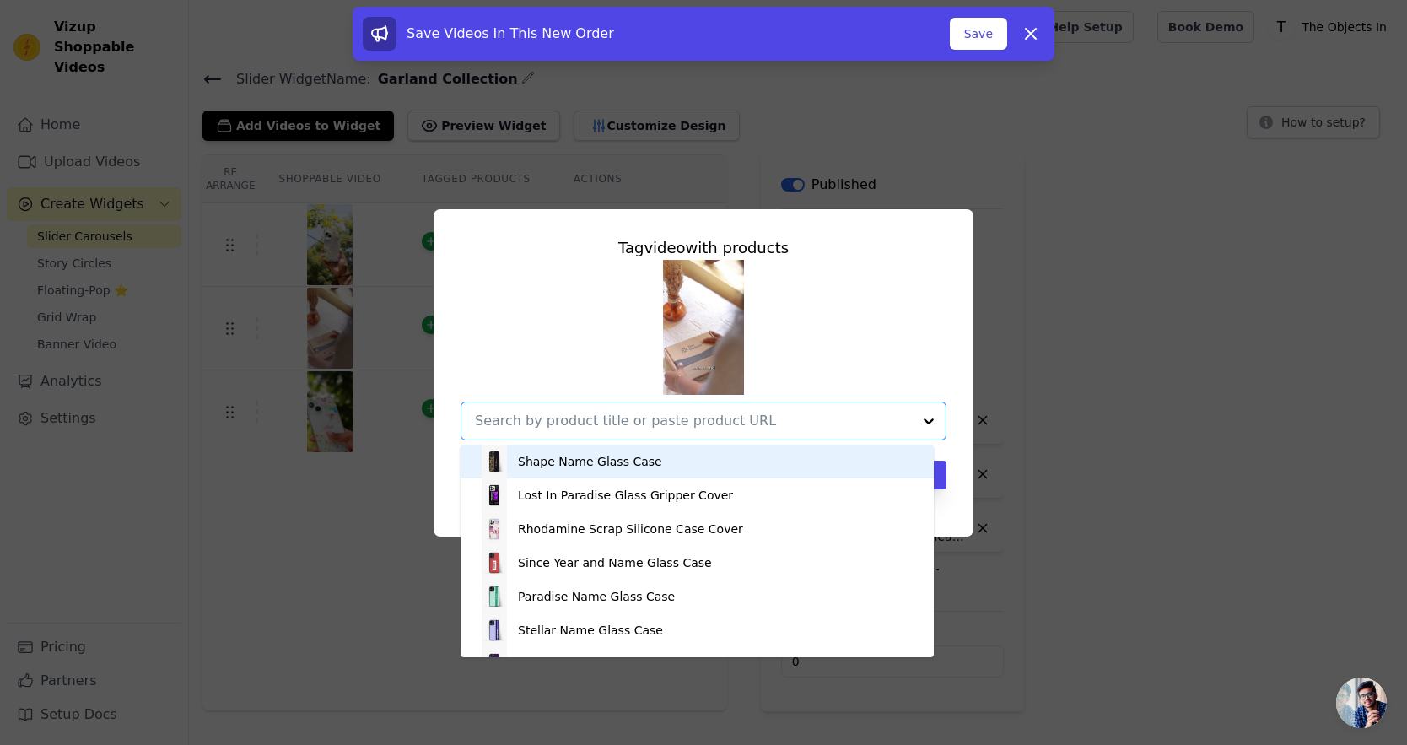
paste input "Garland"
type input "Garland"
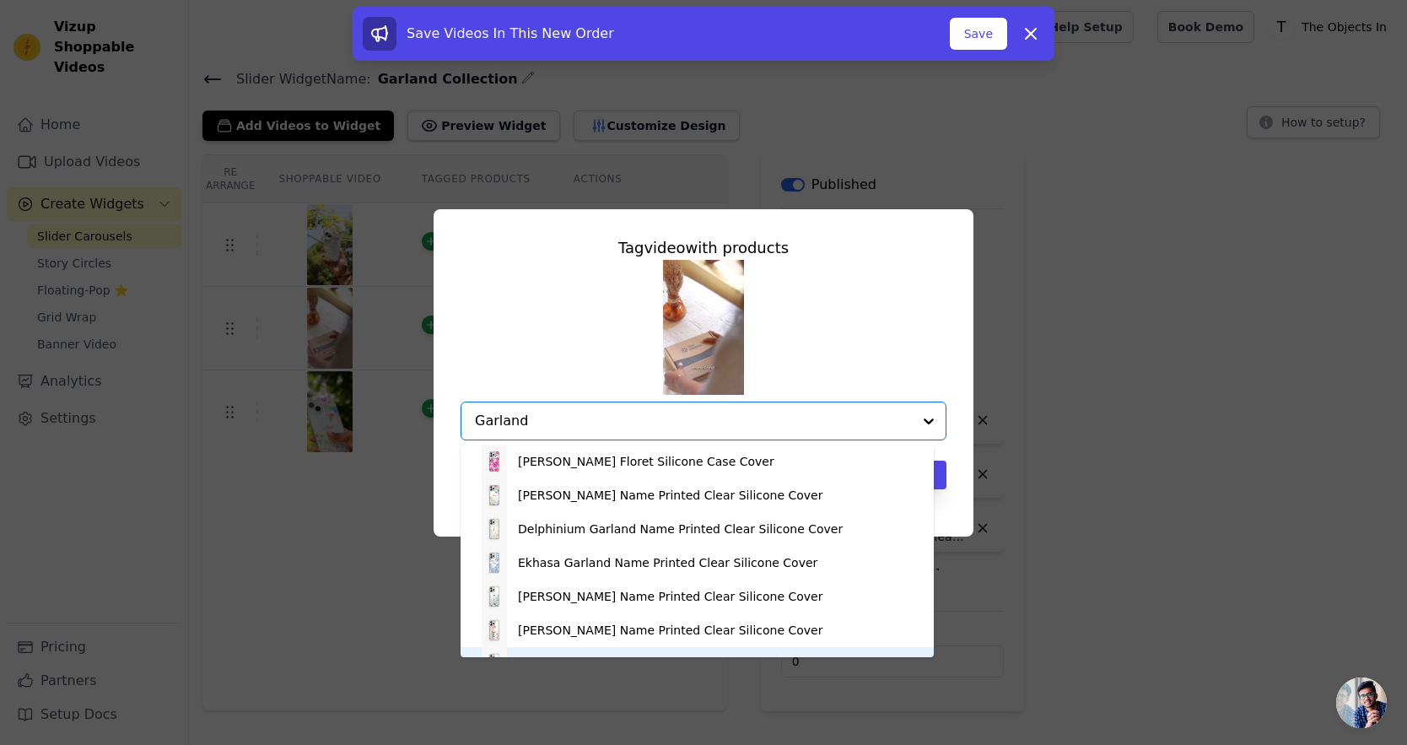
scroll to position [24, 0]
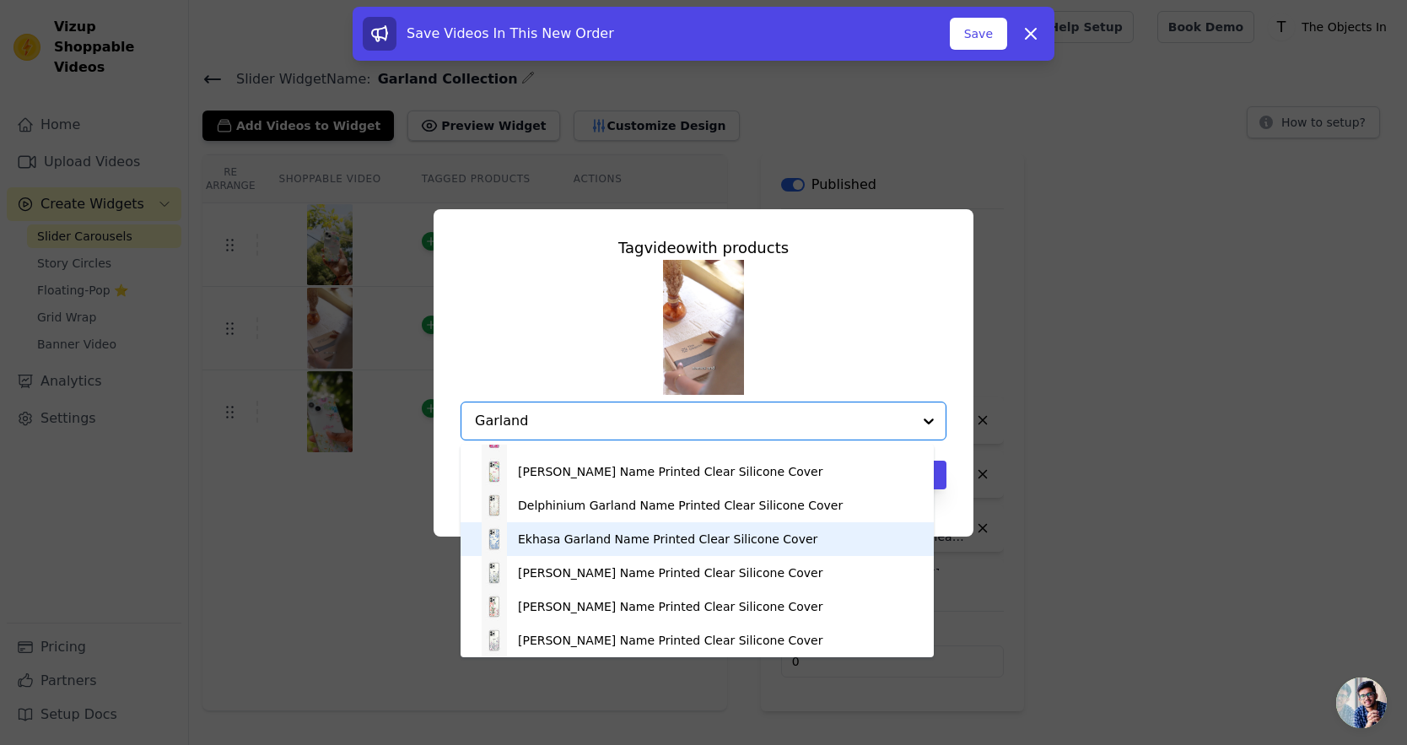
click at [611, 544] on div "Ekhasa Garland Name Printed Clear Silicone Cover" at bounding box center [667, 539] width 299 height 17
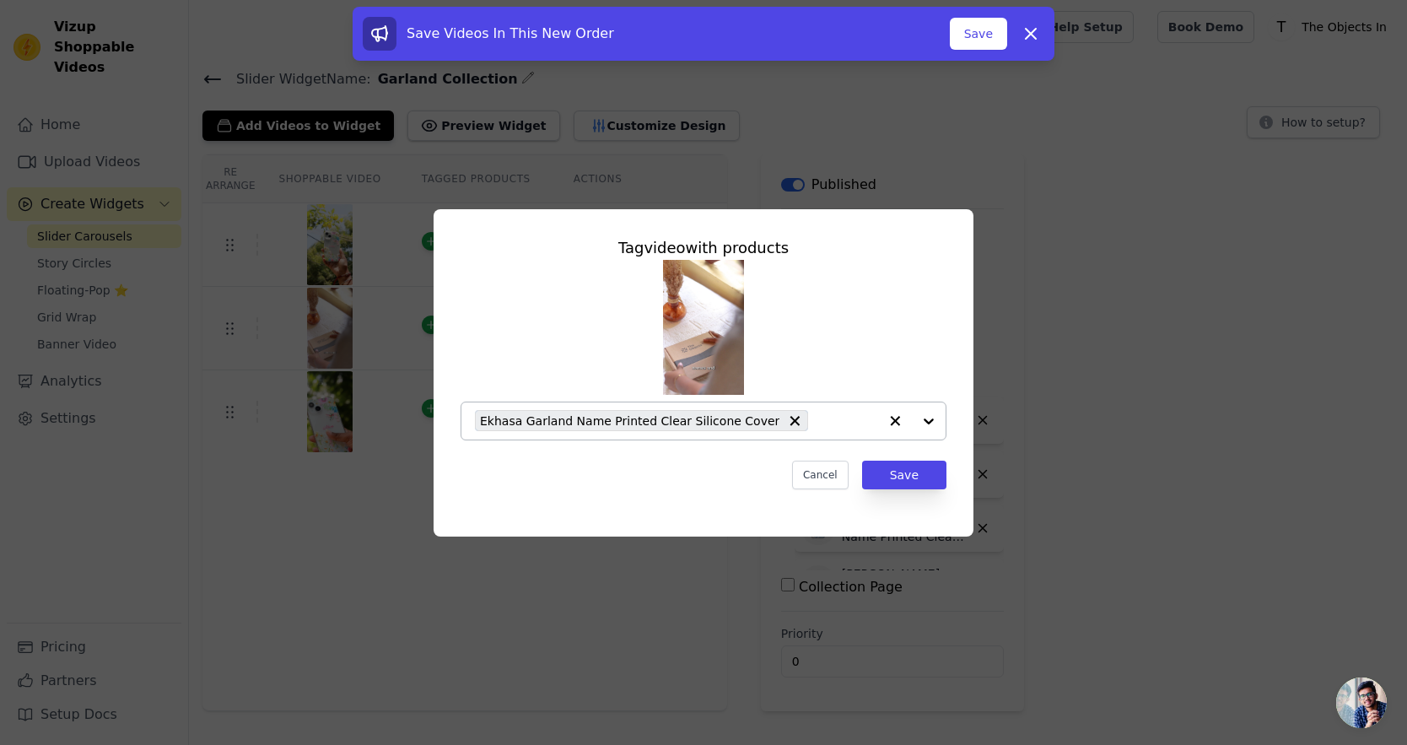
paste input "Garland"
type input "Garland"
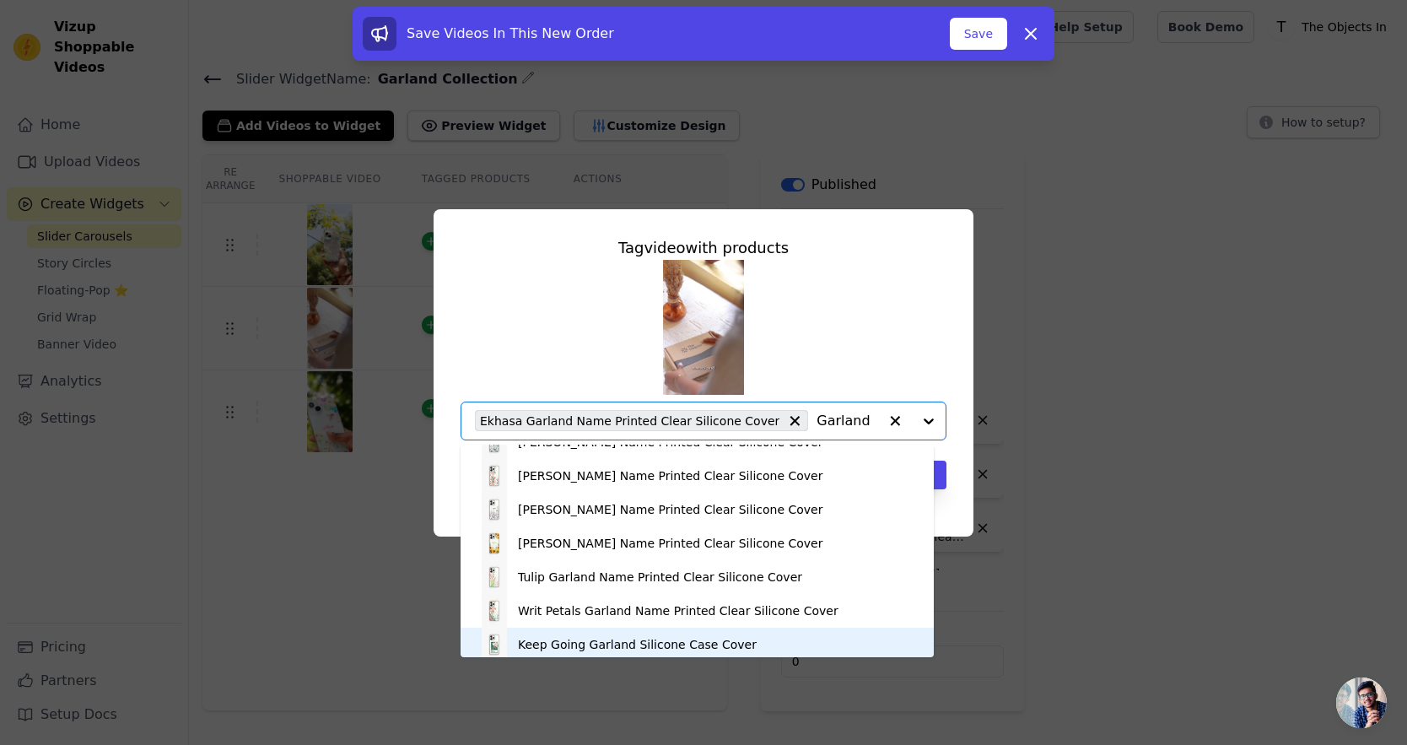
scroll to position [164, 0]
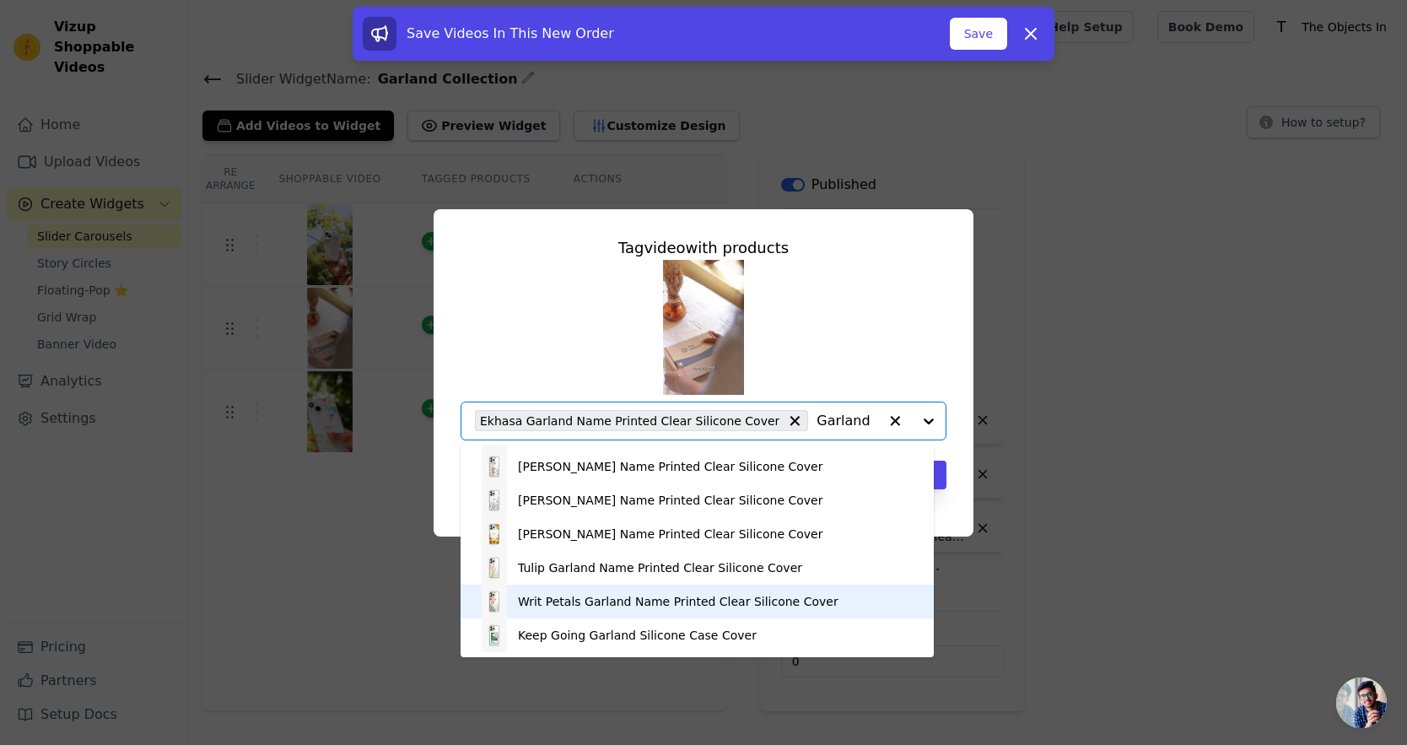
click at [672, 598] on div "Writ Petals Garland Name Printed Clear Silicone Cover" at bounding box center [678, 601] width 321 height 17
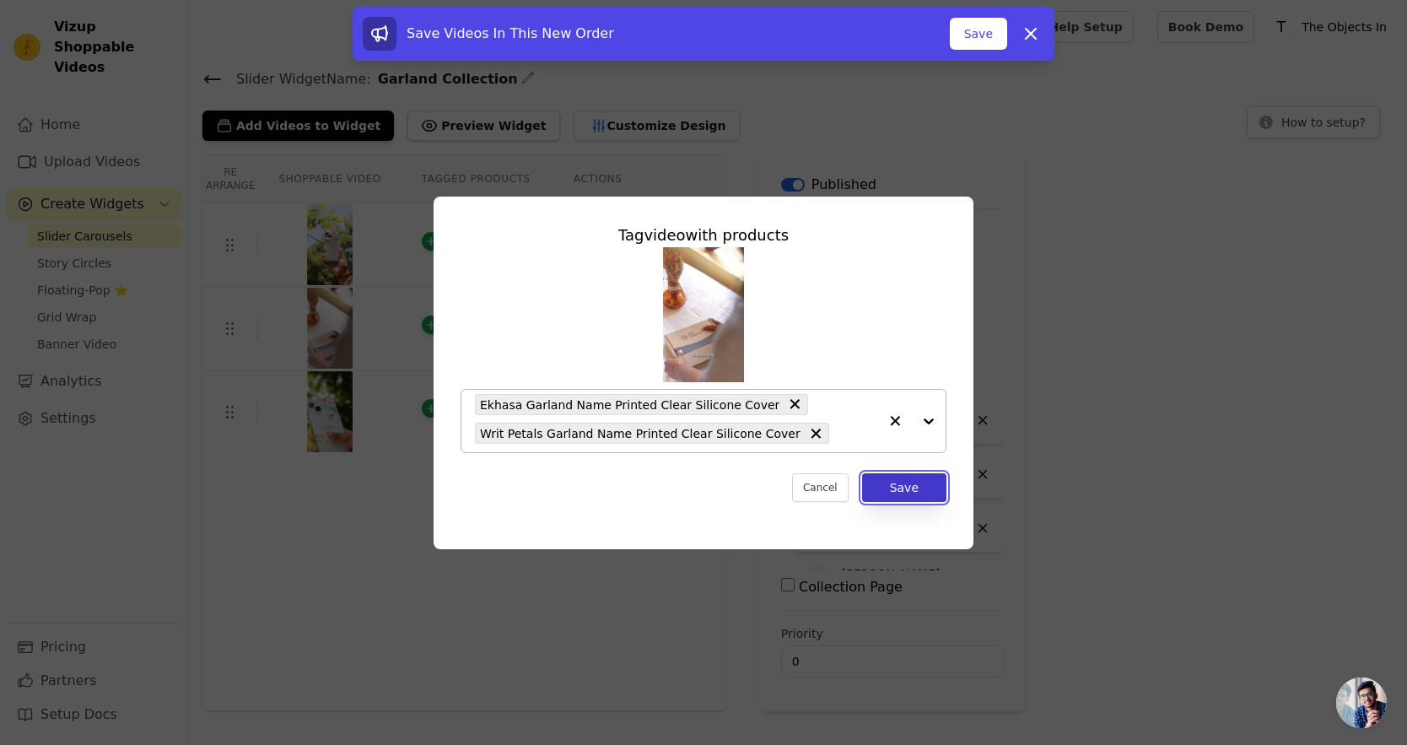
click at [920, 491] on button "Save" at bounding box center [904, 487] width 84 height 29
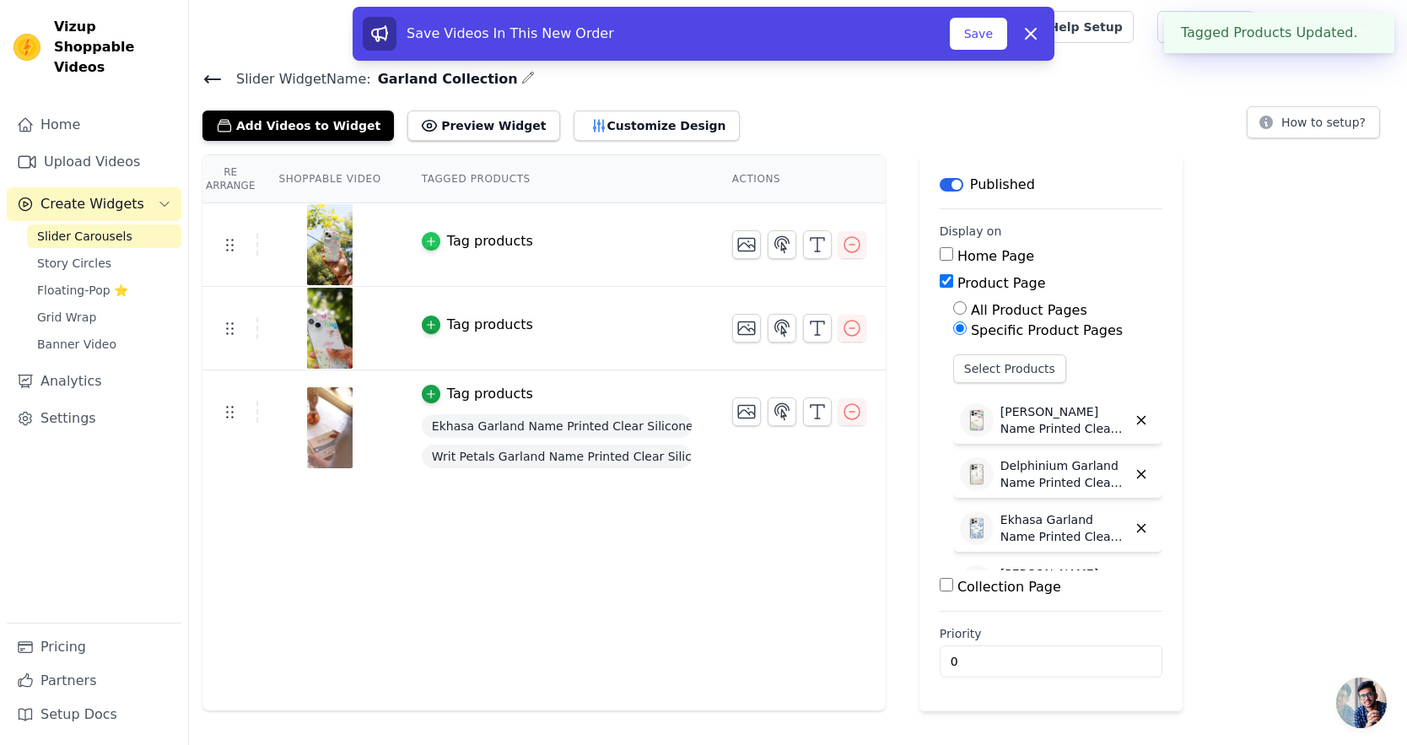
click at [423, 233] on div "button" at bounding box center [431, 241] width 19 height 19
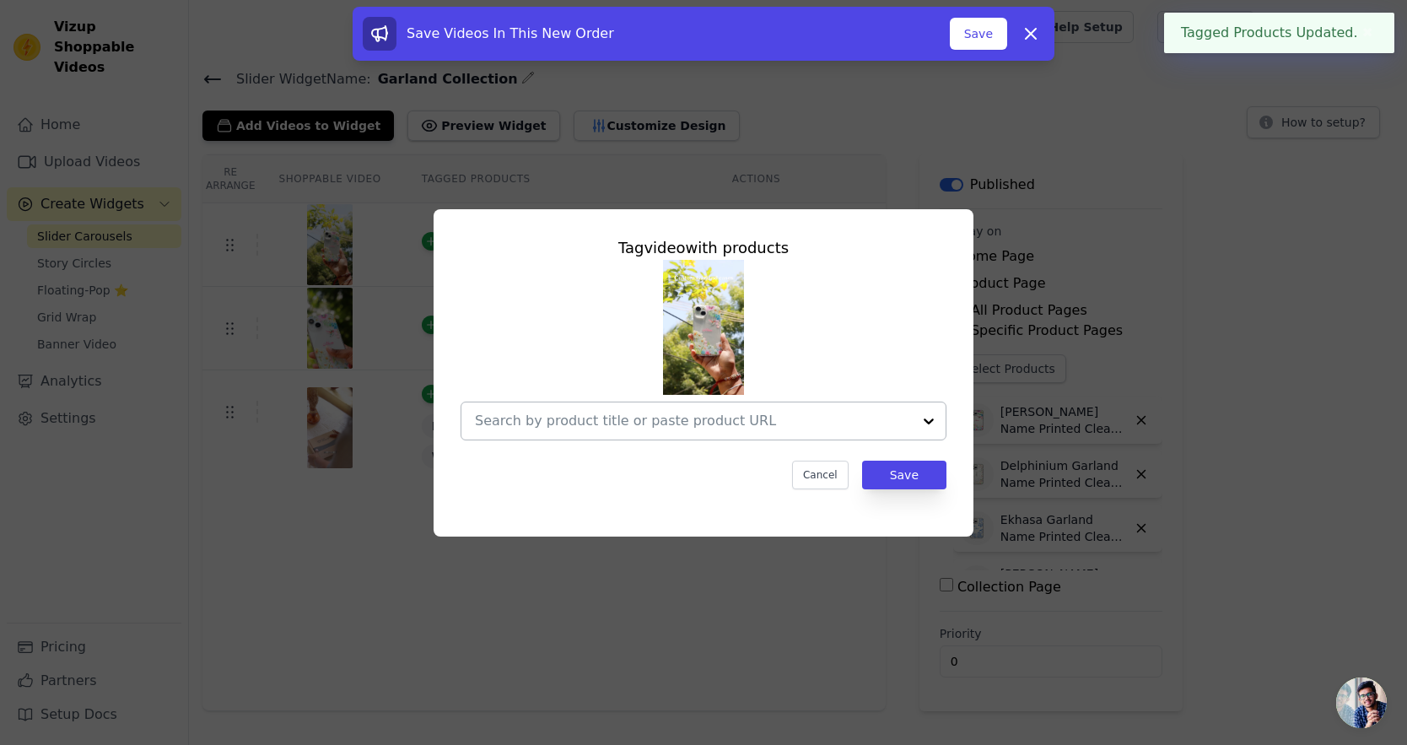
click at [712, 423] on input "text" at bounding box center [693, 421] width 437 height 20
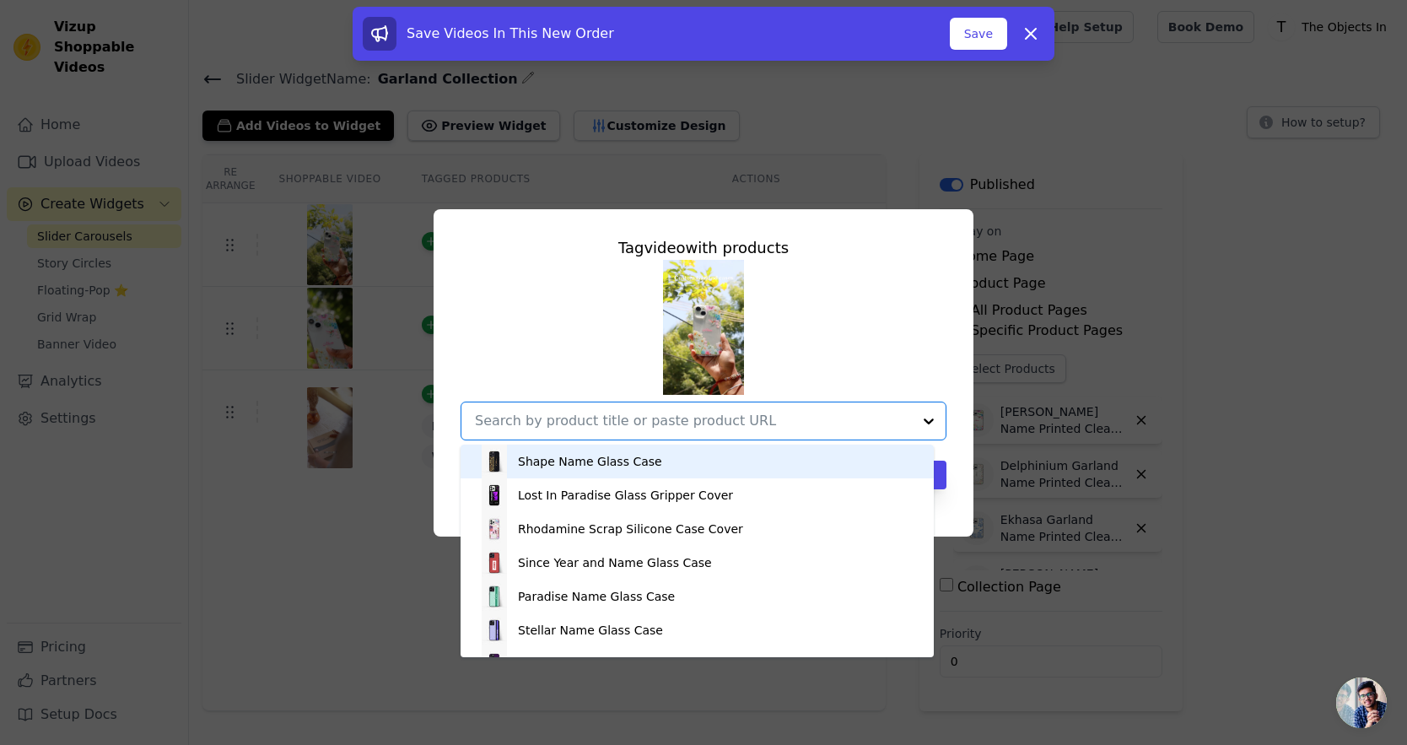
paste input "Garland"
type input "Garland"
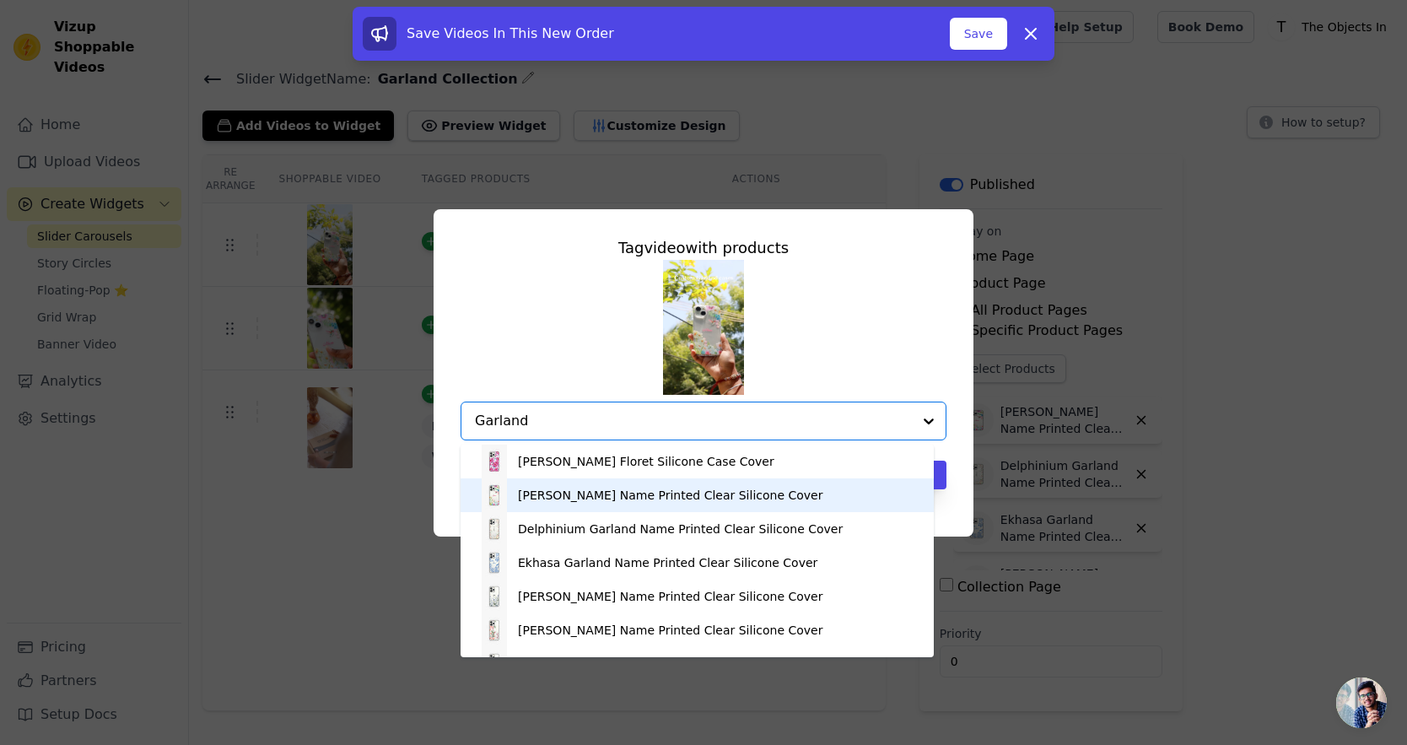
click at [649, 491] on div "[PERSON_NAME] Name Printed Clear Silicone Cover" at bounding box center [670, 495] width 305 height 17
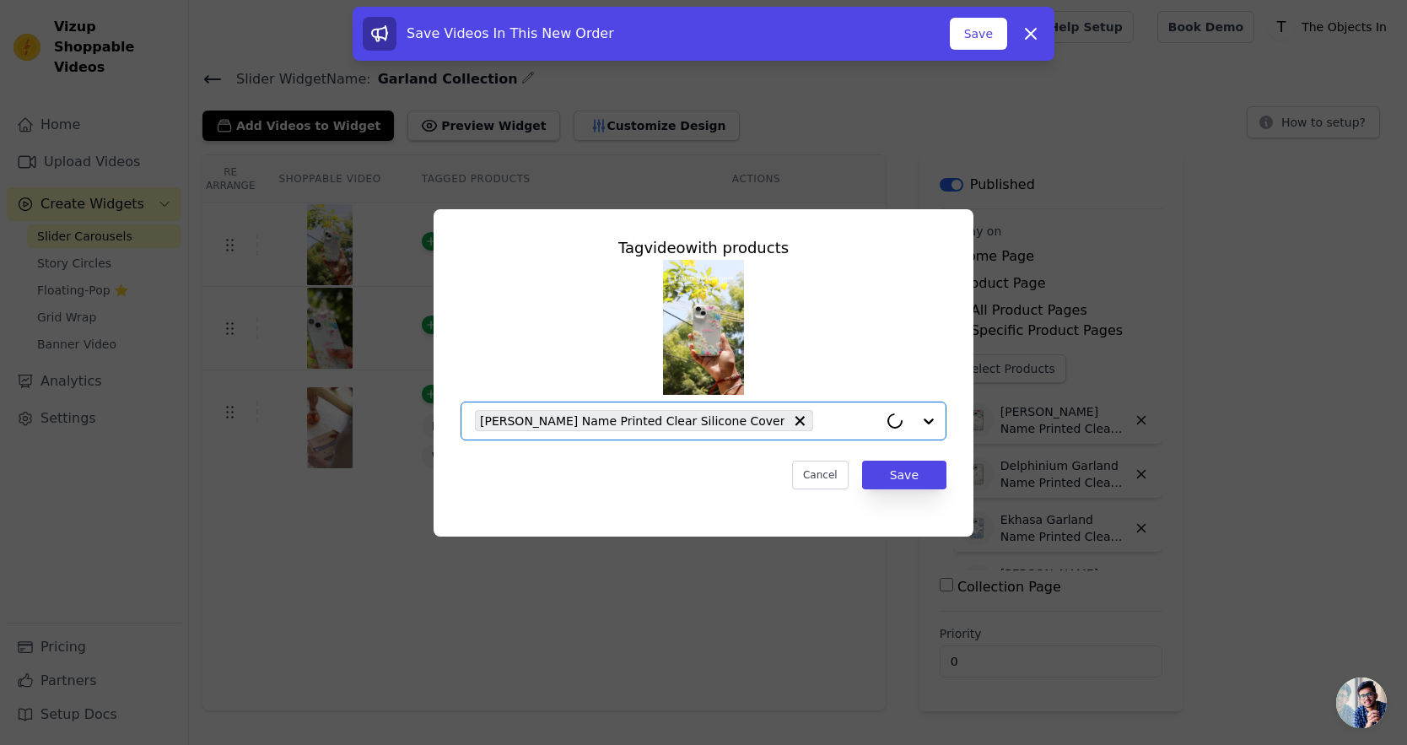
paste input "Garland"
type input "Garland"
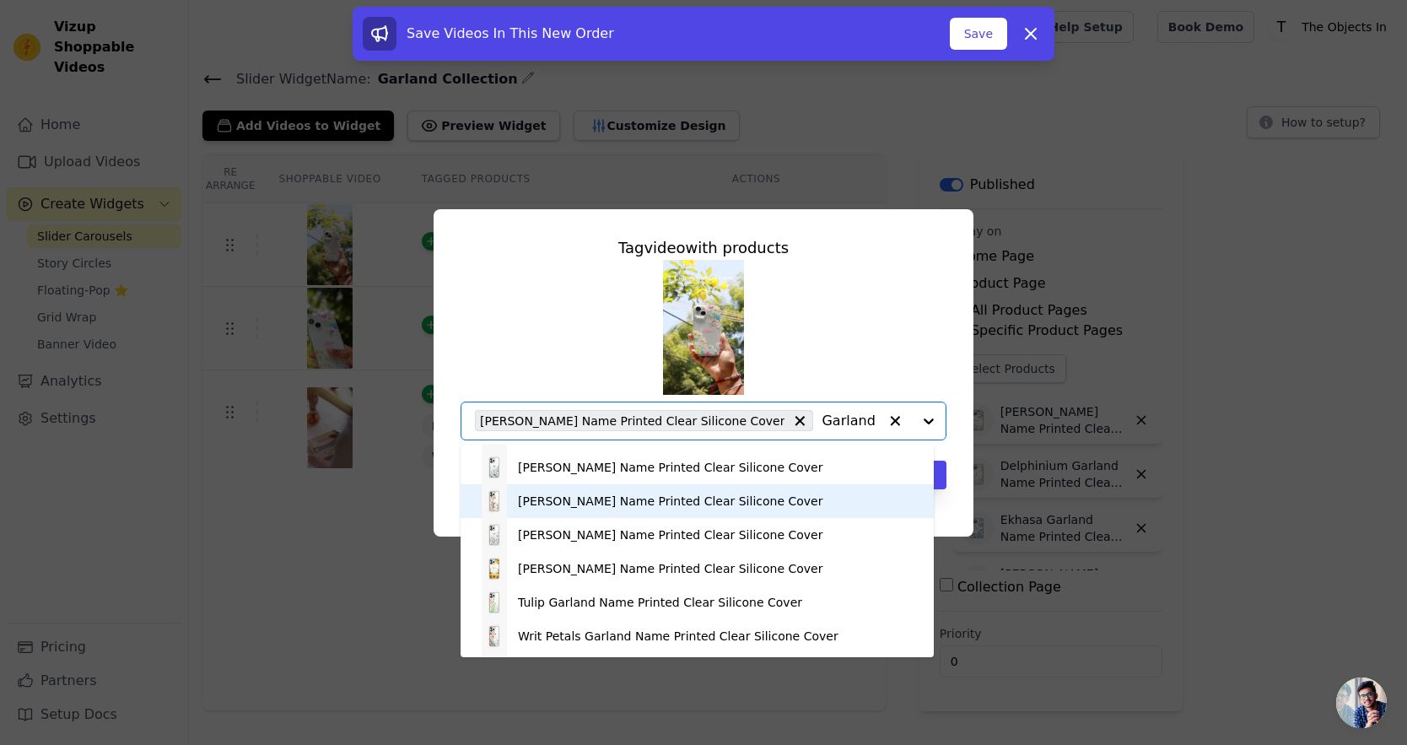
scroll to position [131, 0]
click at [624, 491] on div "[PERSON_NAME] Name Printed Clear Silicone Cover" at bounding box center [670, 499] width 305 height 17
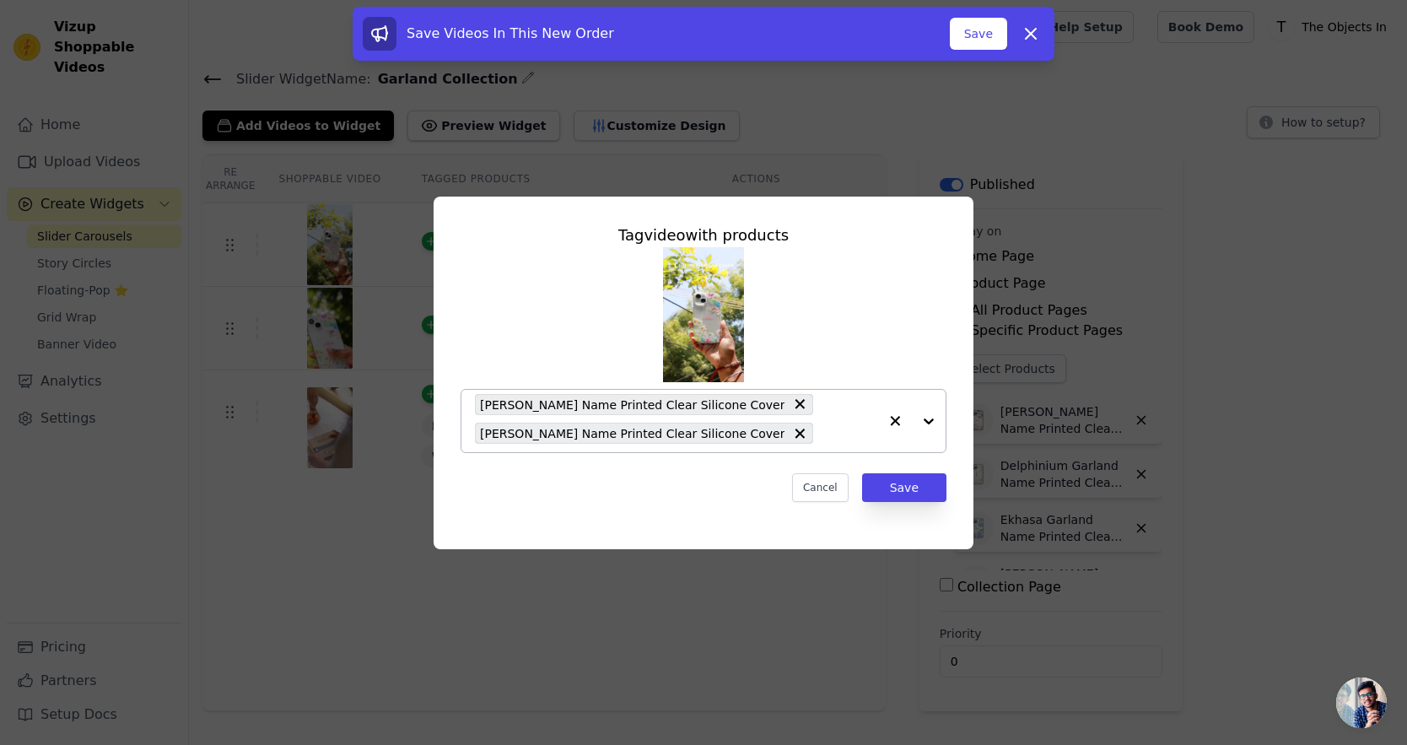
paste input "Garland"
type input "Garland"
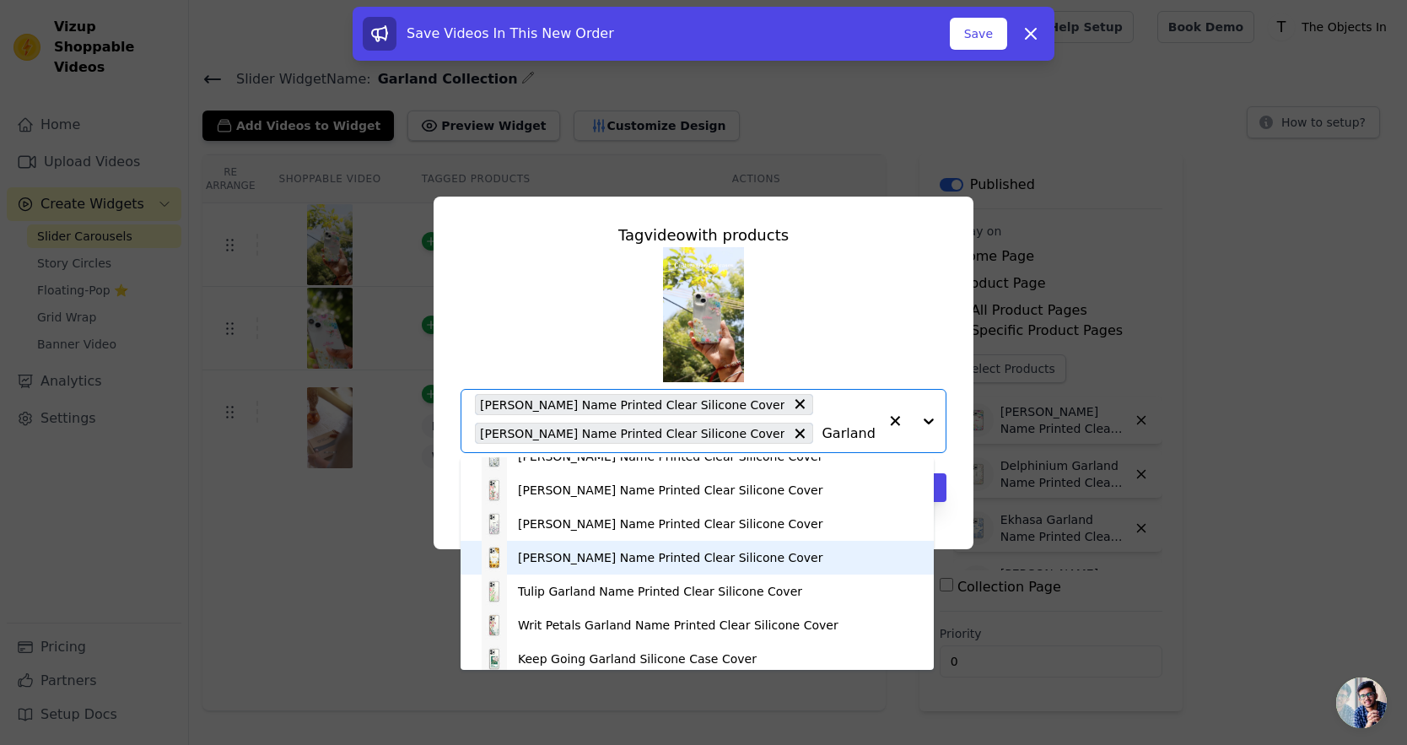
scroll to position [164, 0]
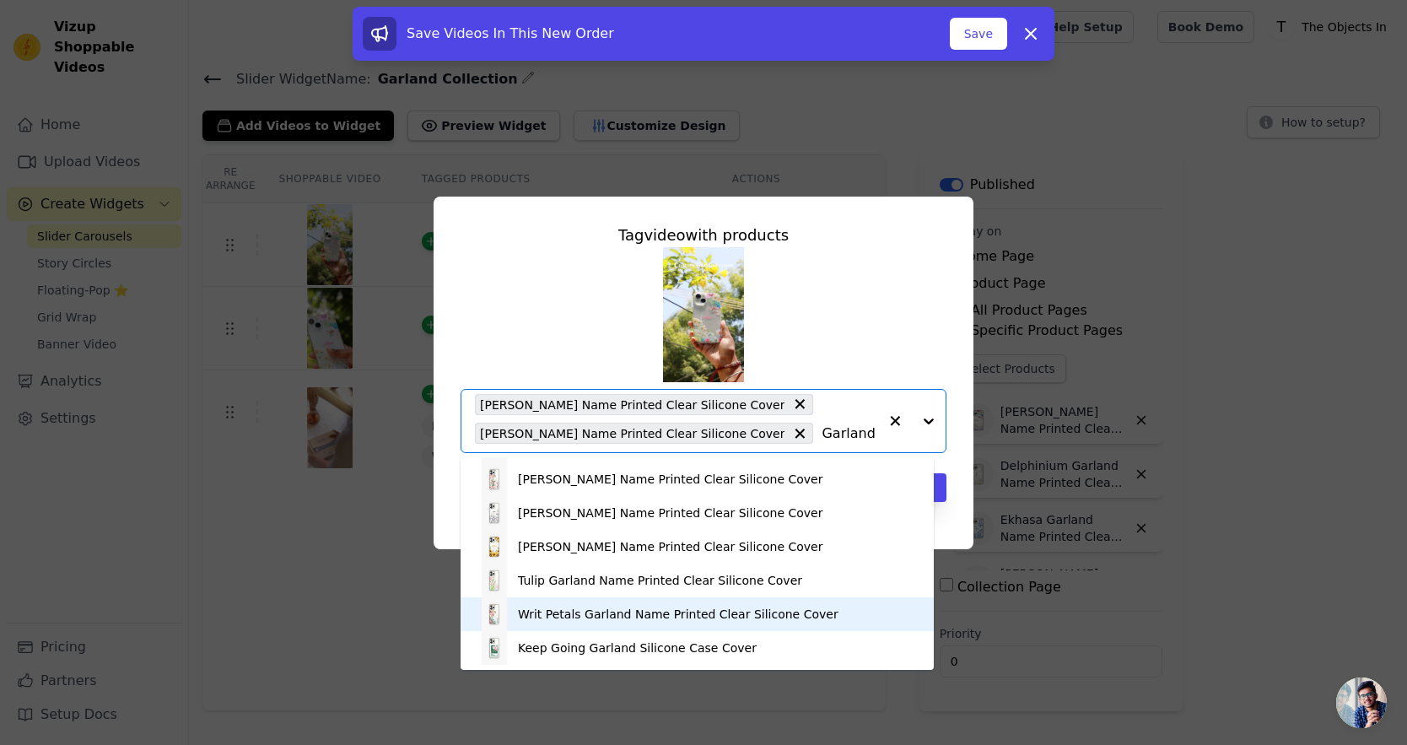
click at [613, 606] on div "Writ Petals Garland Name Printed Clear Silicone Cover" at bounding box center [678, 614] width 321 height 17
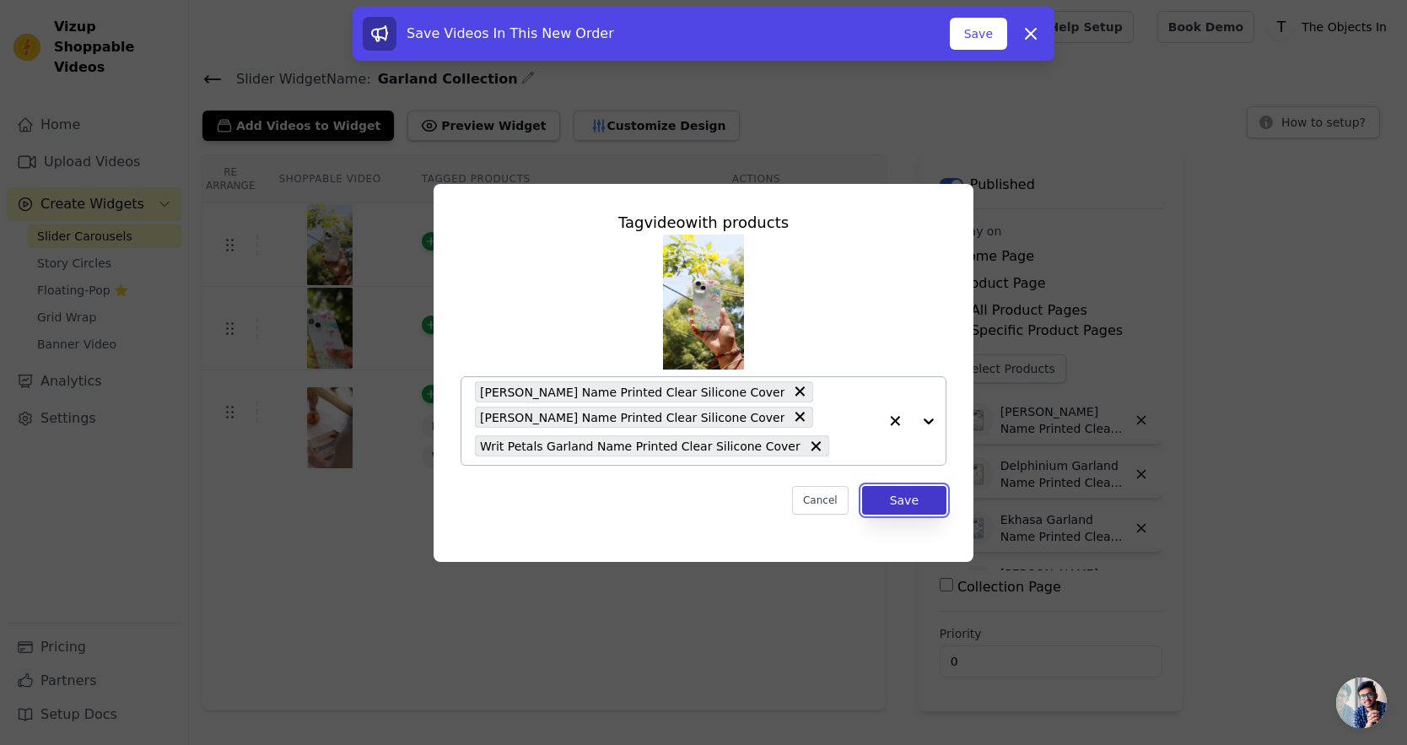
click at [905, 500] on button "Save" at bounding box center [904, 500] width 84 height 29
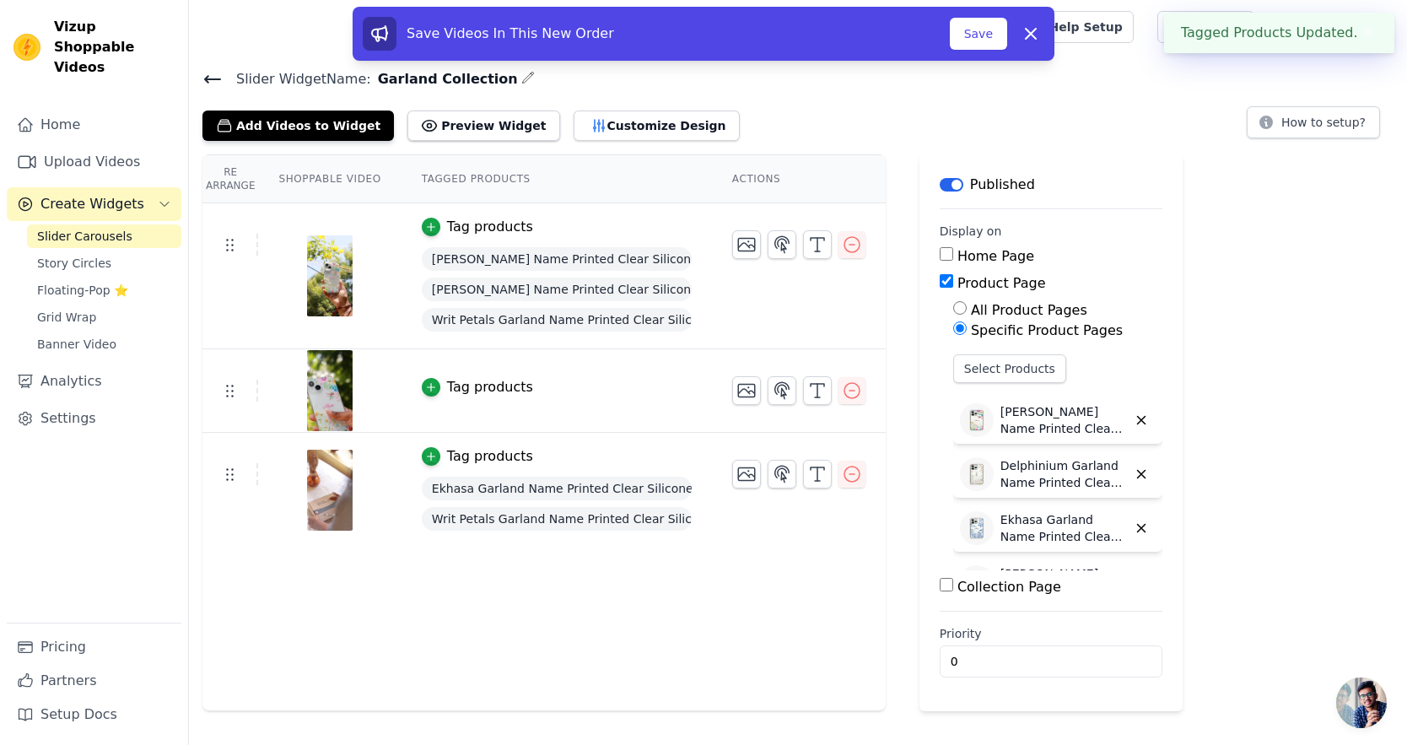
click at [447, 394] on div "Tag products" at bounding box center [490, 387] width 86 height 20
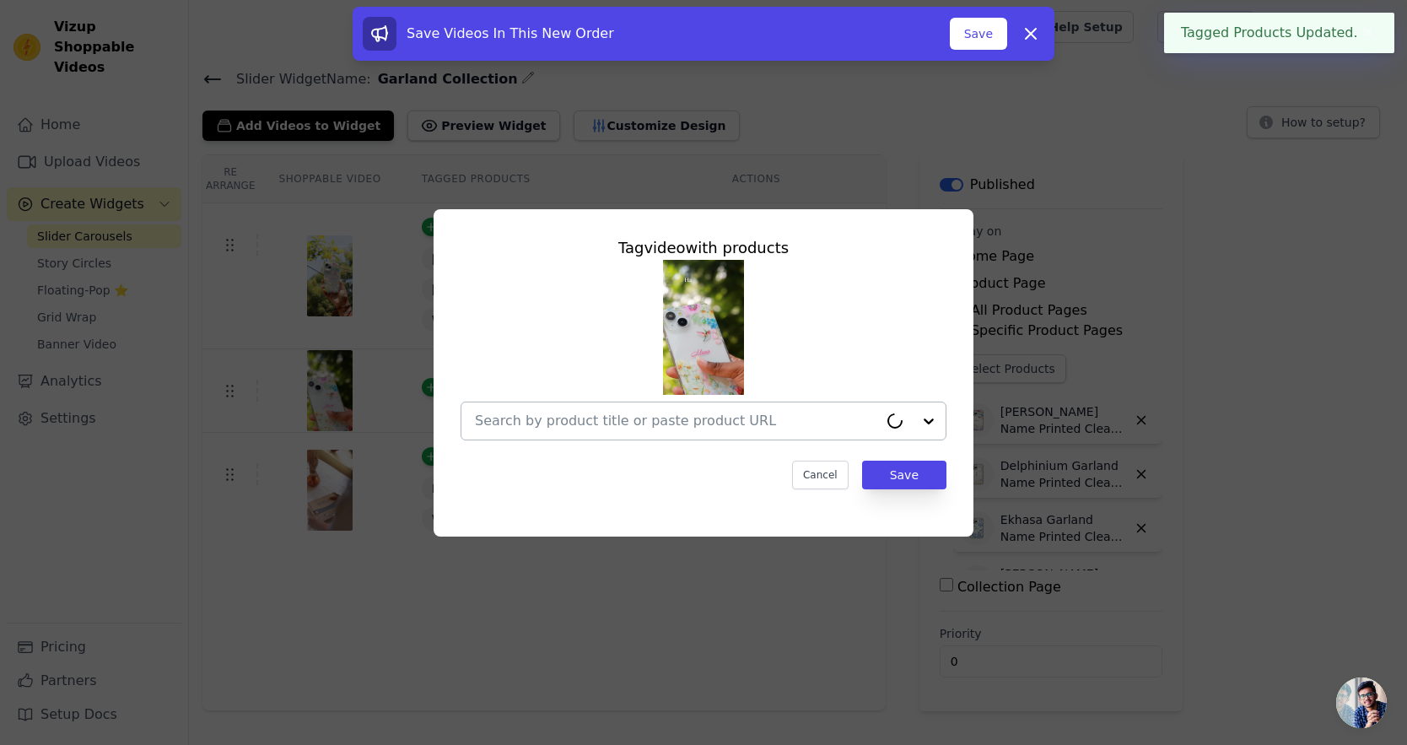
click at [533, 413] on input "text" at bounding box center [676, 421] width 403 height 20
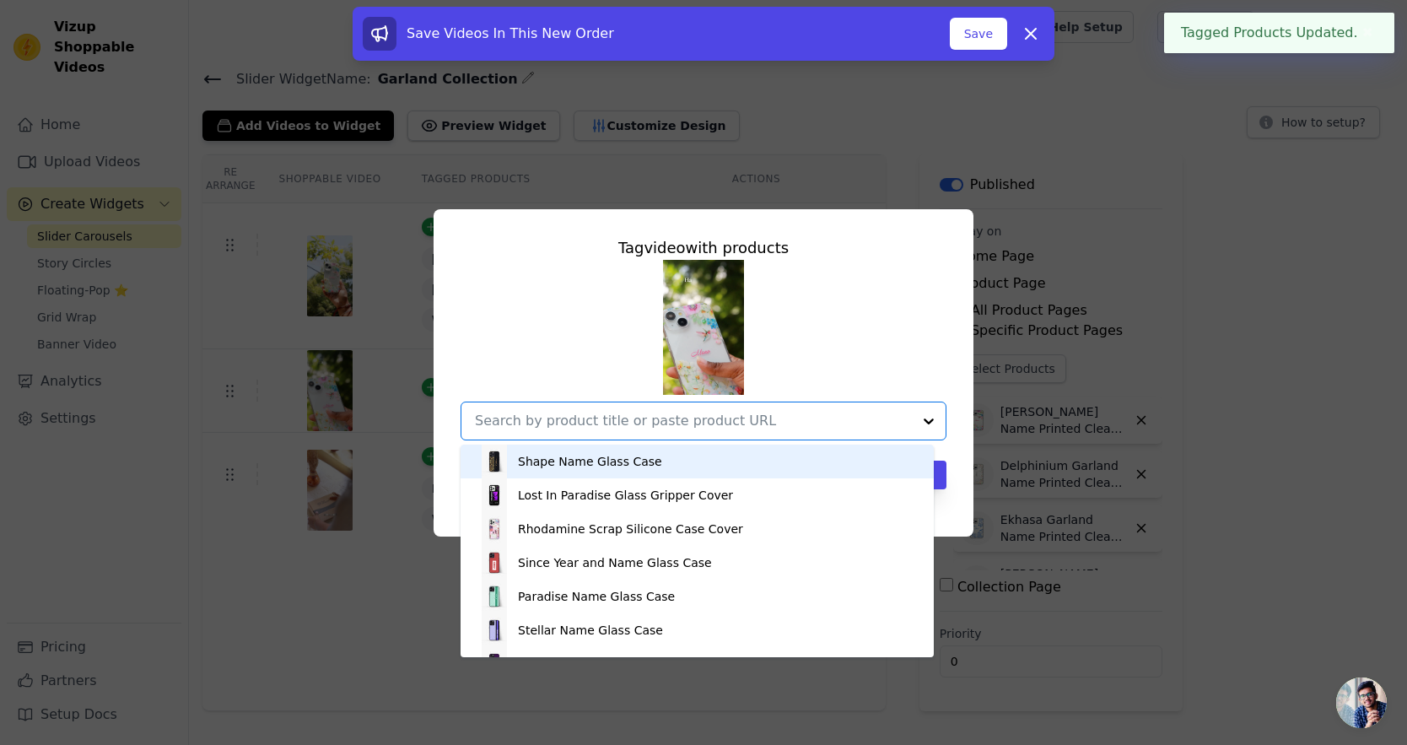
paste input "Garland"
type input "Garland"
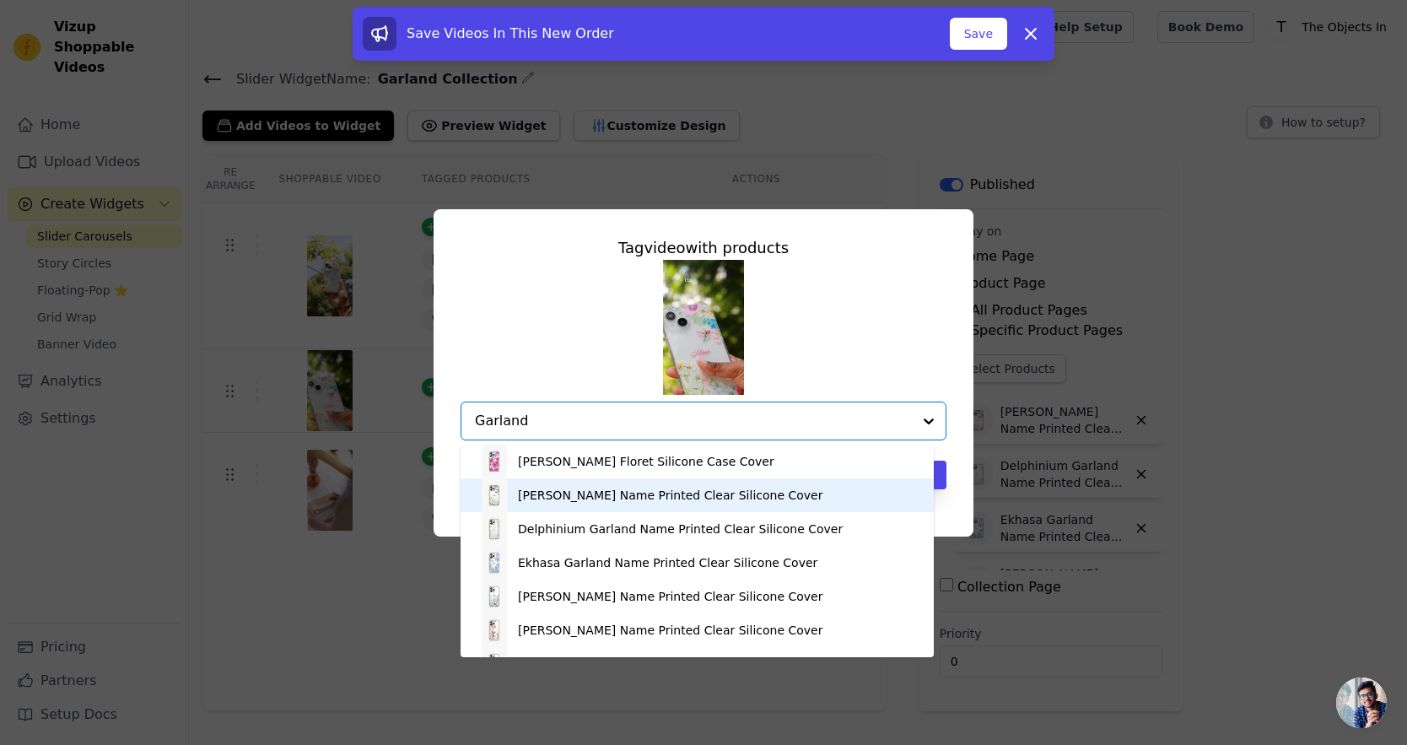
click at [549, 493] on div "[PERSON_NAME] Name Printed Clear Silicone Cover" at bounding box center [670, 495] width 305 height 17
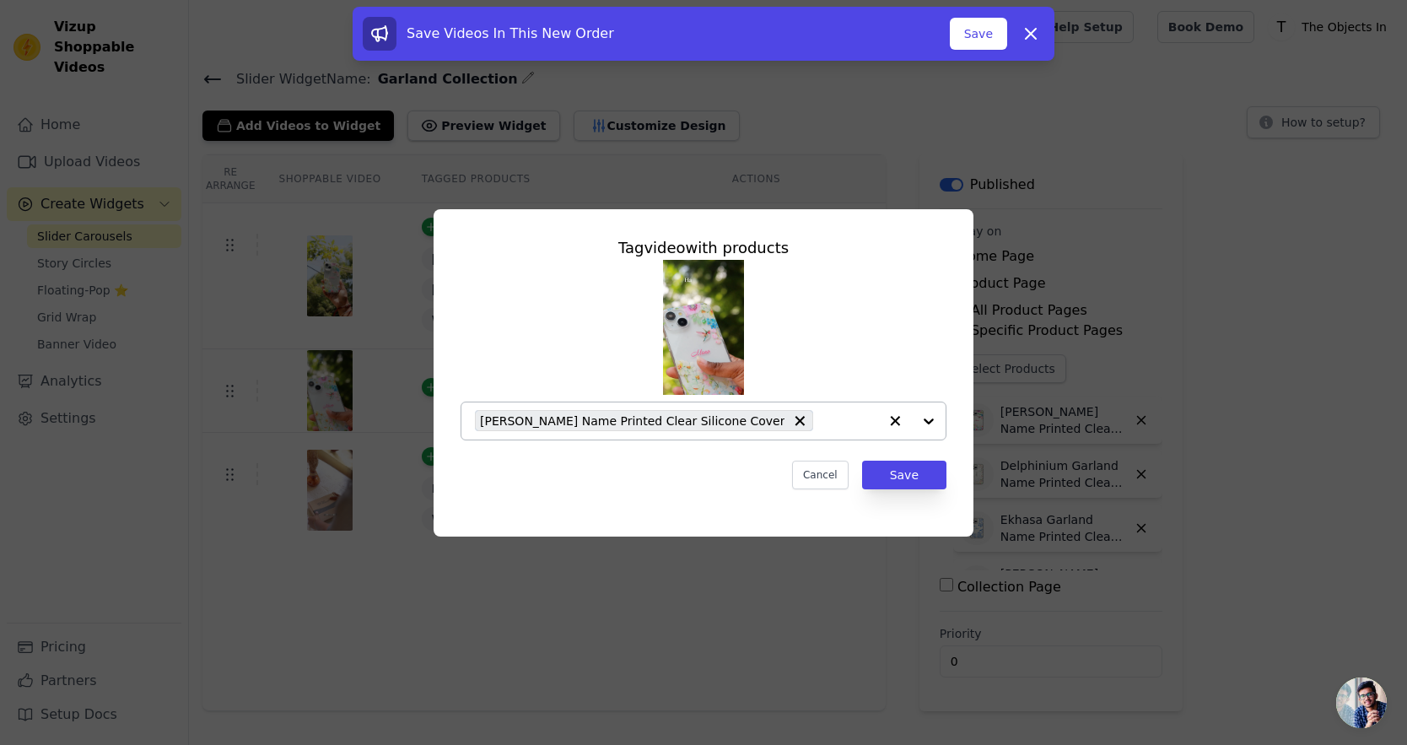
paste input "Garland"
type input "Garland"
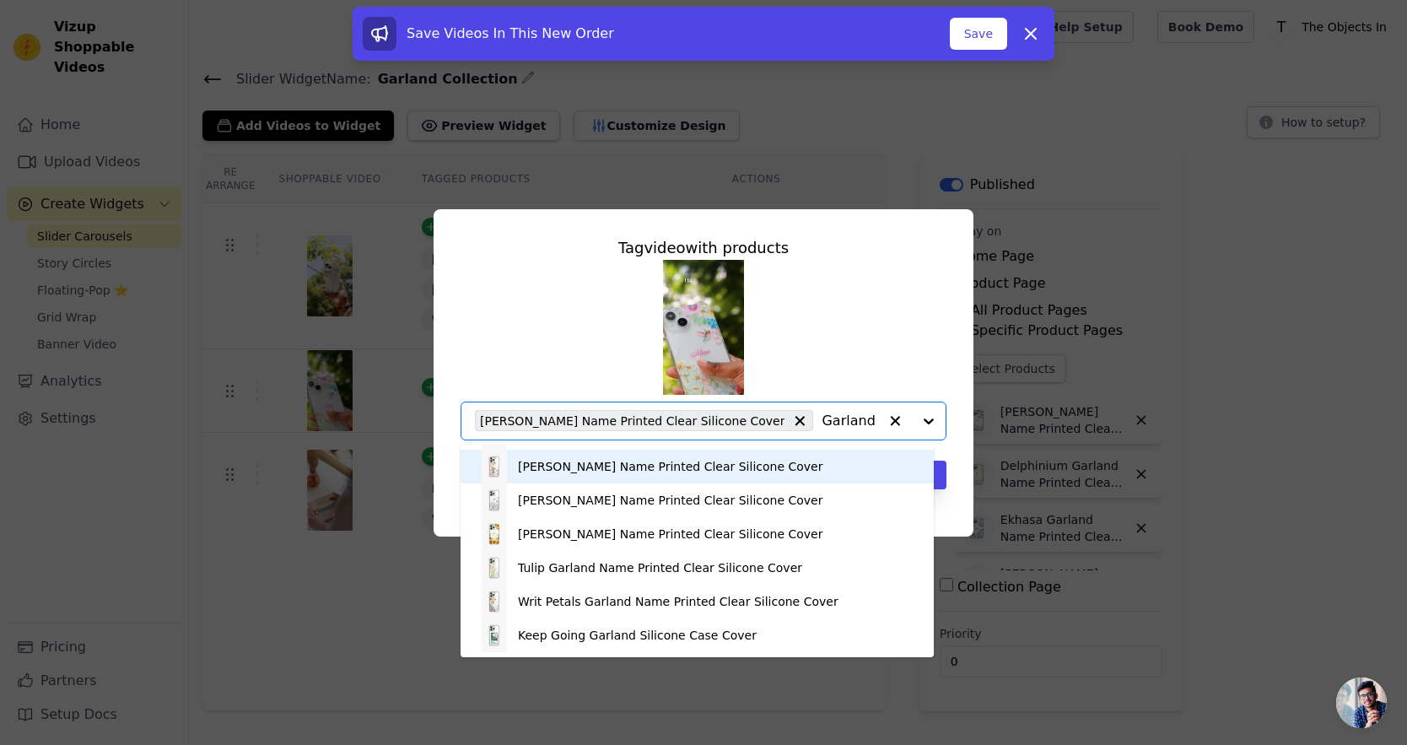
click at [590, 458] on div "[PERSON_NAME] Name Printed Clear Silicone Cover" at bounding box center [670, 466] width 305 height 17
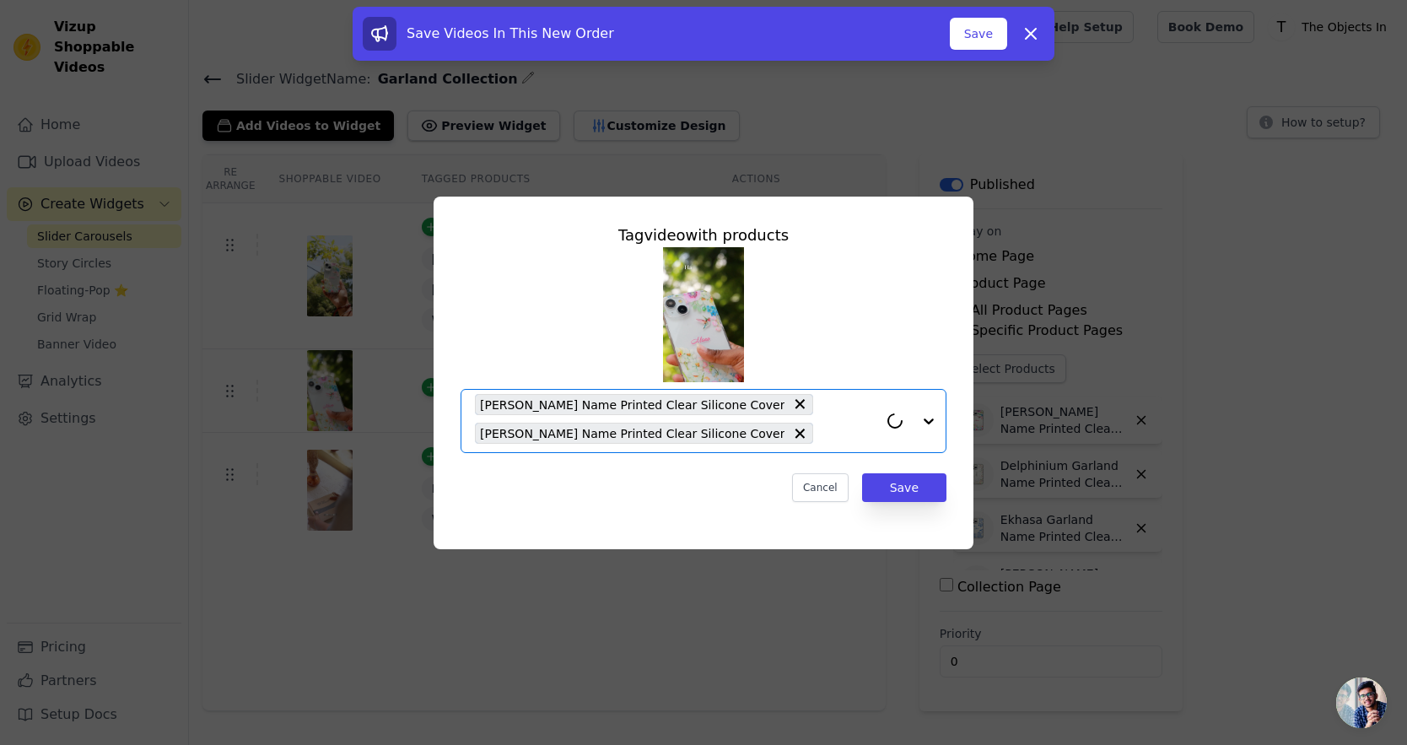
paste input "Garland"
type input "Garland"
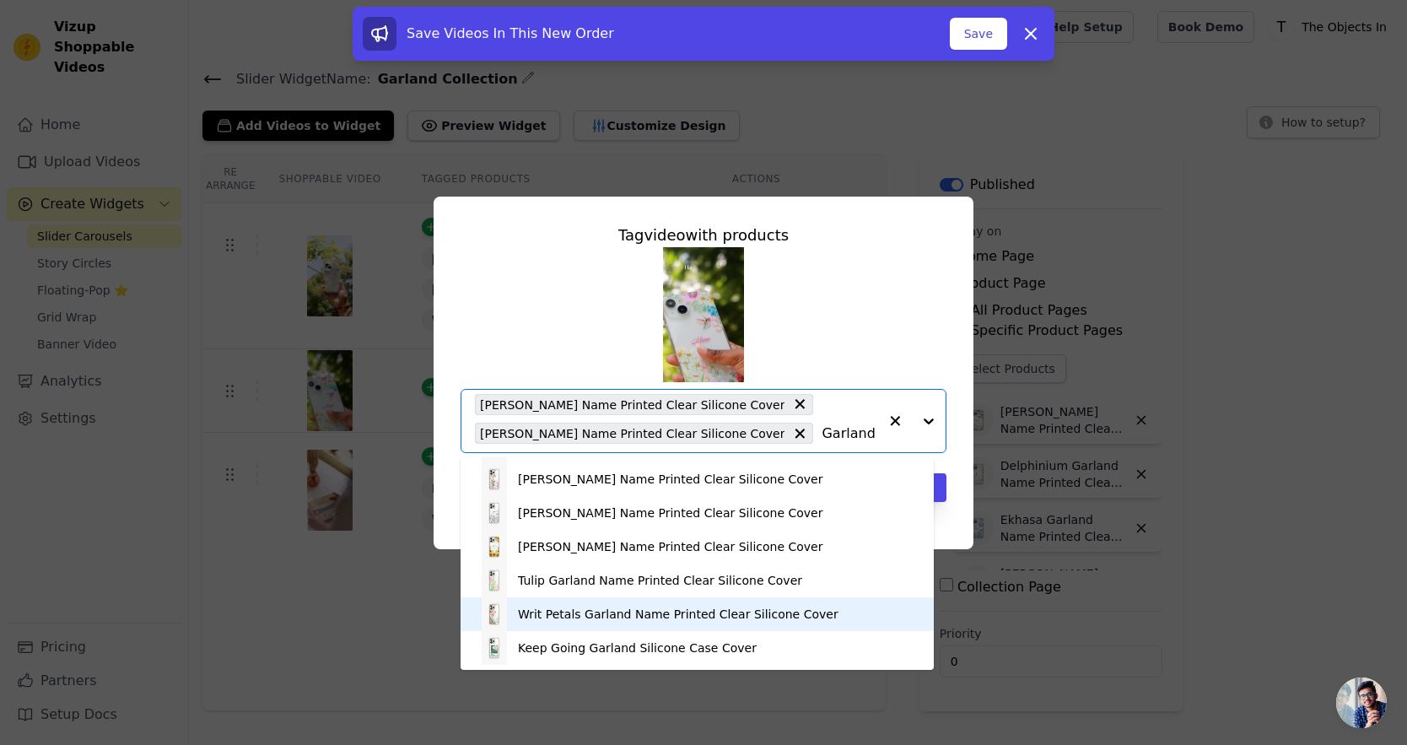
click at [571, 614] on div "Writ Petals Garland Name Printed Clear Silicone Cover" at bounding box center [678, 614] width 321 height 17
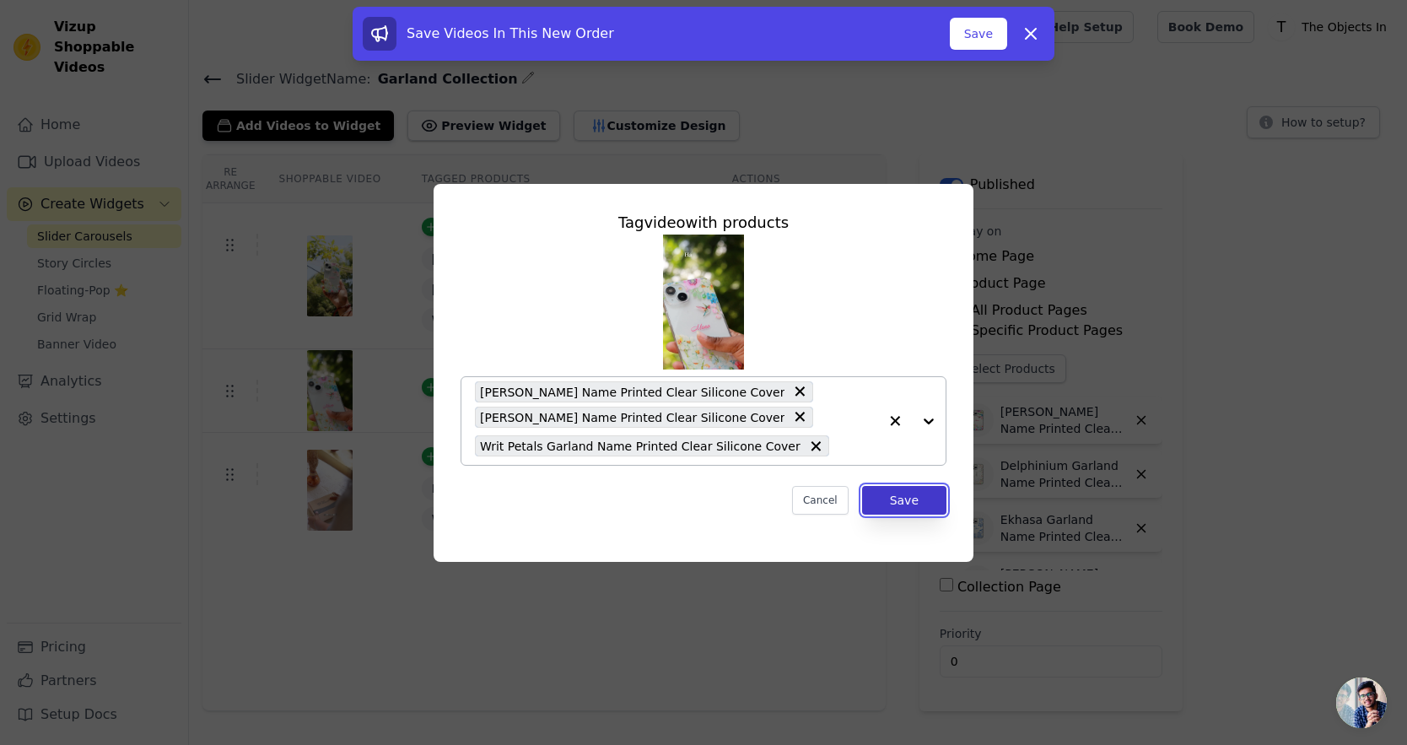
click at [908, 504] on button "Save" at bounding box center [904, 500] width 84 height 29
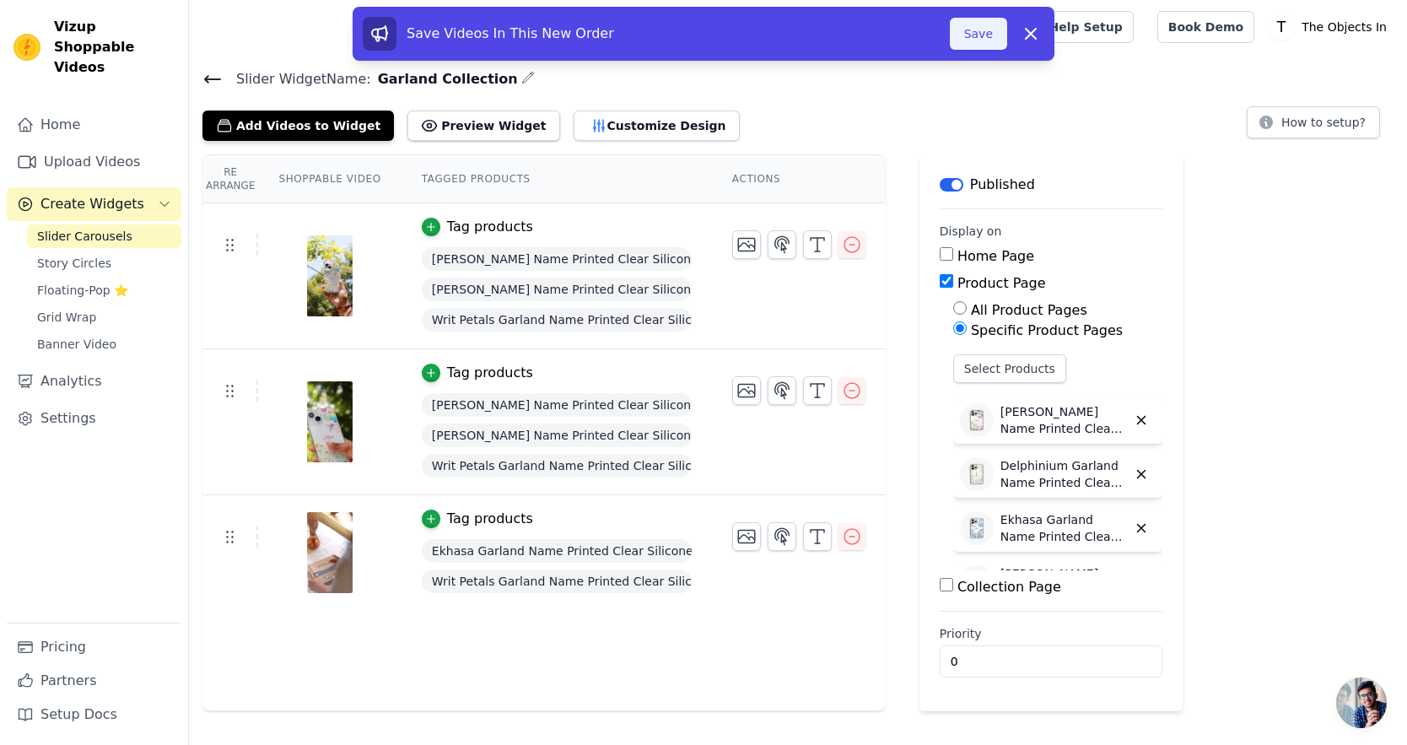
click at [977, 35] on button "Save" at bounding box center [978, 34] width 57 height 32
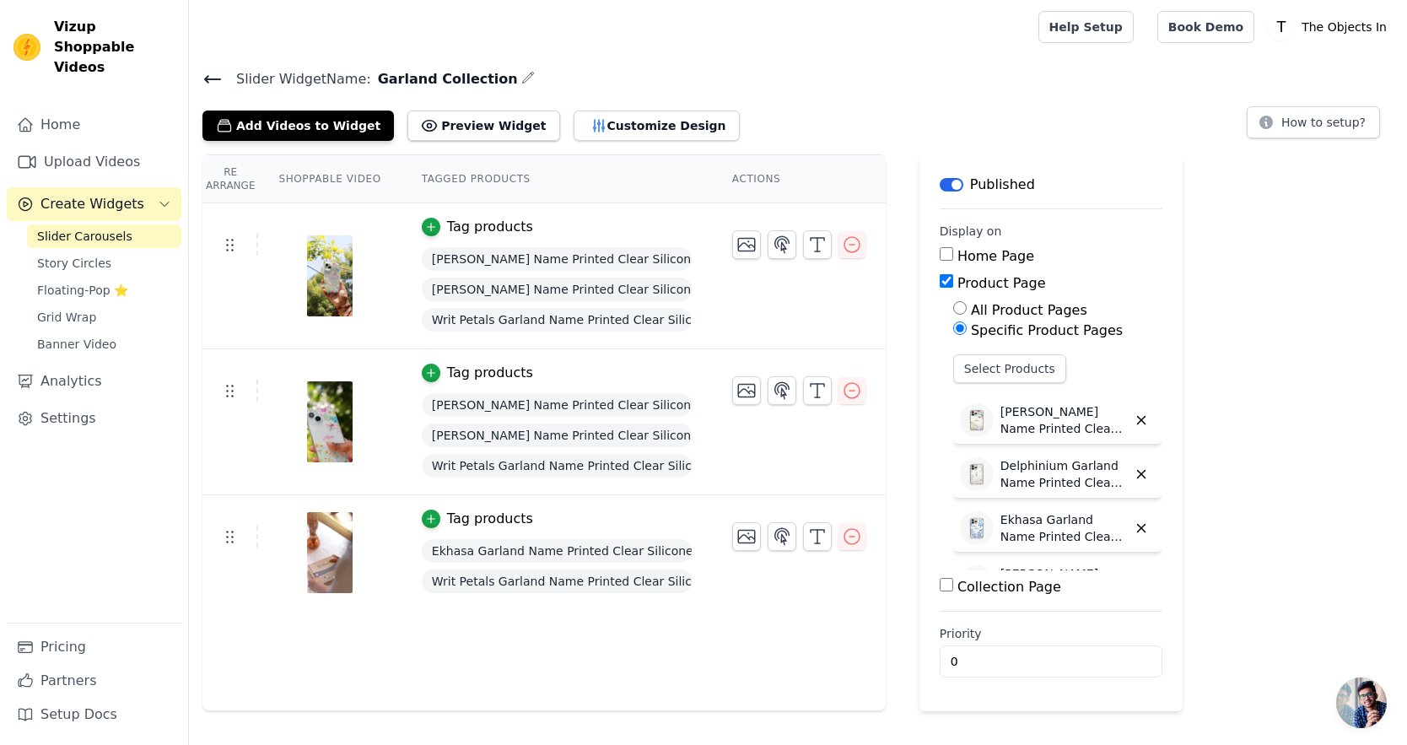
click at [213, 70] on icon at bounding box center [212, 79] width 20 height 20
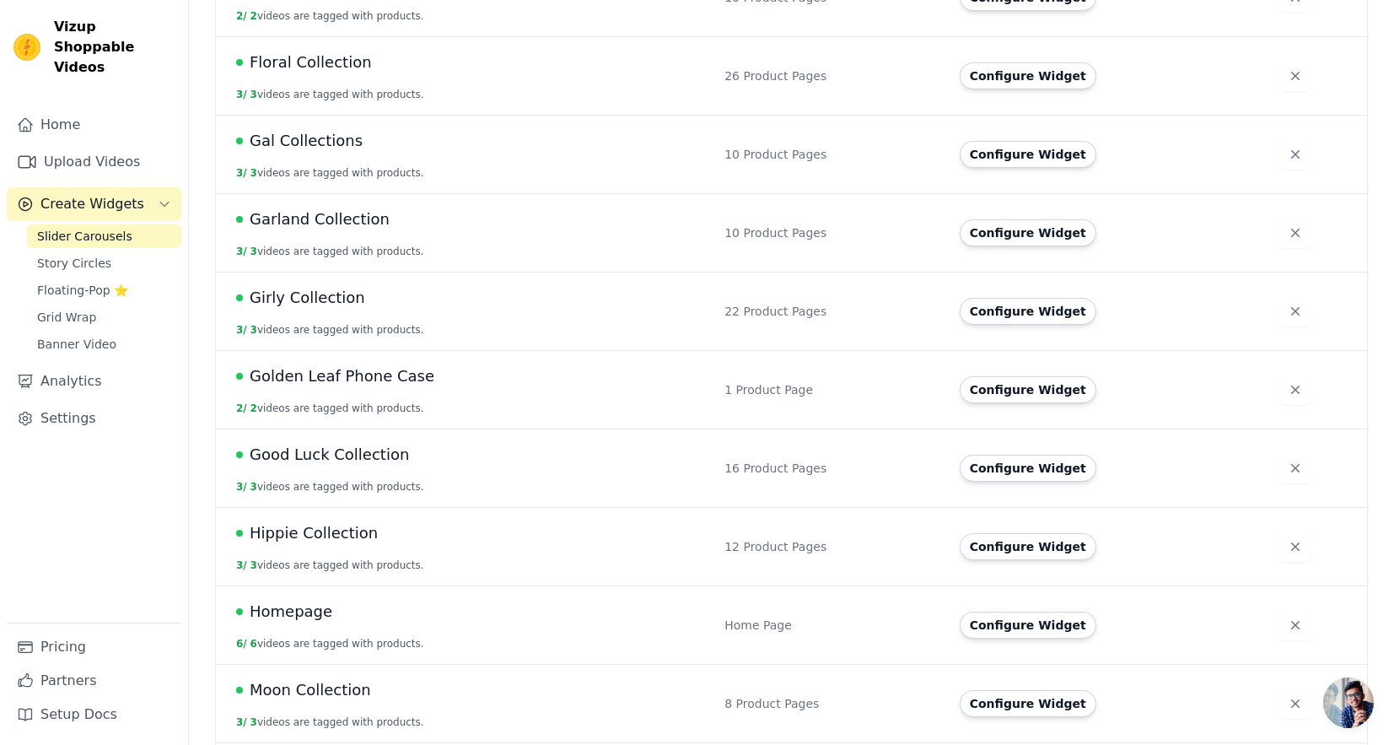
scroll to position [739, 0]
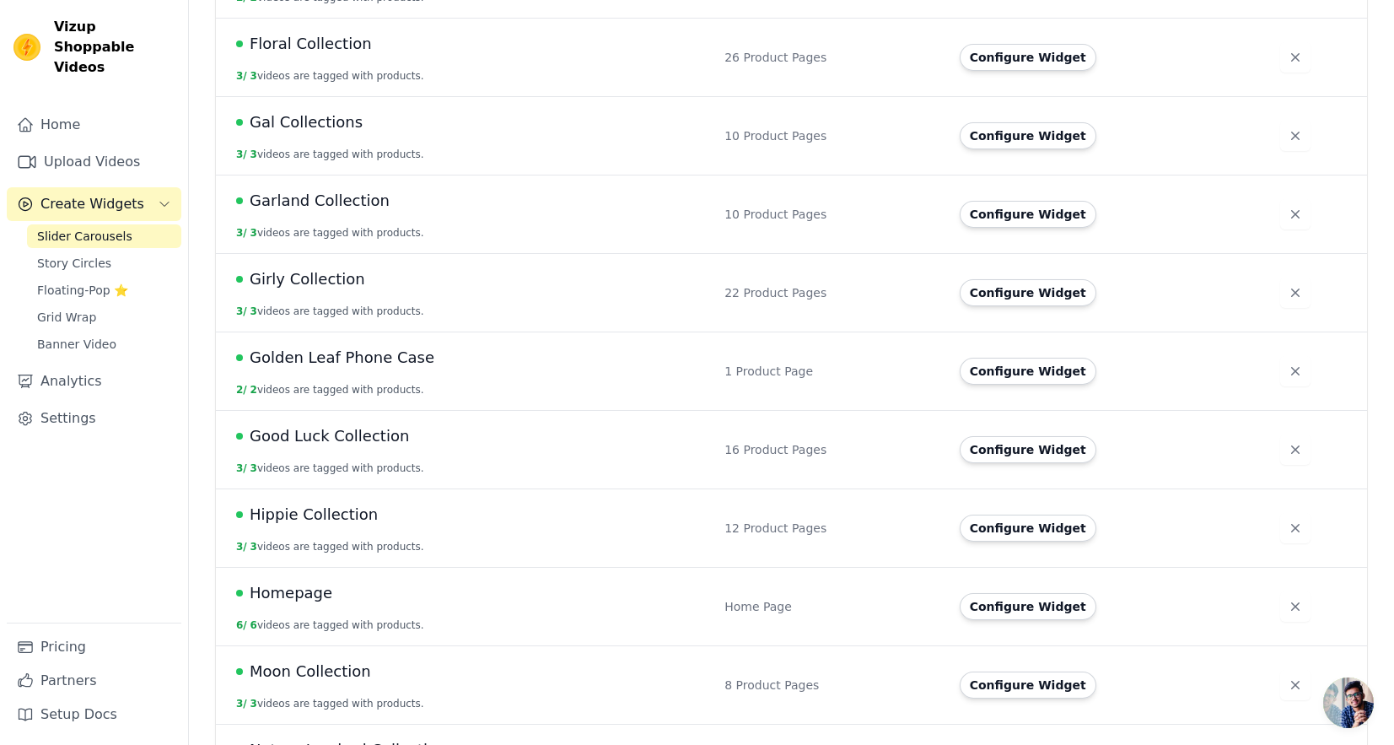
click at [381, 201] on div "Garland Collection" at bounding box center [470, 201] width 468 height 24
click at [356, 207] on span "Garland Collection" at bounding box center [320, 201] width 140 height 24
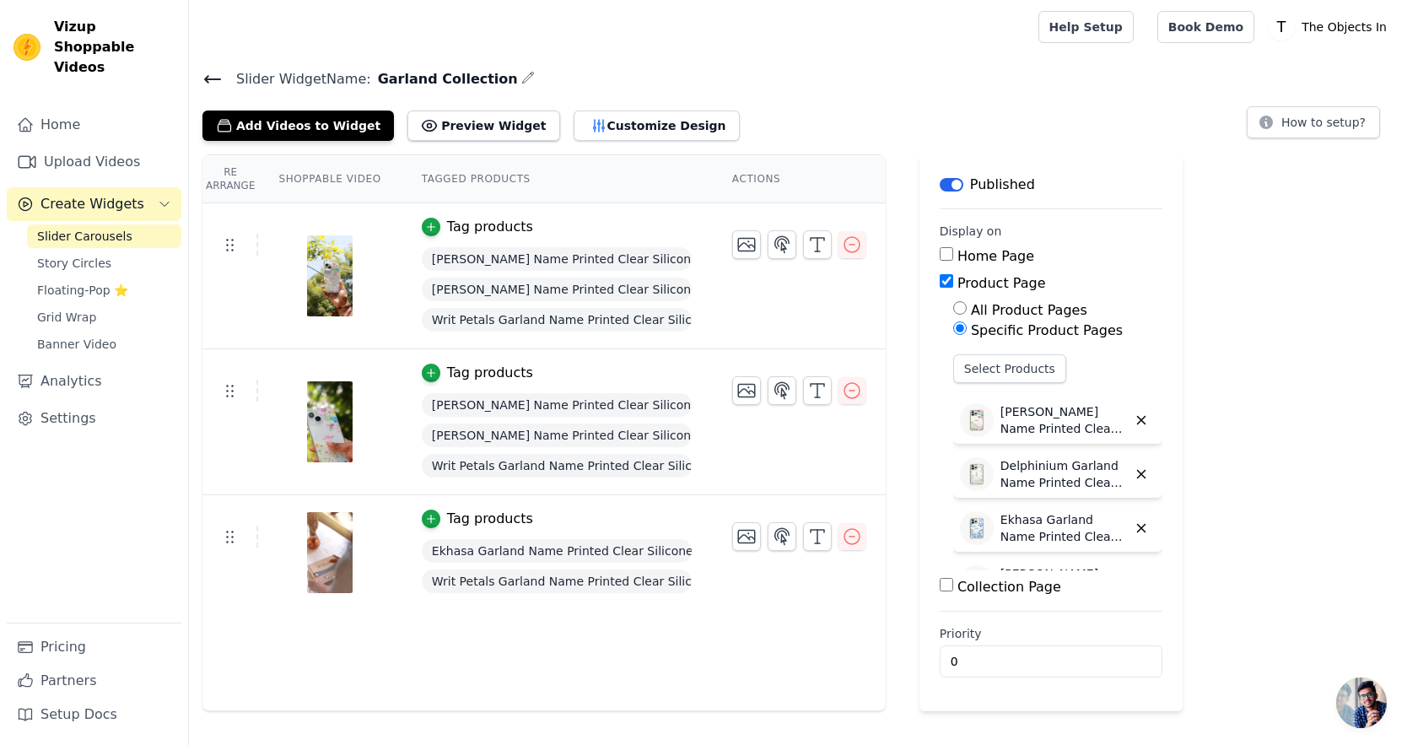
click at [208, 80] on icon at bounding box center [212, 79] width 20 height 20
